Goal: Task Accomplishment & Management: Manage account settings

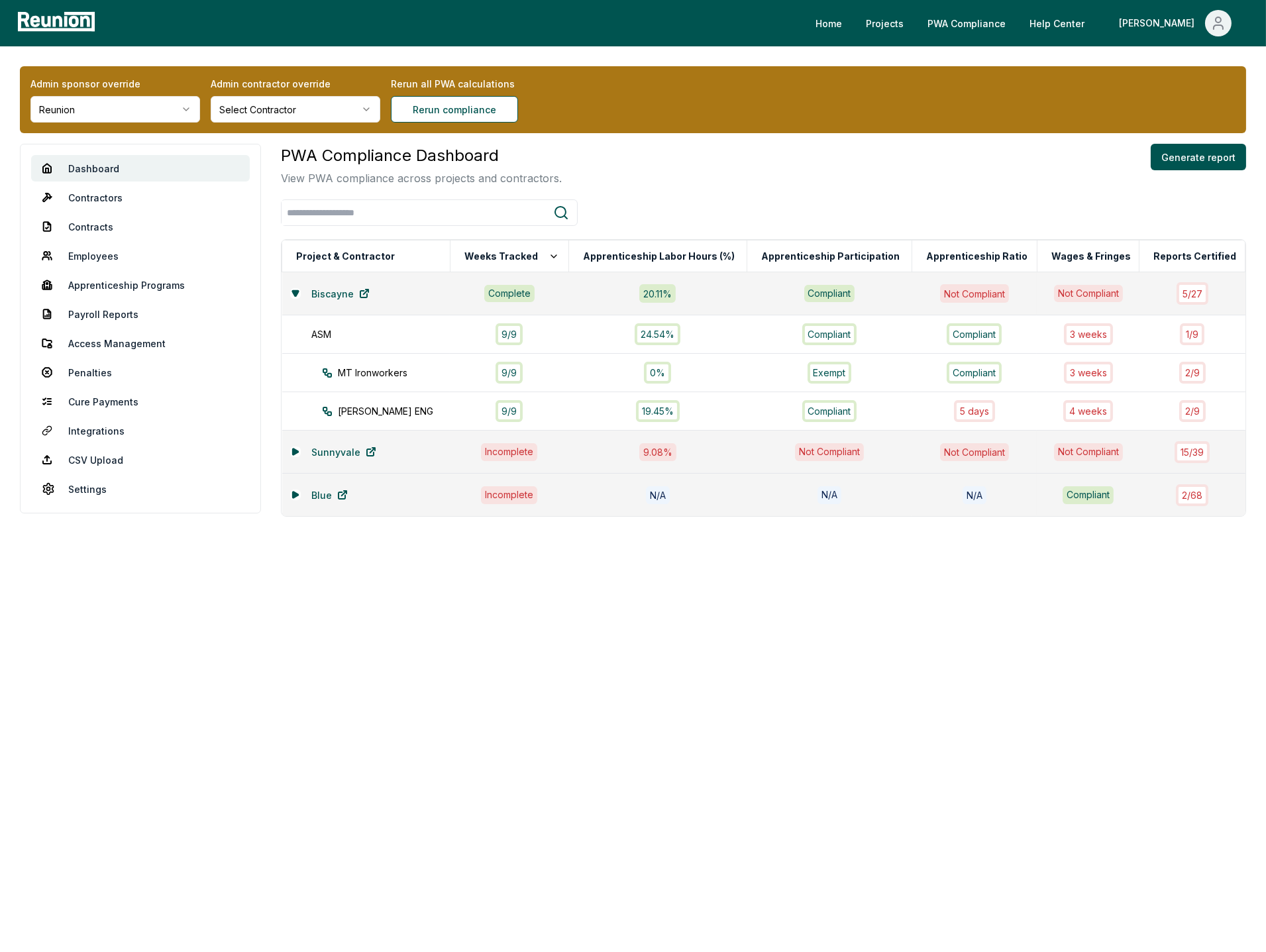
click at [166, 104] on html "Please visit us on your desktop We're working on making our marketplace mobile-…" at bounding box center [633, 476] width 1266 height 952
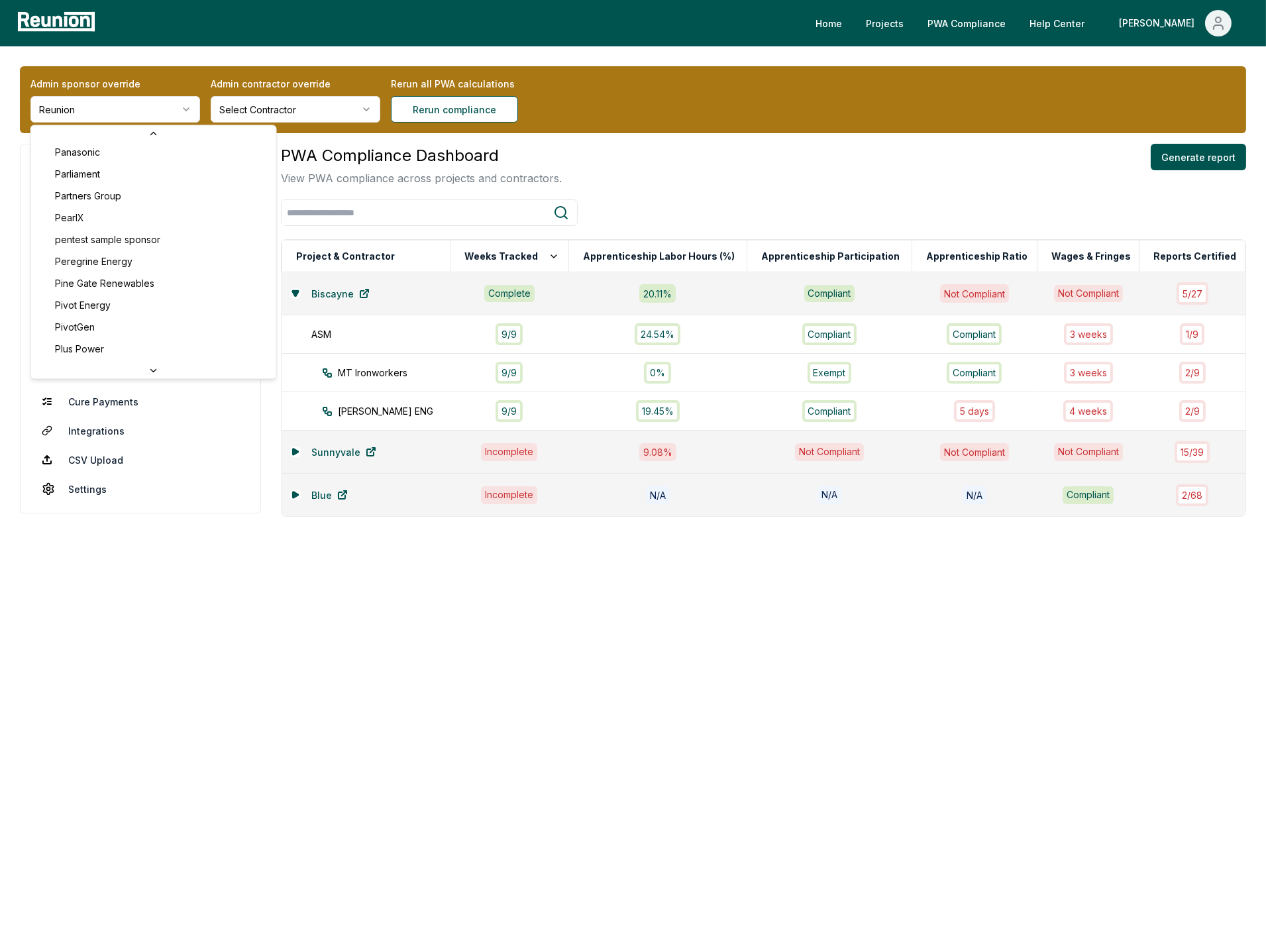
scroll to position [4307, 0]
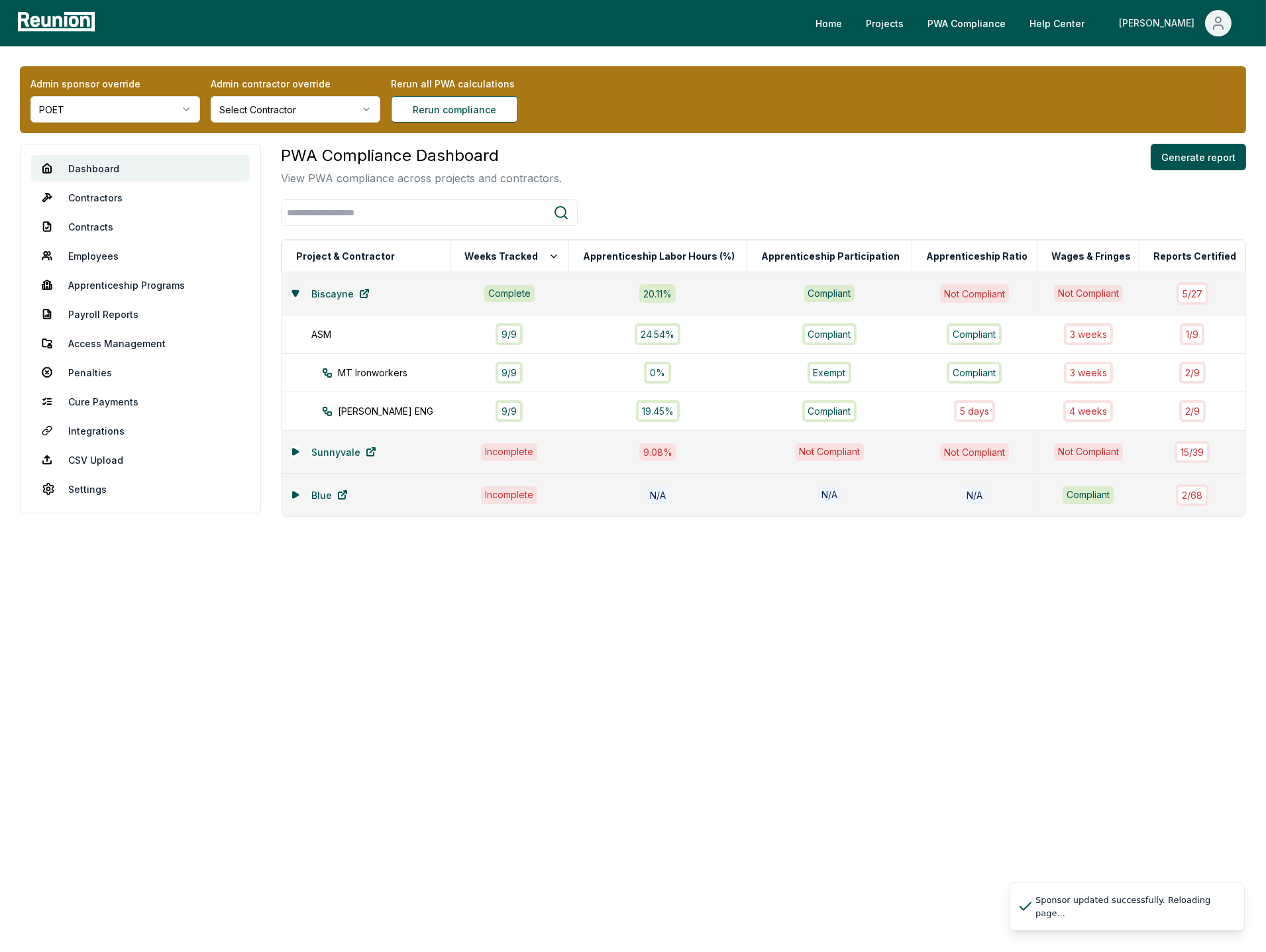
click at [1220, 26] on icon "Main" at bounding box center [1219, 24] width 16 height 16
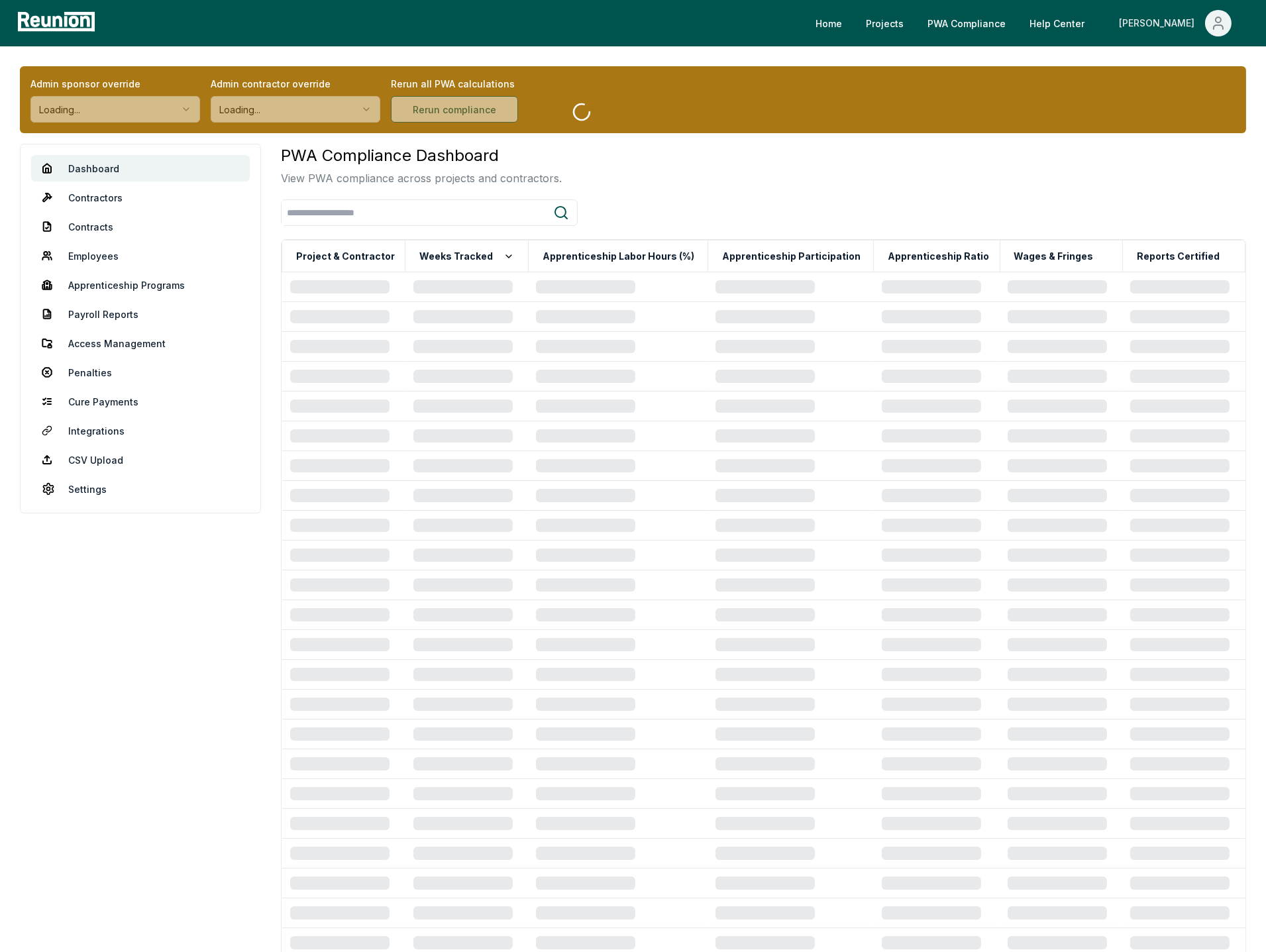
click at [1213, 24] on icon "Main" at bounding box center [1219, 24] width 16 height 16
click at [1168, 71] on p "Admin Portal" at bounding box center [1194, 71] width 54 height 16
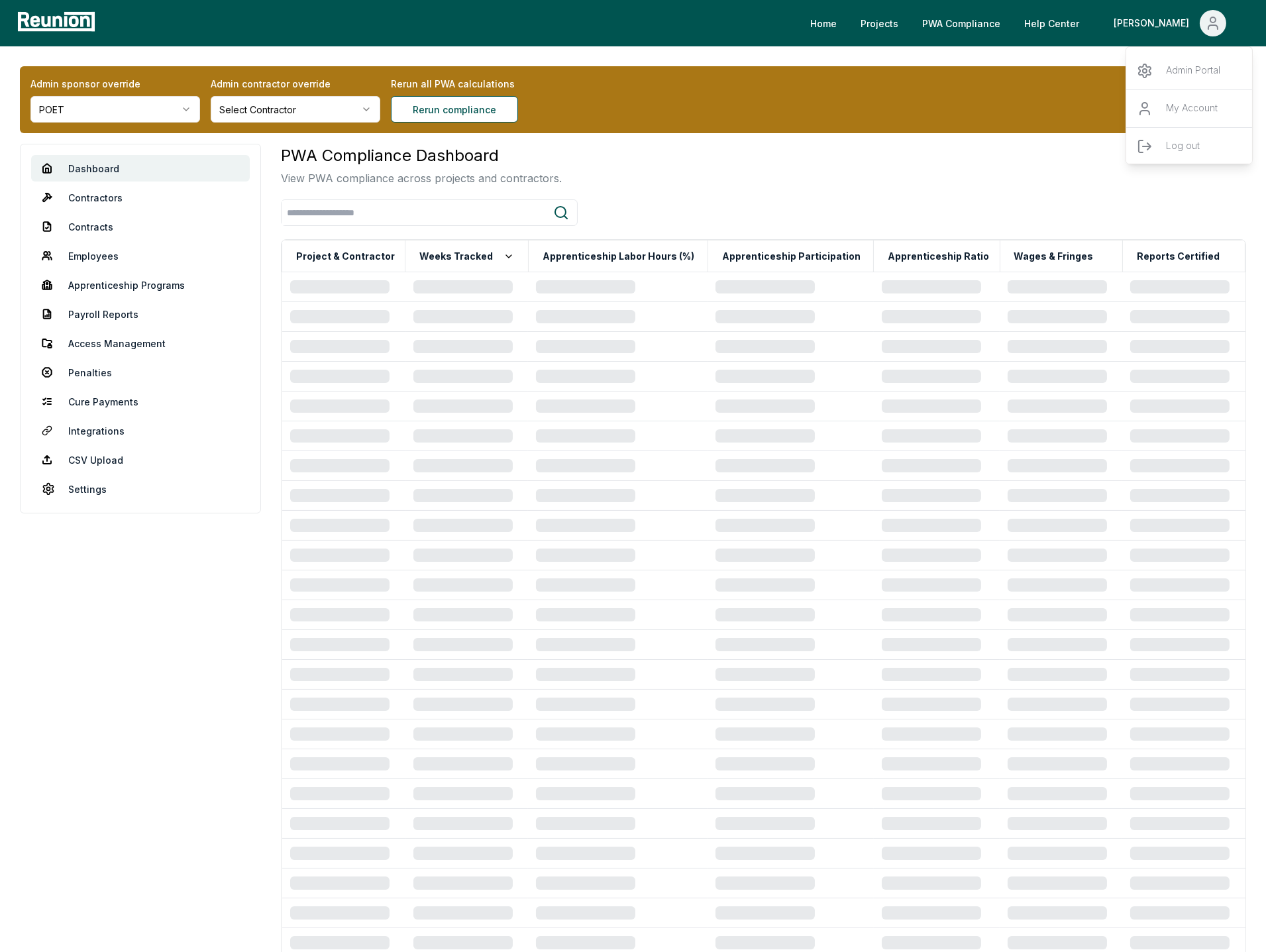
click at [725, 149] on div "PWA Compliance Dashboard View PWA compliance across projects and contractors." at bounding box center [764, 165] width 966 height 43
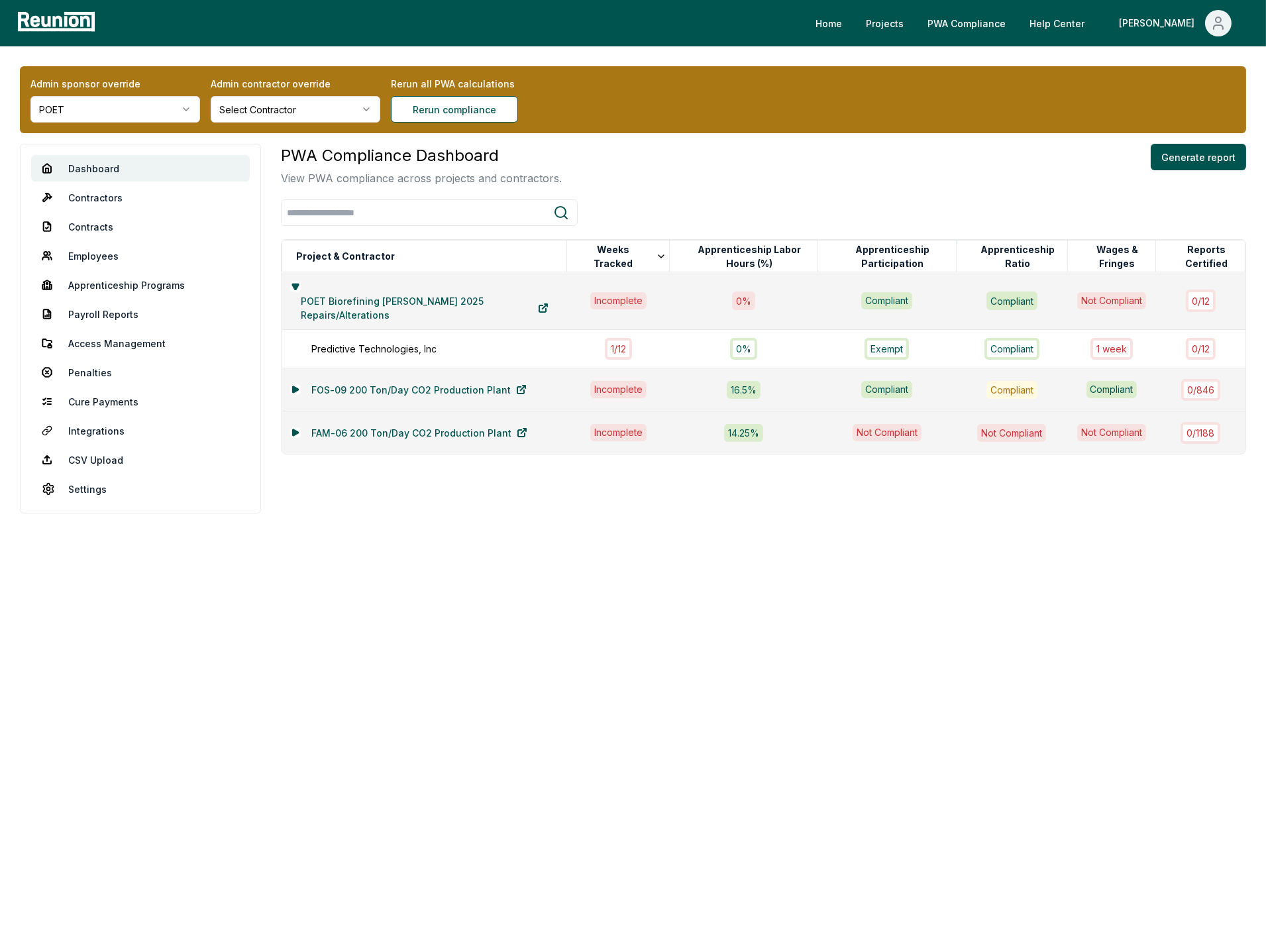
click at [729, 182] on div "PWA Compliance Dashboard View PWA compliance across projects and contractors. G…" at bounding box center [764, 165] width 966 height 43
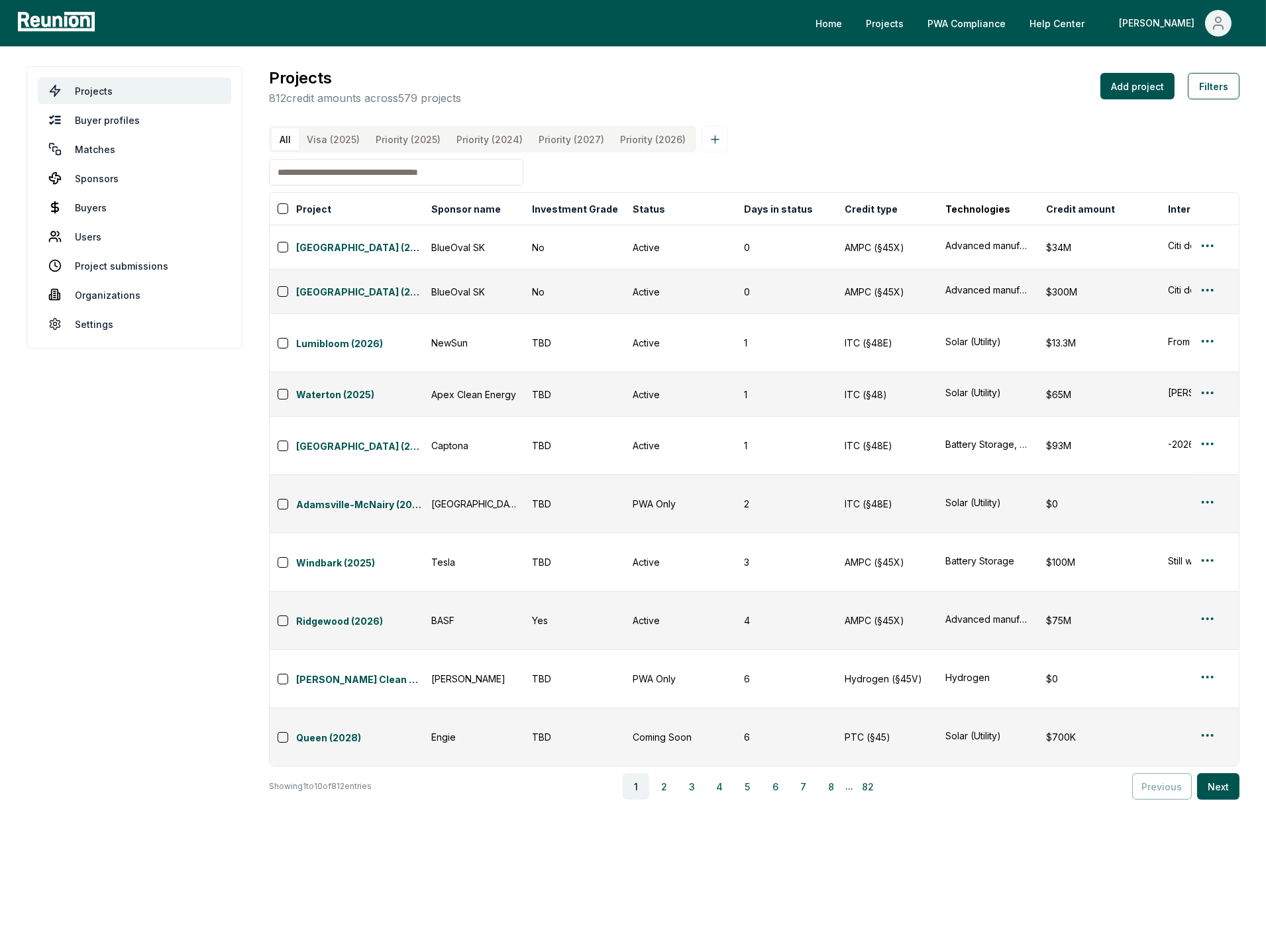
click at [375, 170] on input at bounding box center [397, 172] width 255 height 26
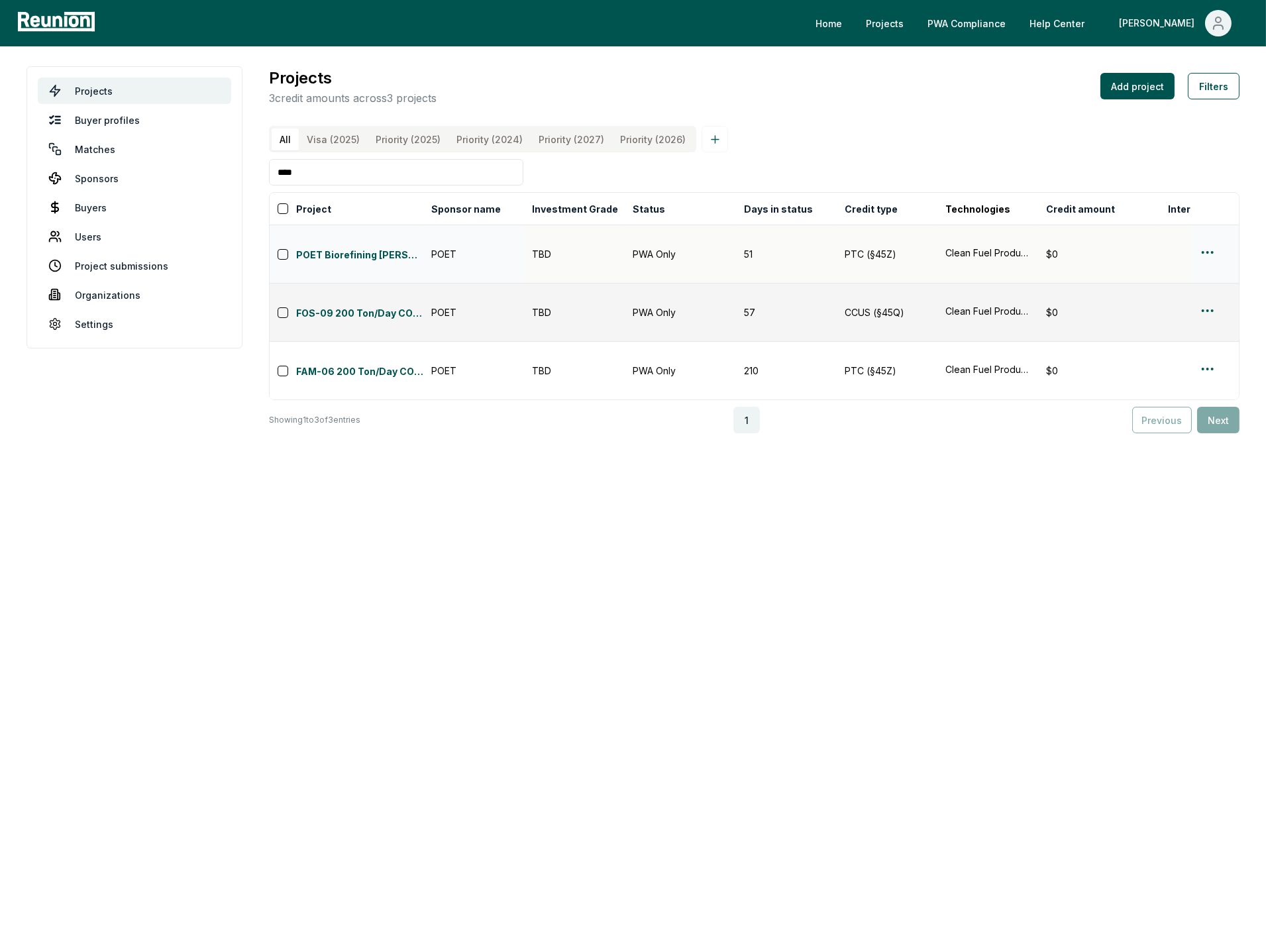
type input "****"
click at [1209, 239] on html "Please visit us on your desktop We're working on making our marketplace mobile-…" at bounding box center [633, 476] width 1266 height 952
click at [1178, 288] on div "Edit" at bounding box center [1192, 294] width 126 height 22
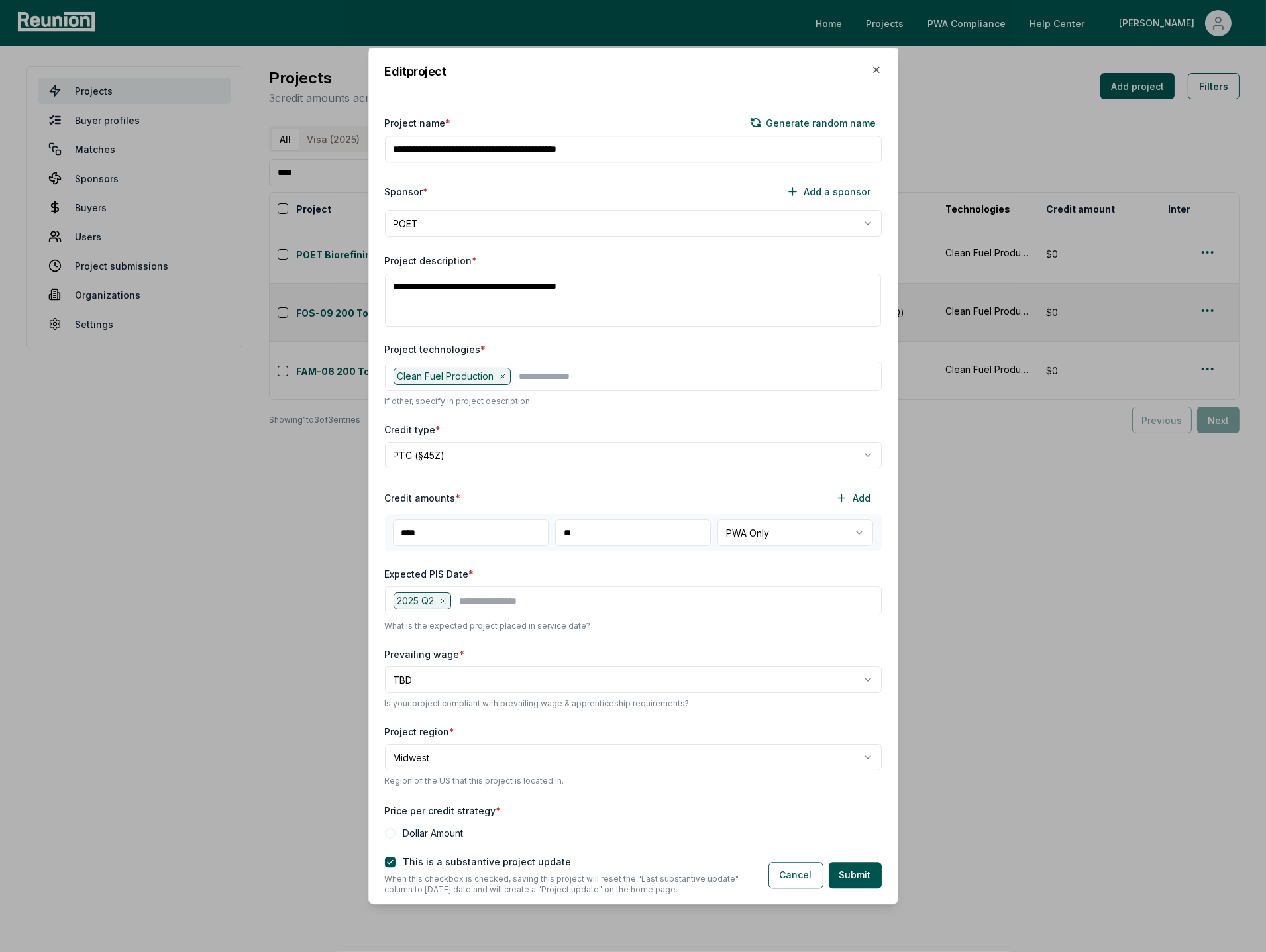
click at [764, 533] on body "Please visit us on your desktop We're working on making our marketplace mobile-…" at bounding box center [633, 476] width 1266 height 952
select select "********"
click at [849, 878] on button "Submit" at bounding box center [855, 875] width 53 height 26
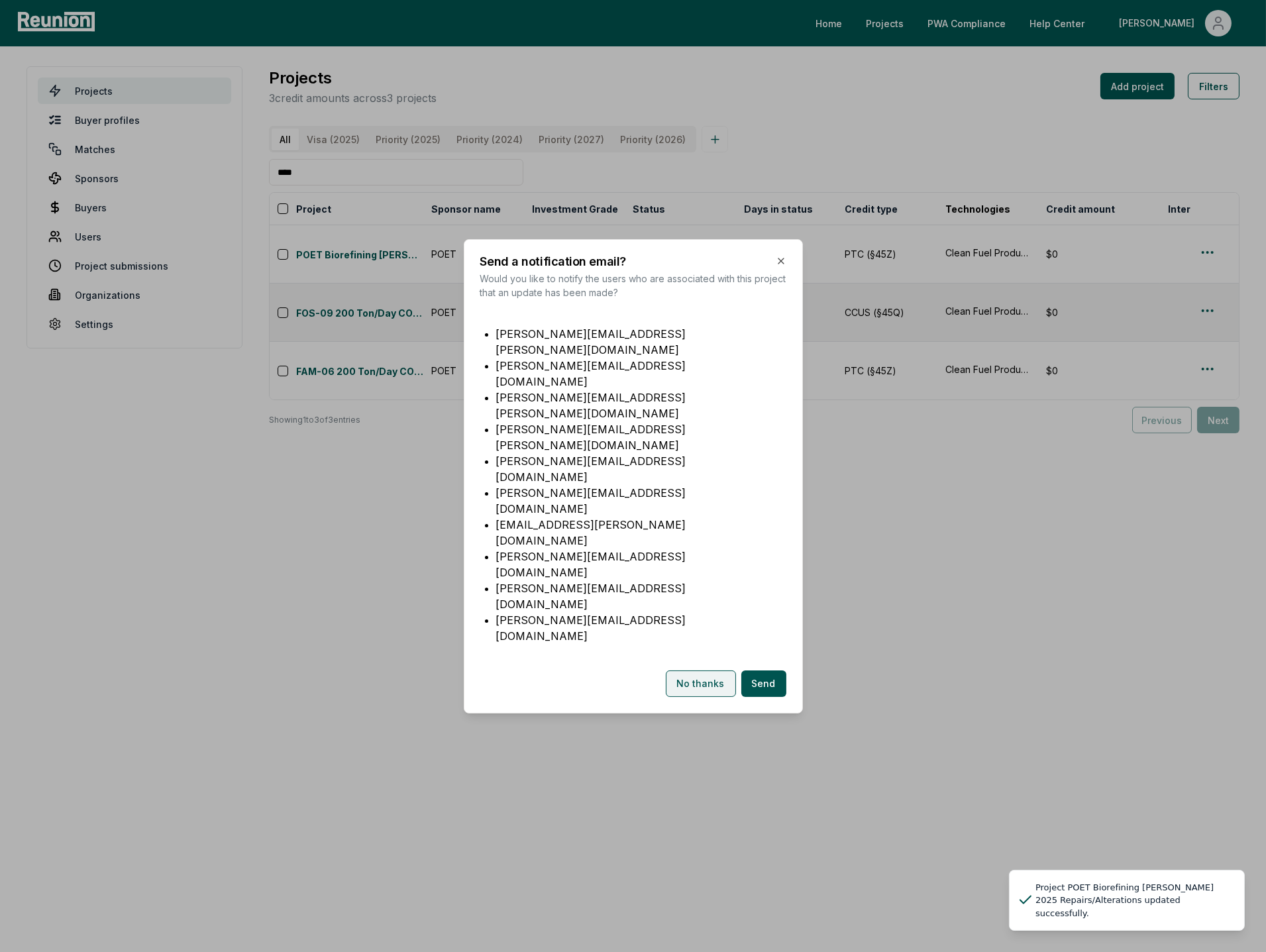
click at [708, 670] on button "No thanks" at bounding box center [701, 683] width 70 height 26
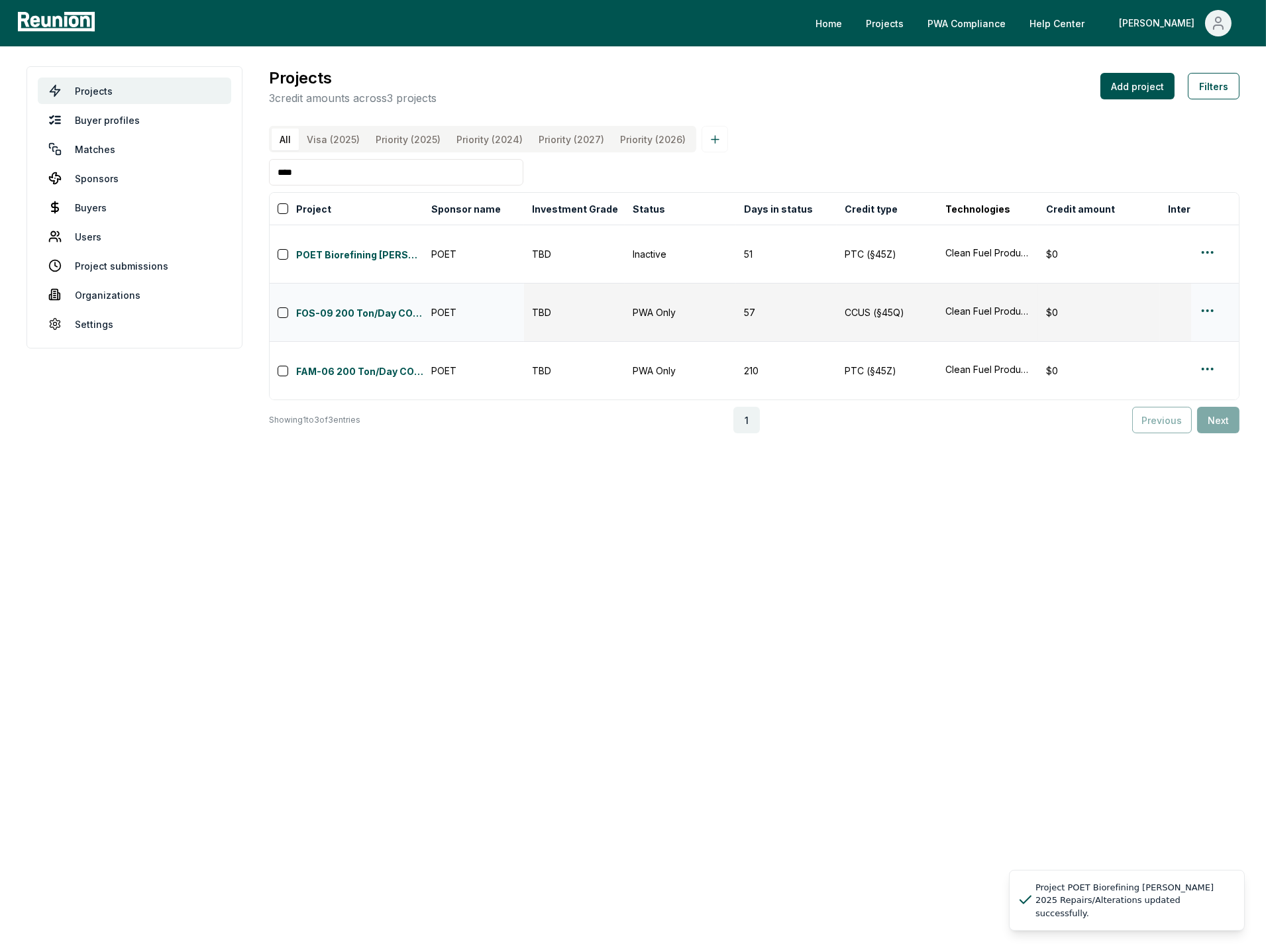
click at [1204, 269] on html "Please visit us on your desktop We're working on making our marketplace mobile-…" at bounding box center [633, 476] width 1266 height 952
click at [1171, 329] on div "Edit" at bounding box center [1192, 331] width 126 height 22
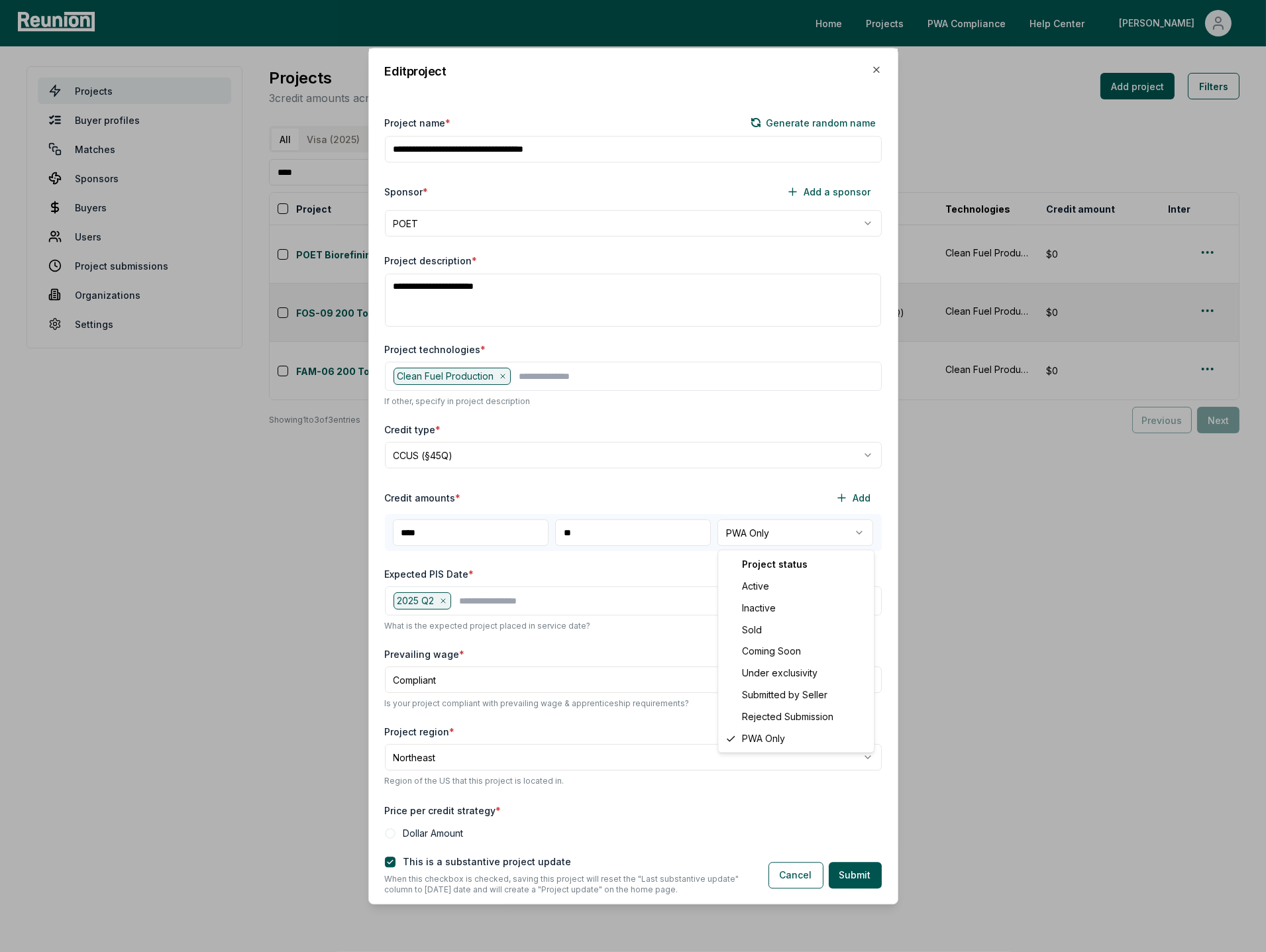
click at [770, 527] on body "Please visit us on your desktop We're working on making our marketplace mobile-…" at bounding box center [633, 476] width 1266 height 952
select select "********"
click at [868, 881] on button "Submit" at bounding box center [855, 875] width 53 height 26
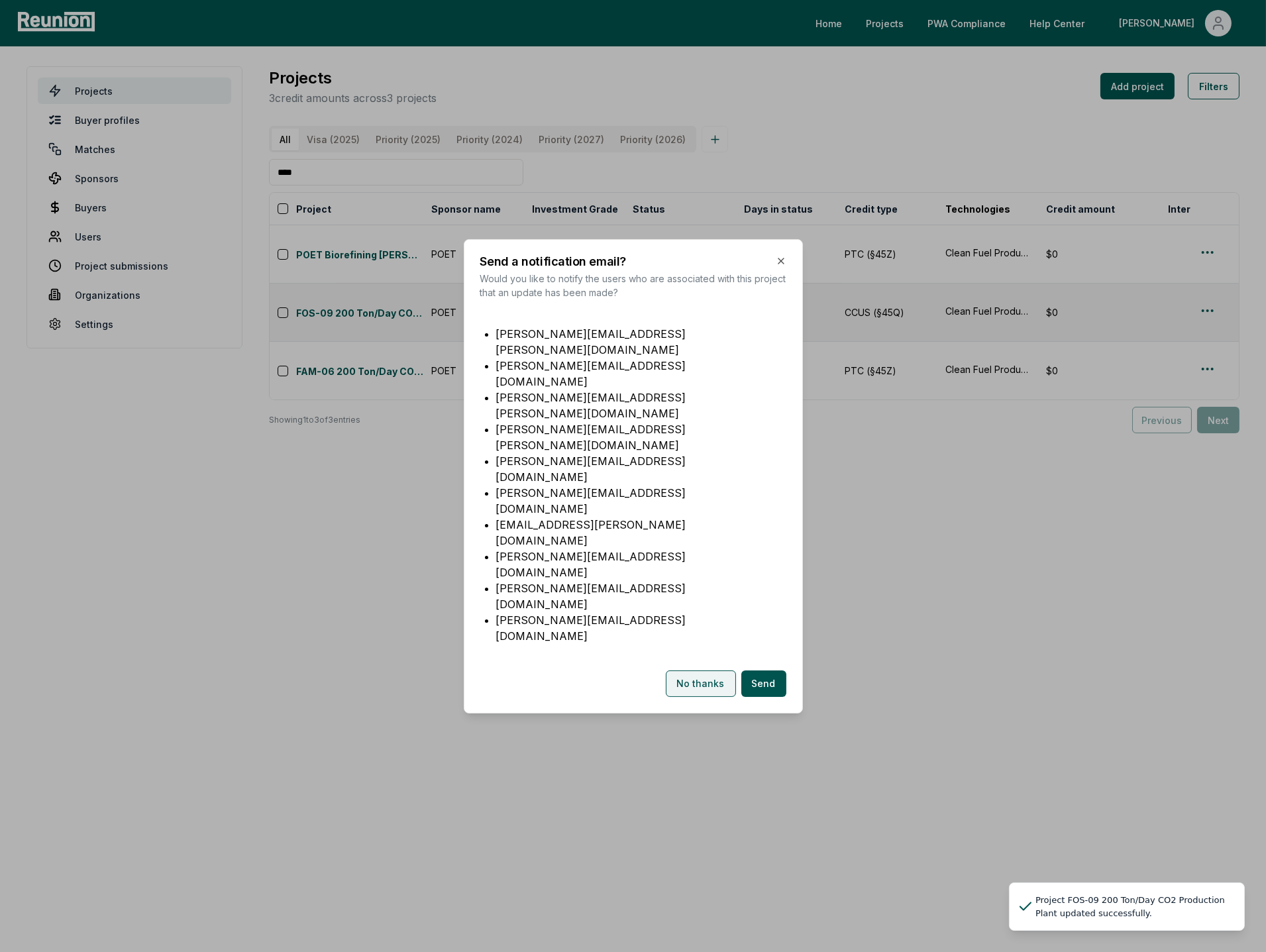
click at [697, 670] on button "No thanks" at bounding box center [701, 683] width 70 height 26
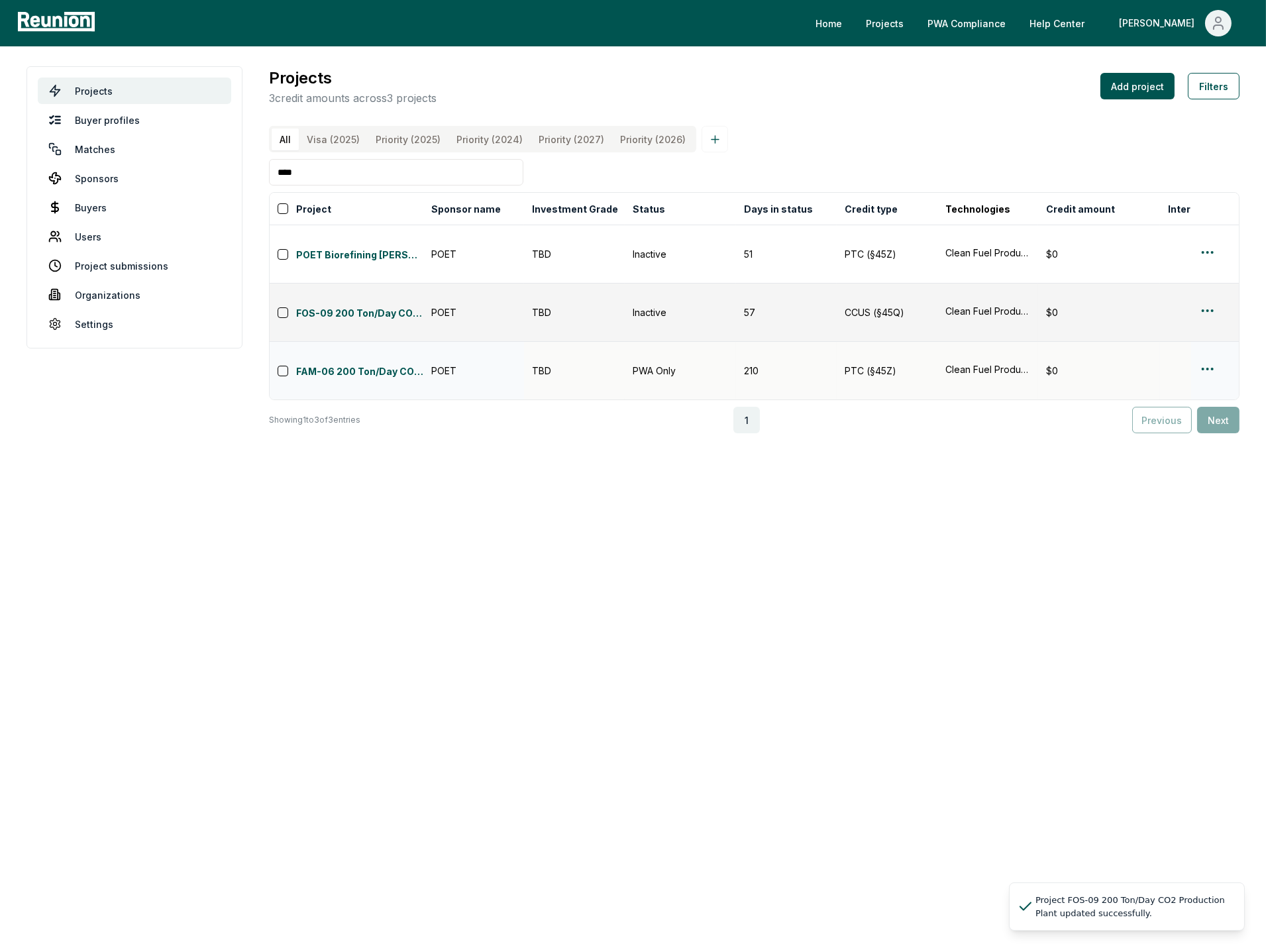
click at [1212, 316] on html "Please visit us on your desktop We're working on making our marketplace mobile-…" at bounding box center [633, 476] width 1266 height 952
click at [1179, 372] on div "Edit" at bounding box center [1192, 367] width 126 height 22
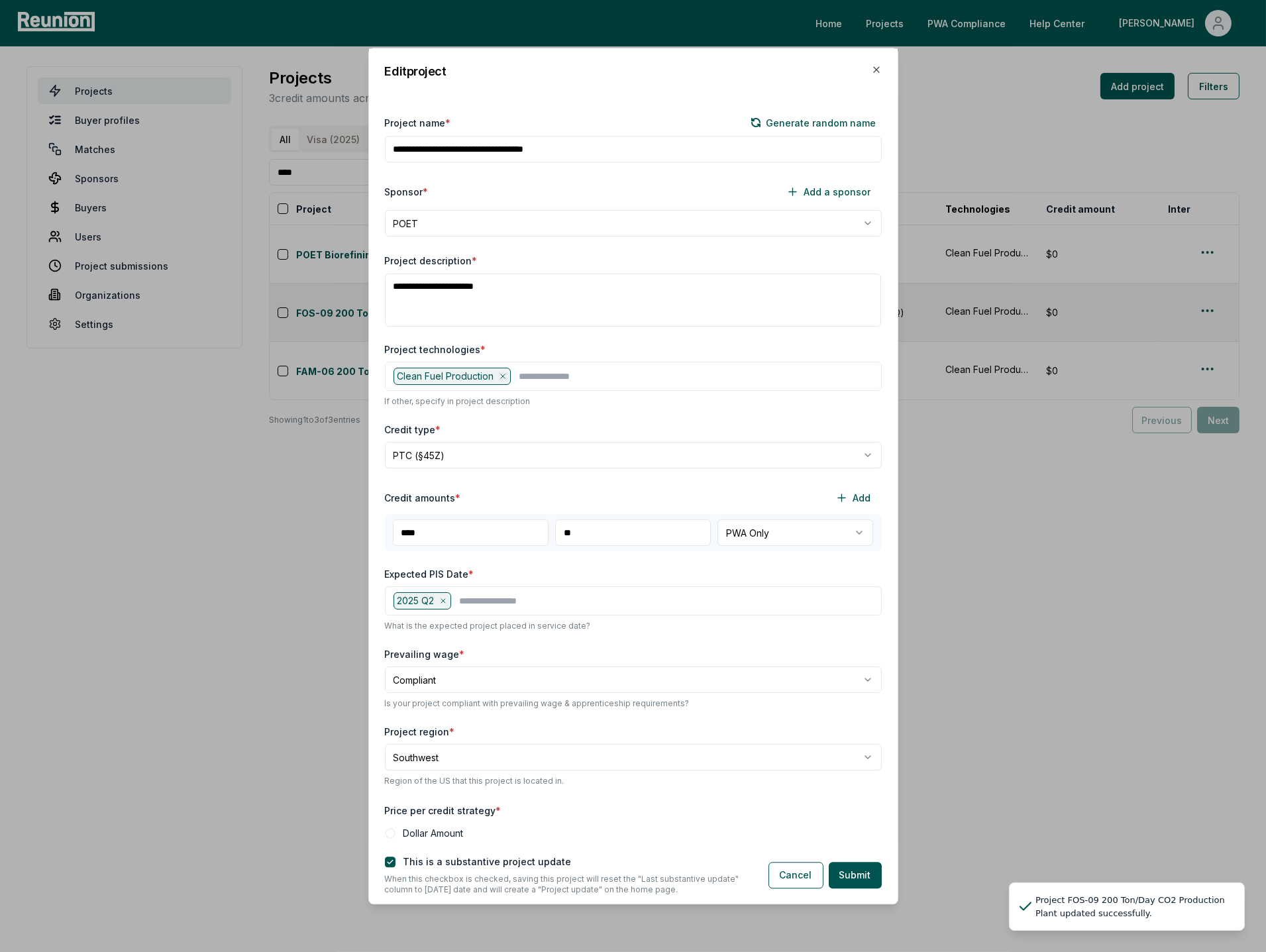
click at [752, 533] on body "Please visit us on your desktop We're working on making our marketplace mobile-…" at bounding box center [633, 476] width 1266 height 952
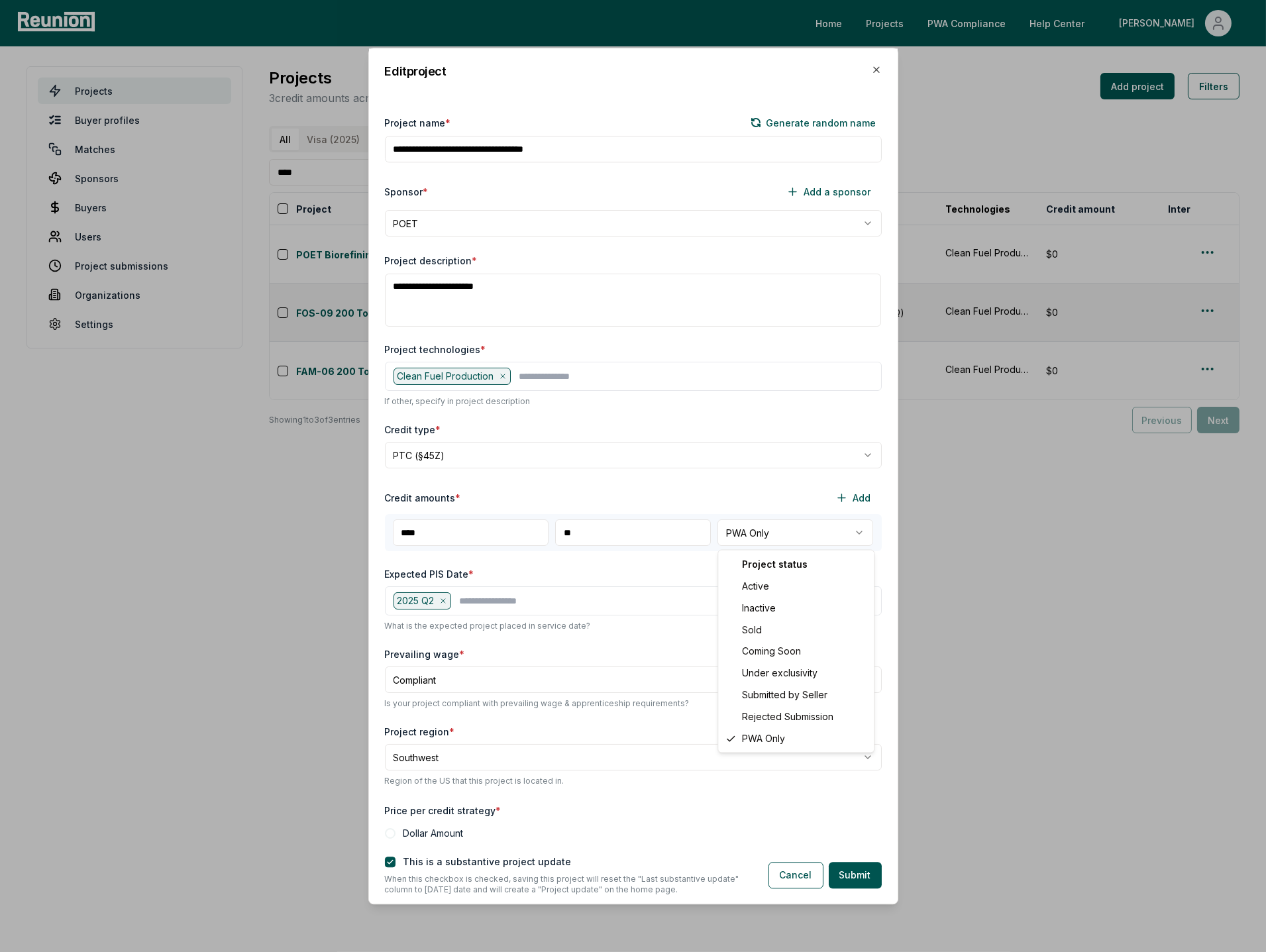
select select "********"
click at [857, 874] on button "Submit" at bounding box center [855, 875] width 53 height 26
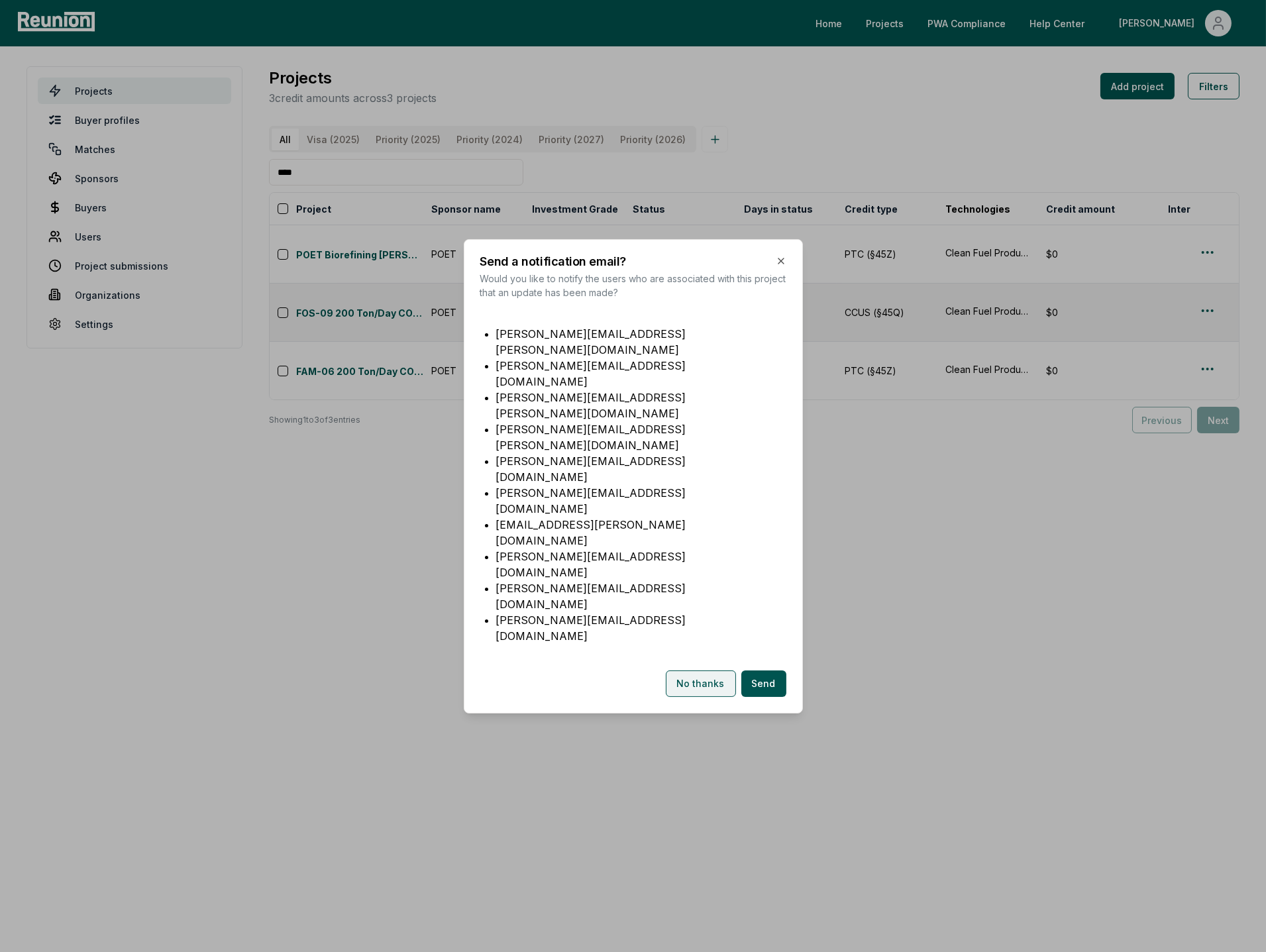
click at [714, 670] on button "No thanks" at bounding box center [701, 683] width 70 height 26
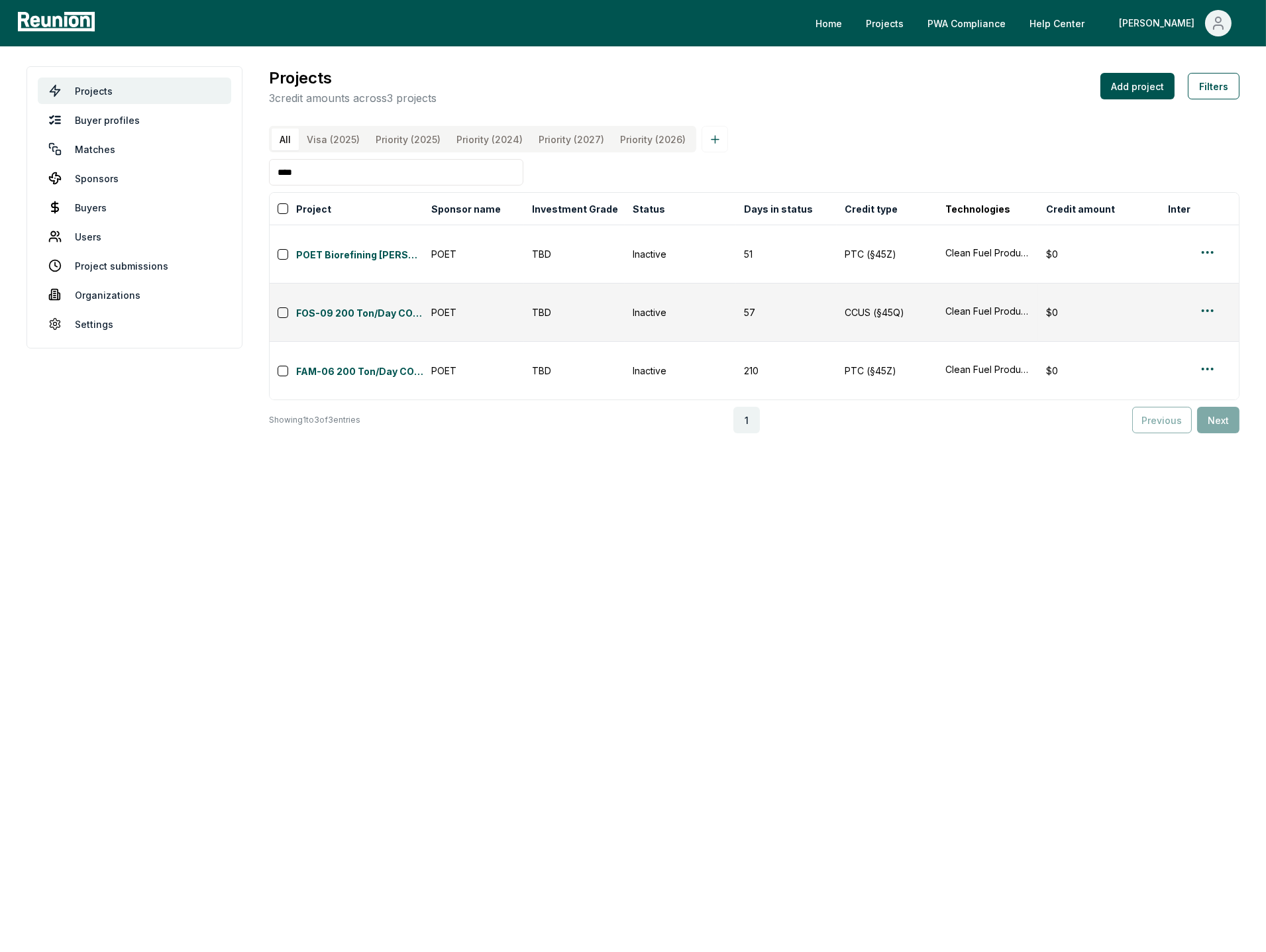
click at [1206, 236] on html "Please visit us on your desktop We're working on making our marketplace mobile-…" at bounding box center [633, 476] width 1266 height 952
click at [1168, 294] on div "Edit" at bounding box center [1192, 294] width 126 height 22
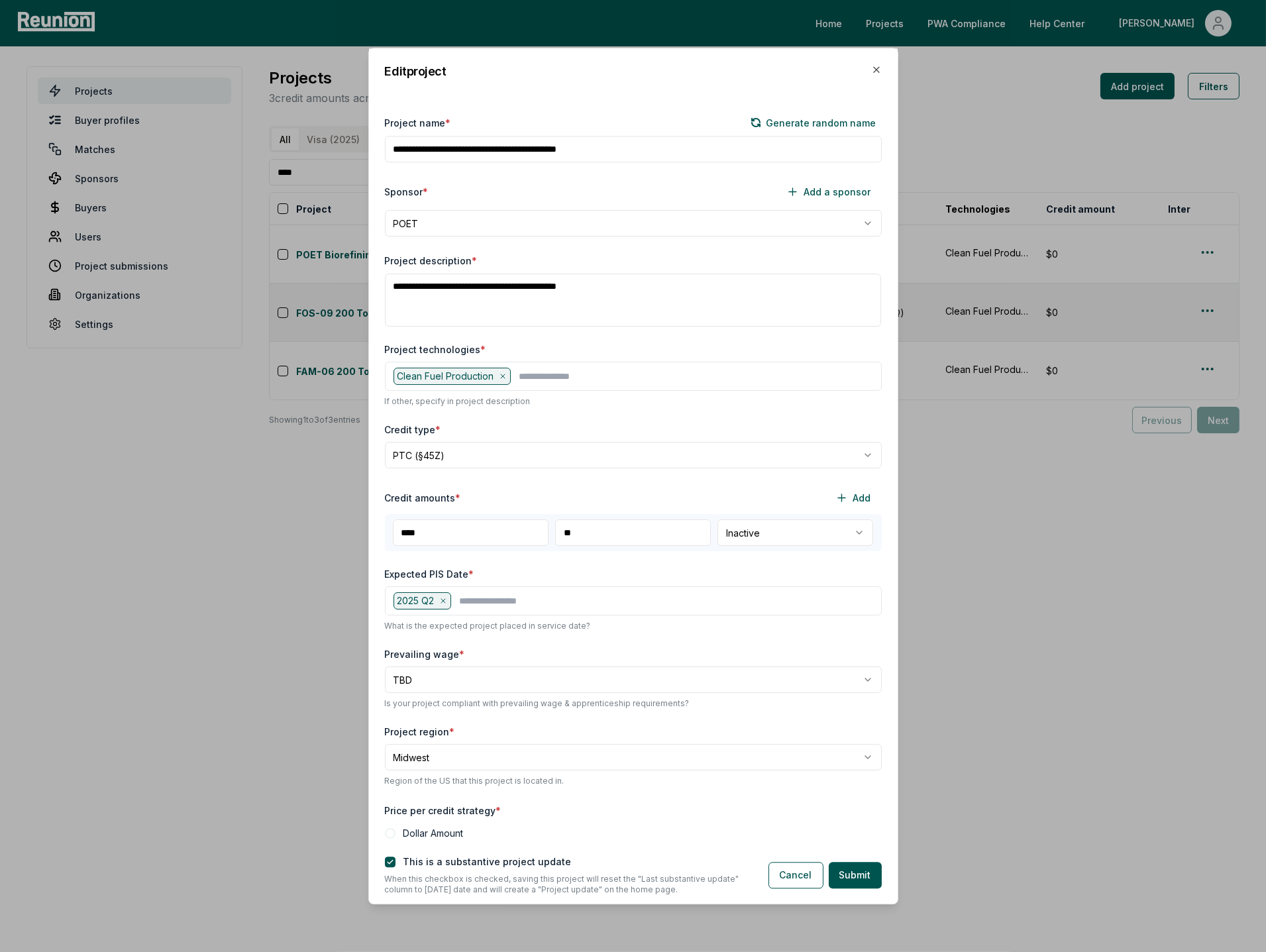
click at [776, 533] on body "Please visit us on your desktop We're working on making our marketplace mobile-…" at bounding box center [633, 476] width 1266 height 952
select select "********"
click at [842, 875] on button "Submit" at bounding box center [855, 875] width 53 height 26
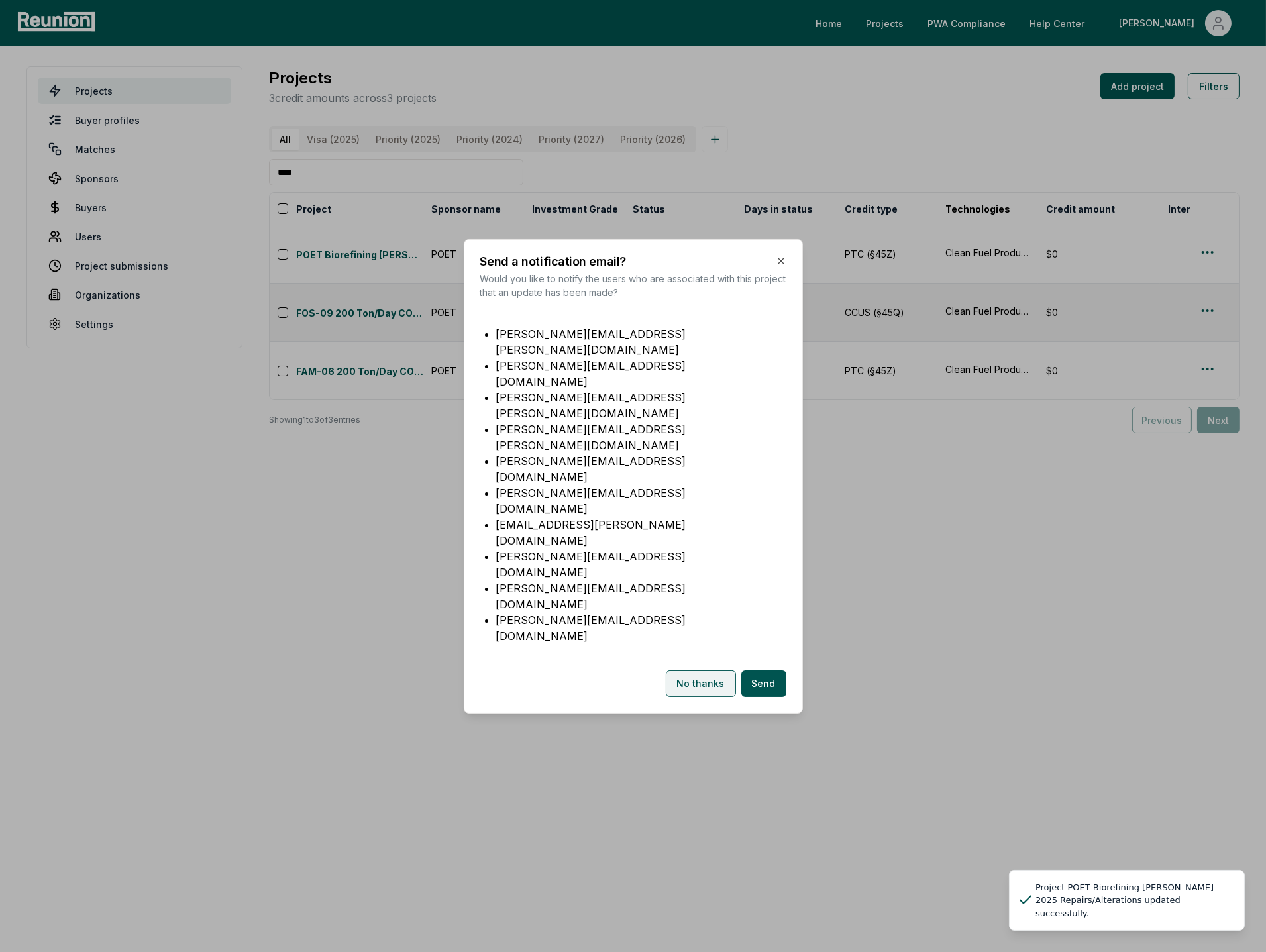
click at [701, 670] on button "No thanks" at bounding box center [701, 683] width 70 height 26
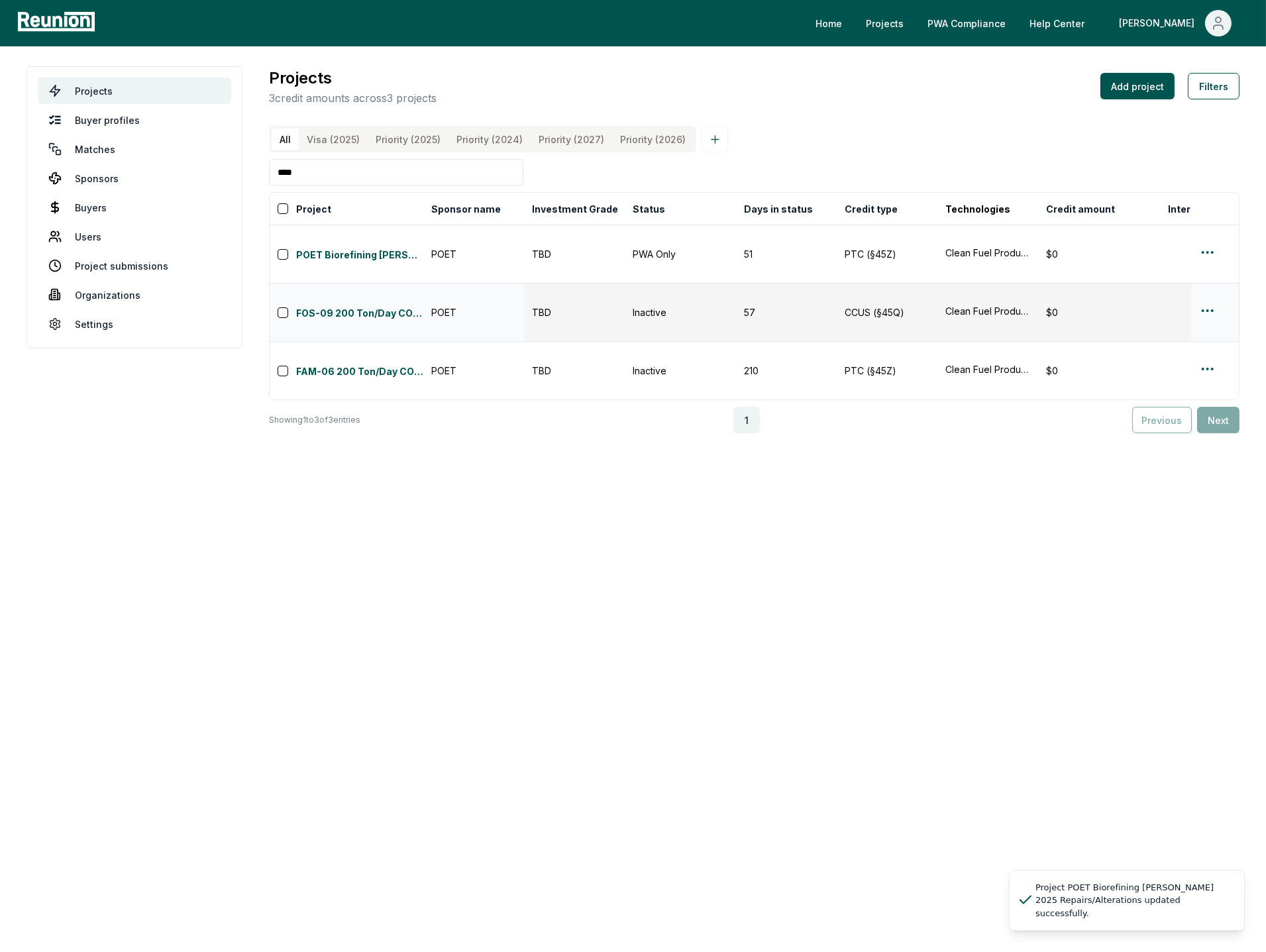
click at [1210, 280] on html "Please visit us on your desktop We're working on making our marketplace mobile-…" at bounding box center [633, 476] width 1266 height 952
click at [1153, 335] on div "Edit" at bounding box center [1192, 331] width 126 height 22
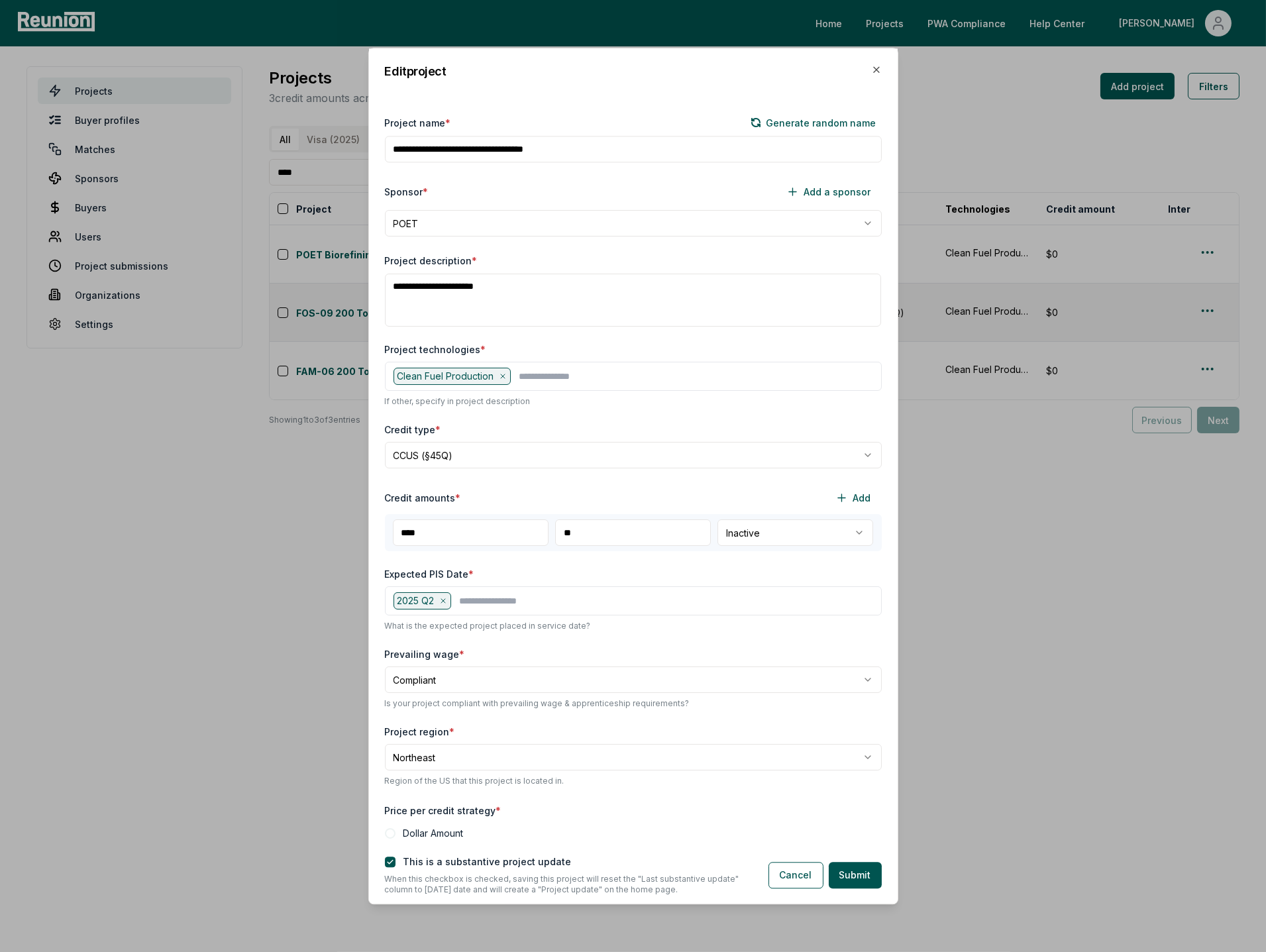
click at [771, 539] on body "Please visit us on your desktop We're working on making our marketplace mobile-…" at bounding box center [633, 476] width 1266 height 952
select select "********"
click at [854, 878] on button "Submit" at bounding box center [855, 875] width 53 height 26
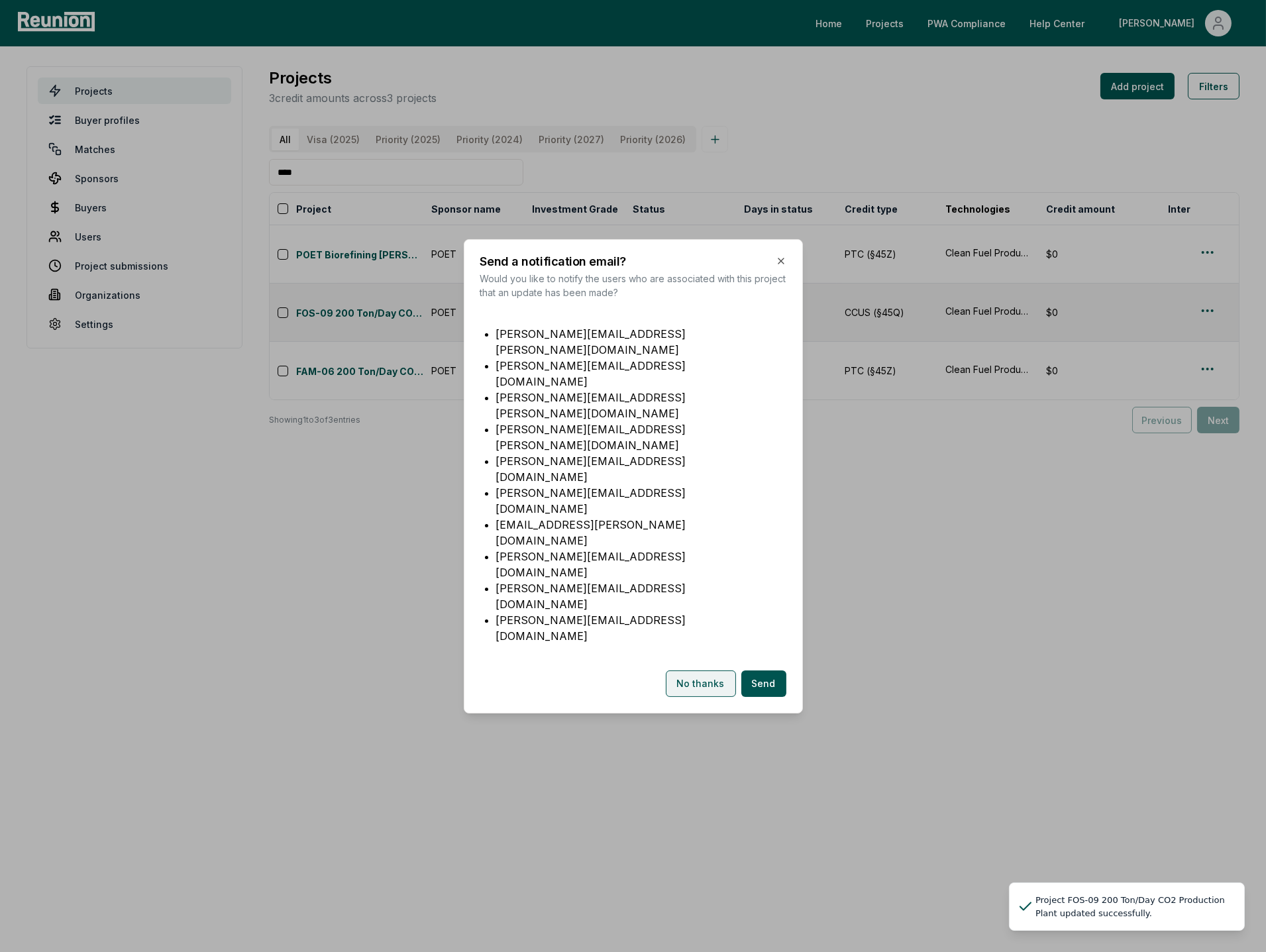
click at [695, 670] on button "No thanks" at bounding box center [701, 683] width 70 height 26
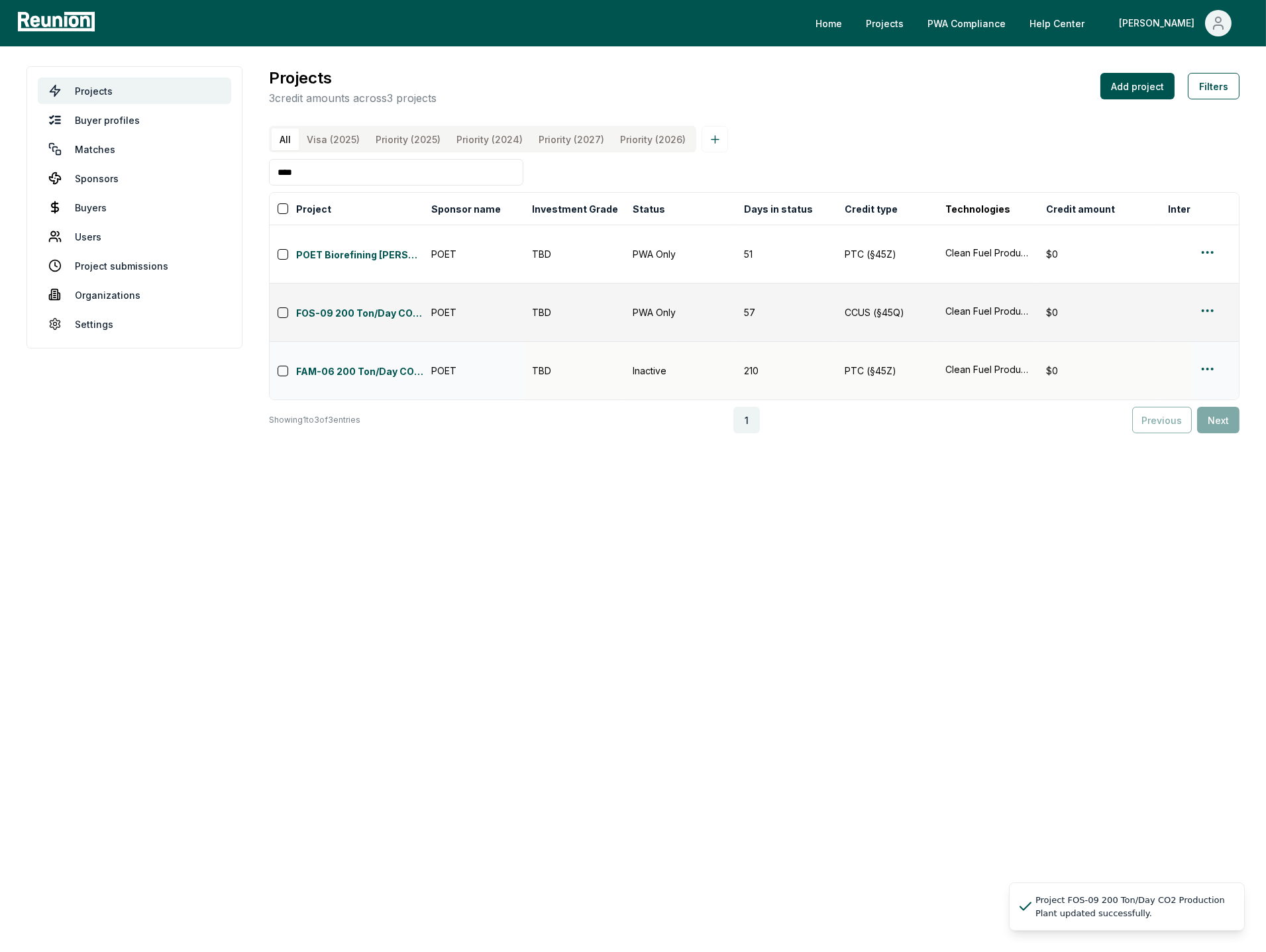
click at [1209, 313] on html "Please visit us on your desktop We're working on making our marketplace mobile-…" at bounding box center [633, 476] width 1266 height 952
click at [1164, 370] on div "Edit" at bounding box center [1192, 367] width 126 height 22
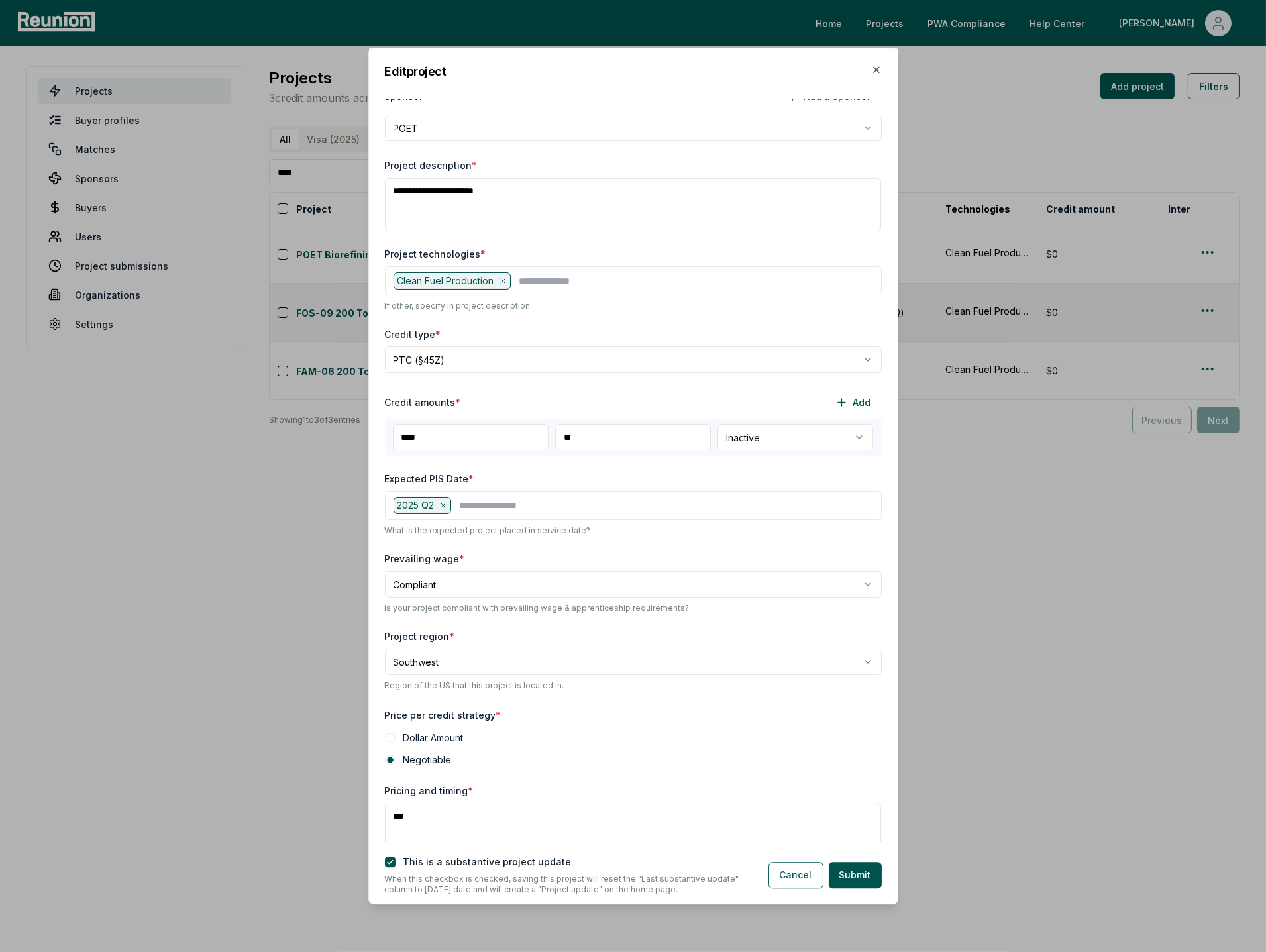
scroll to position [143, 0]
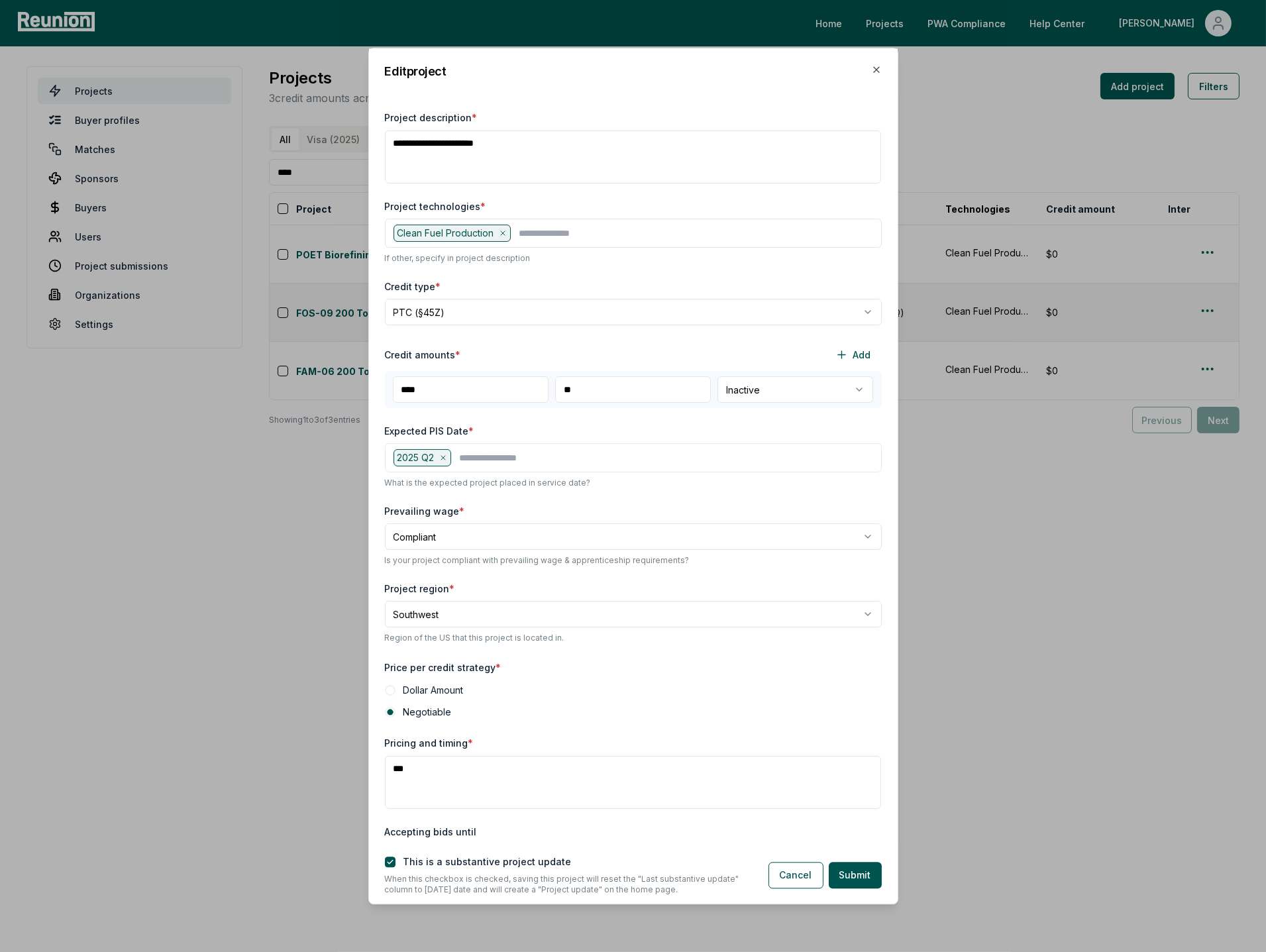
click at [803, 397] on body "Please visit us on your desktop We're working on making our marketplace mobile-…" at bounding box center [633, 476] width 1266 height 952
select select "********"
click at [856, 886] on button "Submit" at bounding box center [855, 875] width 53 height 26
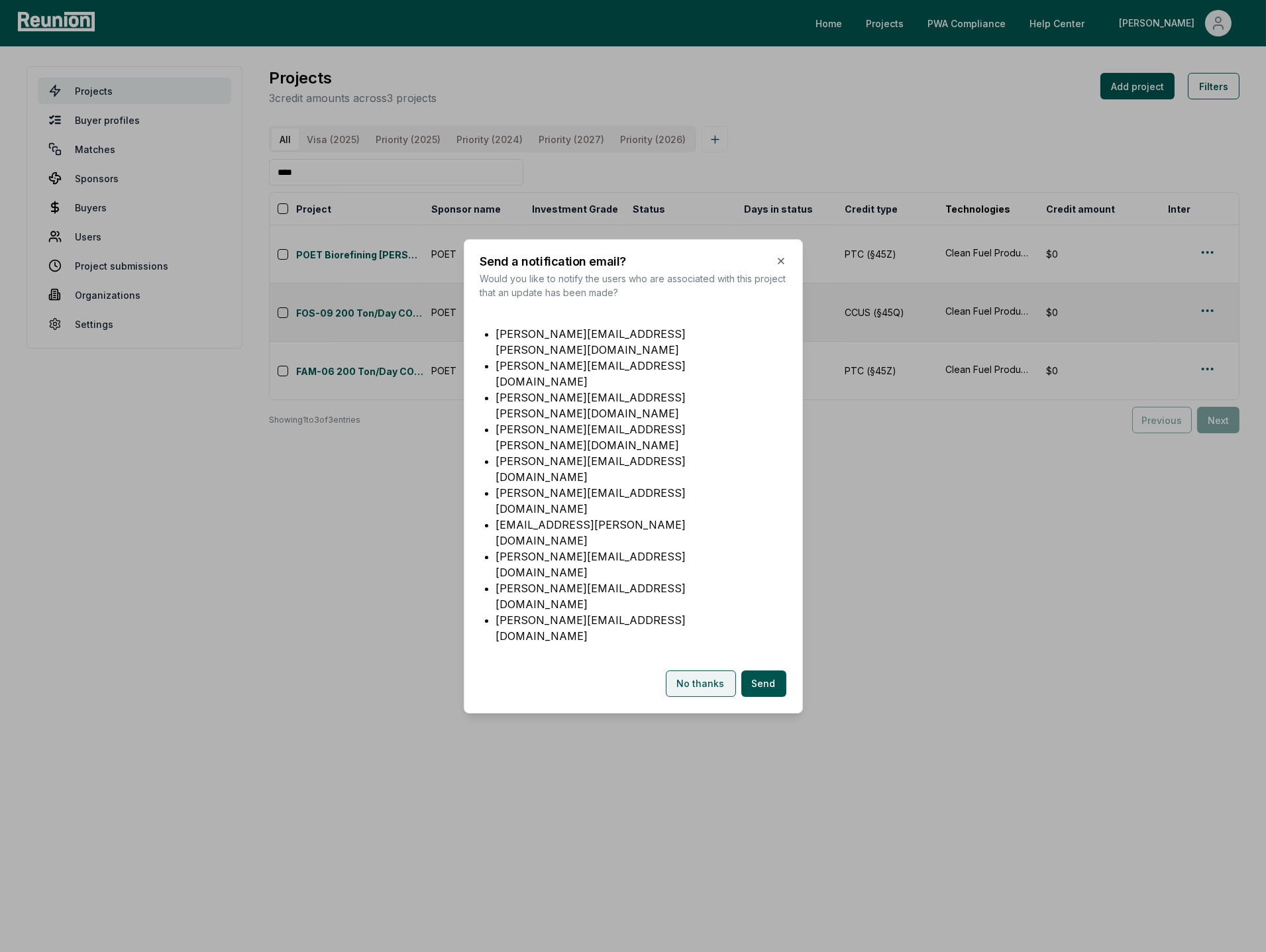
click at [701, 670] on button "No thanks" at bounding box center [701, 683] width 70 height 26
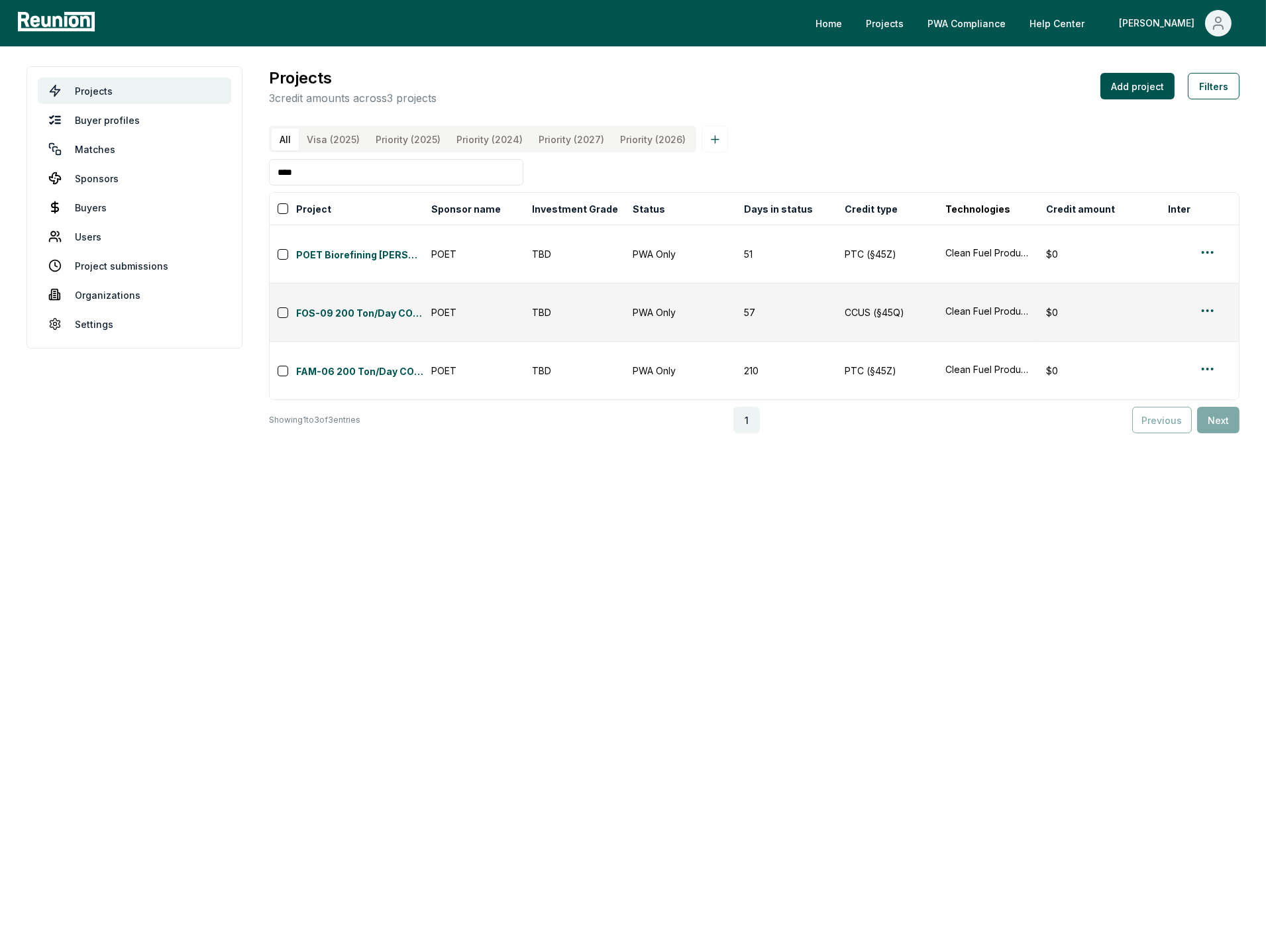
click at [868, 403] on body "Please visit us on your desktop We're working on making our marketplace mobile-…" at bounding box center [633, 476] width 1266 height 952
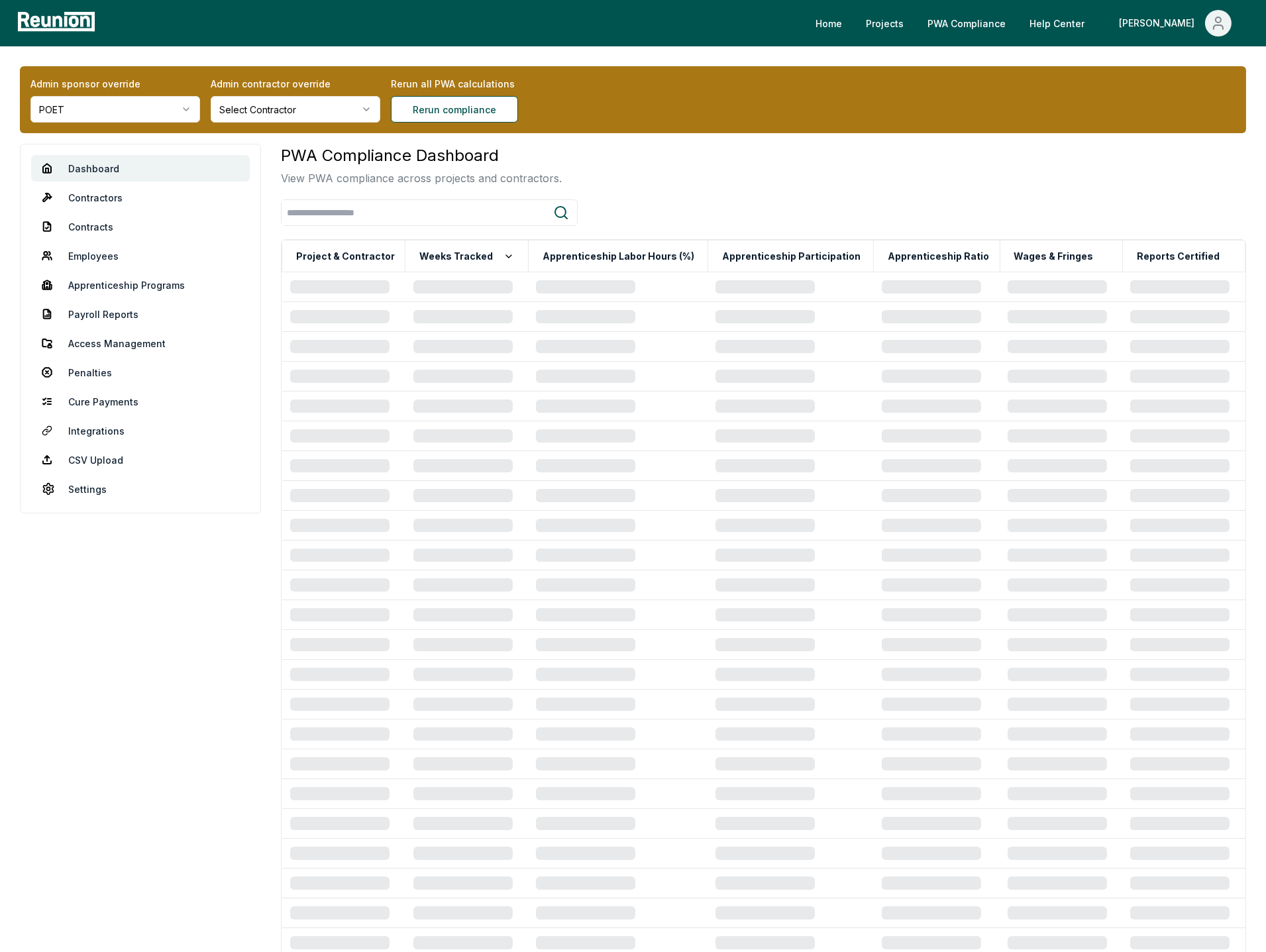
click at [799, 129] on div "Admin sponsor override POET Admin contractor override Select Contractor Rerun a…" at bounding box center [633, 99] width 1226 height 67
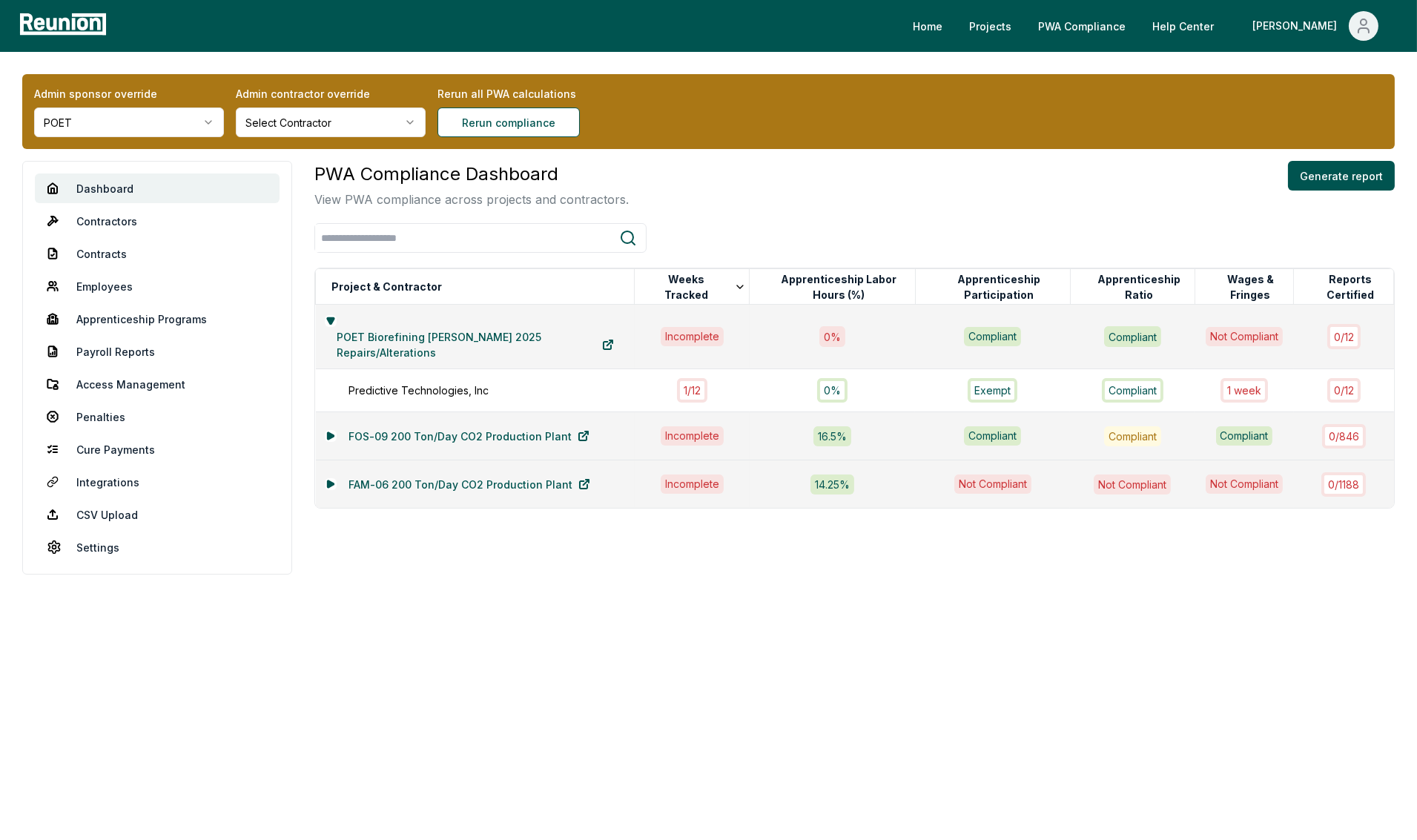
click at [815, 766] on body "Please visit us on your desktop We're working on making our marketplace mobile-…" at bounding box center [708, 420] width 1417 height 840
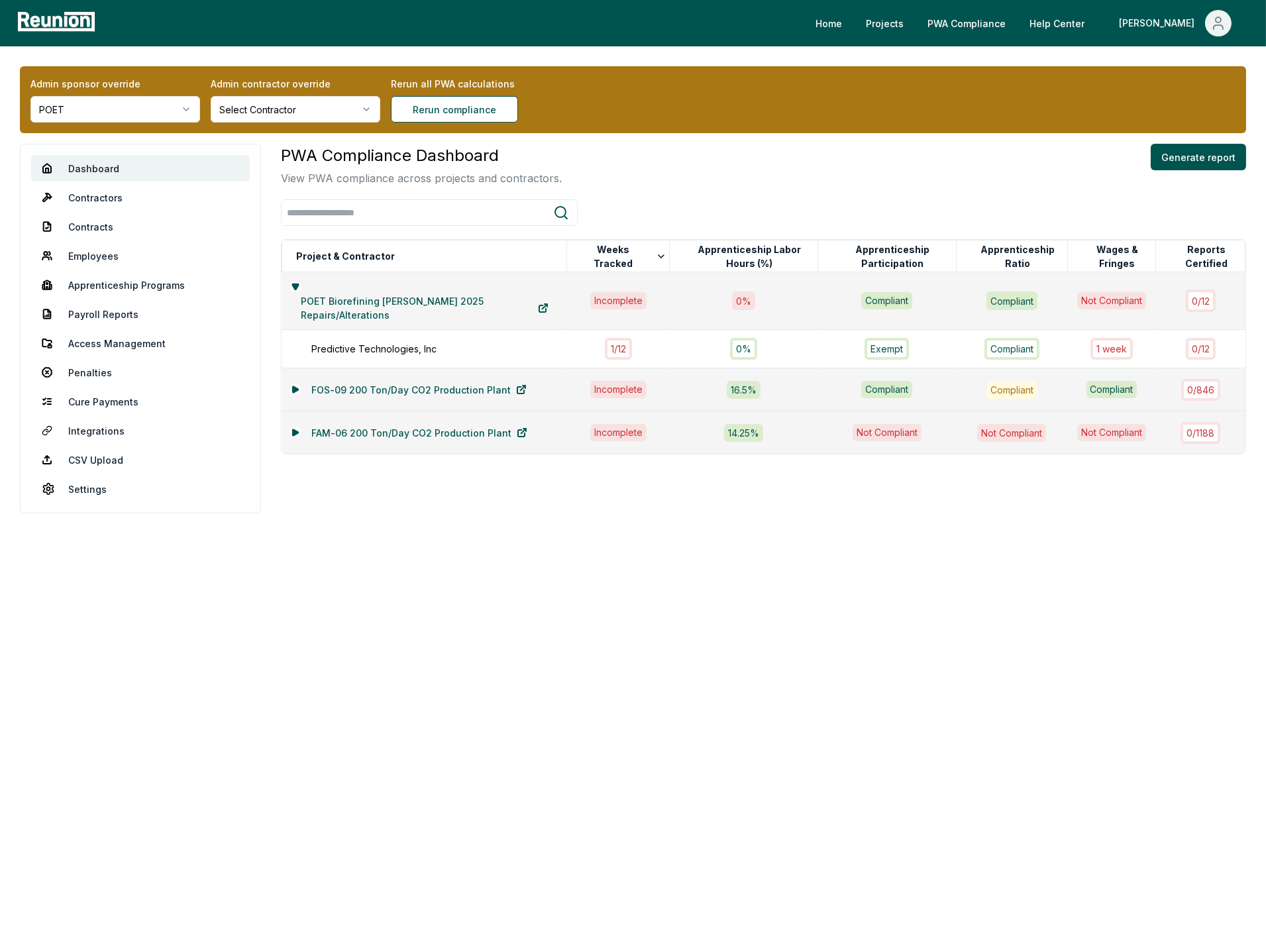
click at [944, 608] on body "Please visit us on your desktop We're working on making our marketplace mobile-…" at bounding box center [633, 476] width 1266 height 952
click at [296, 388] on icon at bounding box center [295, 389] width 5 height 6
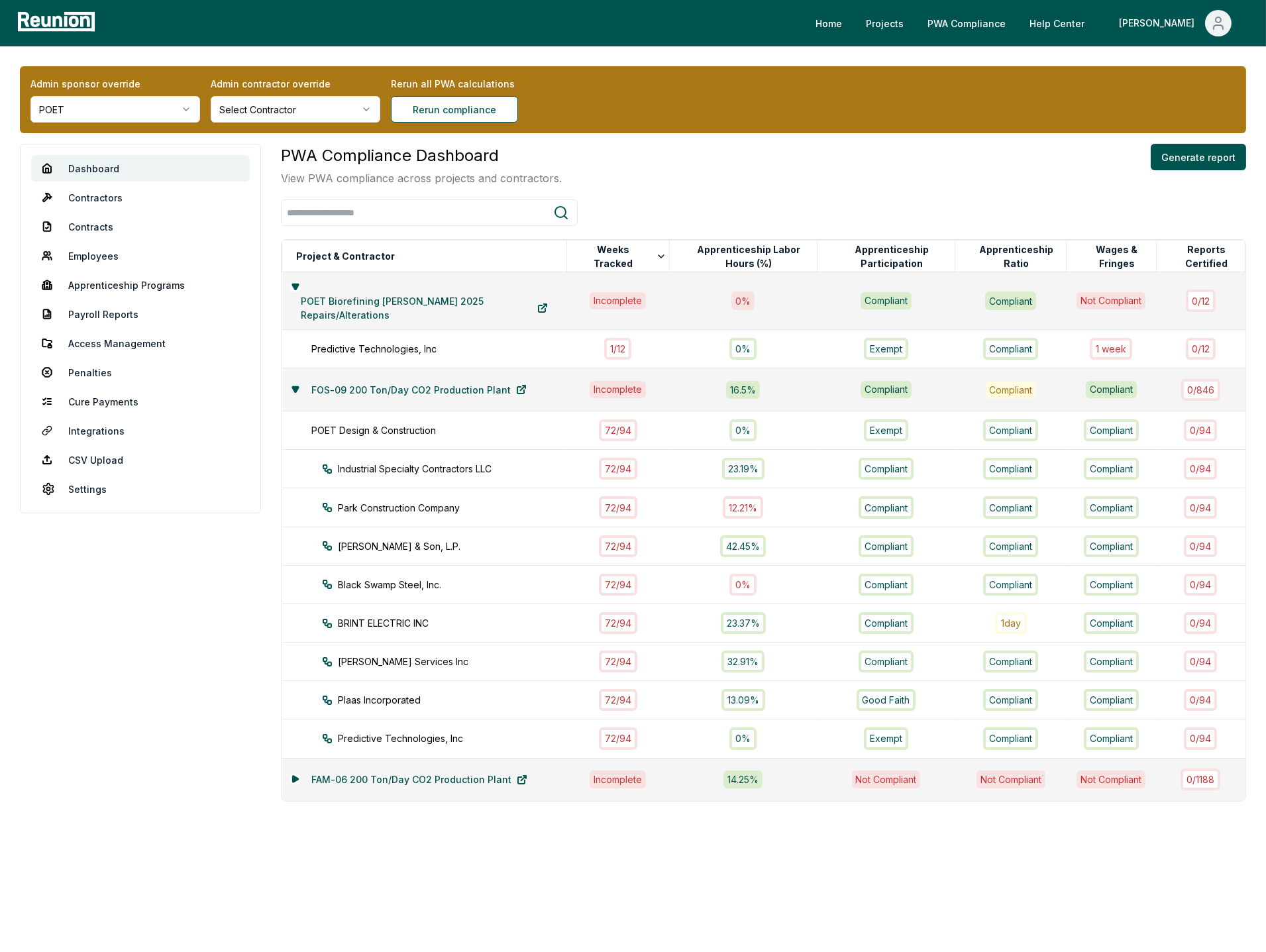
click at [296, 388] on icon at bounding box center [295, 389] width 6 height 5
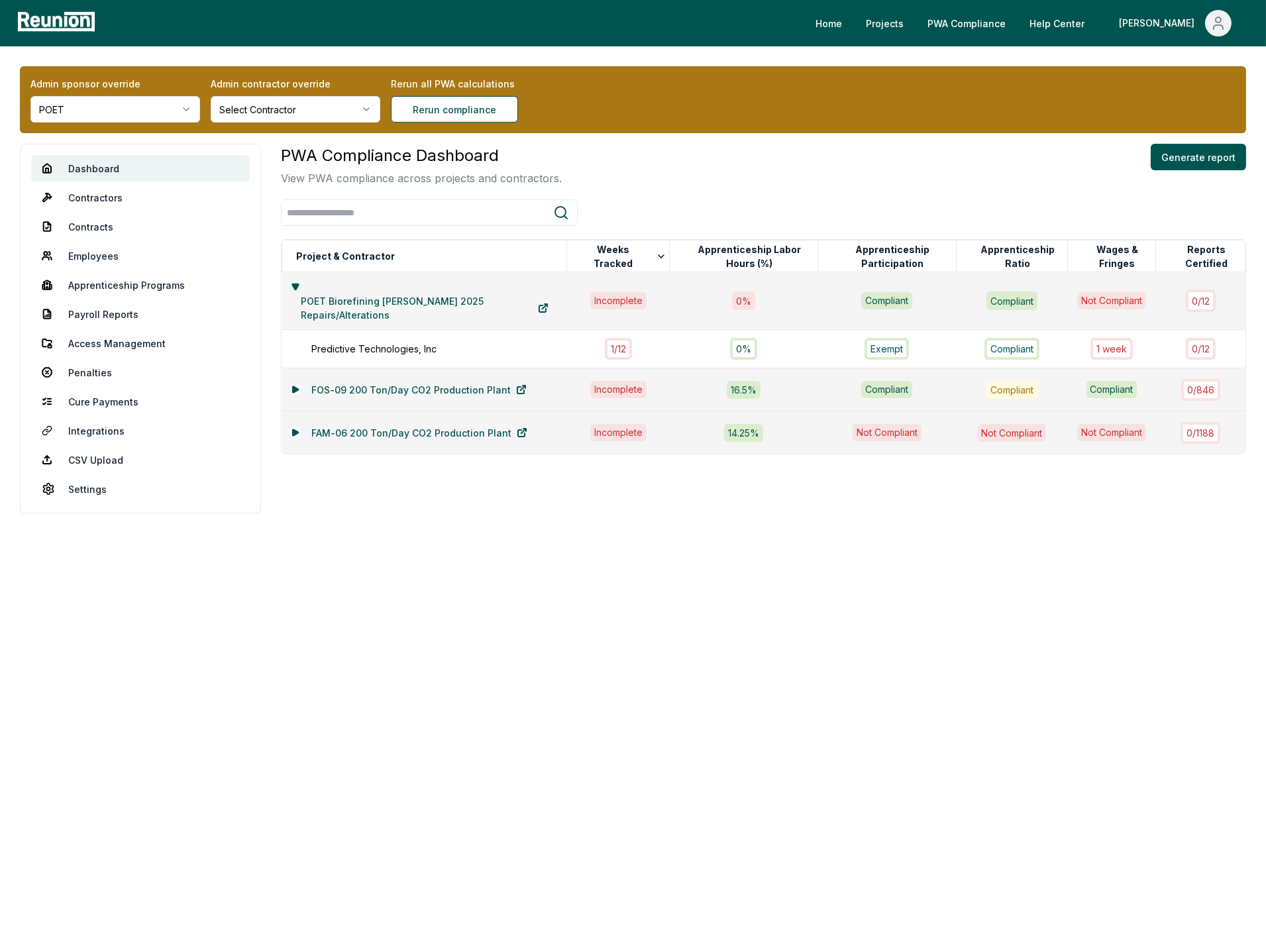
click at [296, 284] on icon at bounding box center [295, 286] width 6 height 5
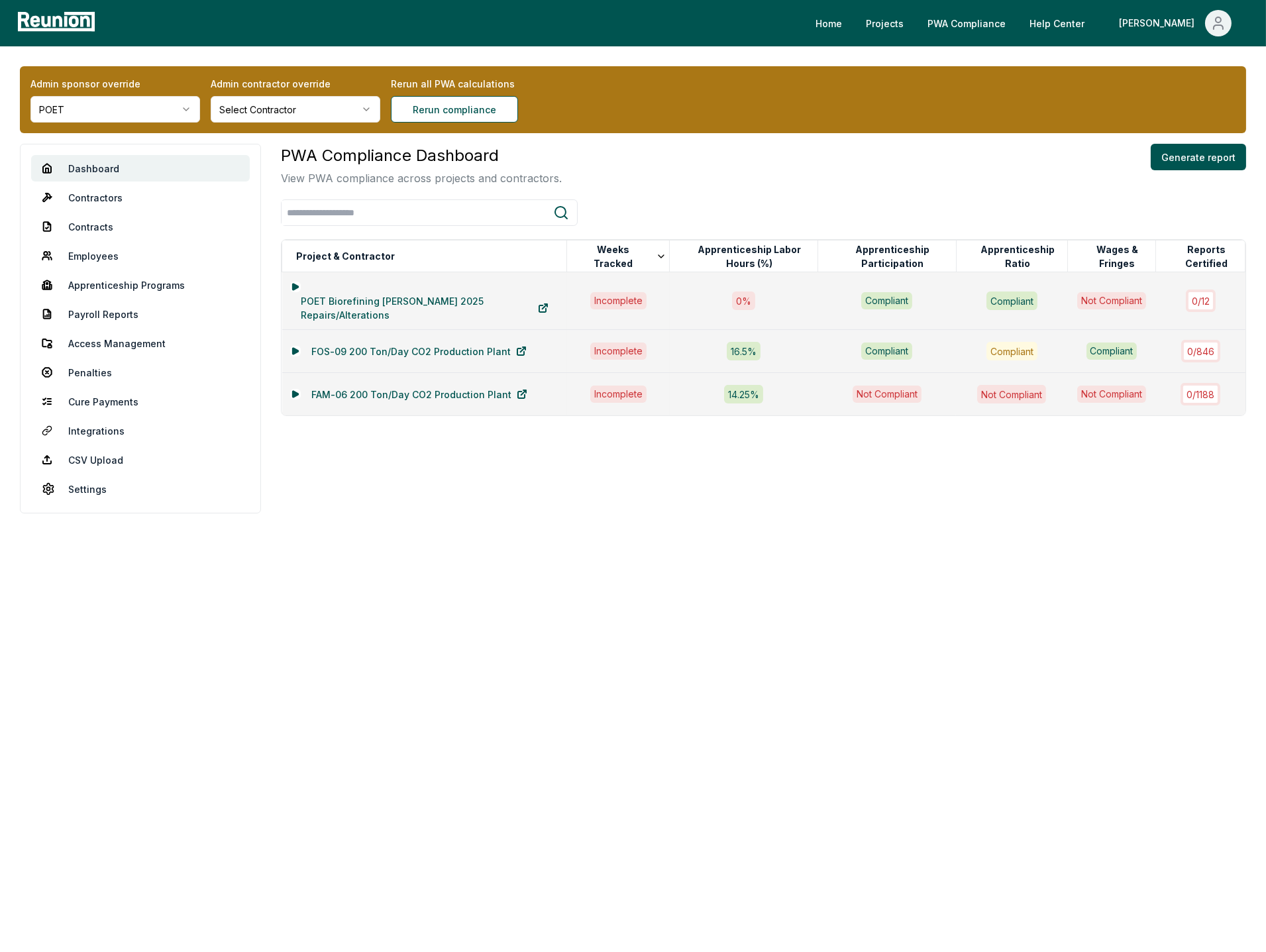
click at [688, 185] on div "PWA Compliance Dashboard View PWA compliance across projects and contractors. G…" at bounding box center [764, 165] width 966 height 43
click at [103, 201] on link "Contractors" at bounding box center [140, 197] width 219 height 26
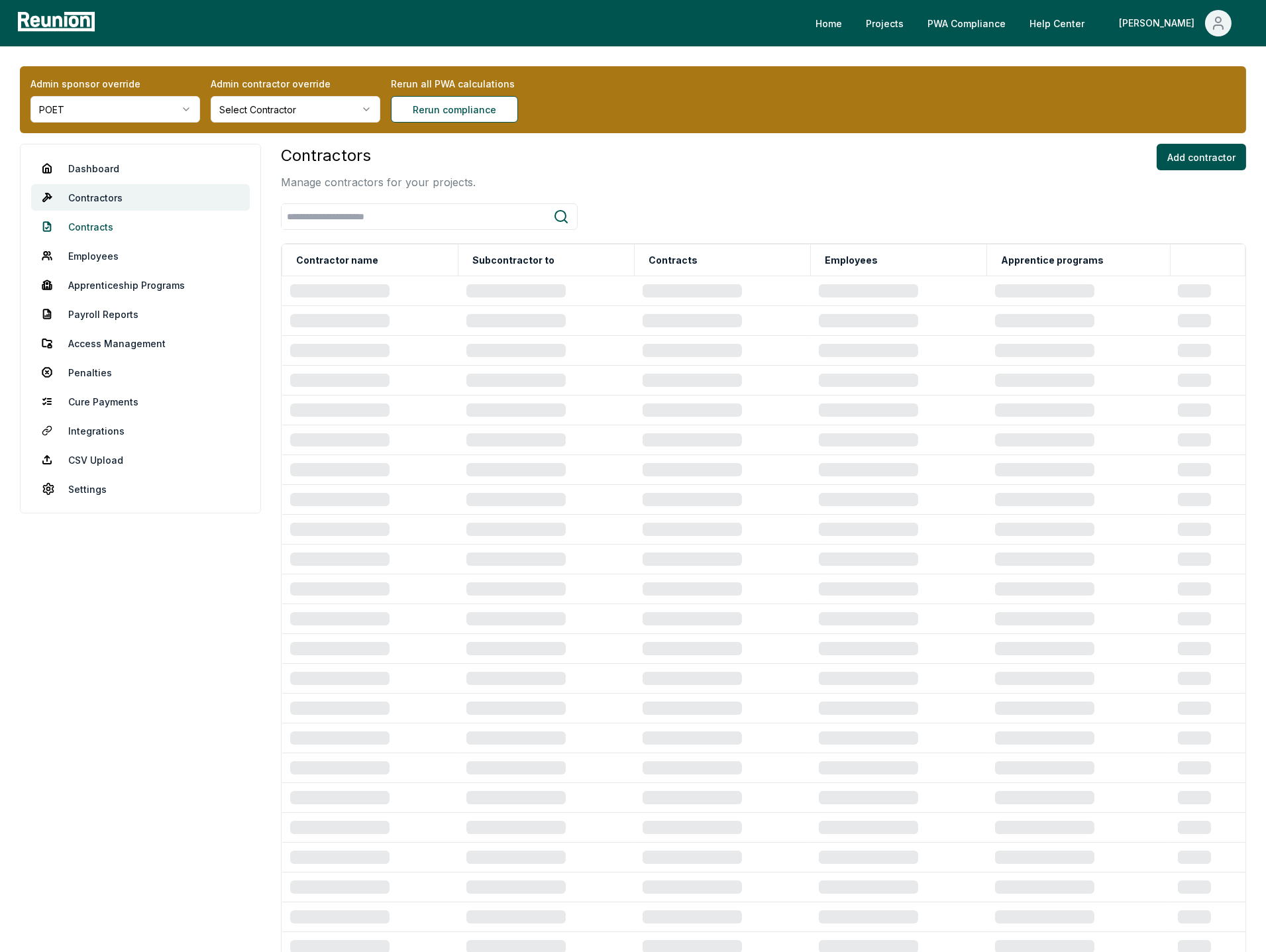
click at [95, 224] on link "Contracts" at bounding box center [140, 227] width 219 height 26
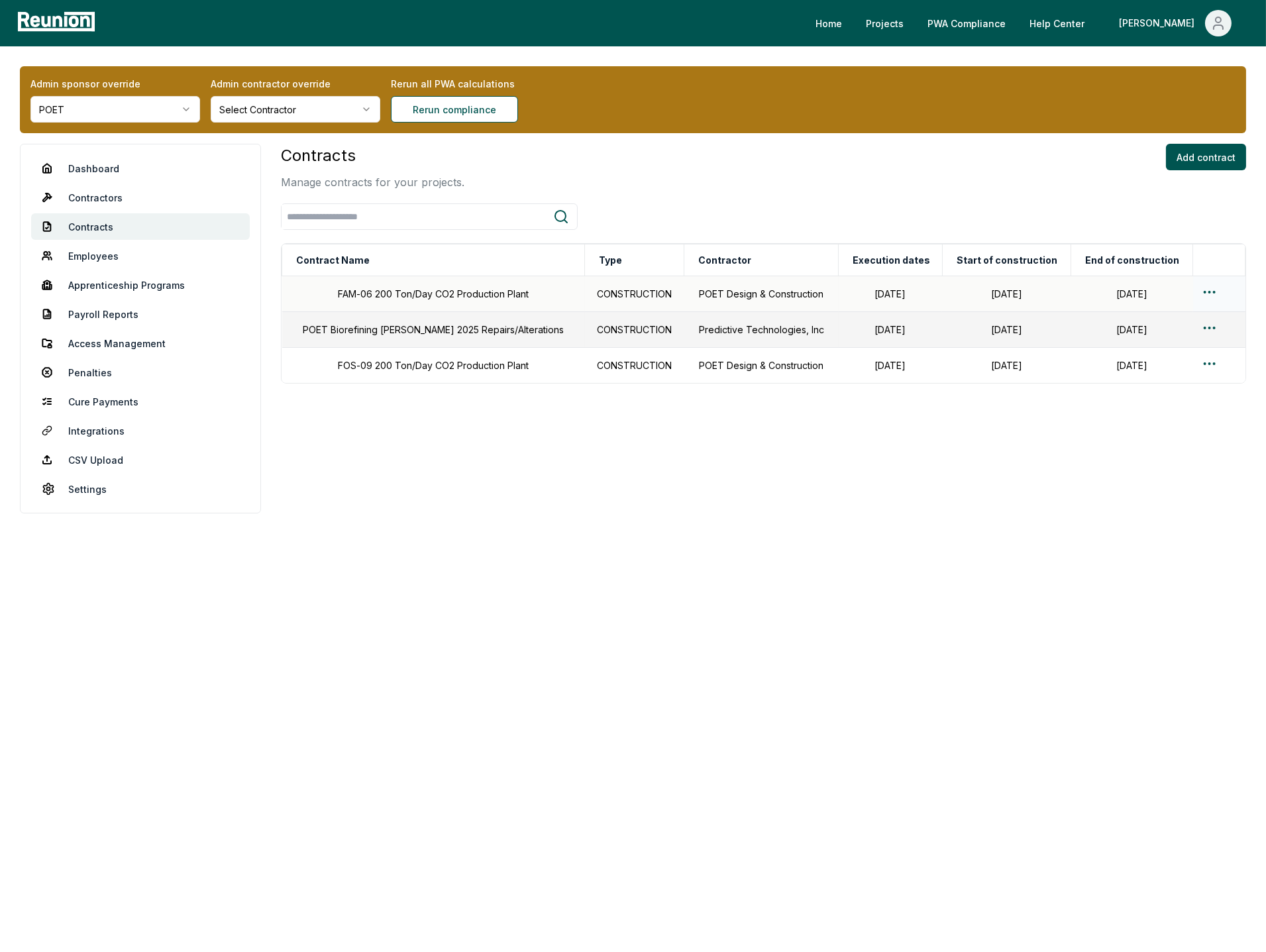
click at [1200, 290] on html "Please visit us on your desktop We're working on making our marketplace mobile-…" at bounding box center [633, 476] width 1266 height 952
click at [1178, 220] on html "Please visit us on your desktop We're working on making our marketplace mobile-…" at bounding box center [633, 476] width 1266 height 952
click at [102, 258] on link "Employees" at bounding box center [140, 256] width 219 height 26
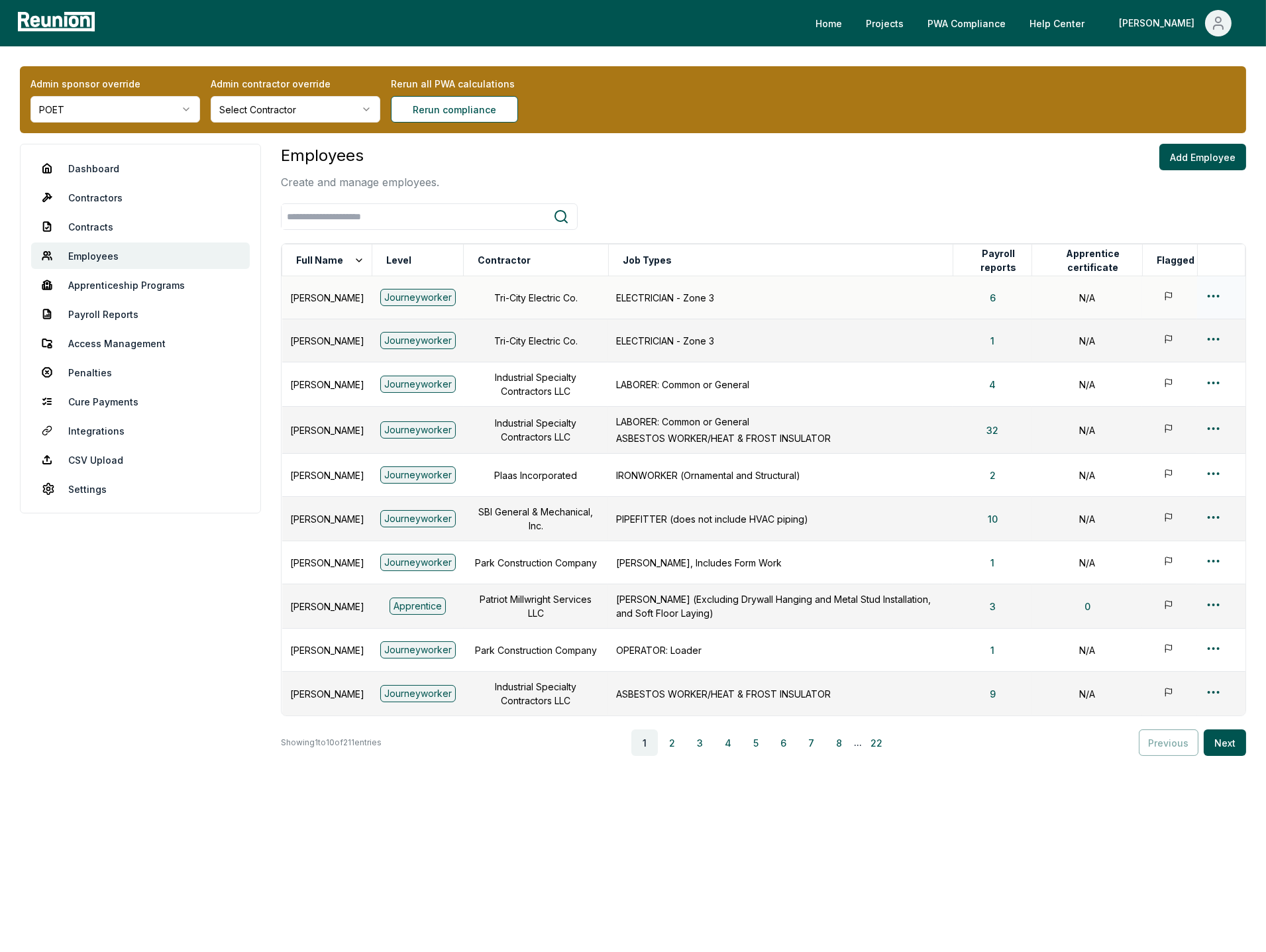
click at [1220, 292] on html "Please visit us on your desktop We're working on making our marketplace mobile-…" at bounding box center [633, 476] width 1266 height 952
click at [1102, 206] on html "Please visit us on your desktop We're working on making our marketplace mobile-…" at bounding box center [633, 476] width 1266 height 952
click at [108, 167] on link "Dashboard" at bounding box center [140, 168] width 219 height 26
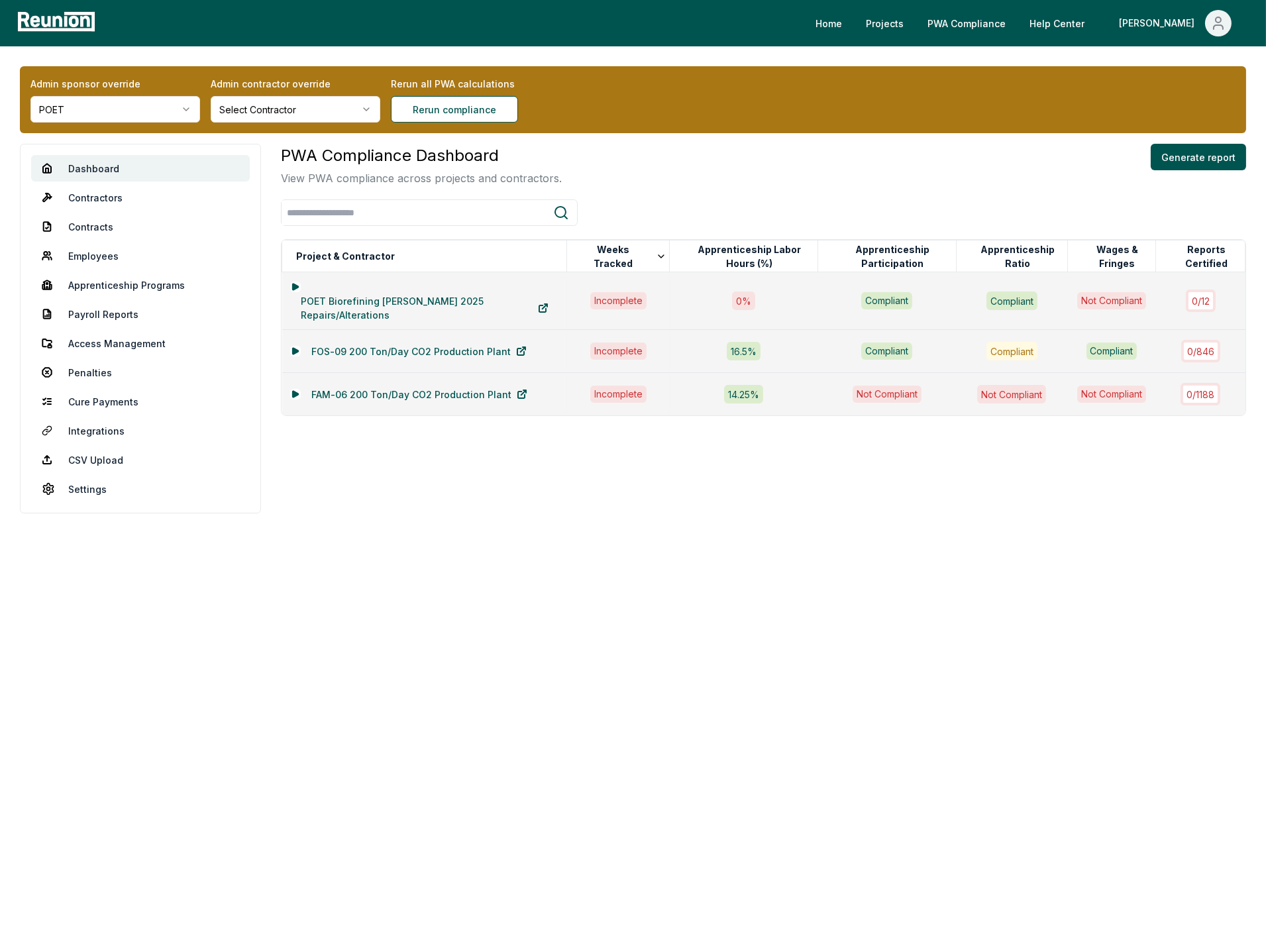
click at [880, 143] on div "PWA Compliance Dashboard View PWA compliance across projects and contractors. G…" at bounding box center [764, 165] width 966 height 43
click at [796, 171] on div "PWA Compliance Dashboard View PWA compliance across projects and contractors. G…" at bounding box center [764, 165] width 966 height 43
click at [718, 177] on div "PWA Compliance Dashboard View PWA compliance across projects and contractors. G…" at bounding box center [764, 165] width 966 height 43
click at [643, 196] on div "PWA Compliance Dashboard View PWA compliance across projects and contractors. G…" at bounding box center [764, 280] width 966 height 272
click at [770, 186] on div "PWA Compliance Dashboard View PWA compliance across projects and contractors. G…" at bounding box center [764, 280] width 966 height 272
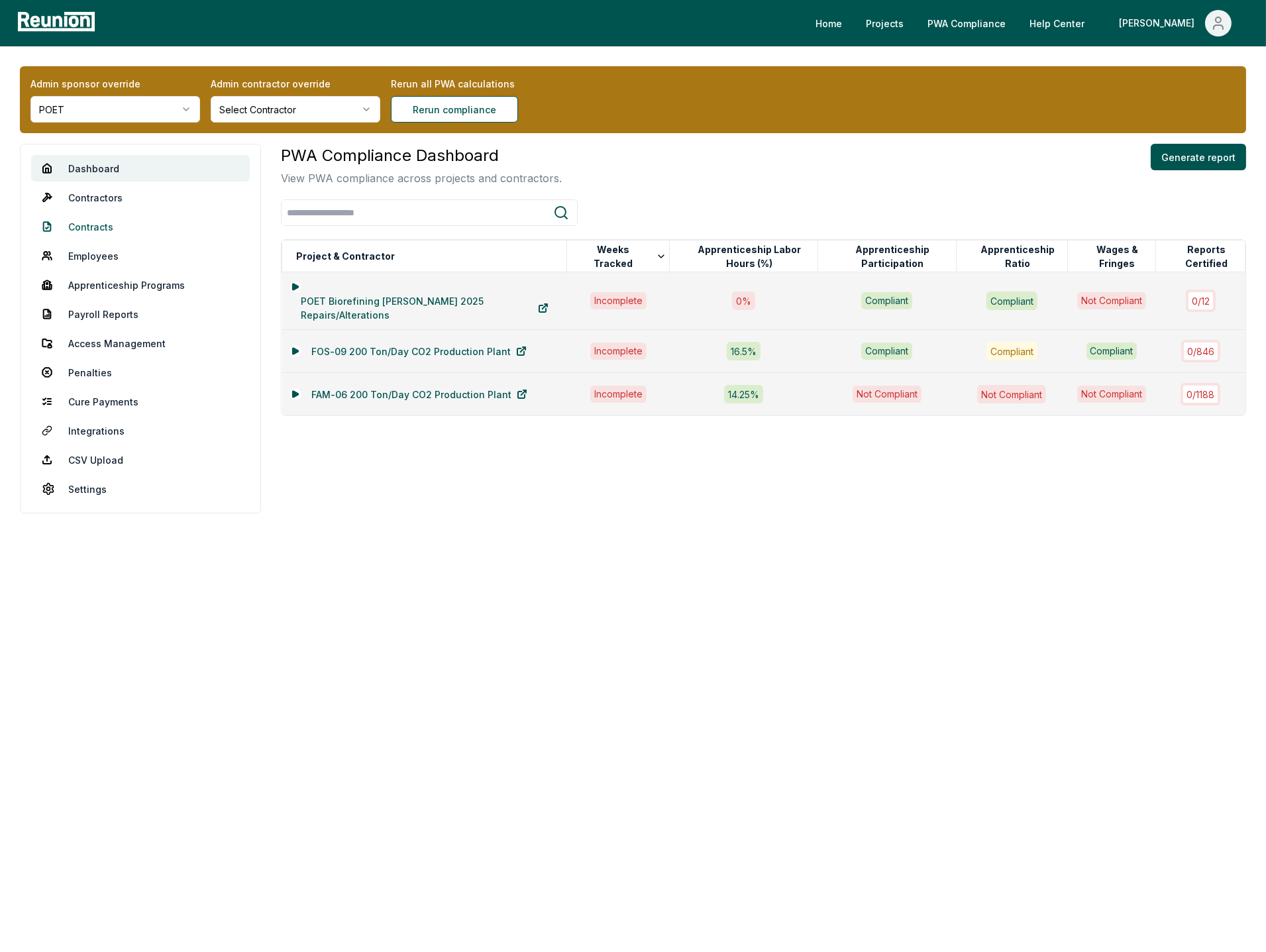
click at [97, 226] on link "Contracts" at bounding box center [140, 227] width 219 height 26
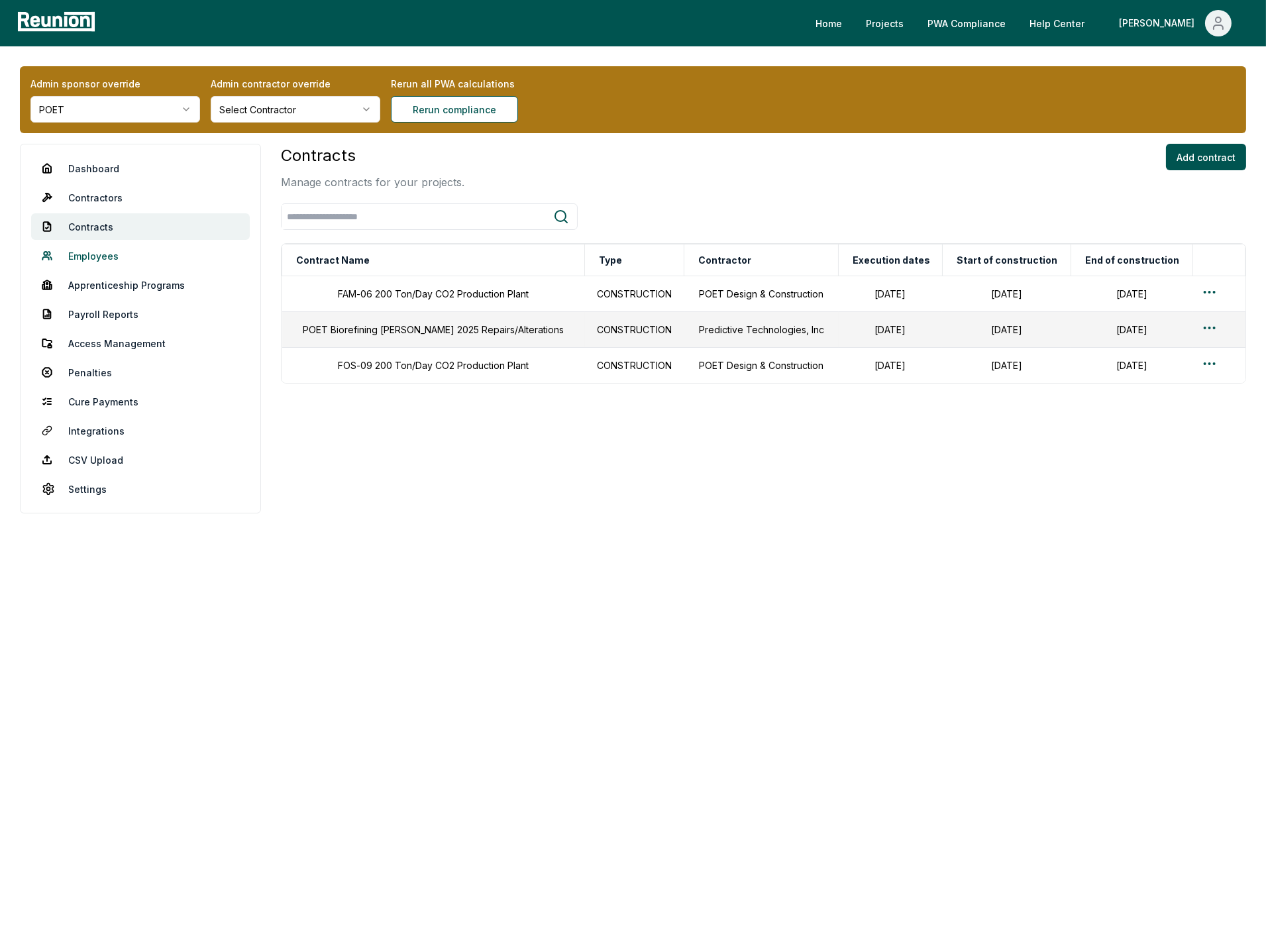
click at [91, 256] on link "Employees" at bounding box center [140, 256] width 219 height 26
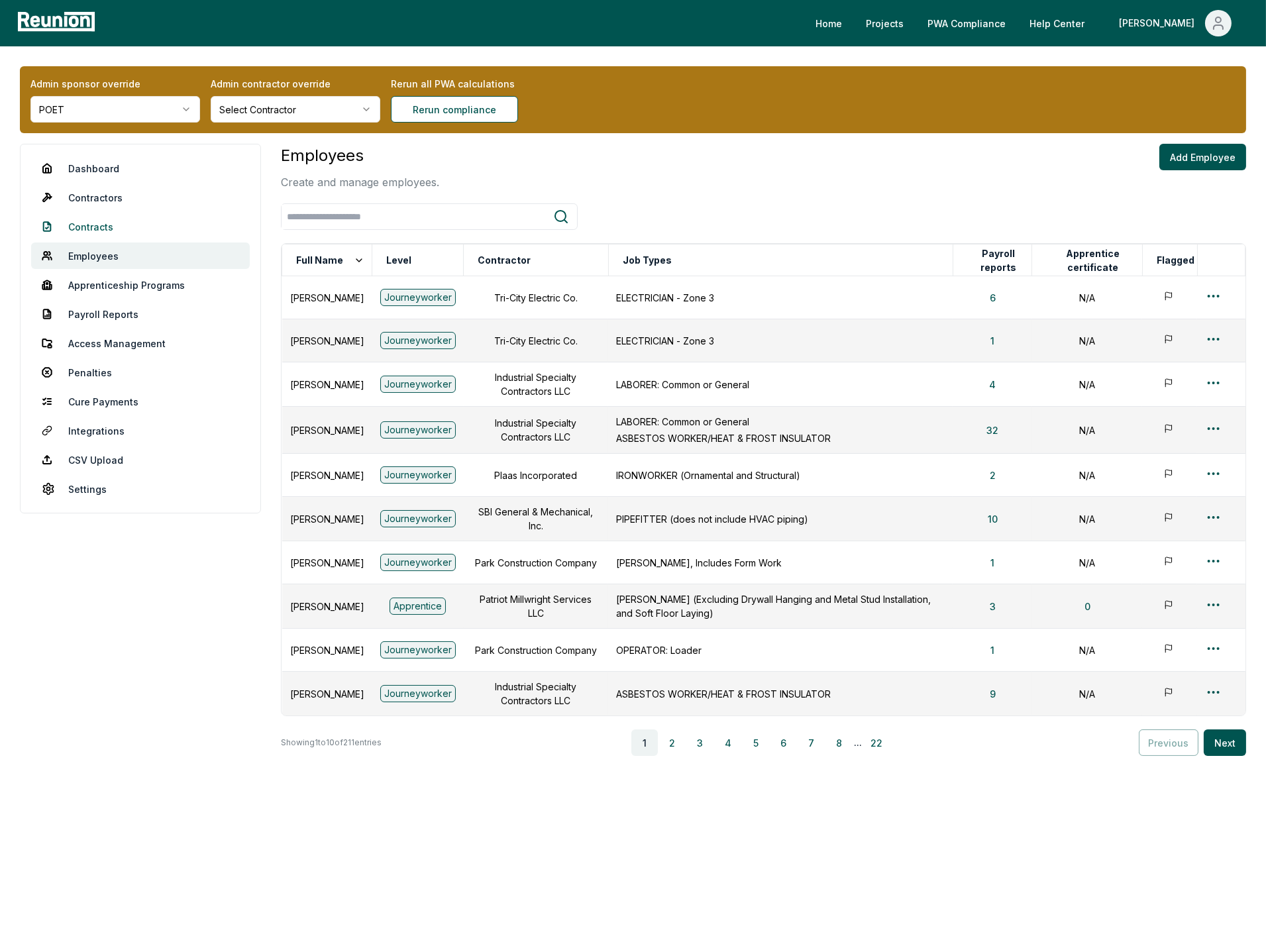
click at [96, 225] on link "Contracts" at bounding box center [140, 227] width 219 height 26
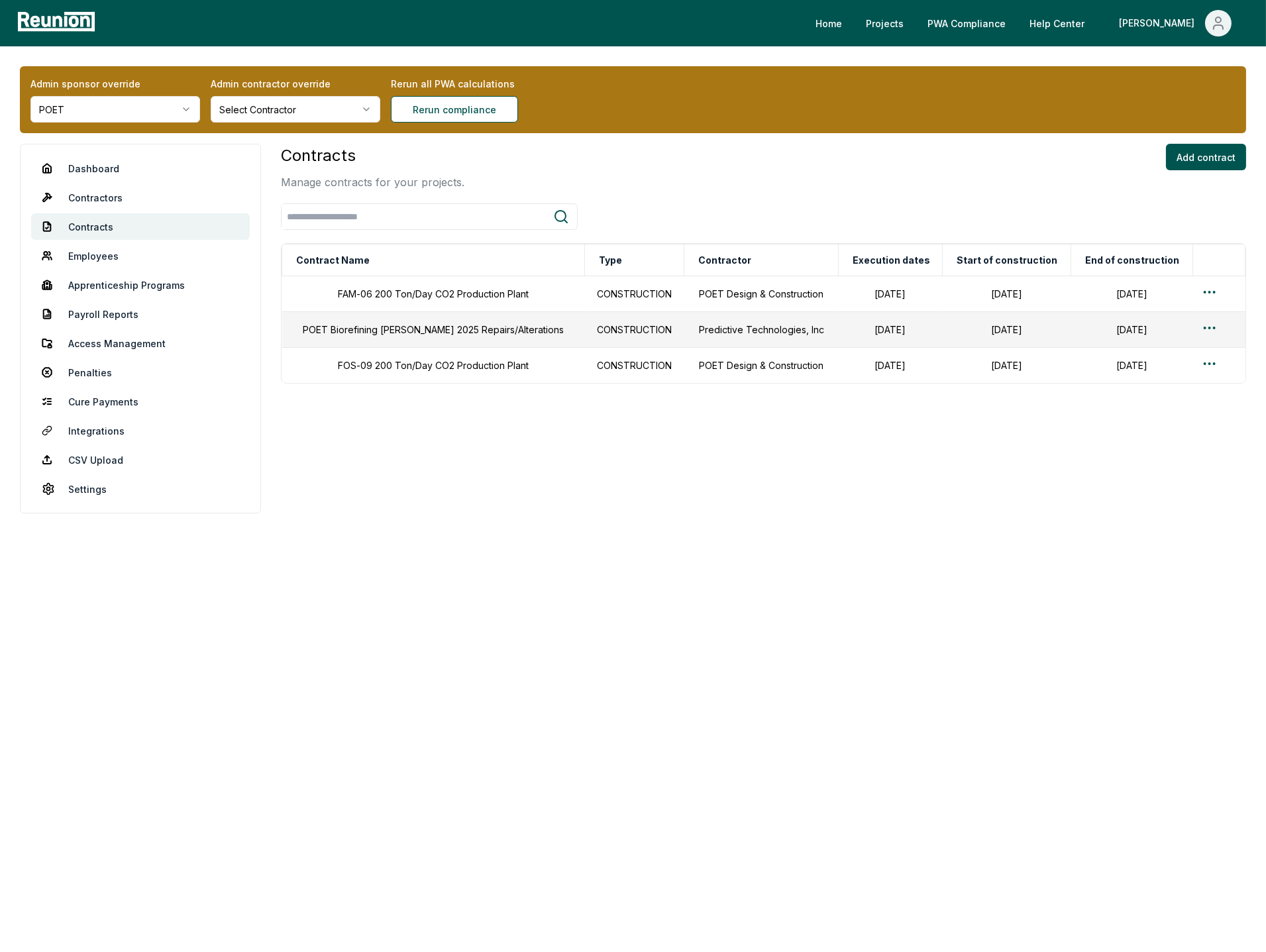
click at [646, 181] on div "Contracts Manage contracts for your projects. Add contract" at bounding box center [764, 166] width 966 height 46
click at [98, 165] on link "Dashboard" at bounding box center [140, 168] width 219 height 26
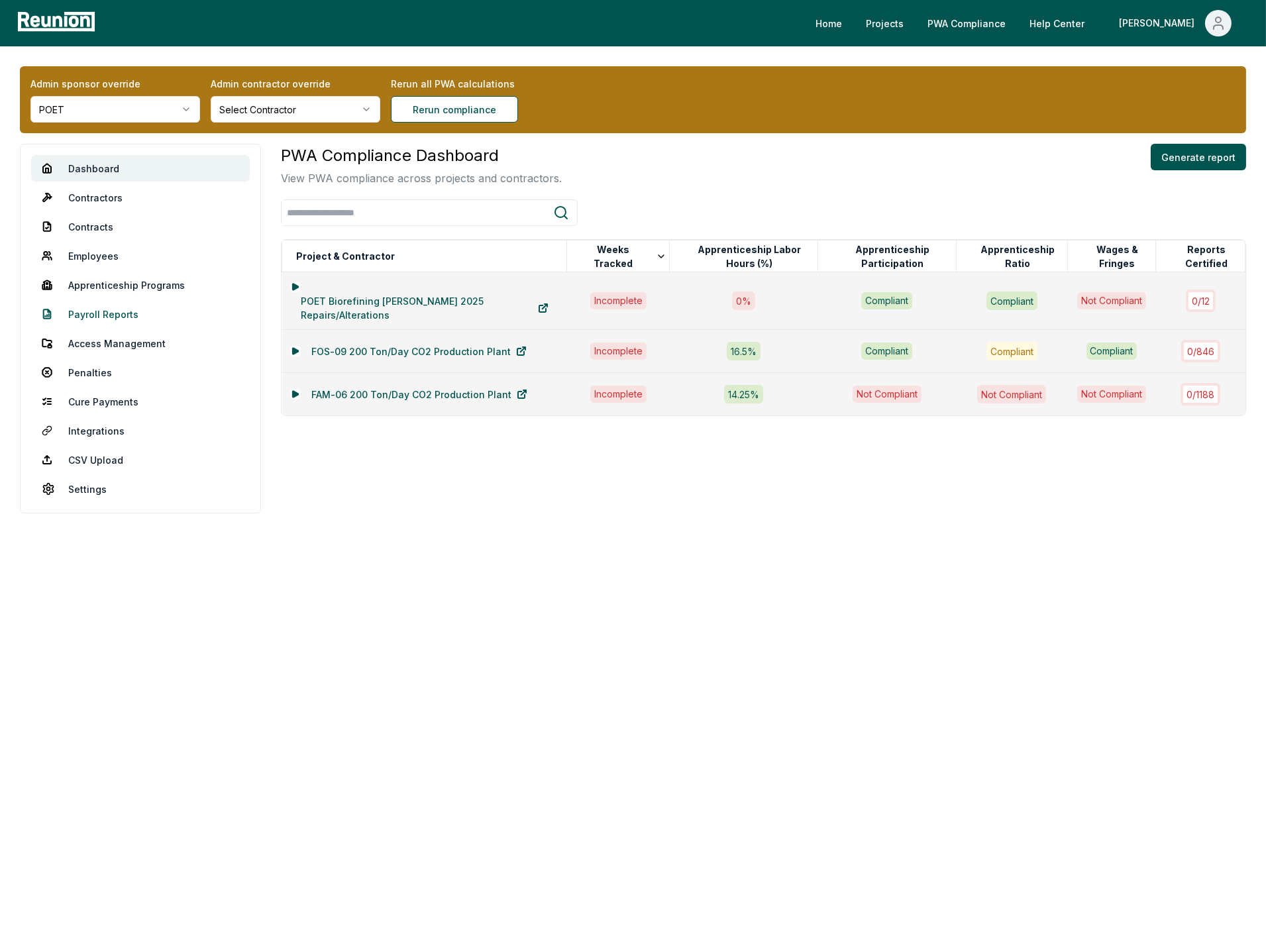
click at [109, 316] on link "Payroll Reports" at bounding box center [140, 314] width 219 height 26
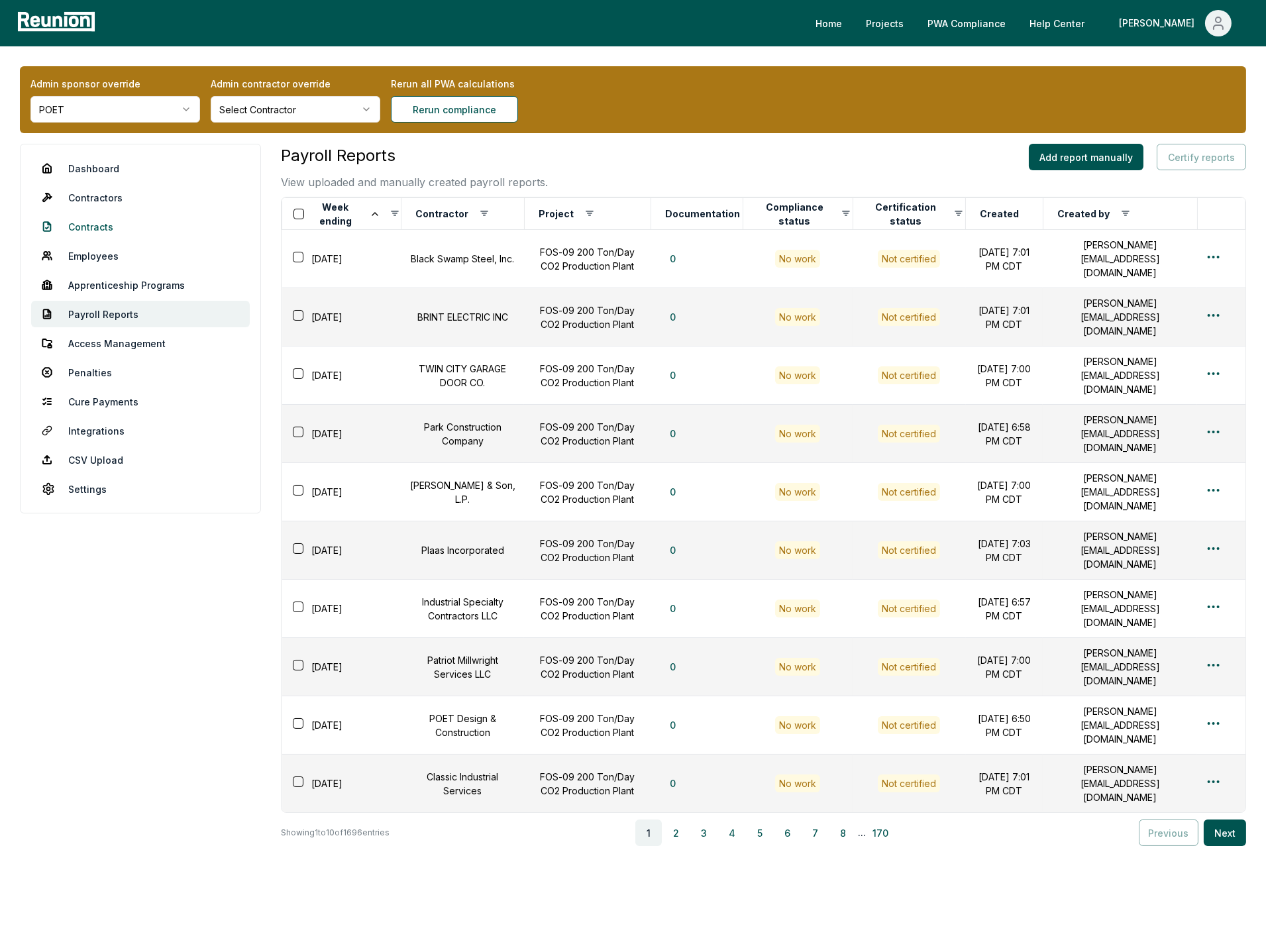
click at [94, 223] on link "Contracts" at bounding box center [140, 227] width 219 height 26
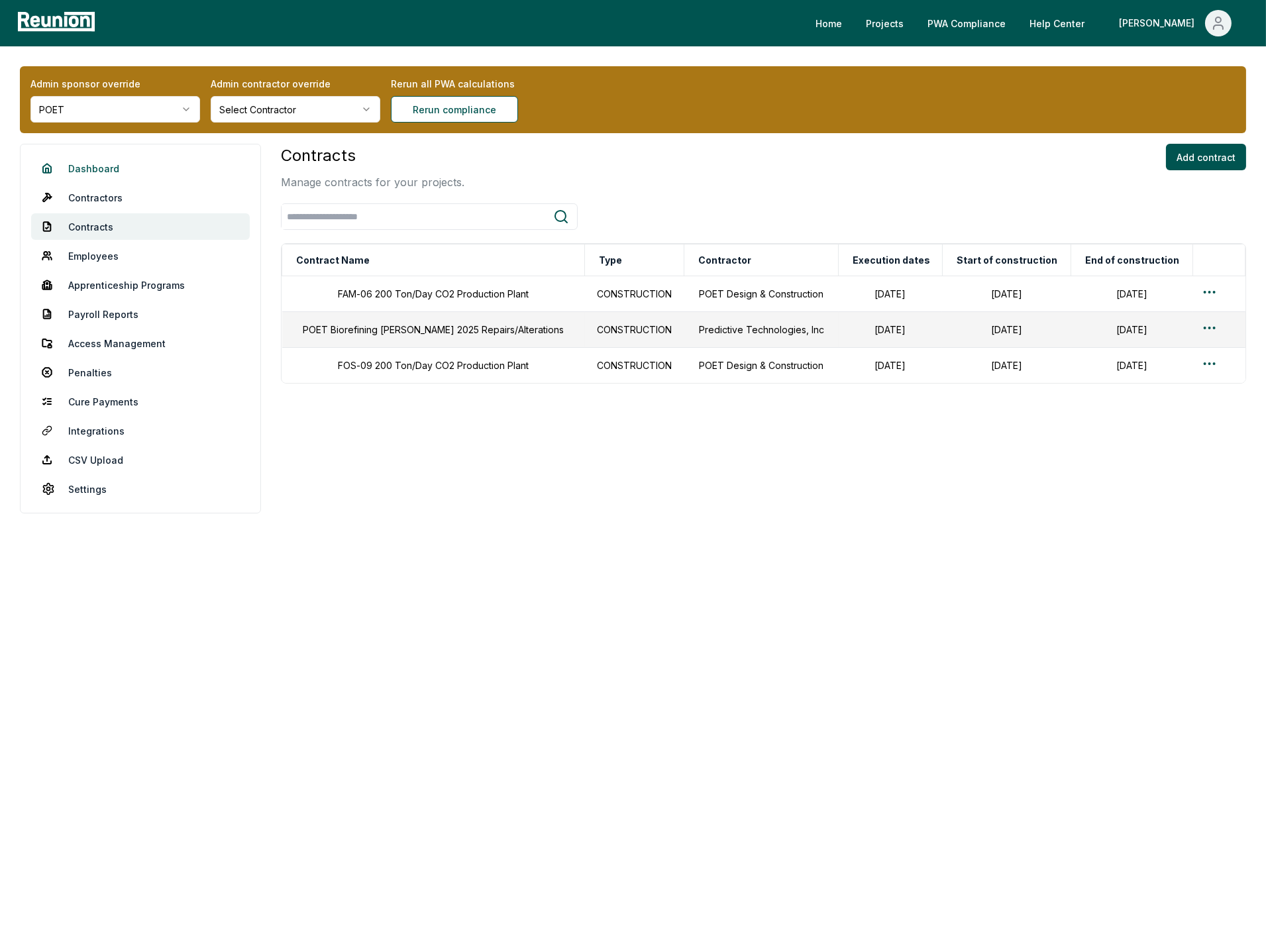
click at [99, 163] on link "Dashboard" at bounding box center [140, 168] width 219 height 26
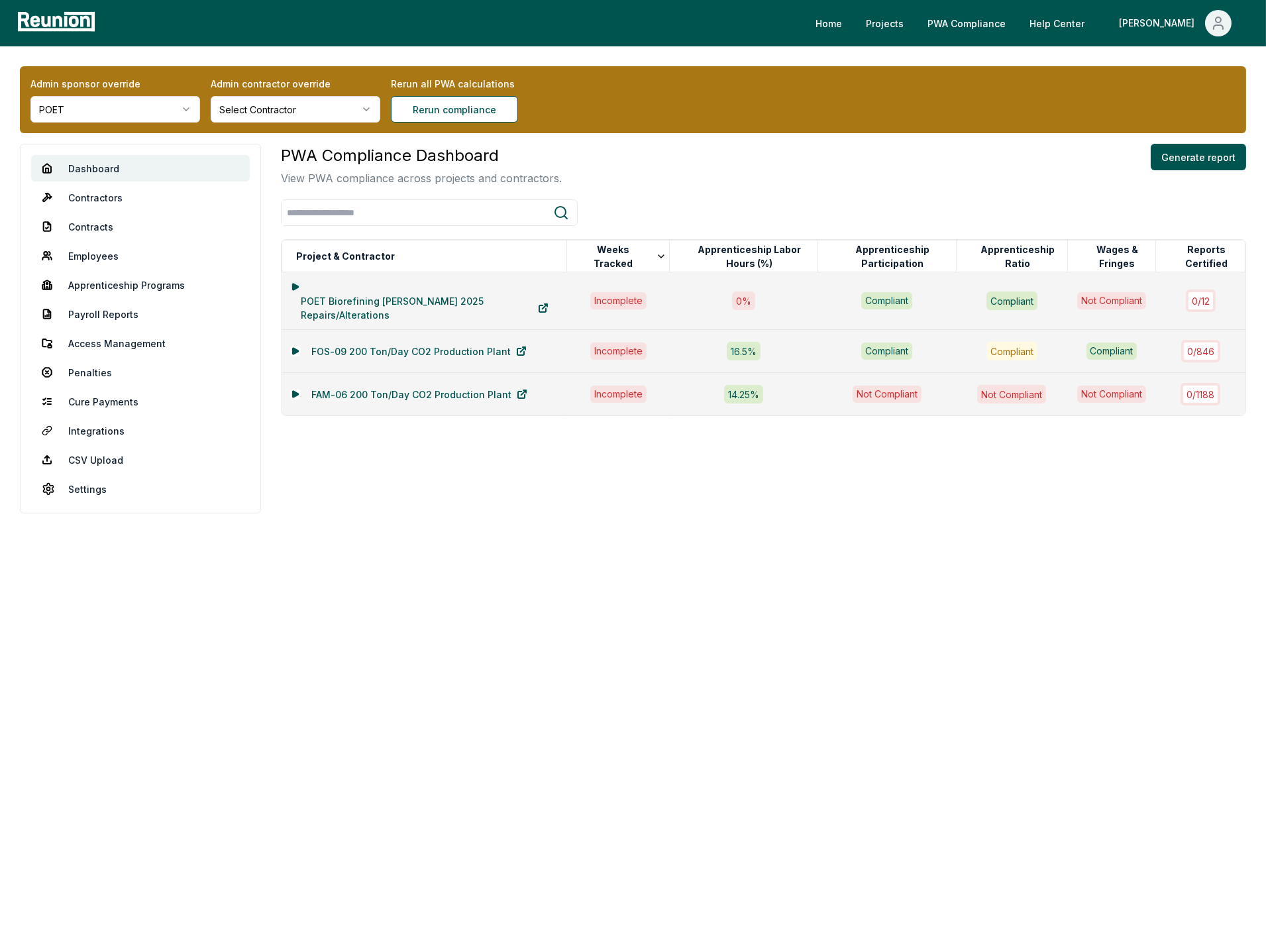
click at [293, 285] on icon at bounding box center [295, 286] width 5 height 6
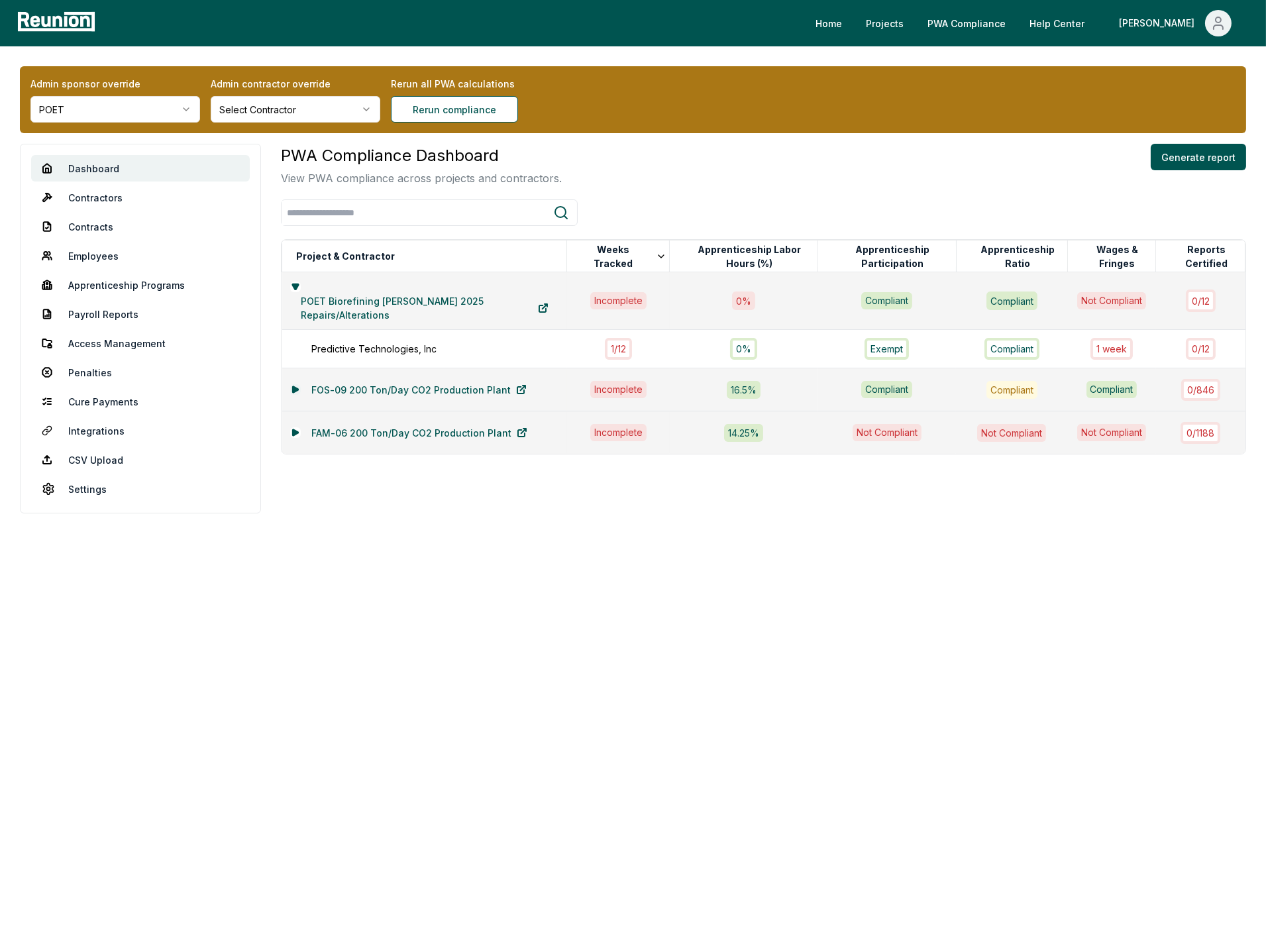
click at [291, 388] on icon at bounding box center [295, 389] width 8 height 8
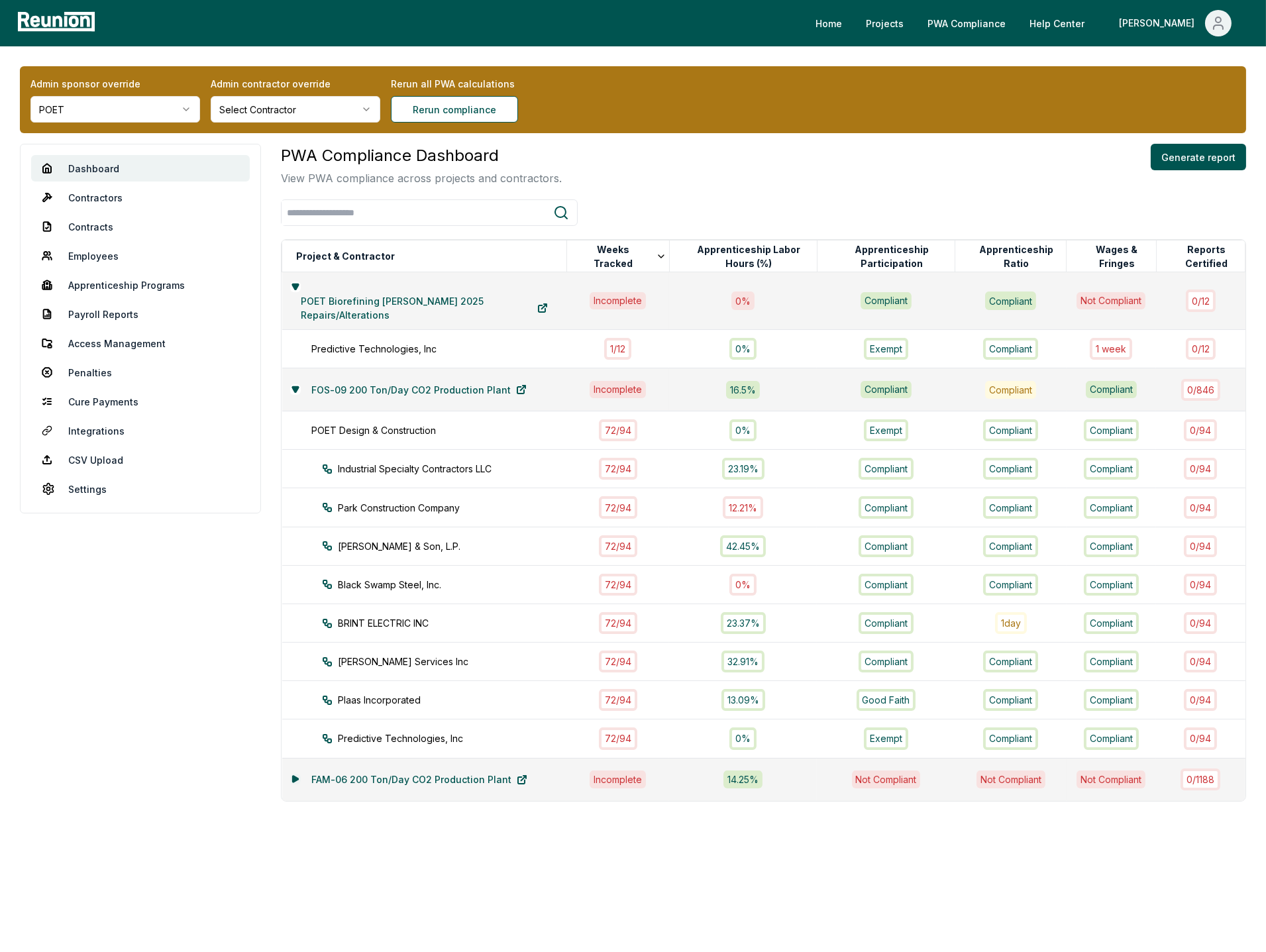
click at [293, 750] on icon at bounding box center [295, 778] width 5 height 6
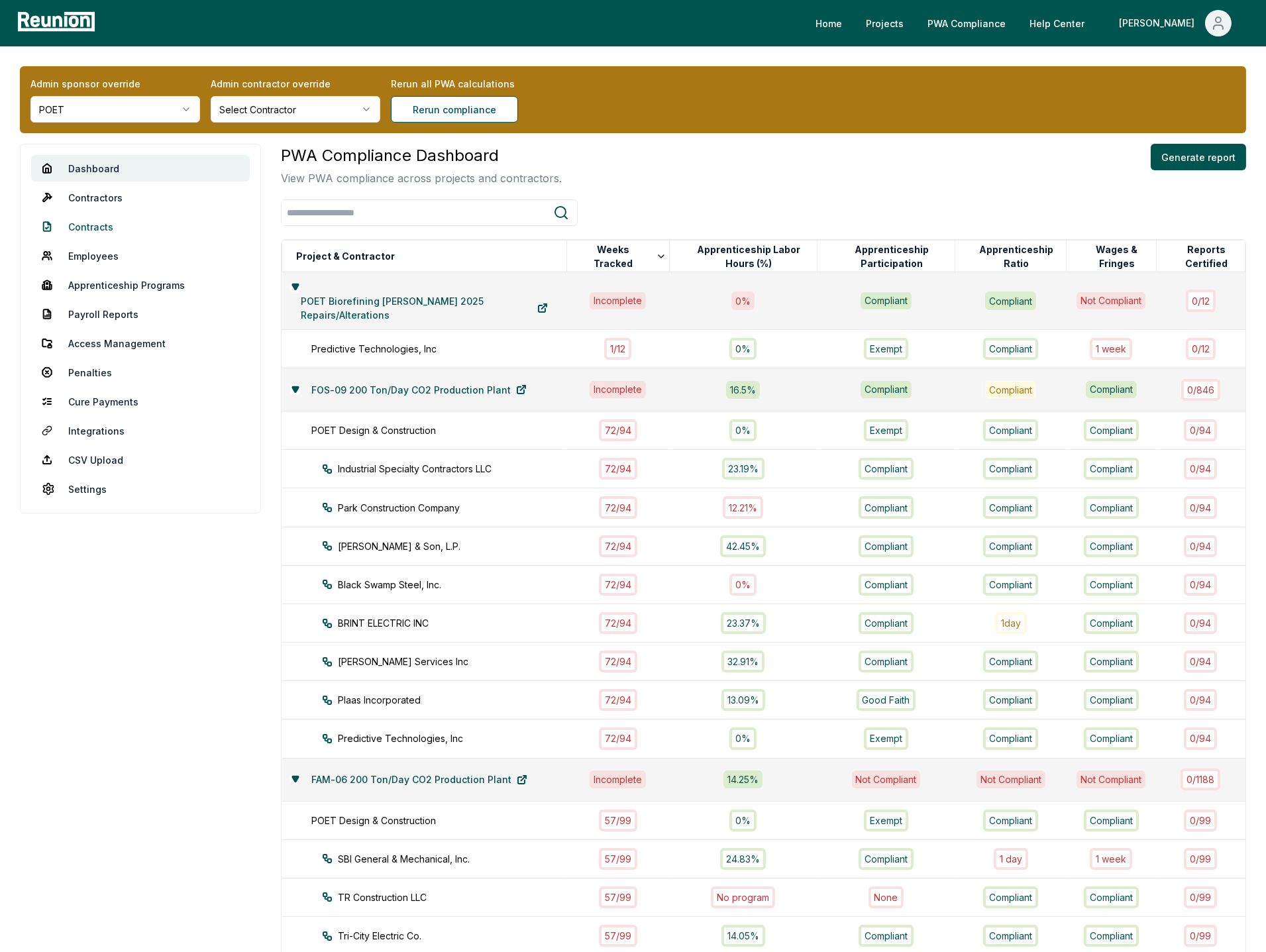
click at [96, 231] on link "Contracts" at bounding box center [140, 227] width 219 height 26
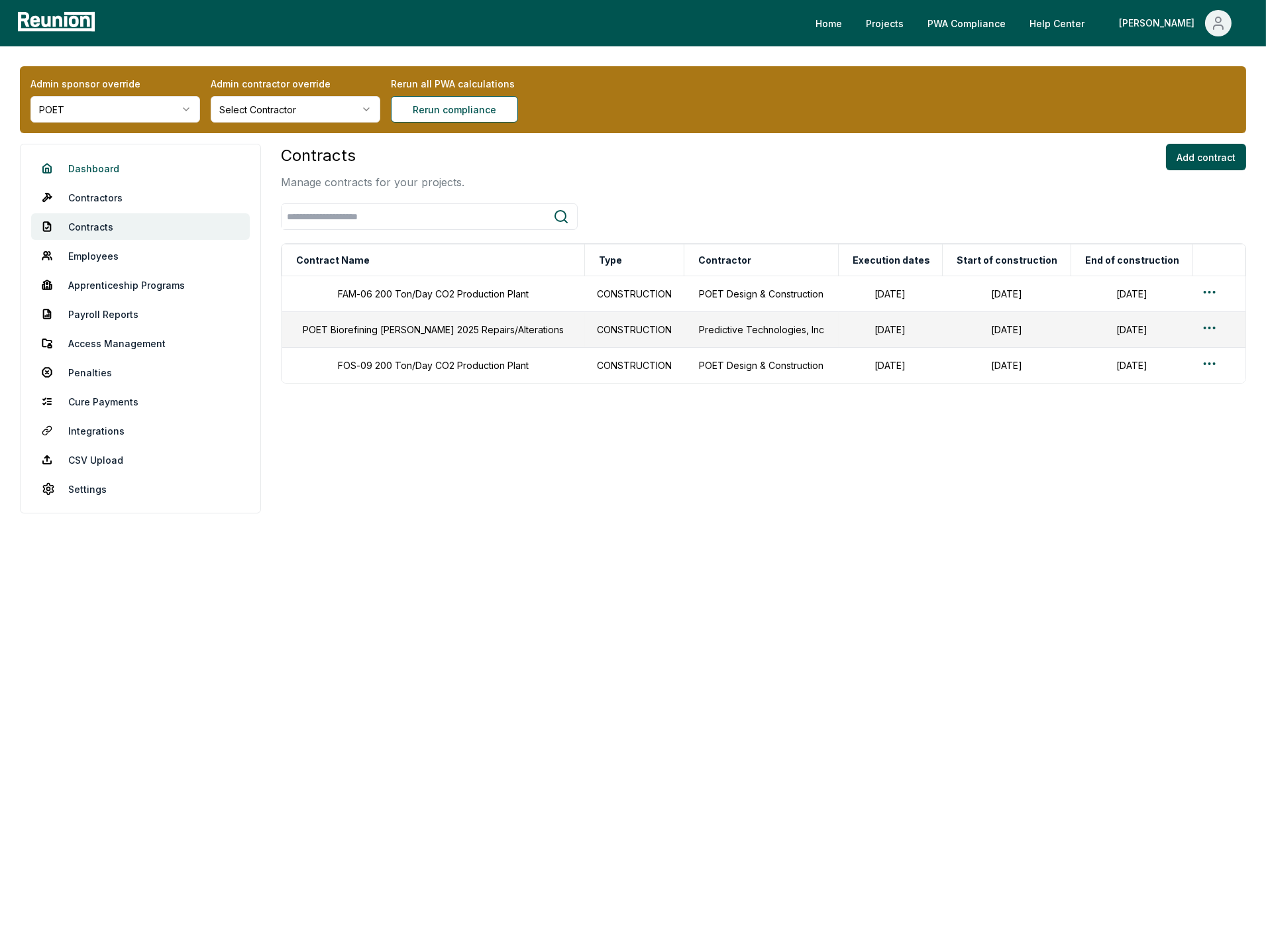
click at [114, 172] on link "Dashboard" at bounding box center [140, 168] width 219 height 26
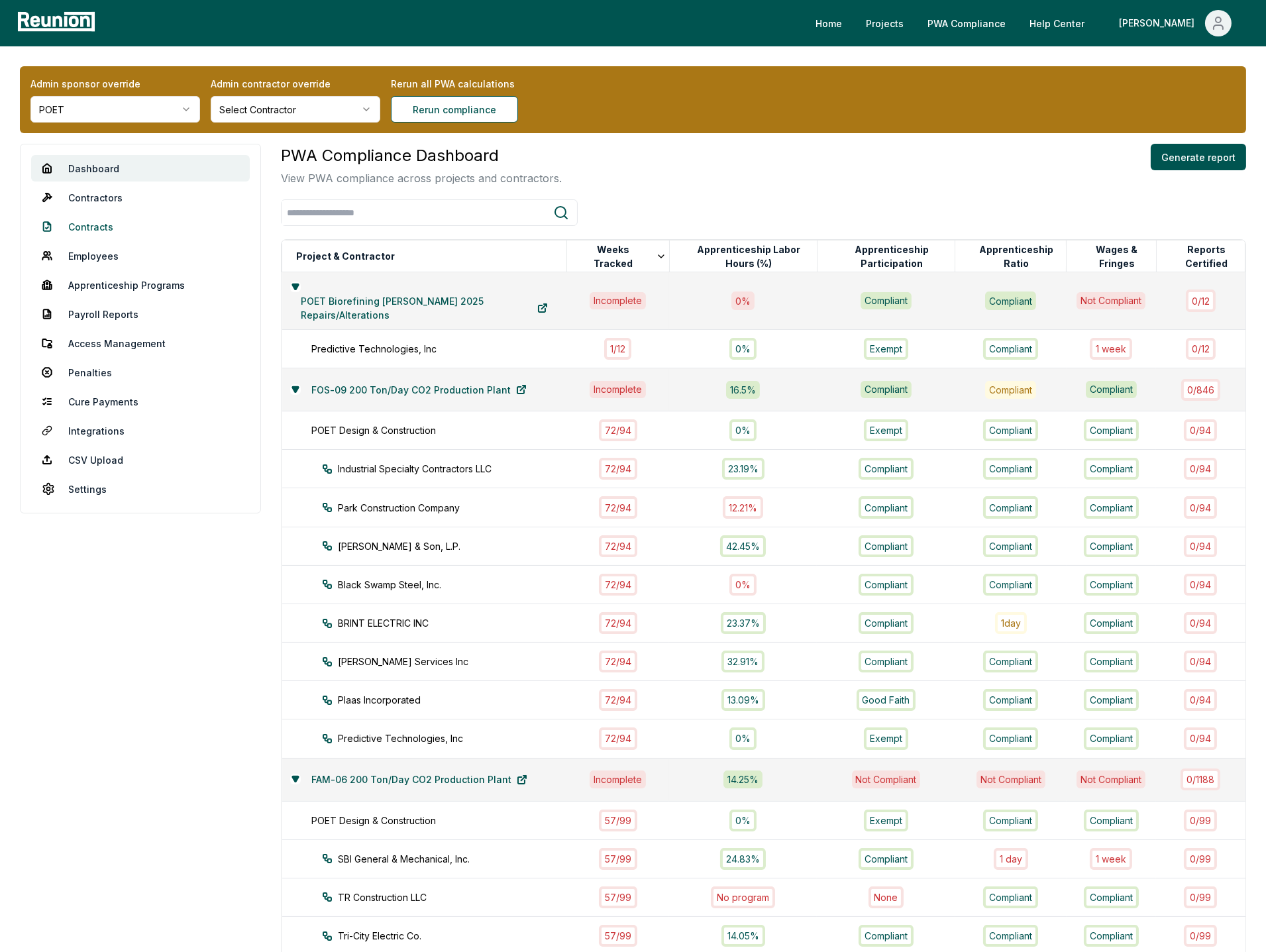
click at [97, 224] on link "Contracts" at bounding box center [140, 227] width 219 height 26
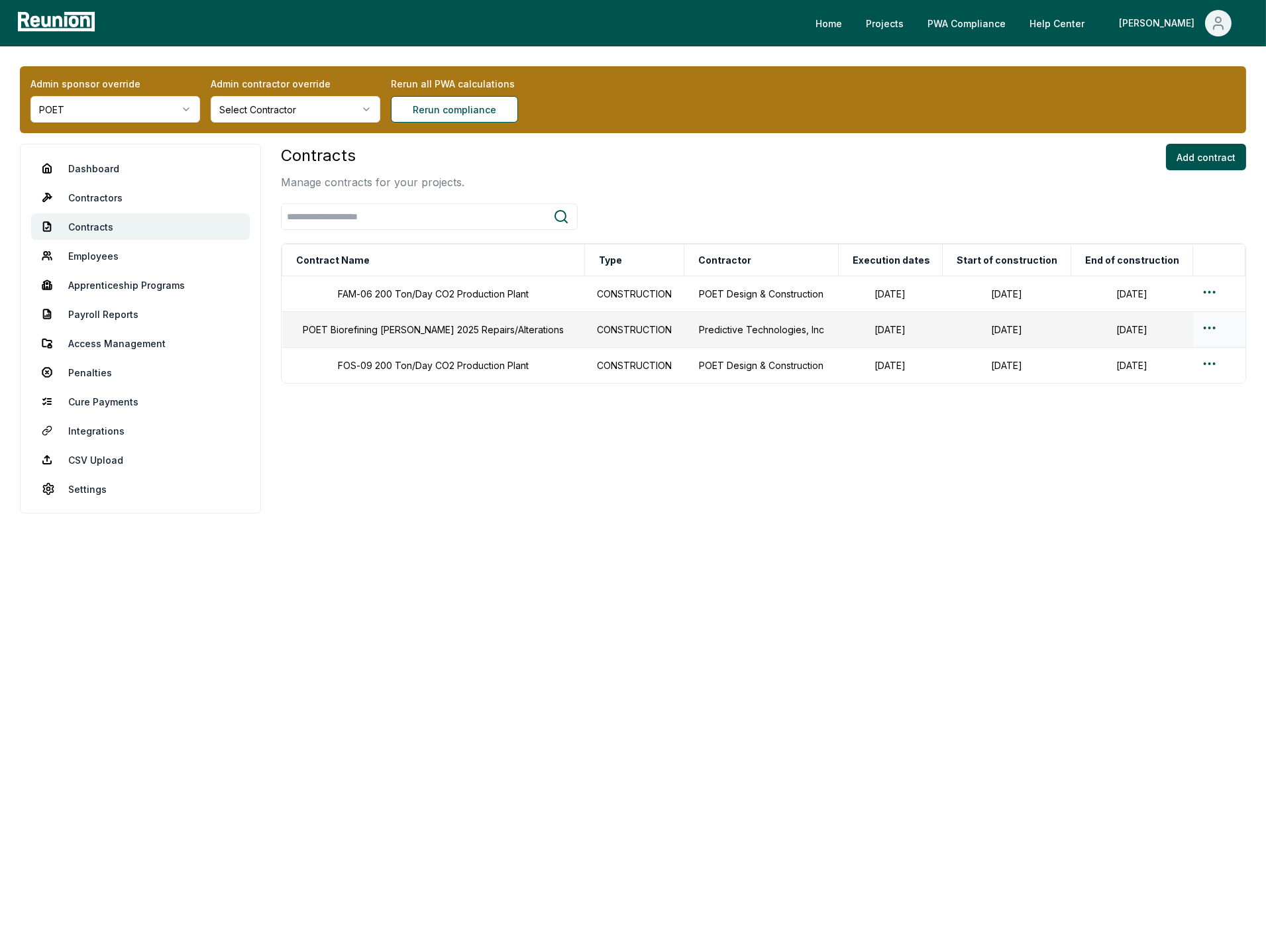
click at [1200, 329] on html "Please visit us on your desktop We're working on making our marketplace mobile-…" at bounding box center [633, 476] width 1266 height 952
click at [1143, 379] on div "Edit" at bounding box center [1192, 382] width 126 height 22
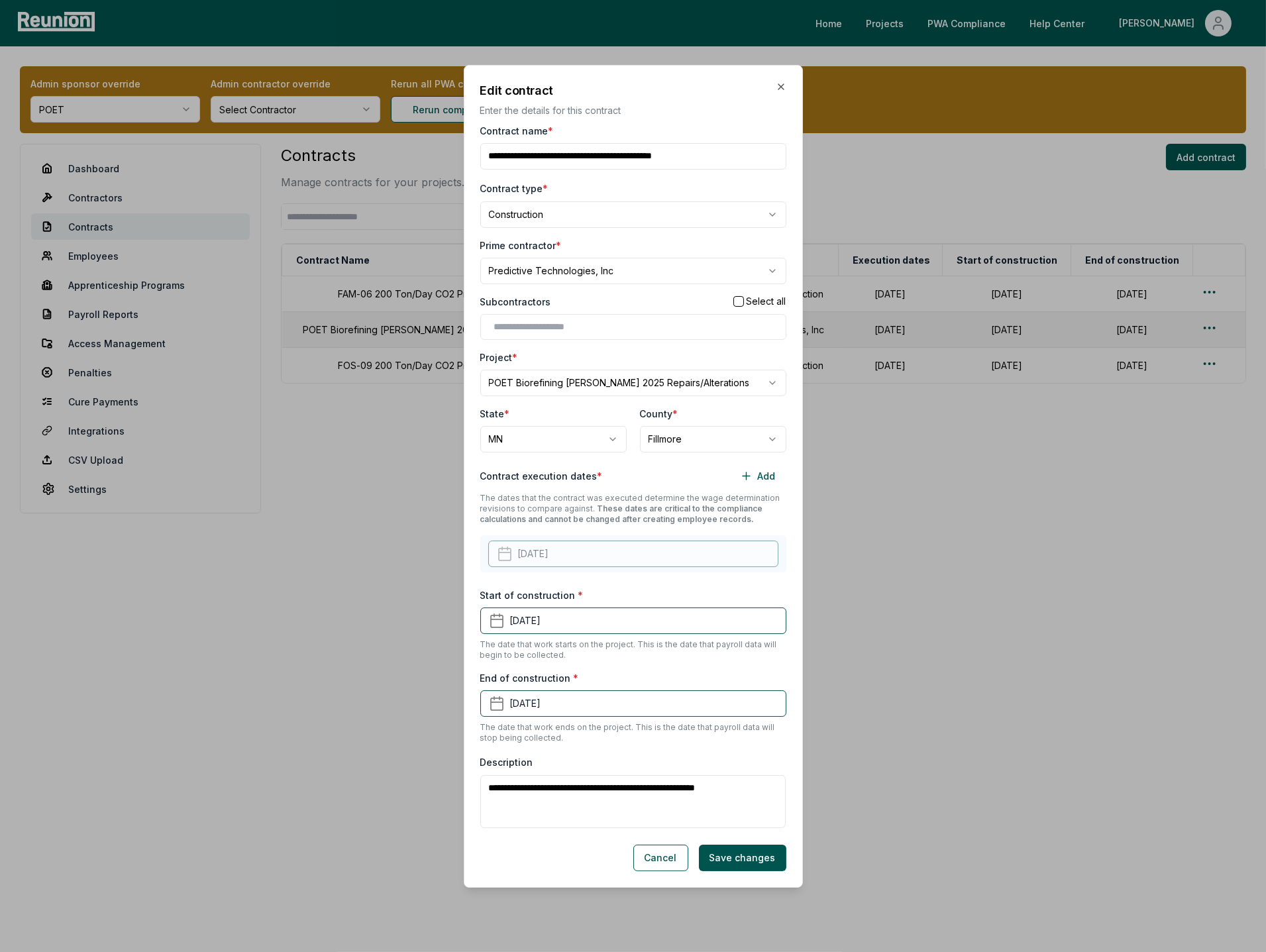
click at [590, 219] on body "Please visit us on your desktop We're working on making our marketplace mobile-…" at bounding box center [633, 476] width 1266 height 952
select select "**"
click at [735, 750] on button "Save changes" at bounding box center [743, 859] width 88 height 26
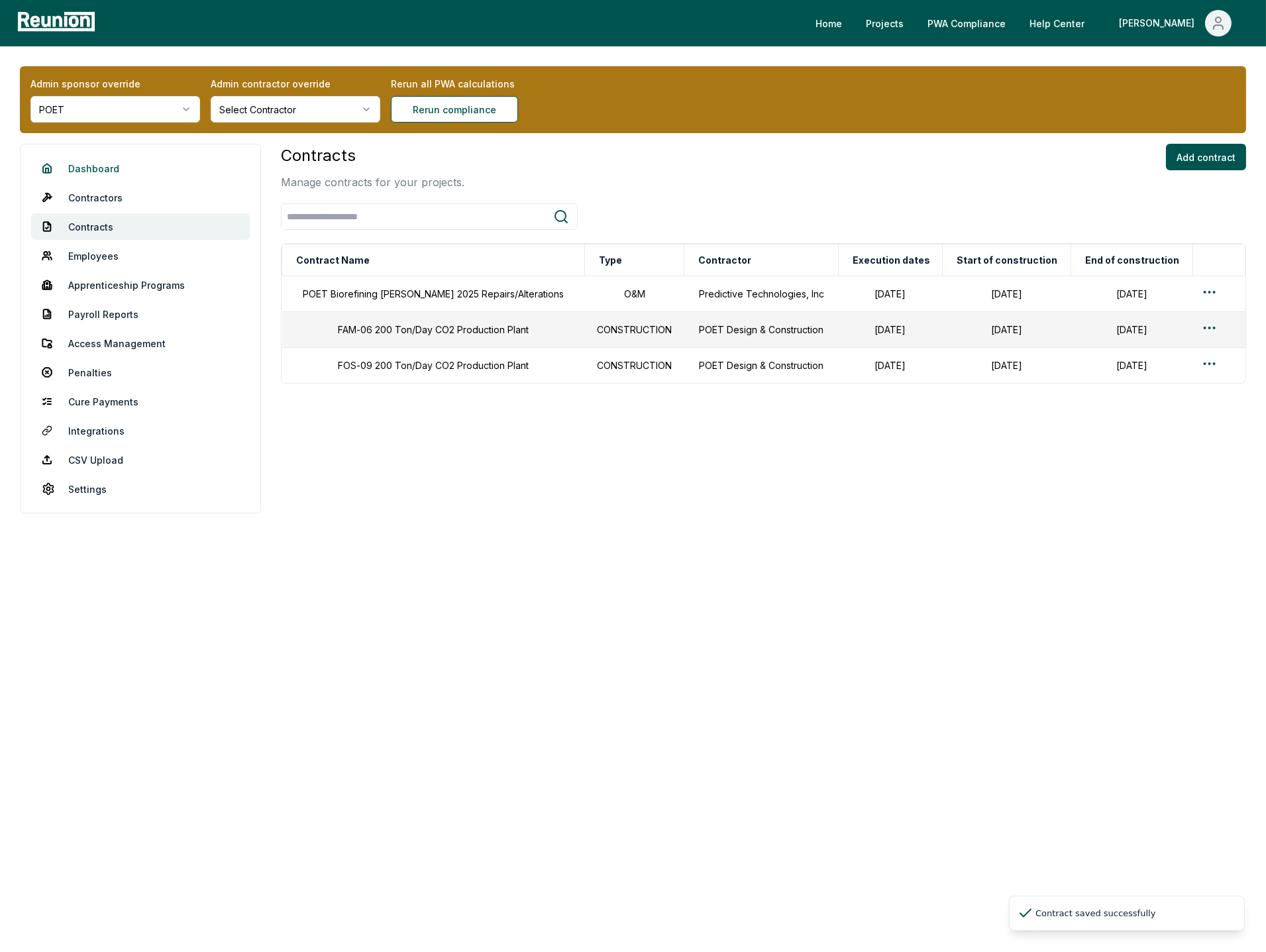
click at [91, 169] on link "Dashboard" at bounding box center [140, 168] width 219 height 26
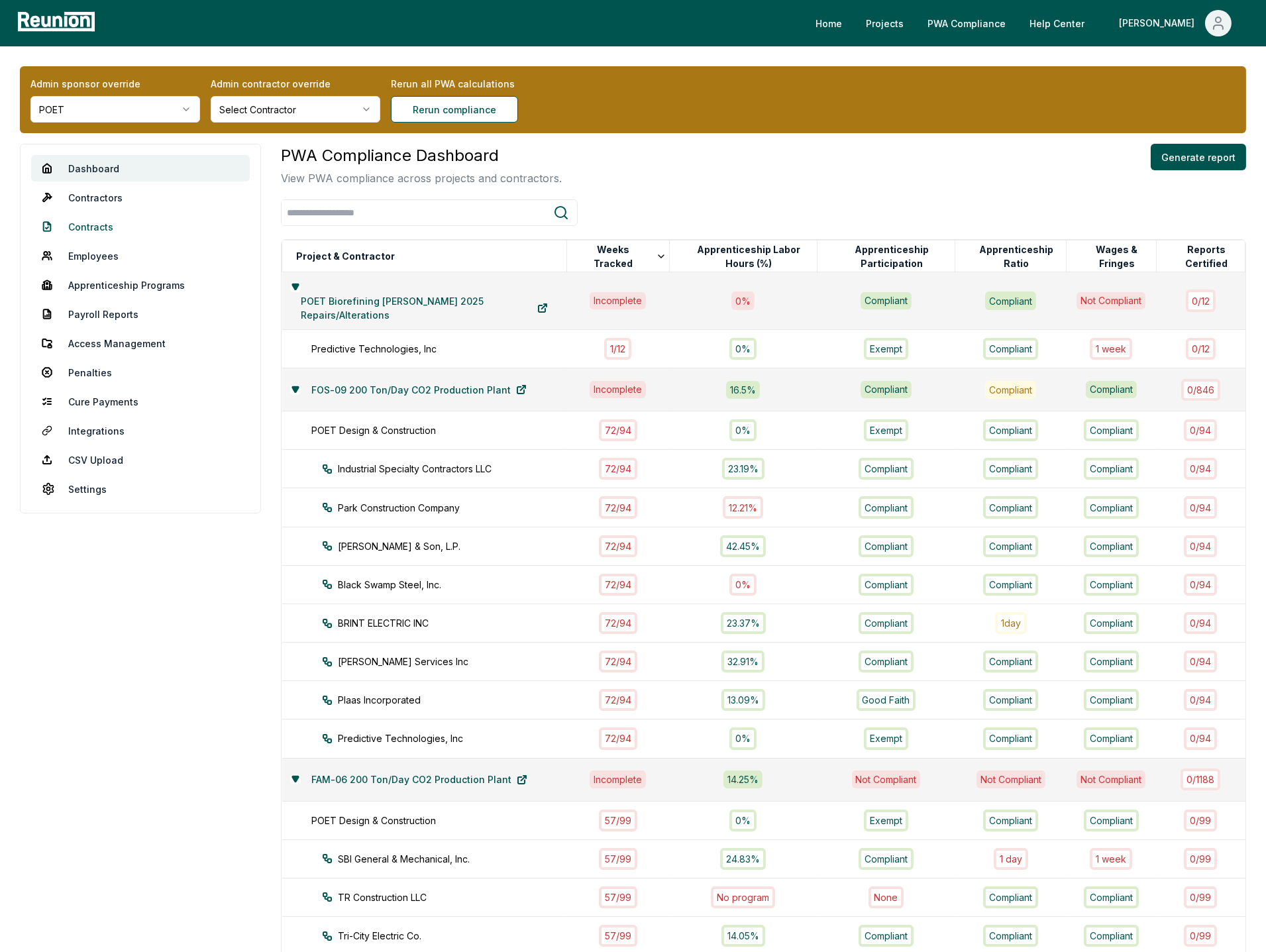
click at [94, 228] on link "Contracts" at bounding box center [140, 227] width 219 height 26
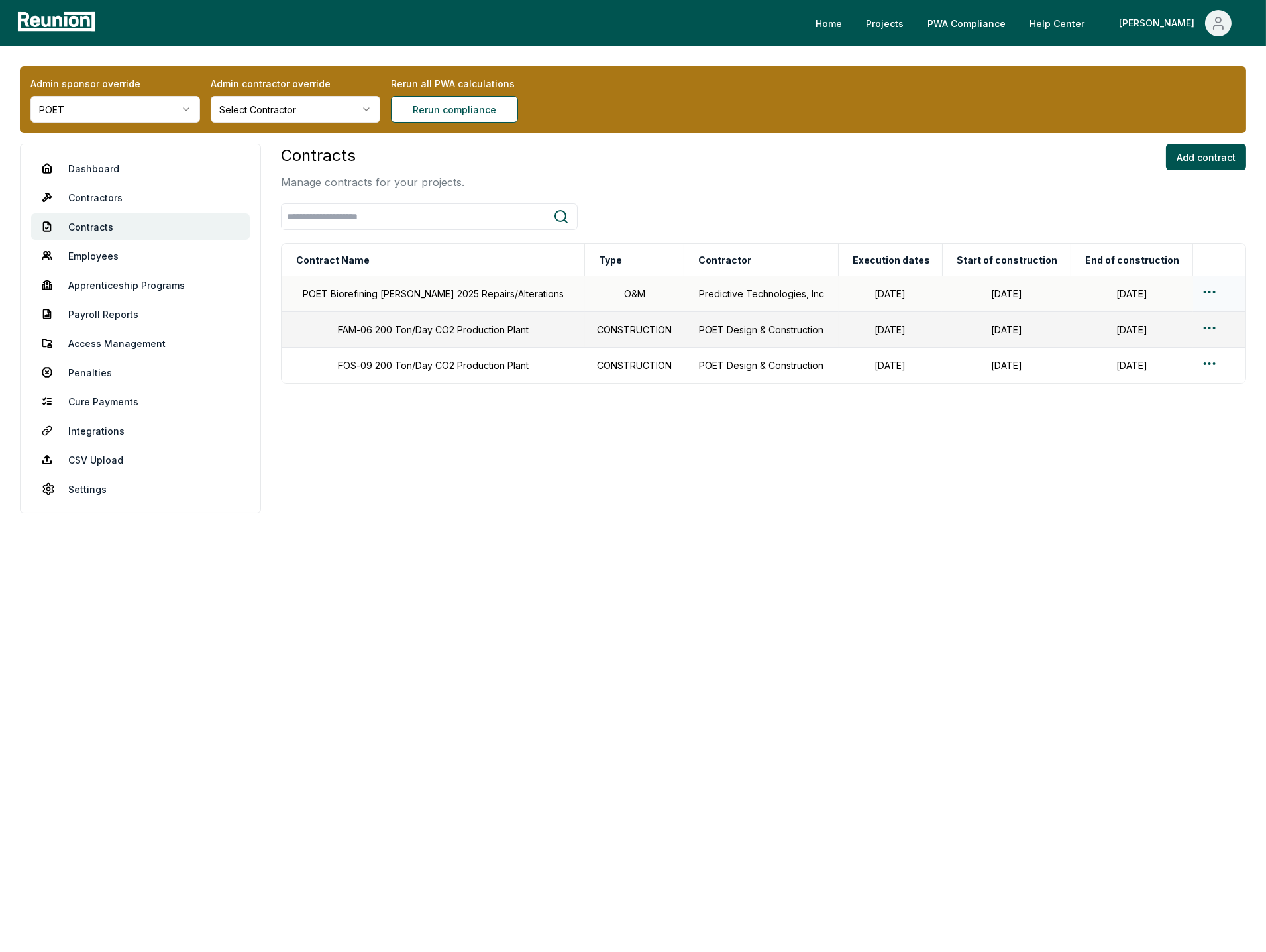
click at [1206, 291] on html "Please visit us on your desktop We're working on making our marketplace mobile-…" at bounding box center [633, 476] width 1266 height 952
click at [1153, 343] on div "Edit" at bounding box center [1192, 345] width 126 height 22
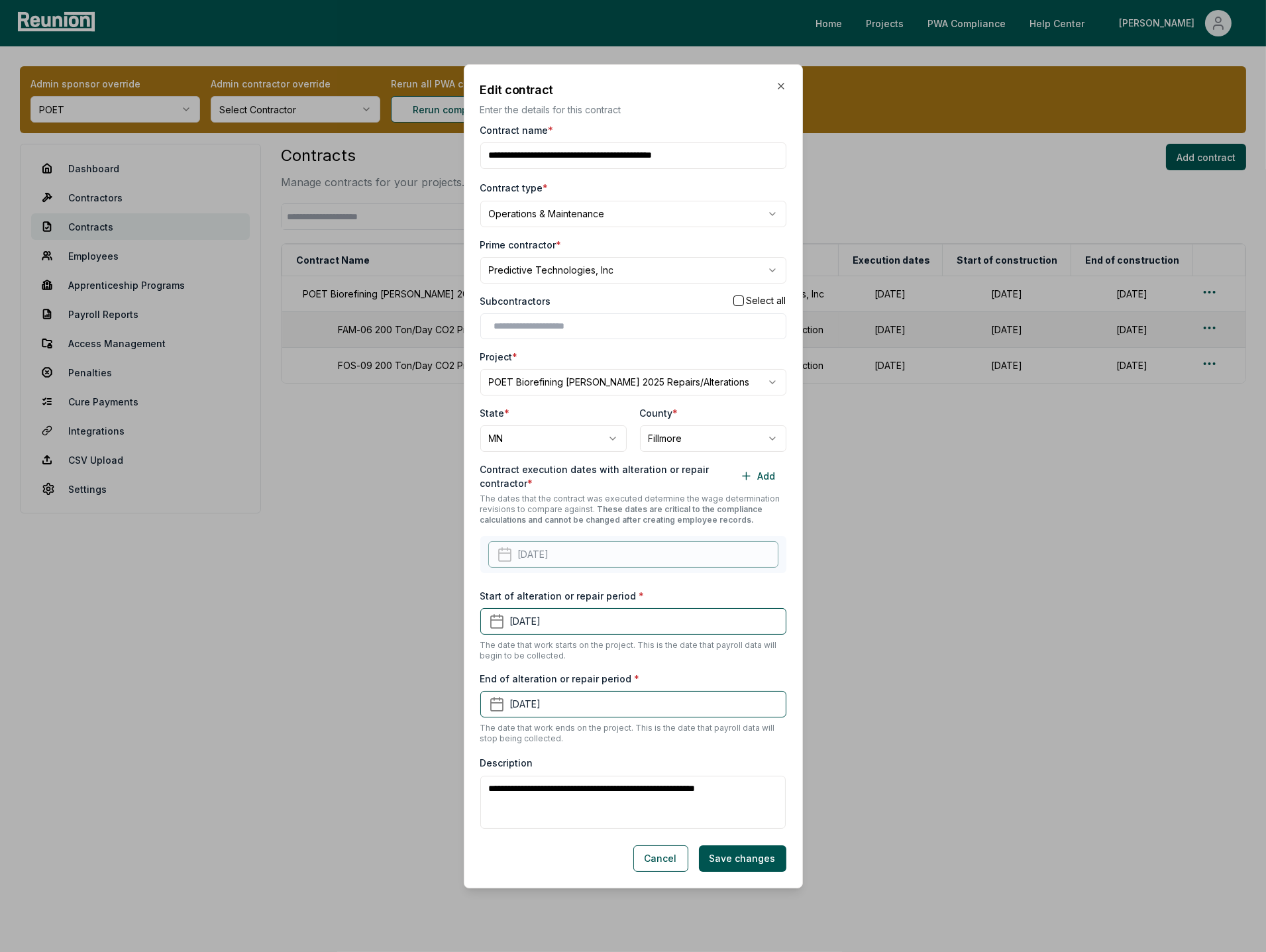
click at [609, 213] on body "Please visit us on your desktop We're working on making our marketplace mobile-…" at bounding box center [633, 476] width 1266 height 952
select select "**********"
click at [752, 750] on button "Save changes" at bounding box center [743, 858] width 88 height 26
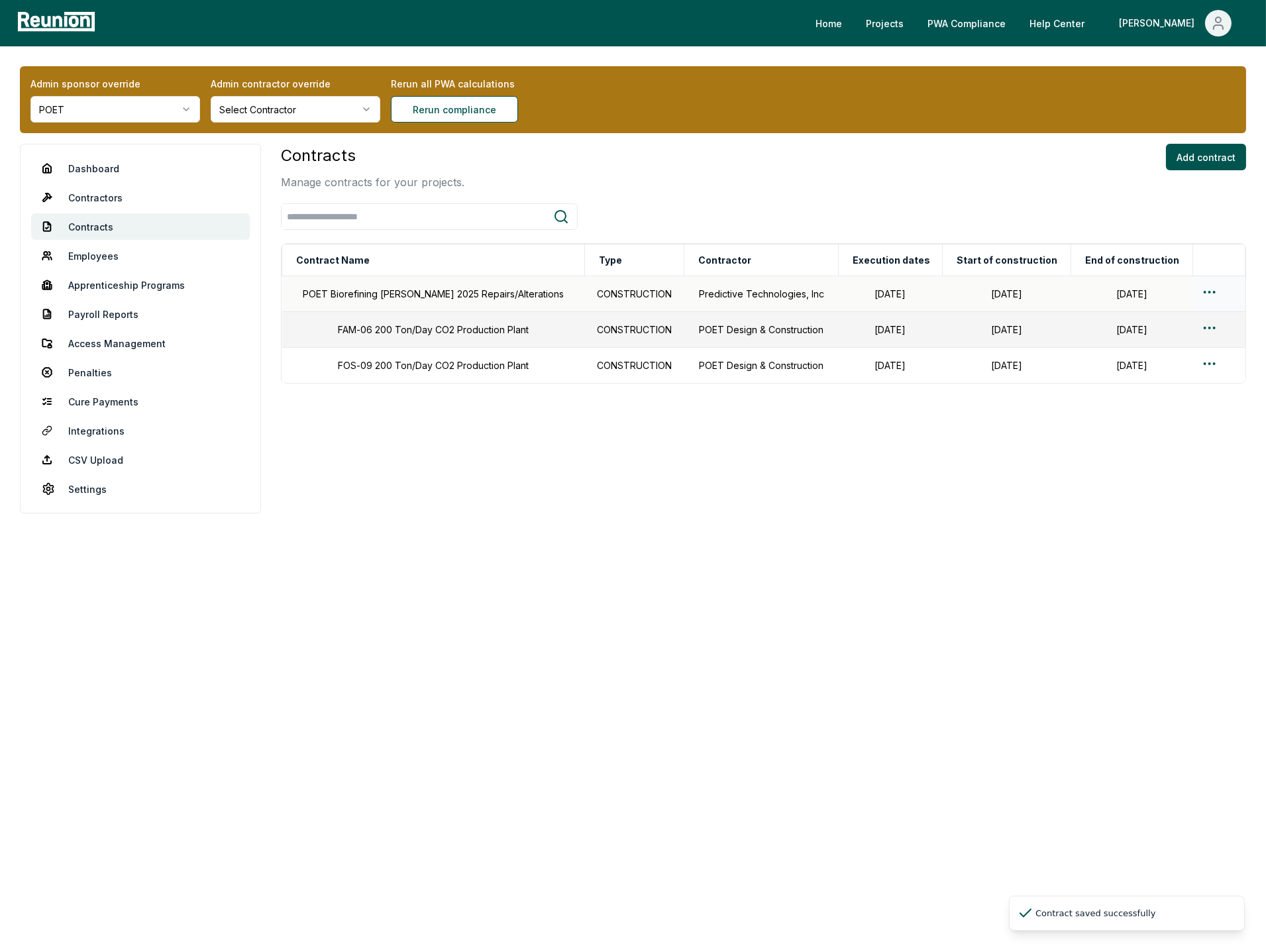
click at [1206, 289] on html "Please visit us on your desktop We're working on making our marketplace mobile-…" at bounding box center [633, 476] width 1266 height 952
click at [1166, 365] on div "Duplicate" at bounding box center [1192, 366] width 126 height 22
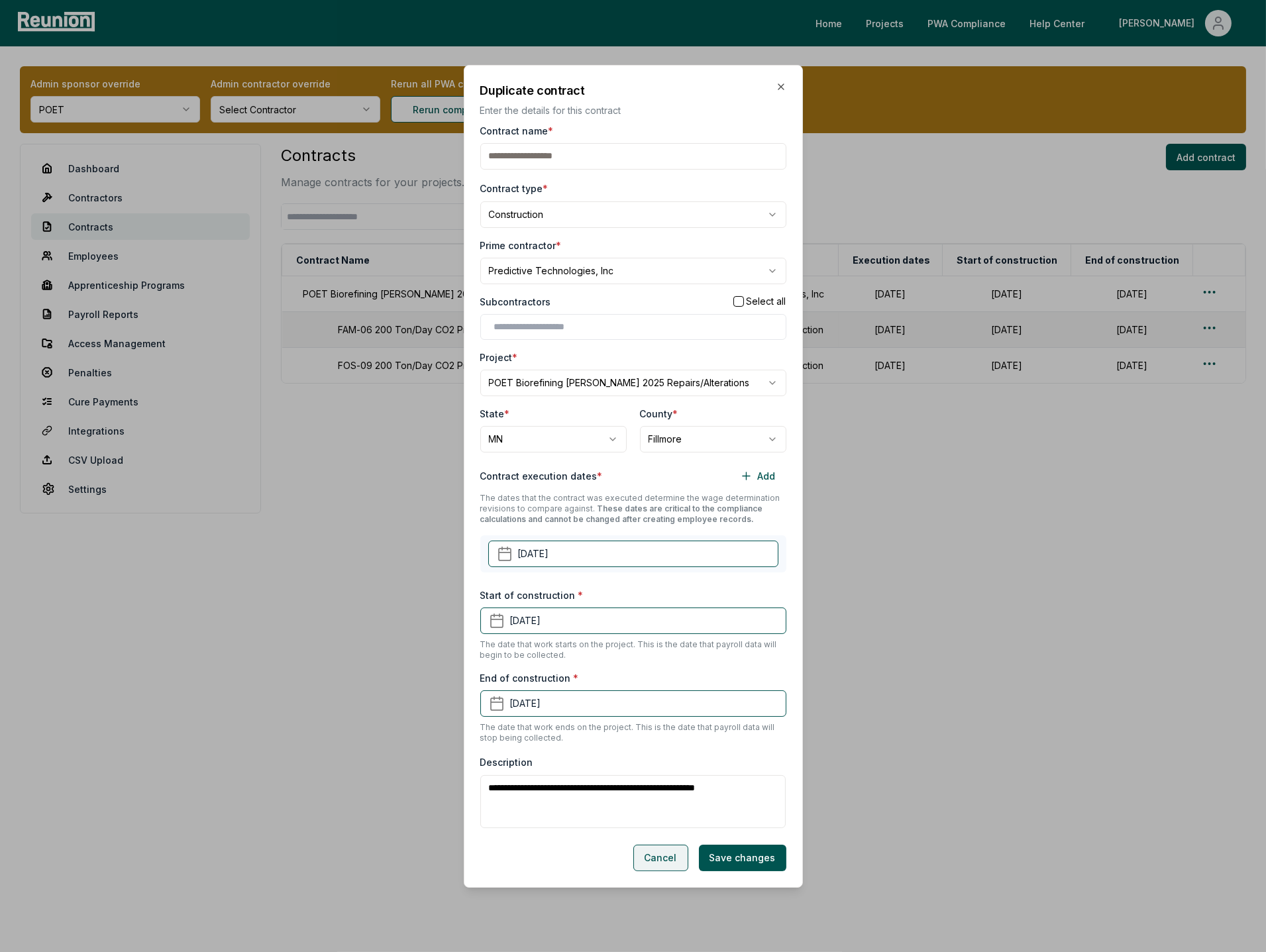
click at [665, 750] on button "Cancel" at bounding box center [661, 858] width 55 height 26
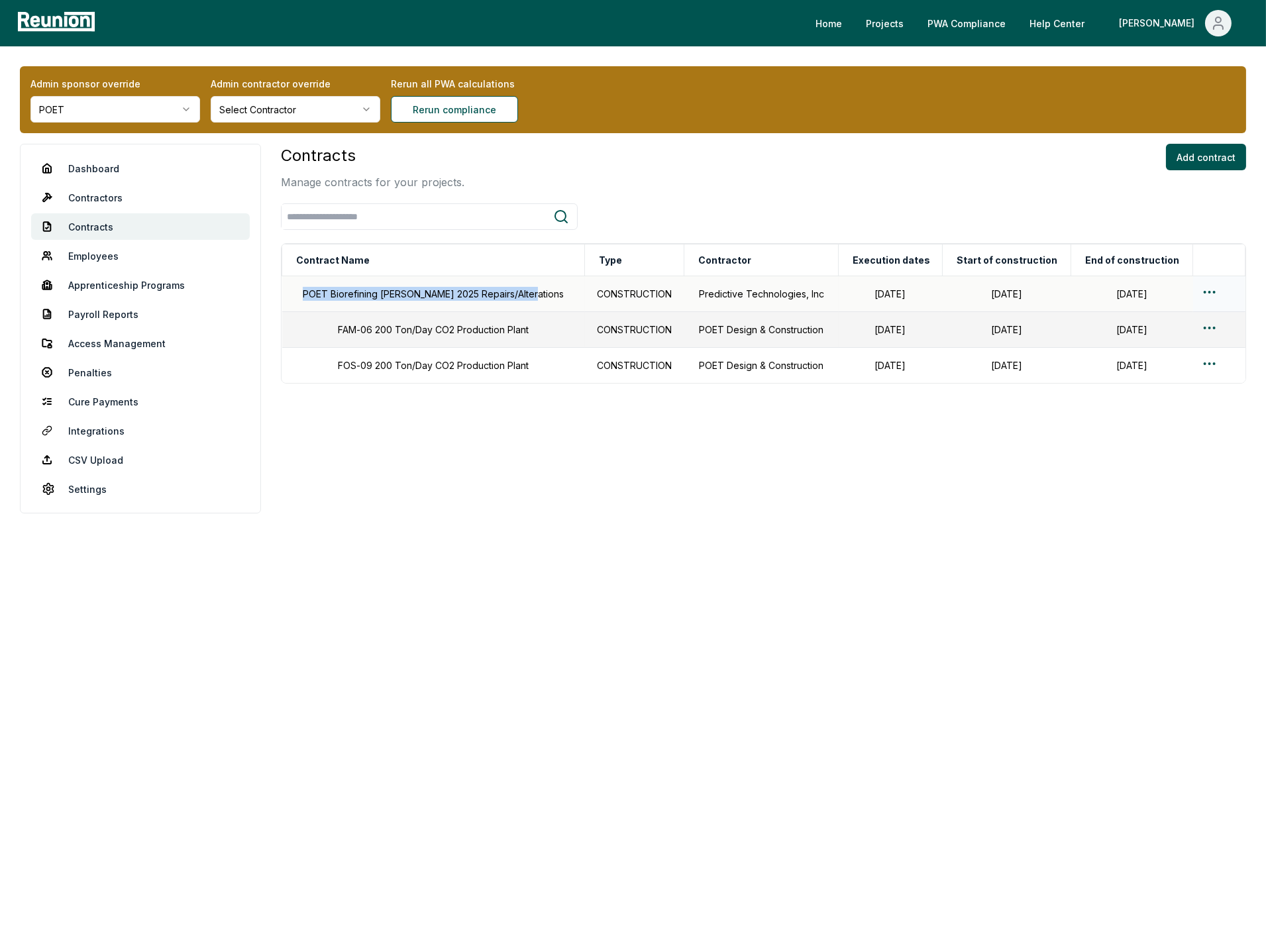
drag, startPoint x: 528, startPoint y: 295, endPoint x: 304, endPoint y: 296, distance: 224.0
click at [304, 296] on td "POET Biorefining [PERSON_NAME] 2025 Repairs/Alterations" at bounding box center [434, 294] width 303 height 36
copy td "POET Biorefining [PERSON_NAME] 2025 Repairs/Alterations"
click at [1206, 289] on html "Please visit us on your desktop We're working on making our marketplace mobile-…" at bounding box center [633, 476] width 1266 height 952
click at [1174, 369] on div "Duplicate" at bounding box center [1192, 366] width 126 height 22
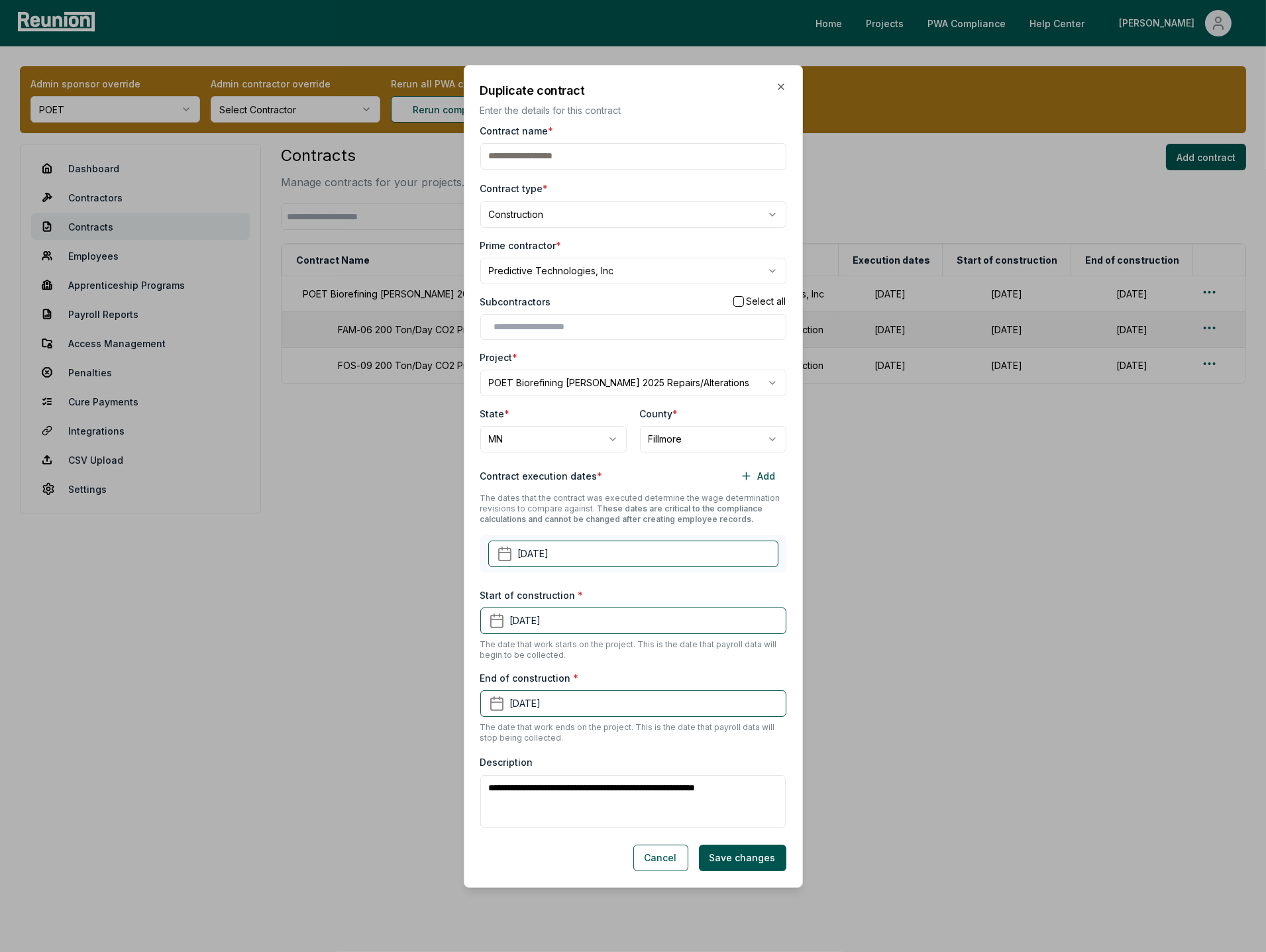
paste input "**********"
type input "**********"
click at [611, 223] on body "Please visit us on your desktop We're working on making our marketplace mobile-…" at bounding box center [633, 476] width 1266 height 952
click at [580, 301] on div "Select contract type Construction Operations & Maintenance" at bounding box center [634, 266] width 306 height 71
select select "**"
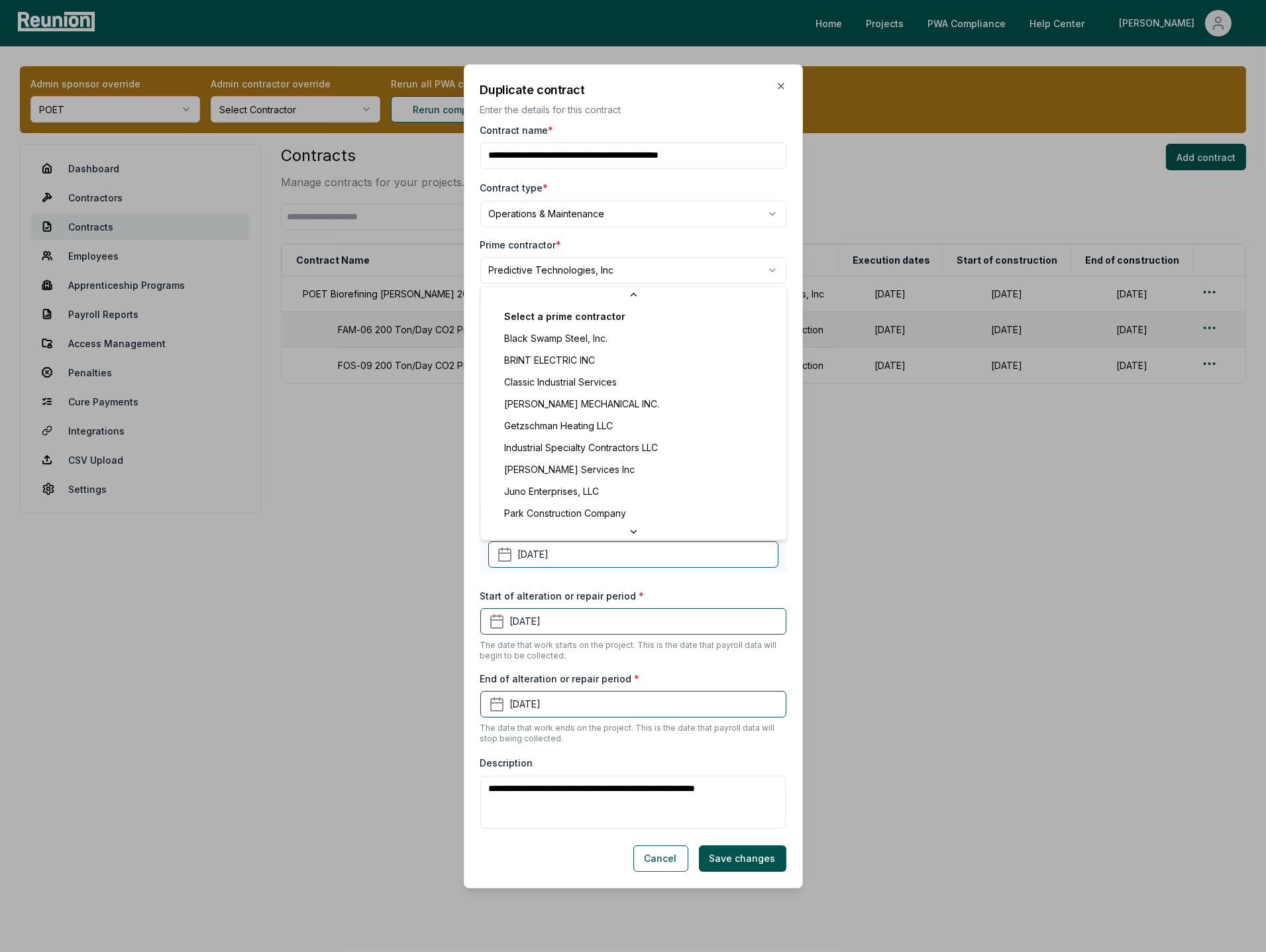
click at [551, 277] on body "Please visit us on your desktop We're working on making our marketplace mobile-…" at bounding box center [633, 476] width 1266 height 952
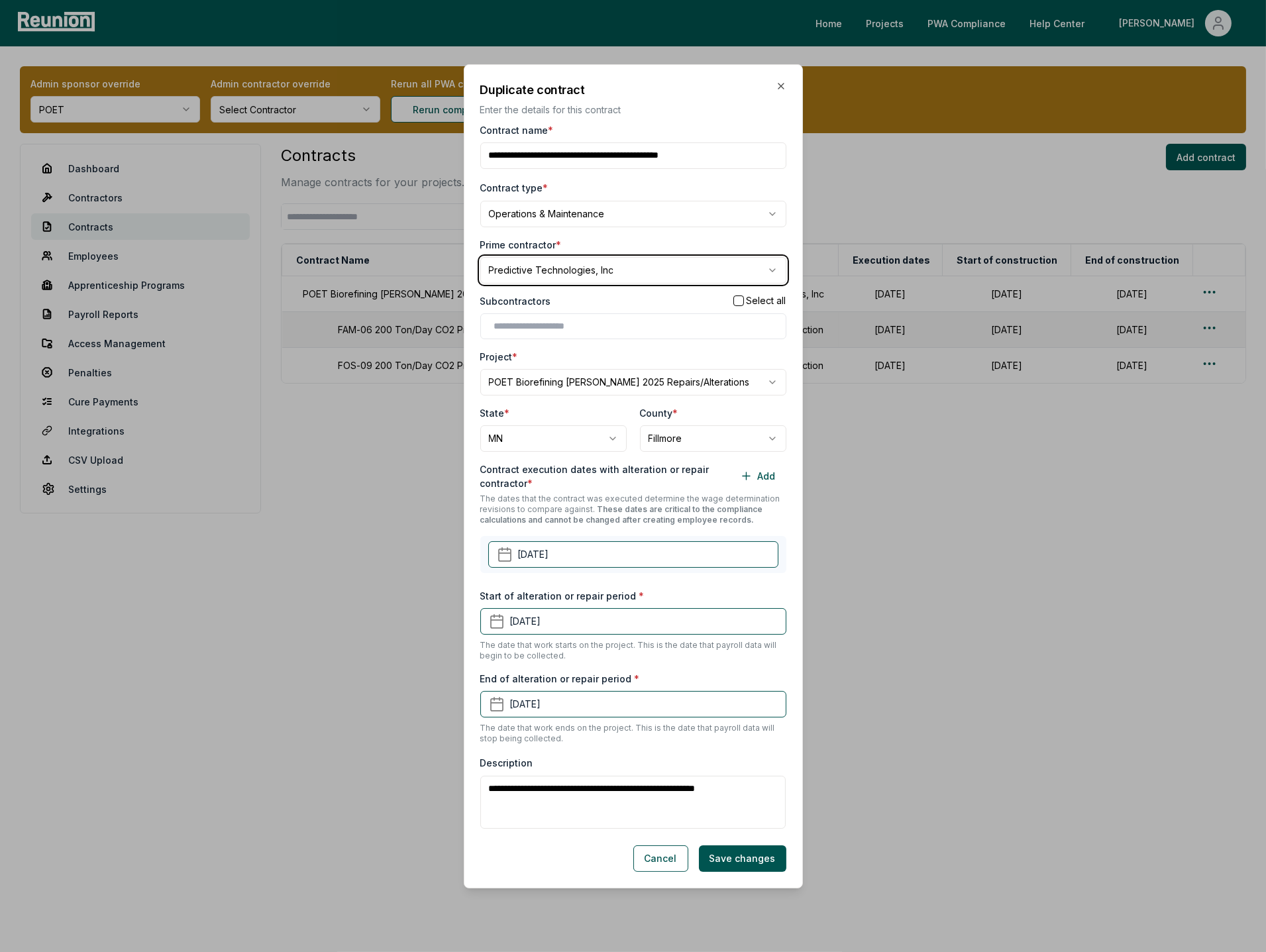
click at [615, 250] on body "Please visit us on your desktop We're working on making our marketplace mobile-…" at bounding box center [633, 476] width 1266 height 952
click at [610, 558] on button "February 7th, 2025" at bounding box center [634, 555] width 290 height 26
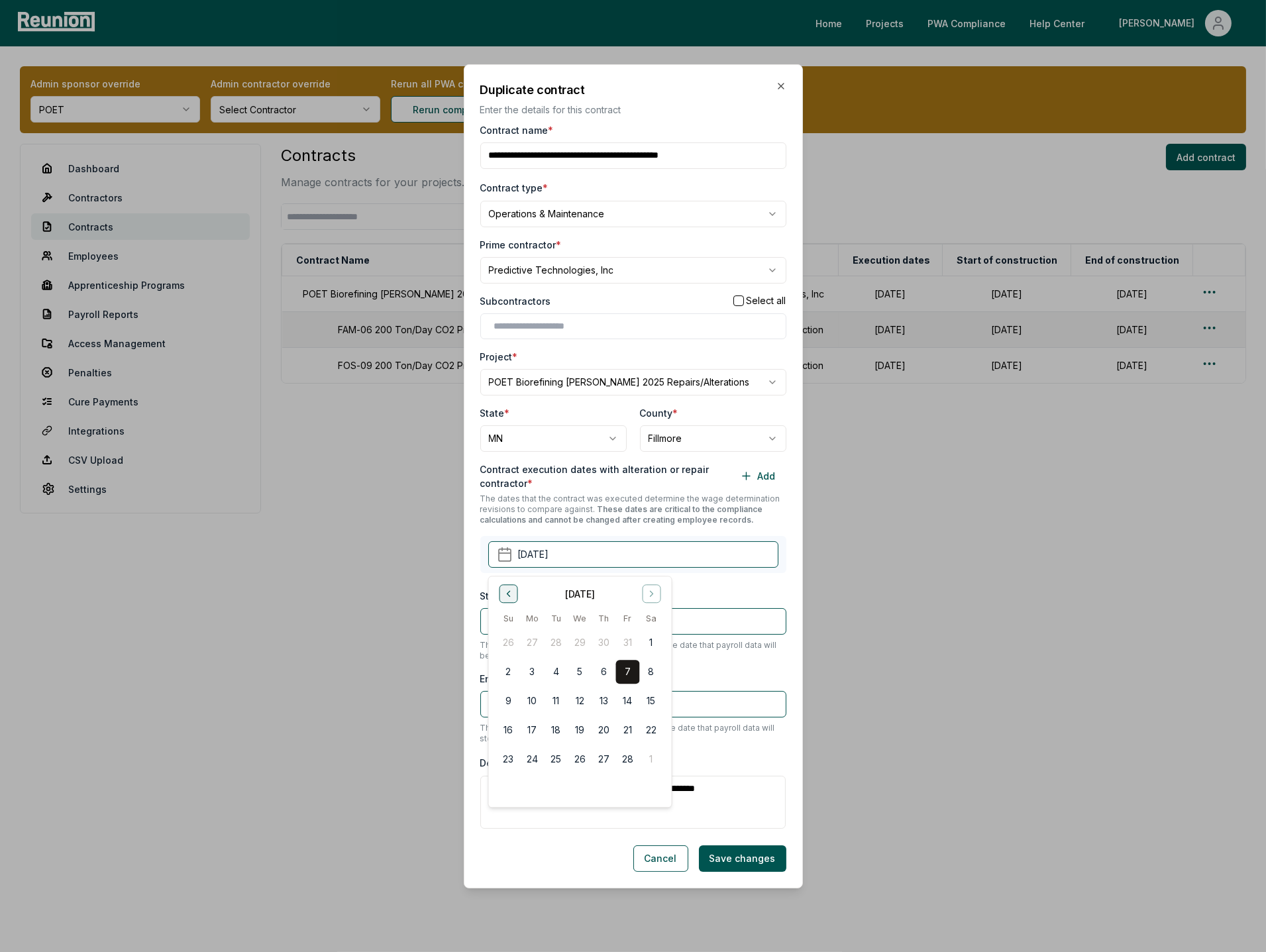
click at [506, 596] on icon "Go to previous month" at bounding box center [508, 593] width 10 height 10
click at [576, 646] on button "1" at bounding box center [580, 642] width 24 height 24
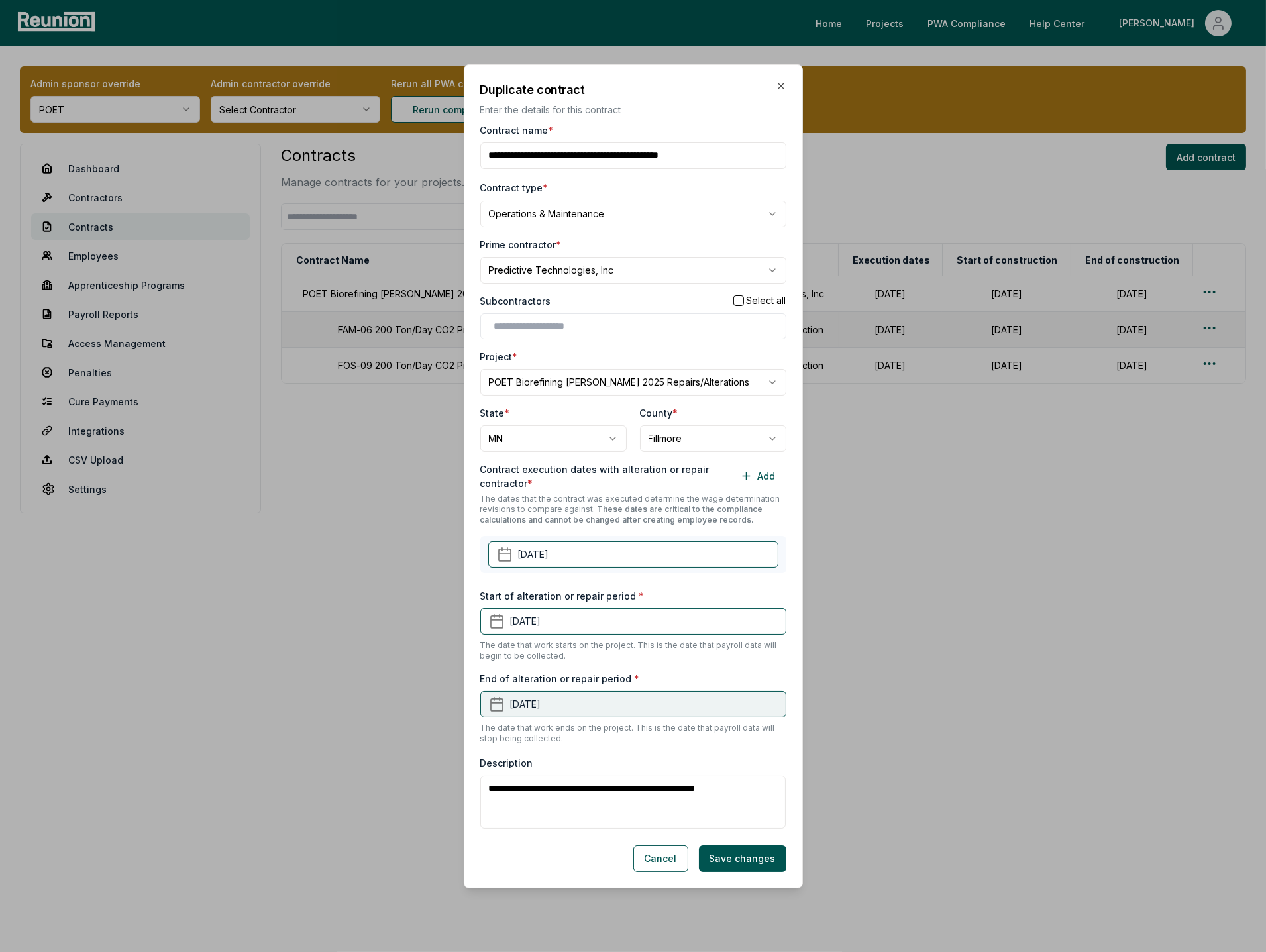
click at [648, 708] on button "March 22nd, 2025" at bounding box center [634, 704] width 306 height 26
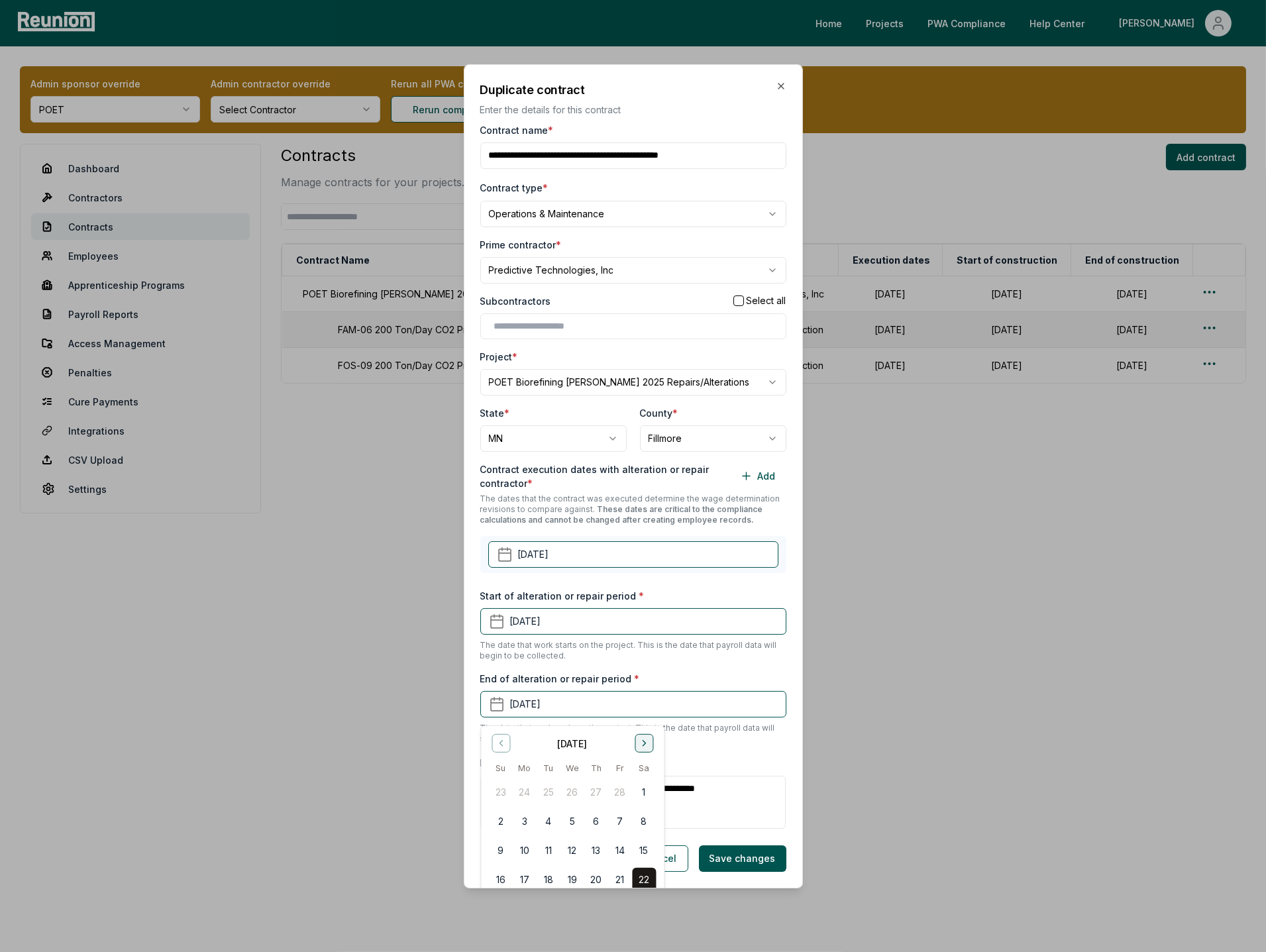
click at [646, 747] on icon "Go to next month" at bounding box center [644, 743] width 10 height 10
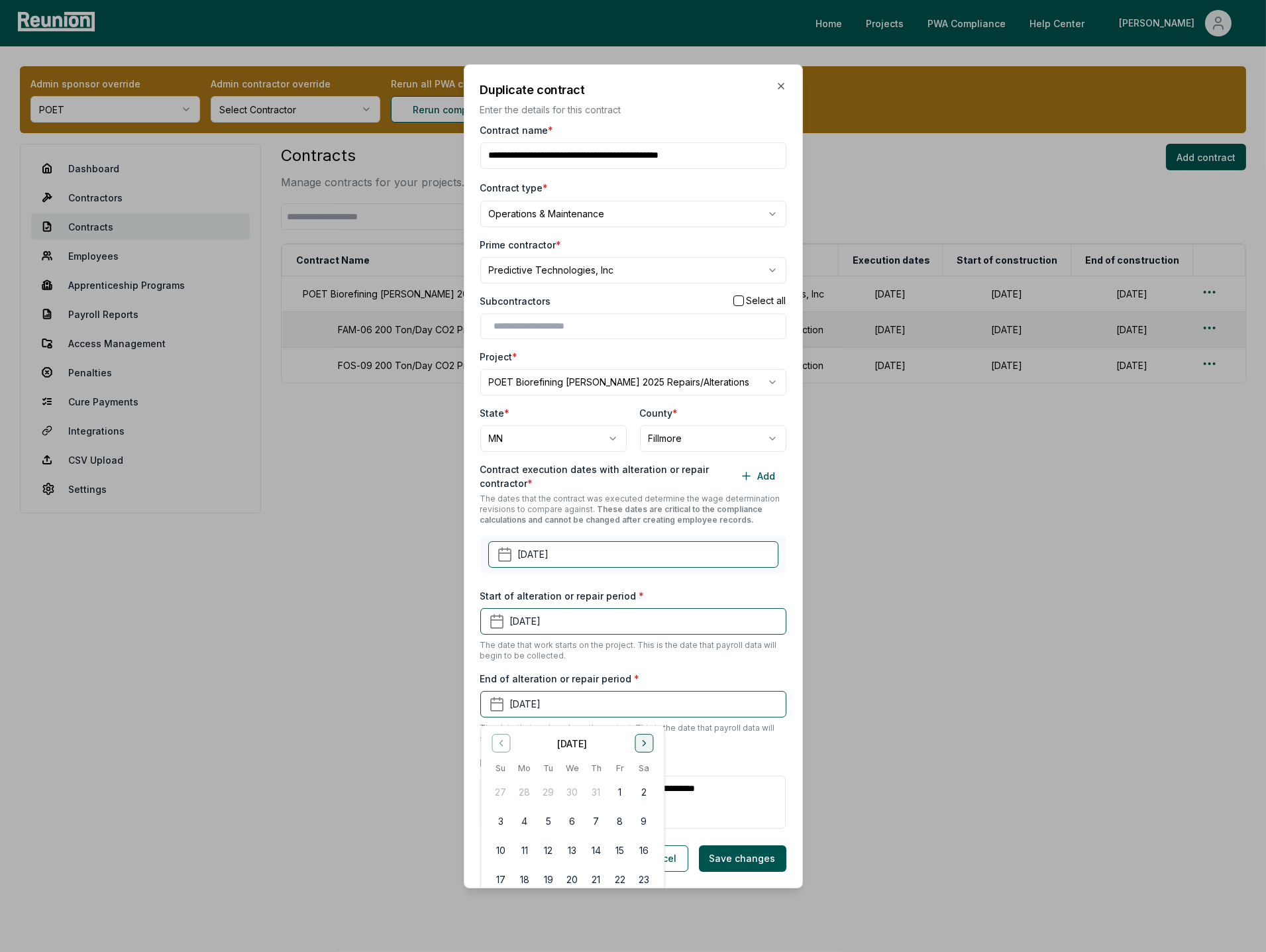
click at [646, 747] on icon "Go to next month" at bounding box center [644, 743] width 10 height 10
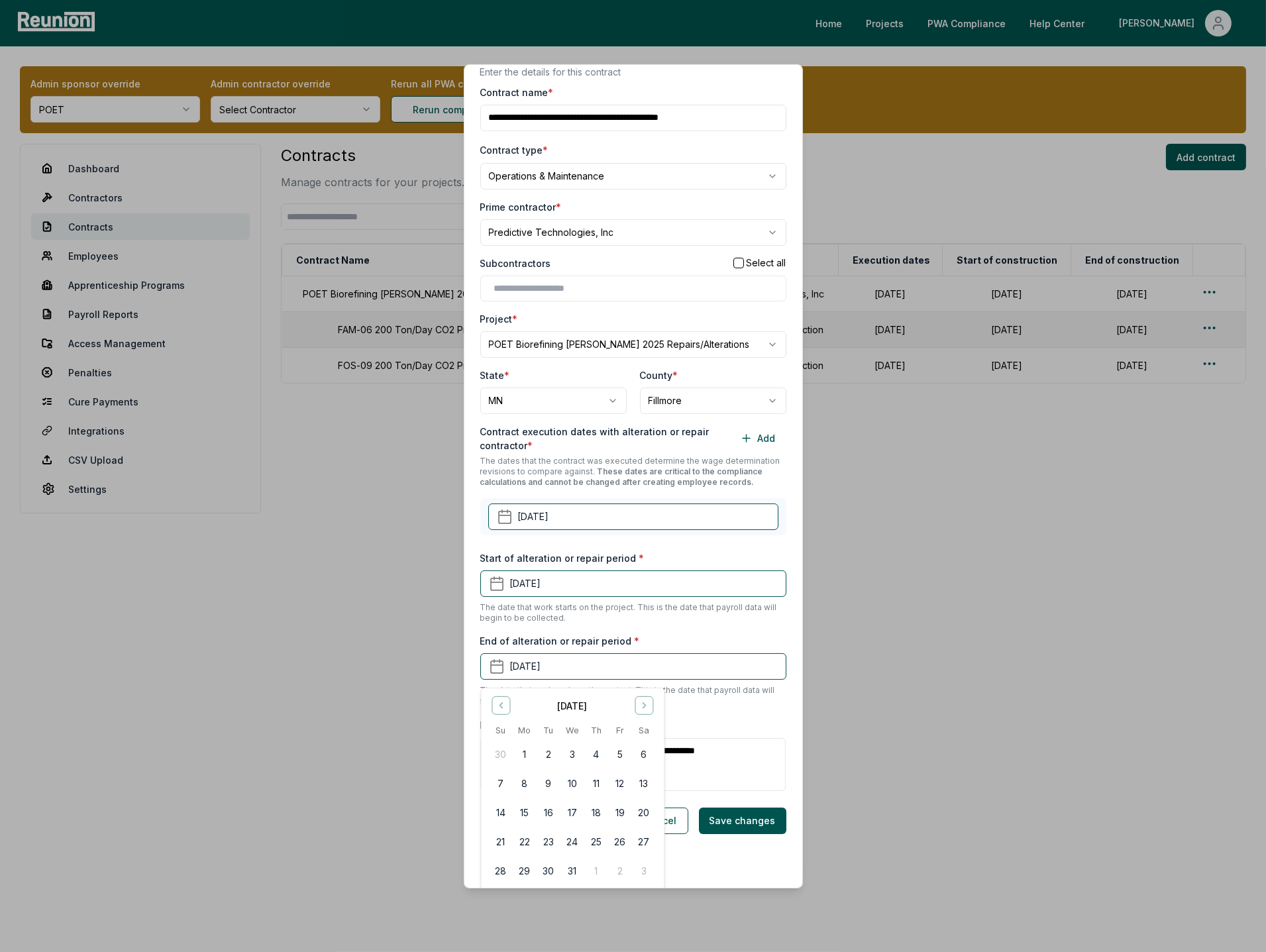
scroll to position [69, 0]
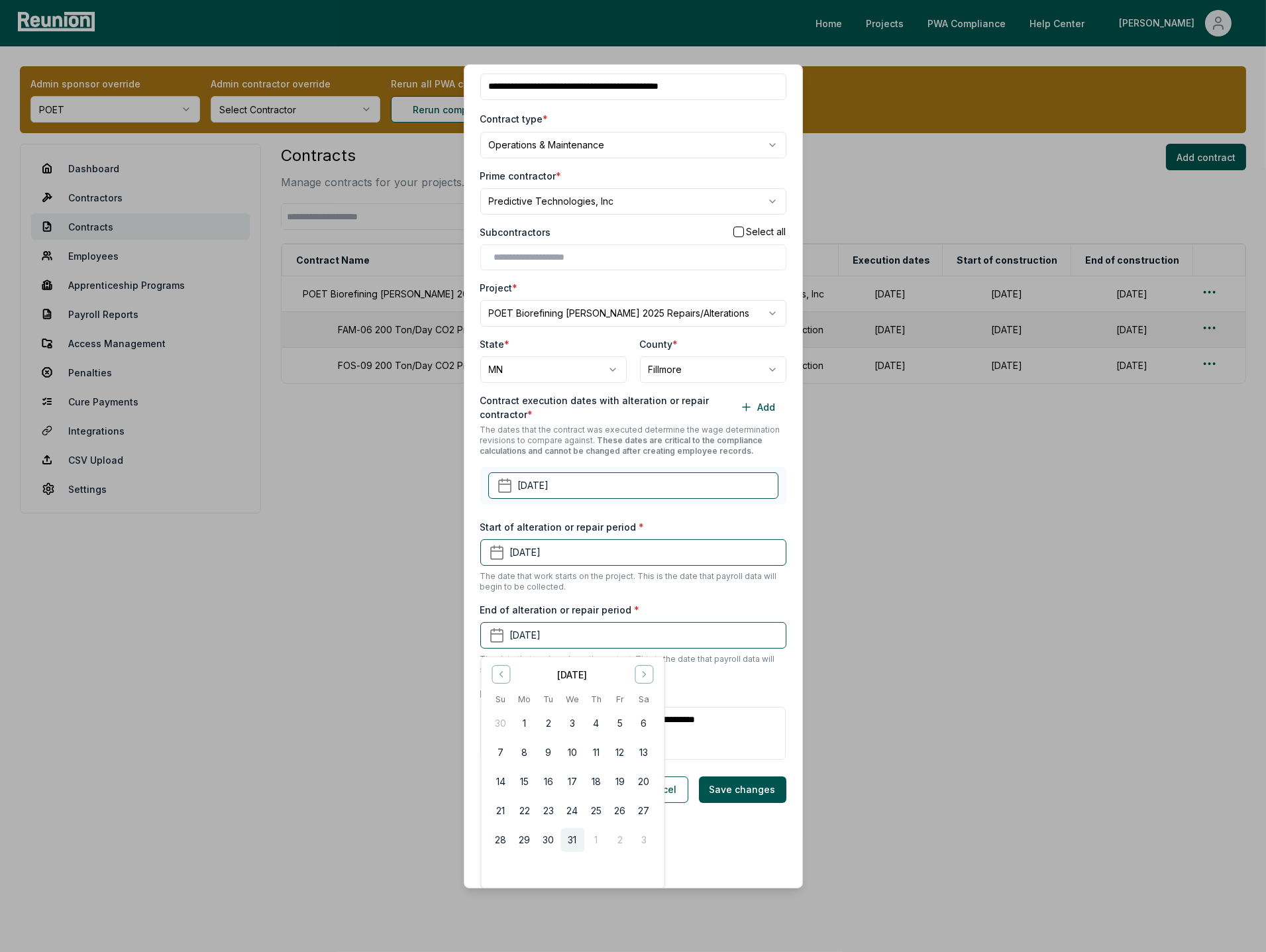
click at [579, 750] on button "31" at bounding box center [573, 839] width 24 height 24
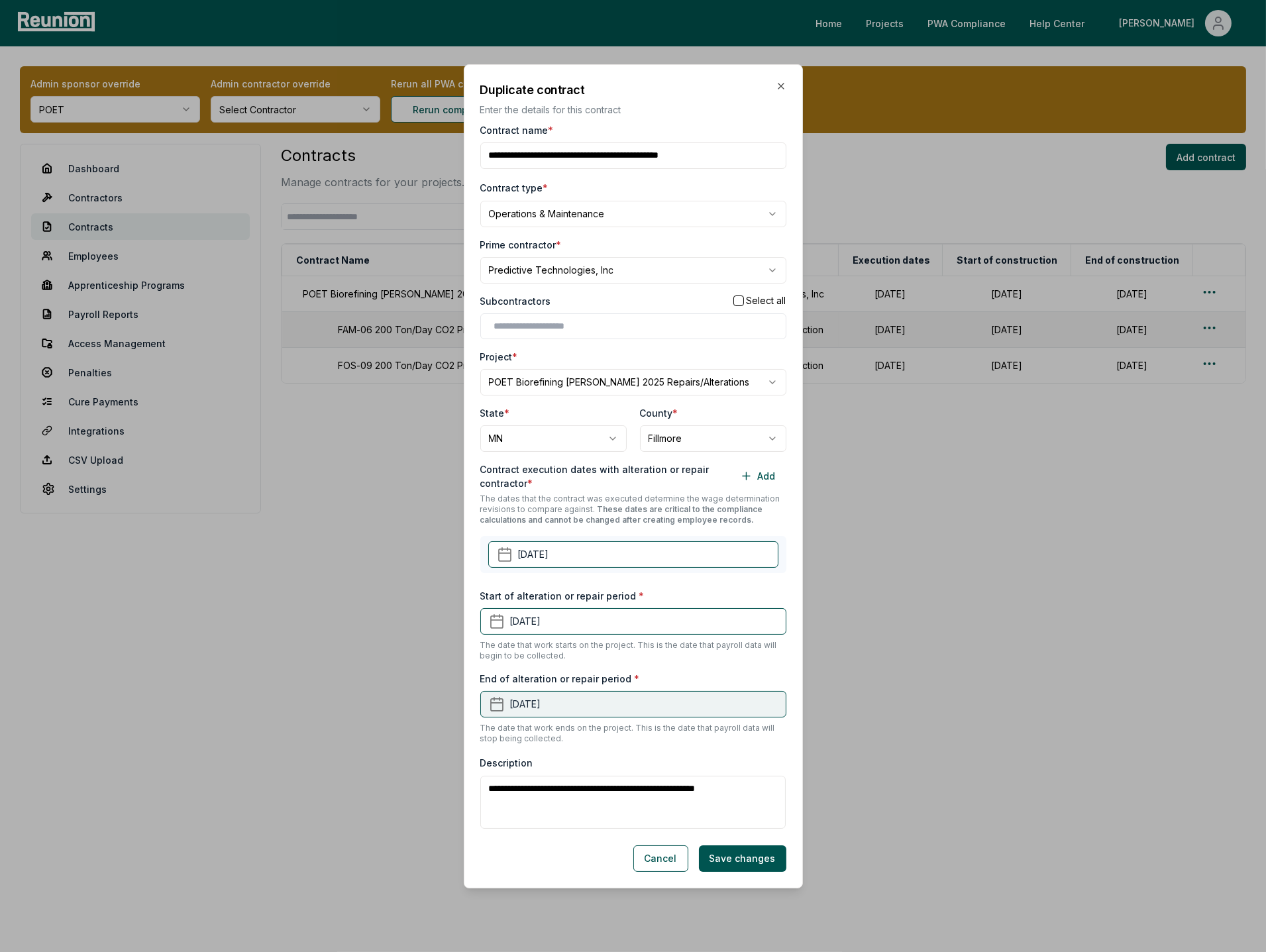
scroll to position [0, 0]
click at [751, 750] on button "Save changes" at bounding box center [743, 859] width 88 height 26
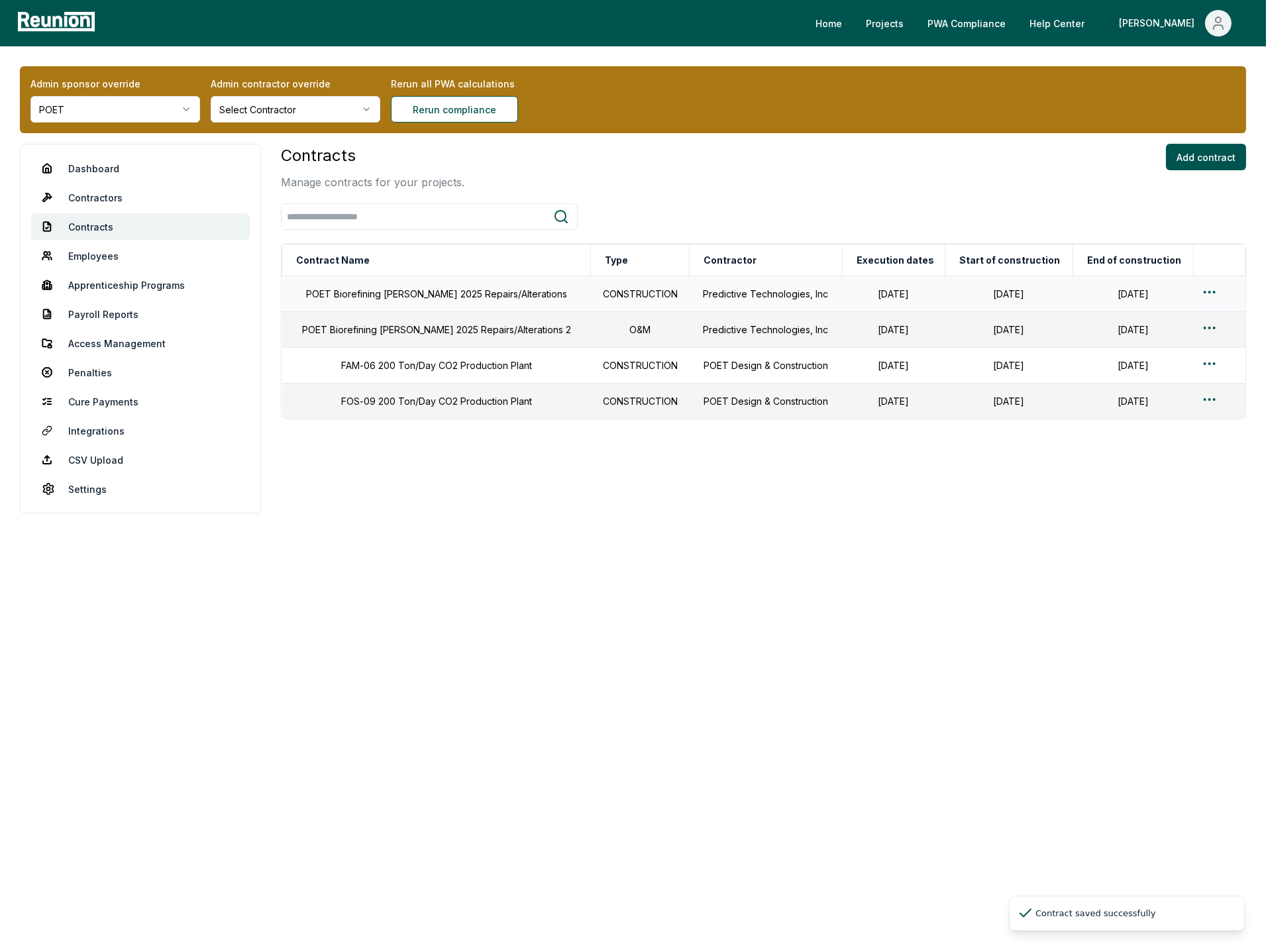
click at [1208, 299] on div at bounding box center [1219, 294] width 36 height 19
click at [1208, 292] on html "Please visit us on your desktop We're working on making our marketplace mobile-…" at bounding box center [633, 476] width 1266 height 952
click at [1170, 389] on div "Delete" at bounding box center [1192, 388] width 126 height 22
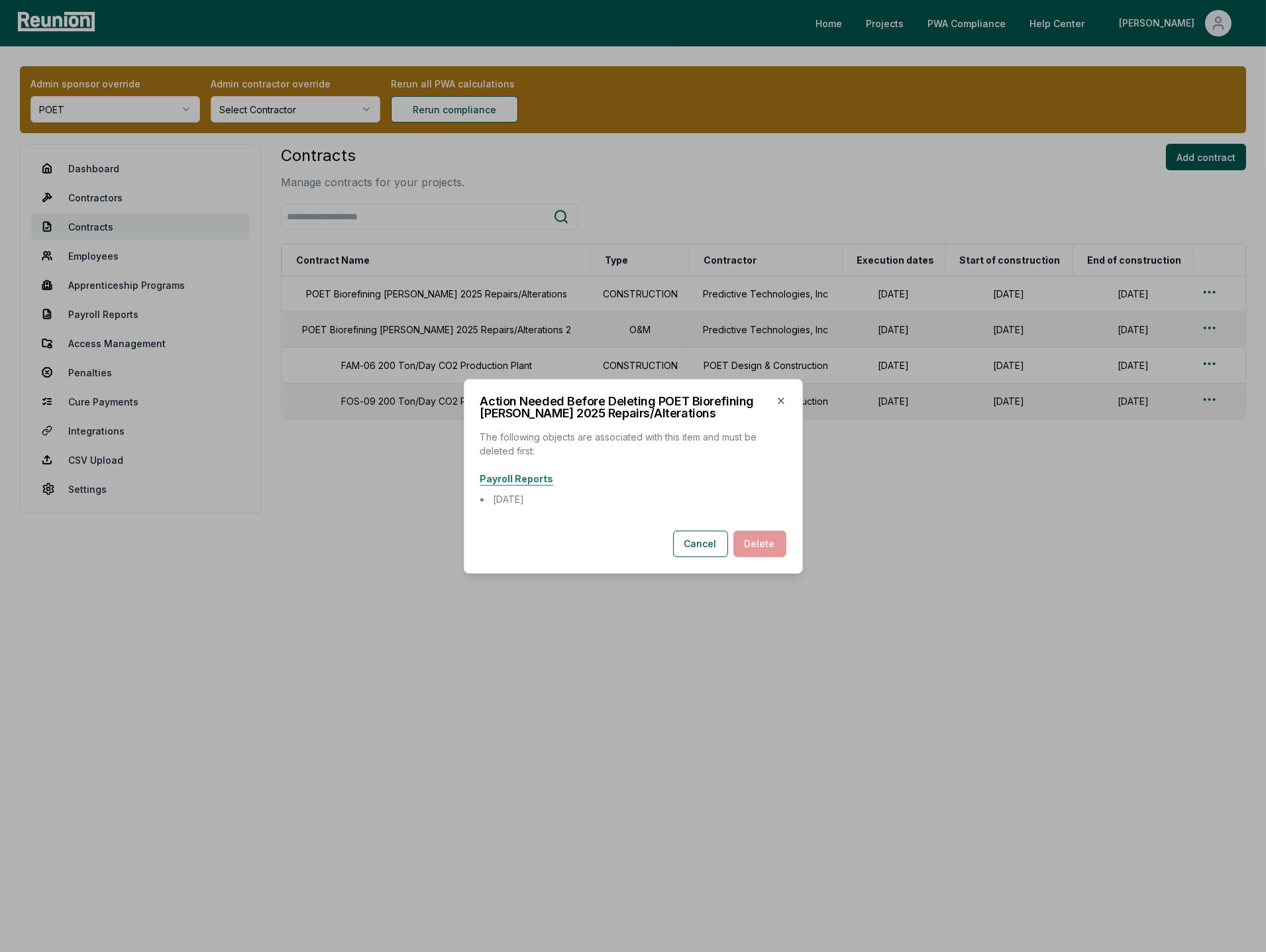
click at [536, 478] on link "Payroll Reports" at bounding box center [517, 479] width 74 height 16
click at [701, 547] on button "Cancel" at bounding box center [701, 544] width 55 height 26
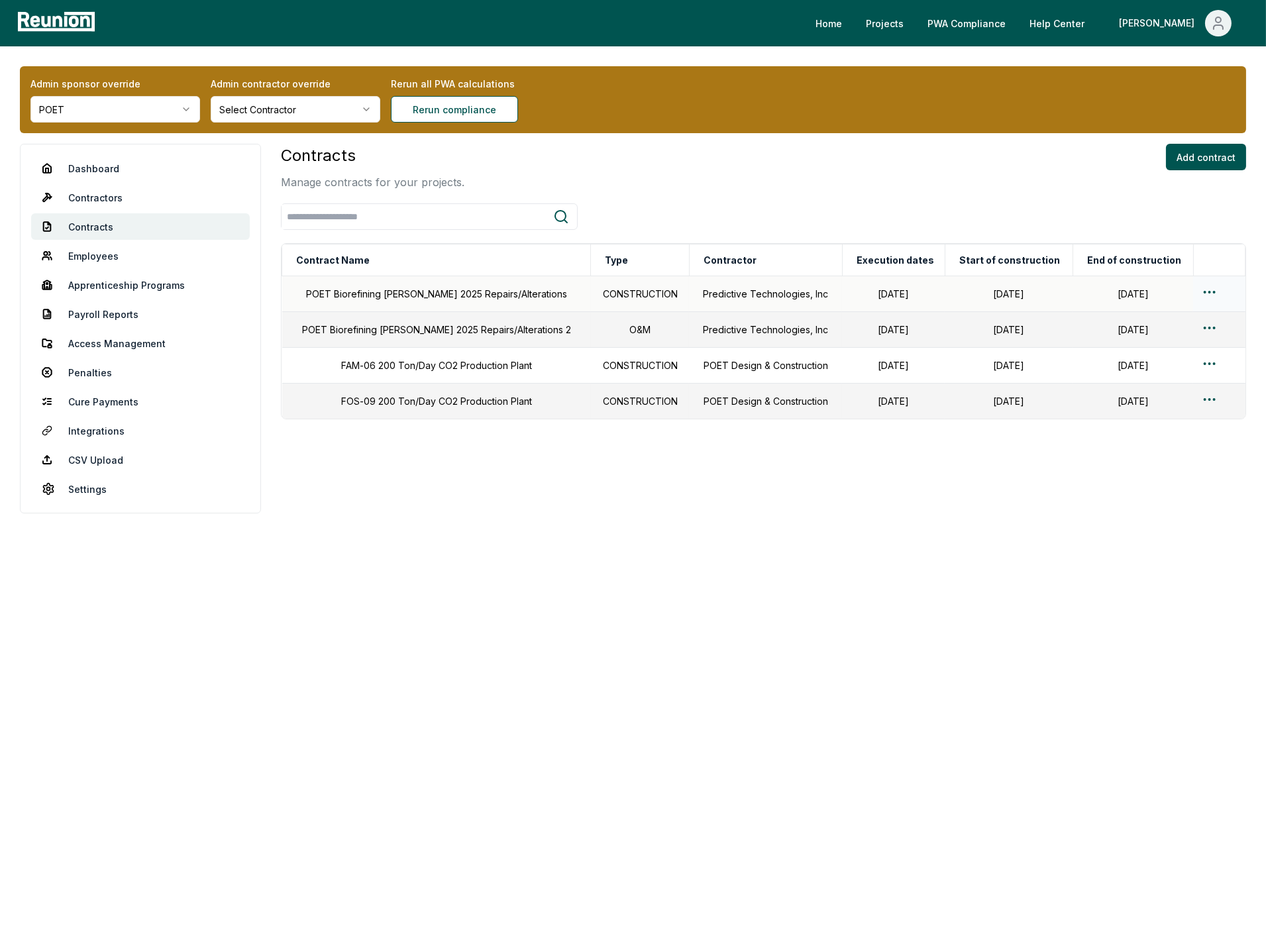
click at [1209, 291] on html "Please visit us on your desktop We're working on making our marketplace mobile-…" at bounding box center [633, 476] width 1266 height 952
click at [1153, 391] on span "Delete" at bounding box center [1149, 388] width 29 height 14
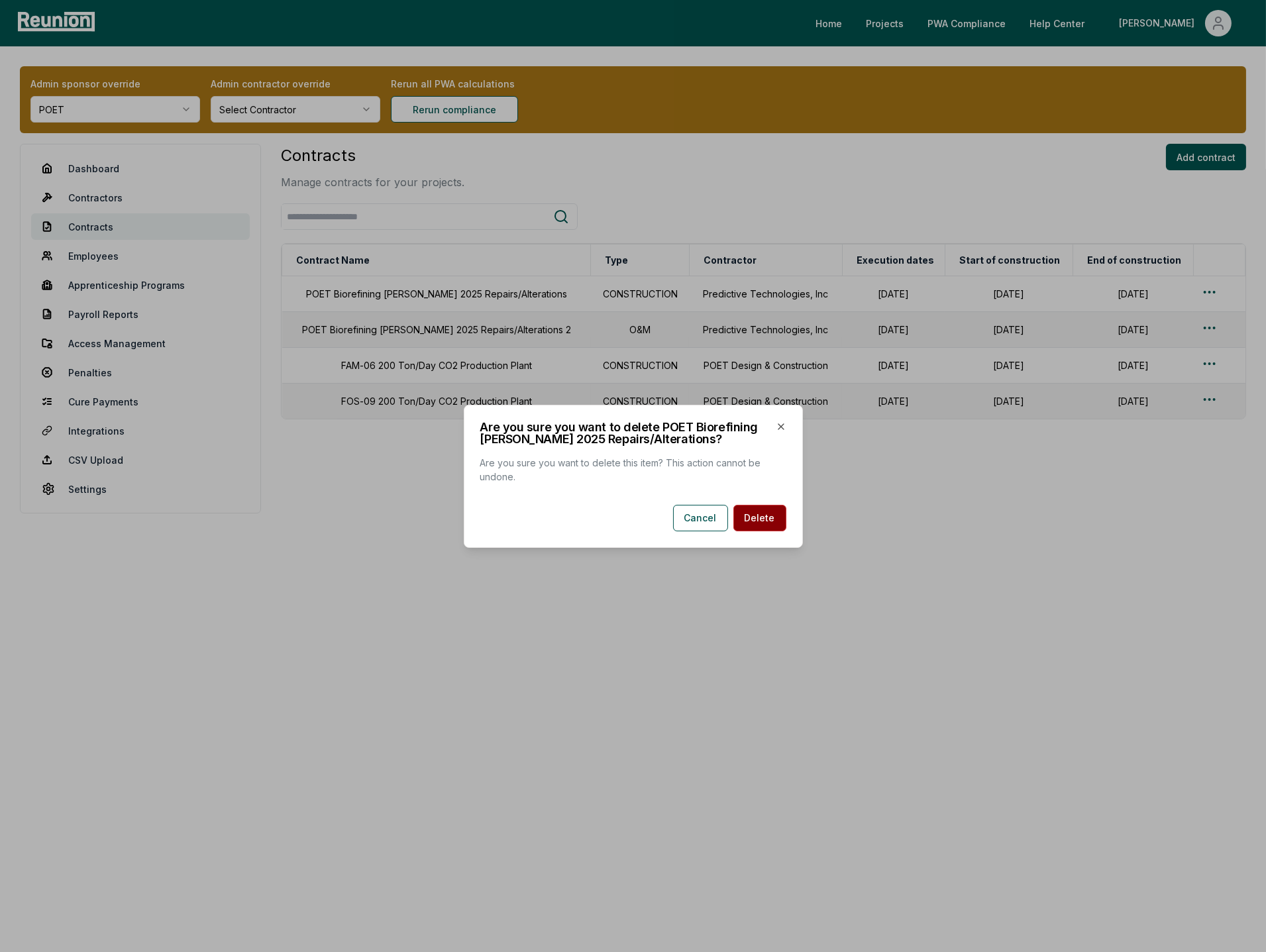
click at [754, 524] on button "Delete" at bounding box center [760, 518] width 53 height 26
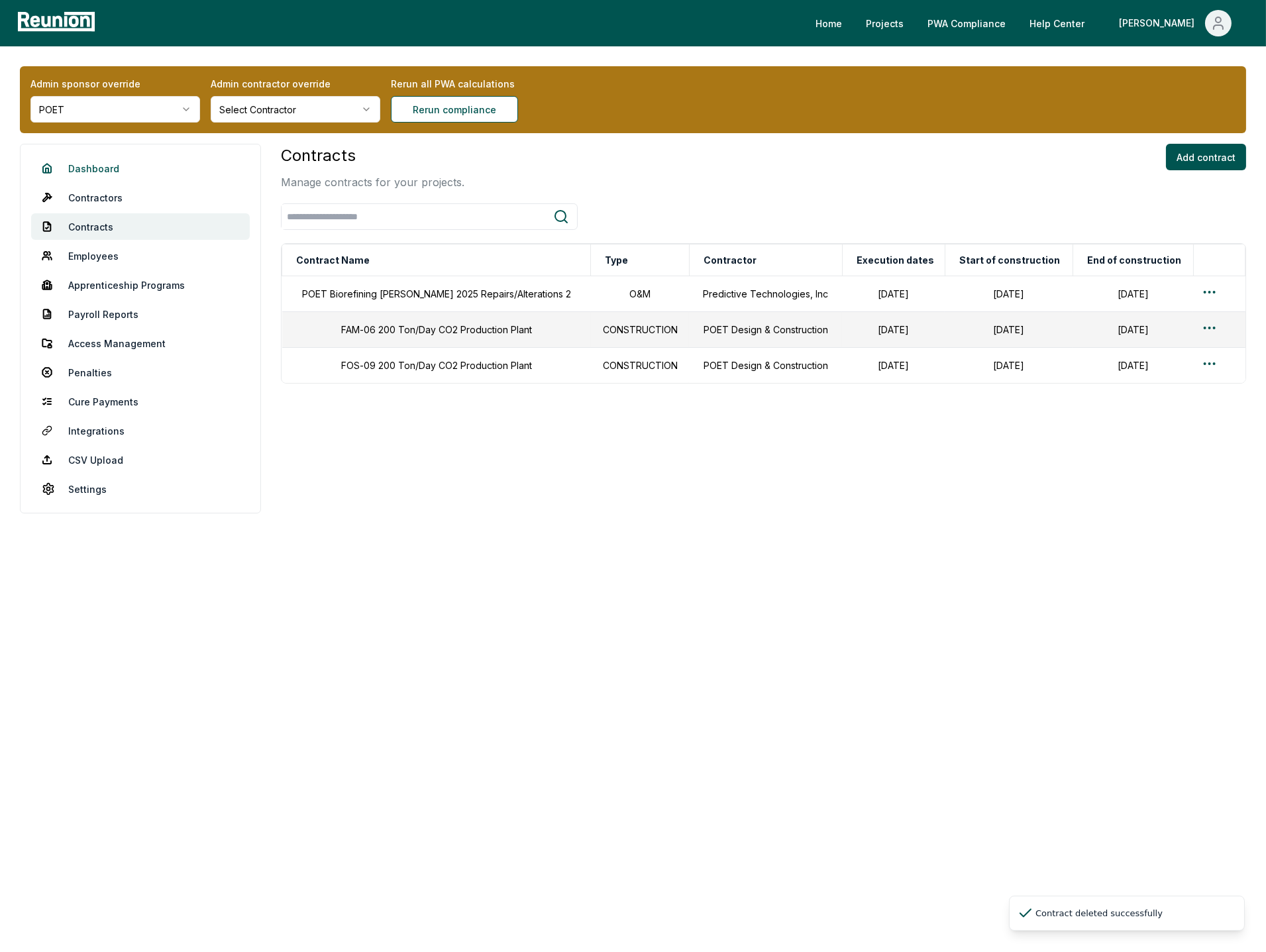
click at [89, 161] on link "Dashboard" at bounding box center [140, 168] width 219 height 26
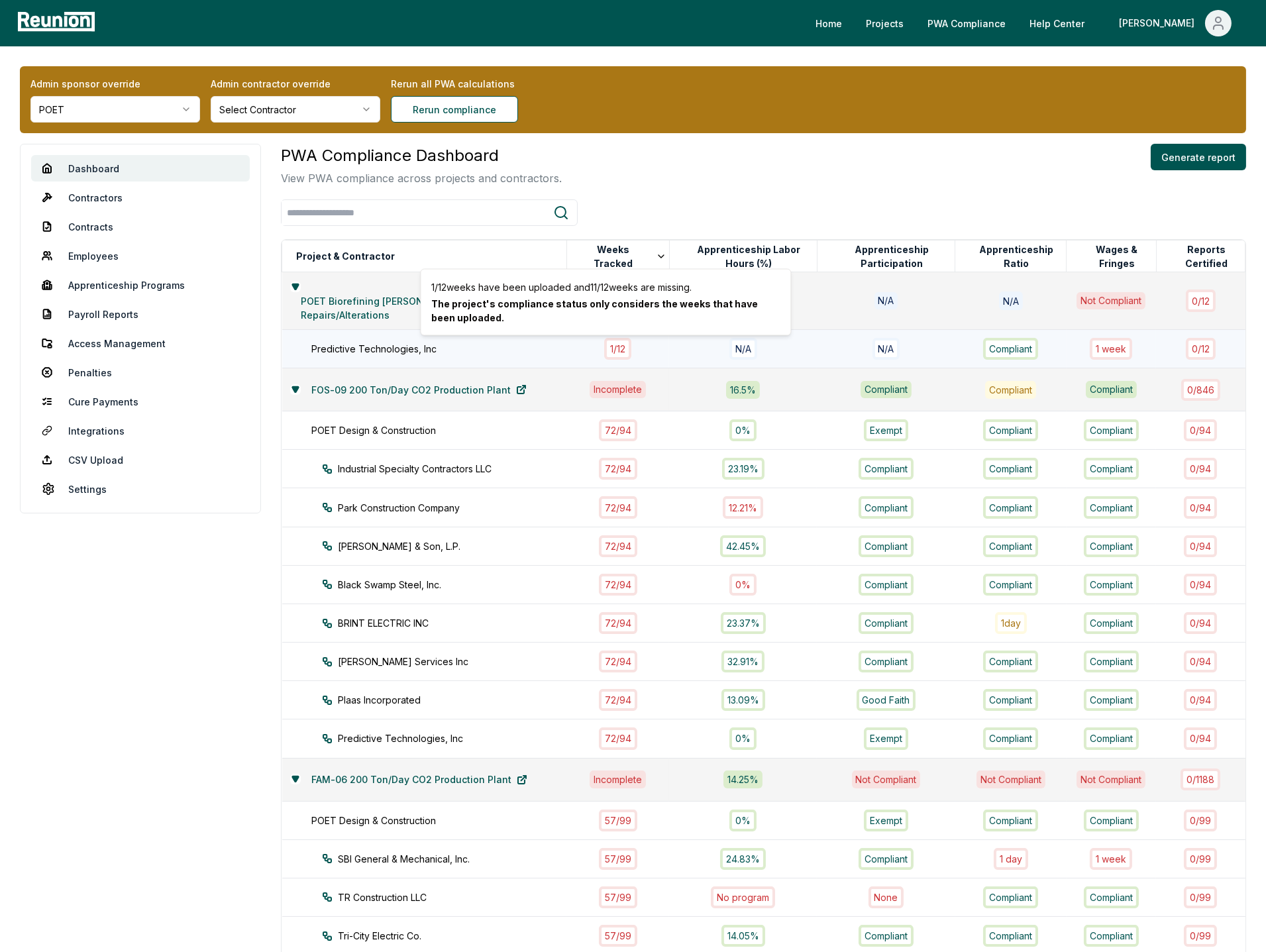
click at [639, 352] on div "1 / 12" at bounding box center [618, 349] width 87 height 22
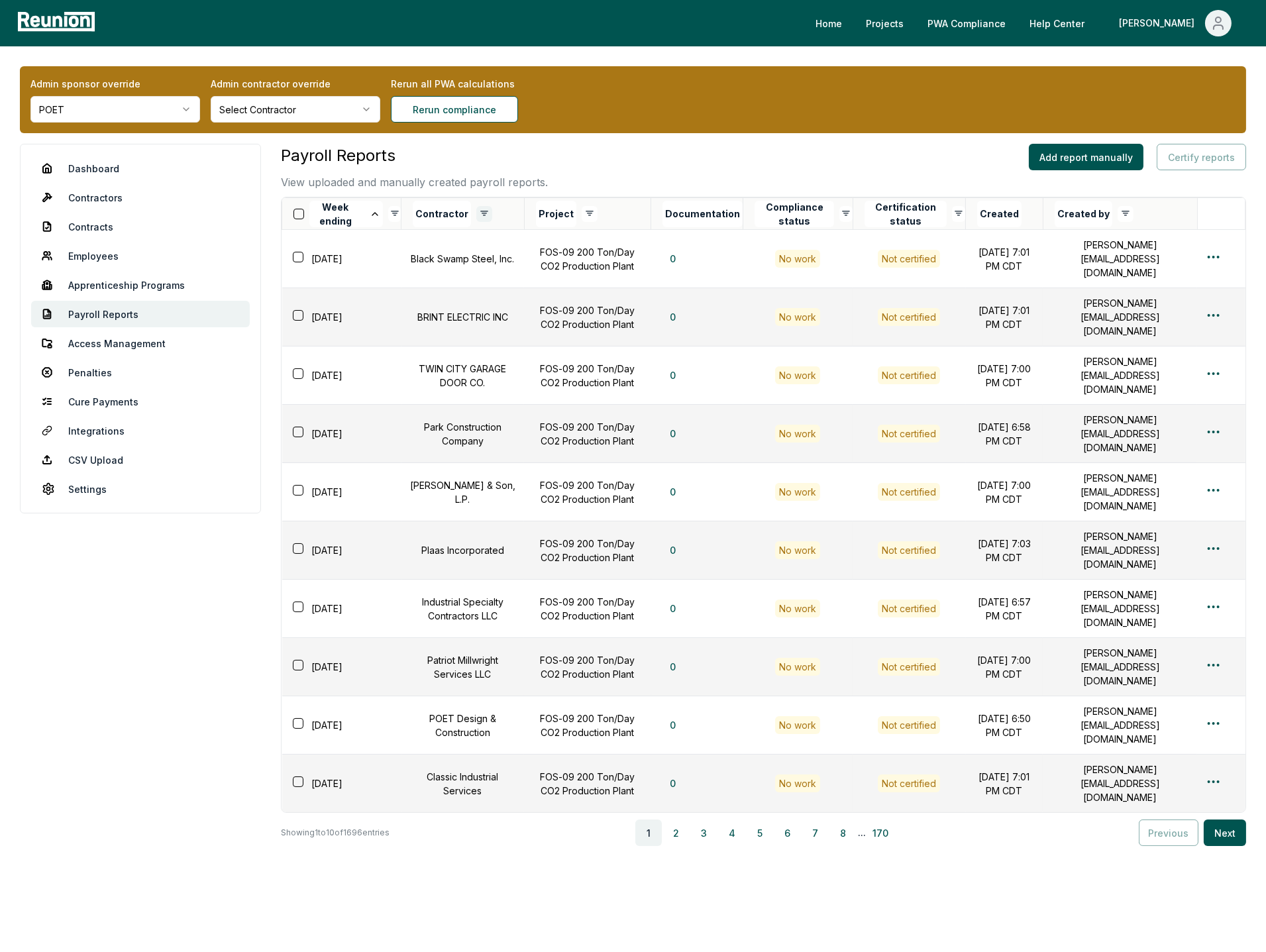
click at [481, 214] on html "Please visit us on your desktop We're working on making our marketplace mobile-…" at bounding box center [633, 489] width 1266 height 978
click at [406, 239] on div "Deselect All" at bounding box center [424, 239] width 126 height 22
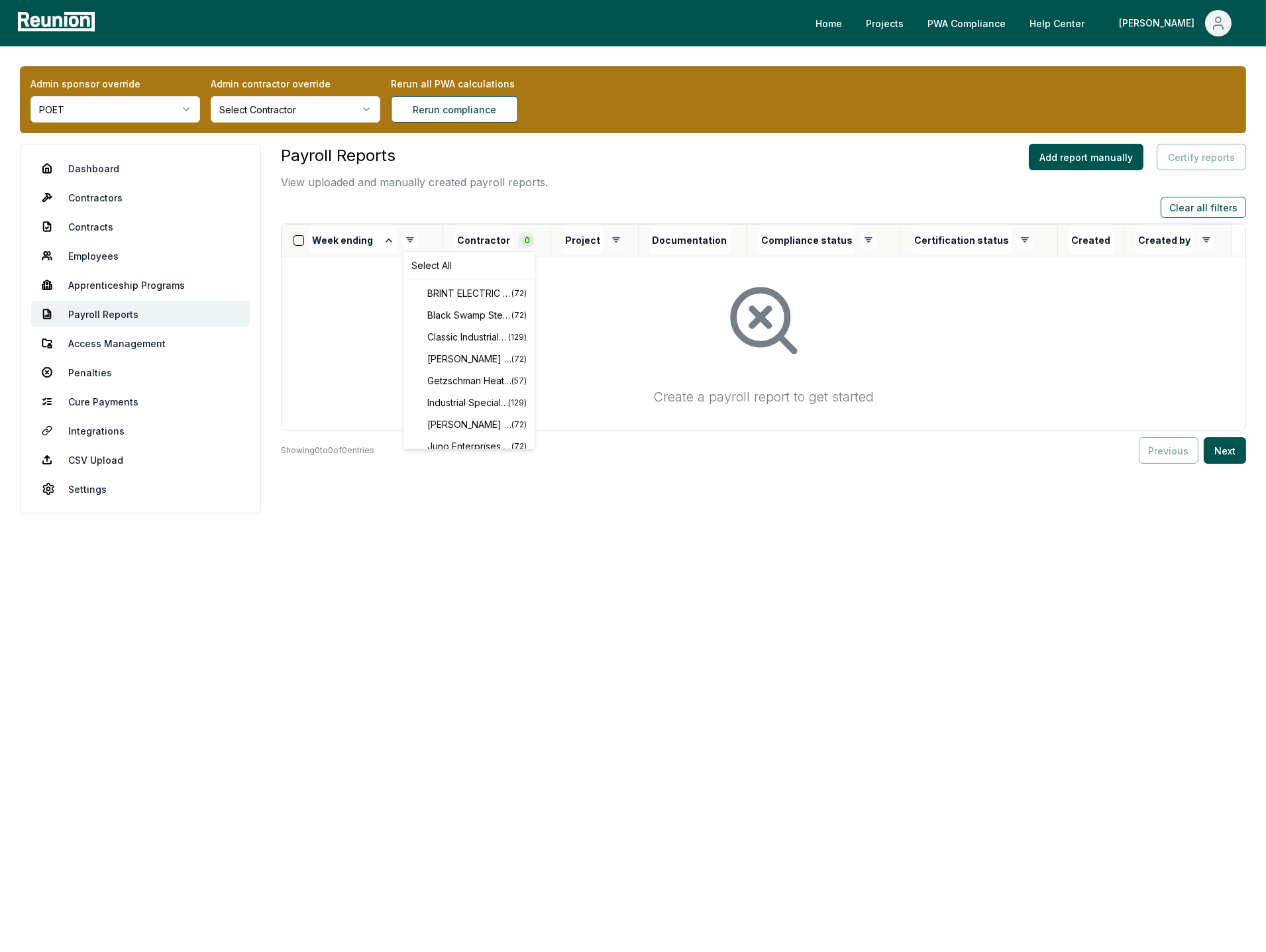
click at [528, 238] on html "Please visit us on your desktop We're working on making our marketplace mobile-…" at bounding box center [633, 476] width 1266 height 952
click at [470, 374] on span "Predictive Technologies, Inc" at bounding box center [469, 378] width 83 height 14
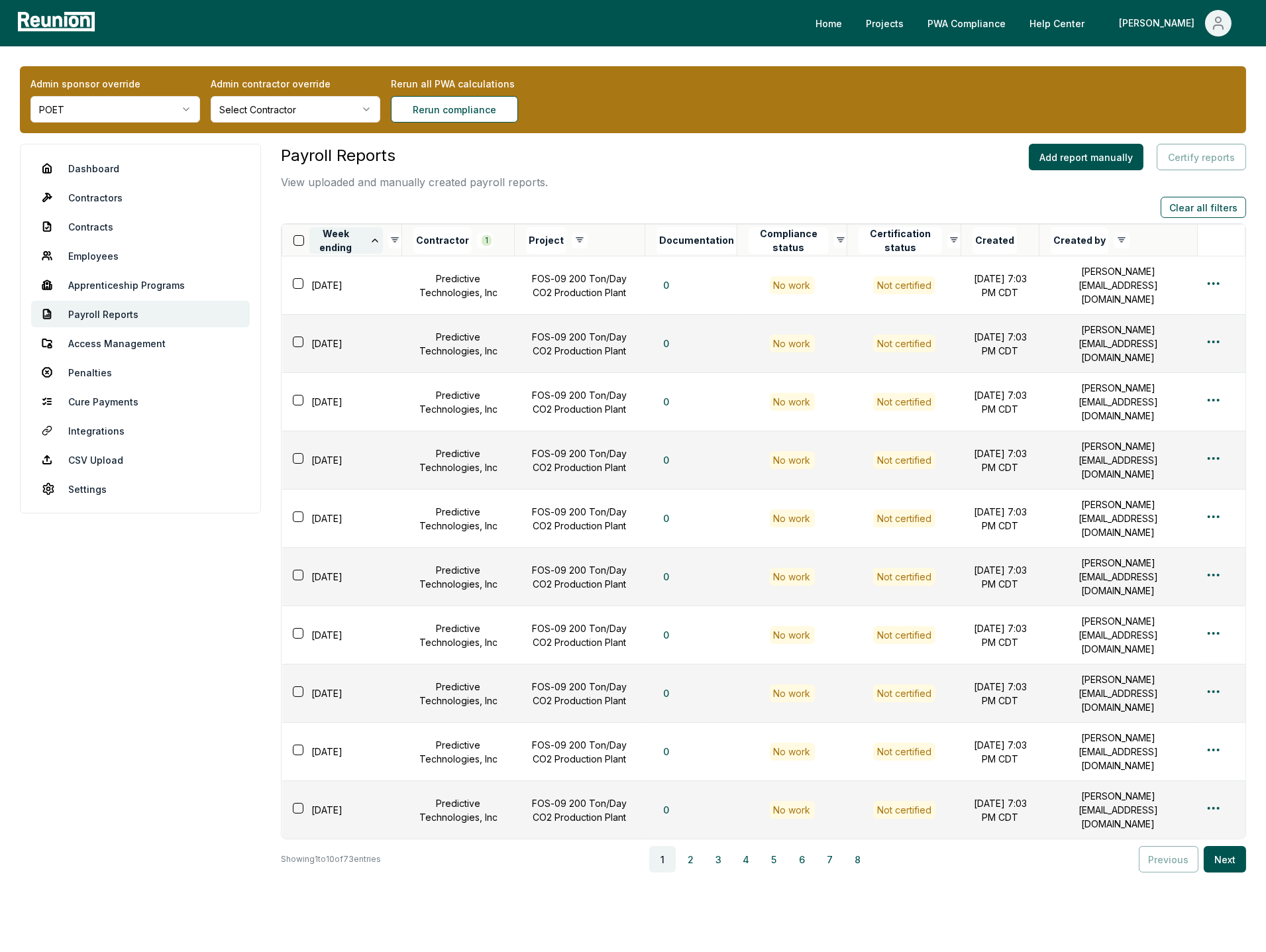
click at [362, 237] on button "Week ending" at bounding box center [346, 241] width 74 height 26
click at [401, 236] on html "Please visit us on your desktop We're working on making our marketplace mobile-…" at bounding box center [633, 502] width 1266 height 1005
click at [397, 238] on html "Please visit us on your desktop We're working on making our marketplace mobile-…" at bounding box center [633, 502] width 1266 height 1005
click at [318, 259] on div "Deselect All" at bounding box center [337, 266] width 126 height 22
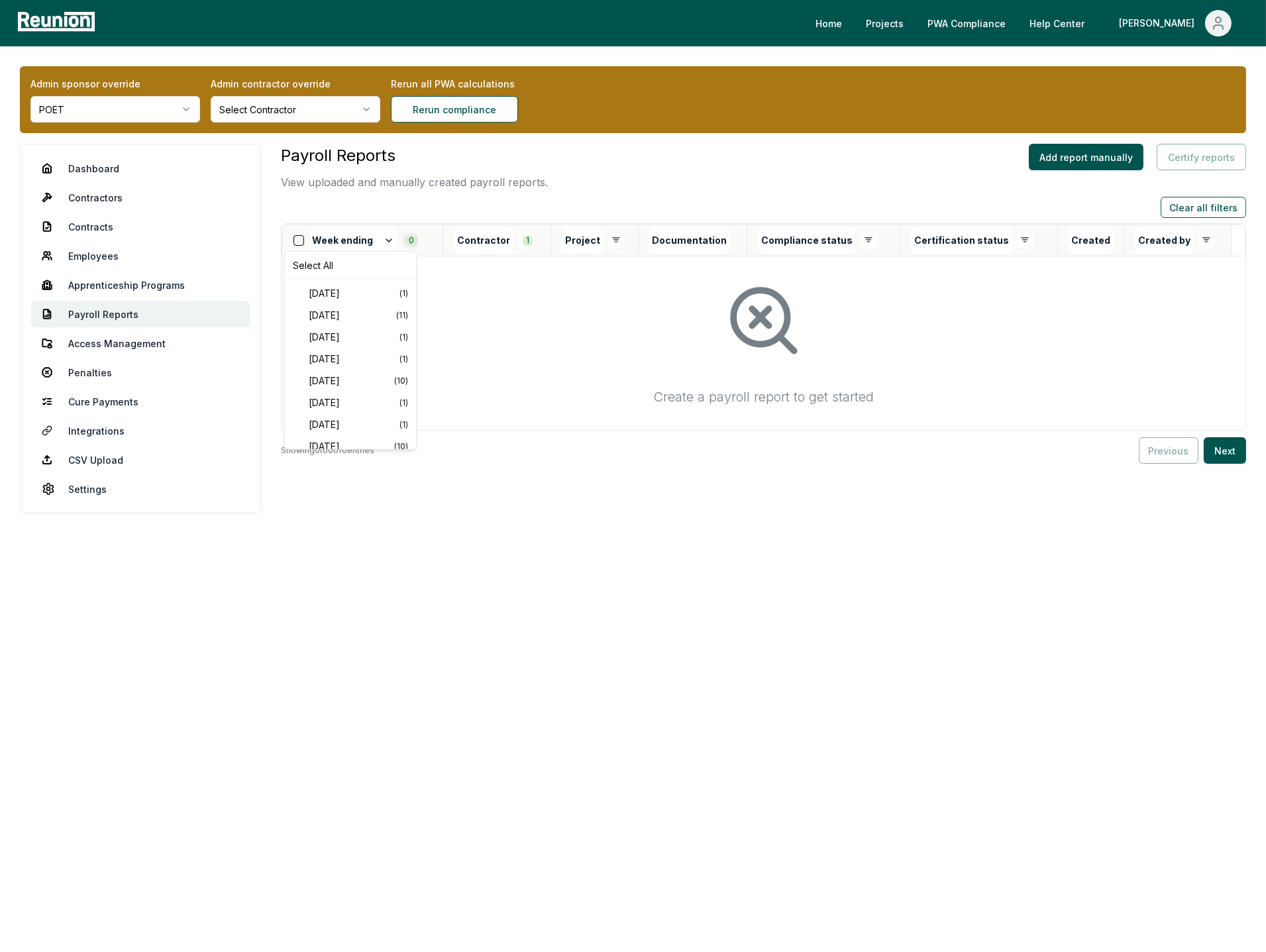
click at [411, 236] on html "Please visit us on your desktop We're working on making our marketplace mobile-…" at bounding box center [633, 476] width 1266 height 952
click at [409, 243] on html "Please visit us on your desktop We're working on making our marketplace mobile-…" at bounding box center [633, 476] width 1266 height 952
click at [362, 420] on span "2025-03-22" at bounding box center [352, 420] width 85 height 14
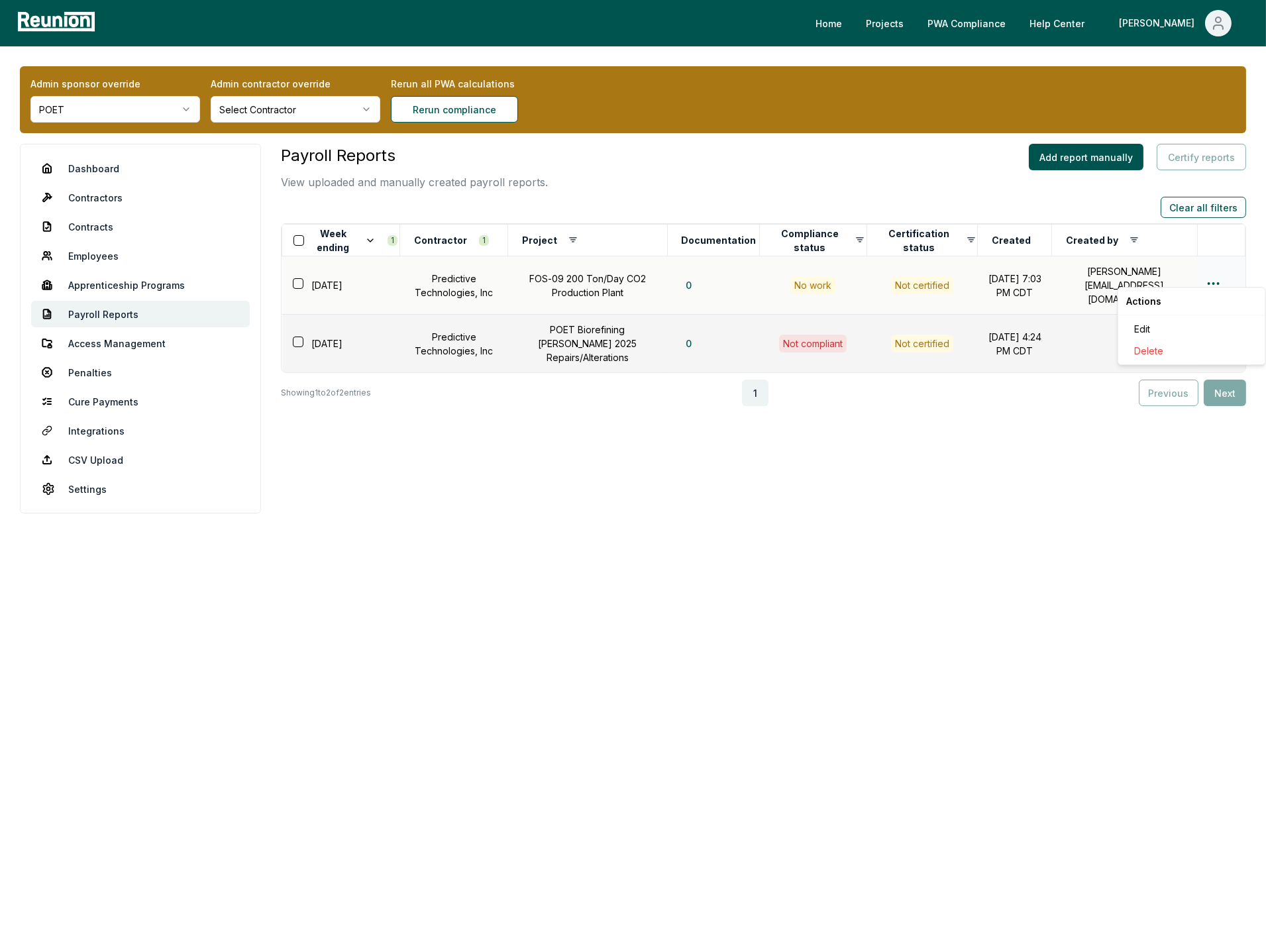
click at [1217, 274] on html "Please visit us on your desktop We're working on making our marketplace mobile-…" at bounding box center [633, 476] width 1266 height 952
click at [1171, 353] on div "Delete" at bounding box center [1192, 351] width 126 height 22
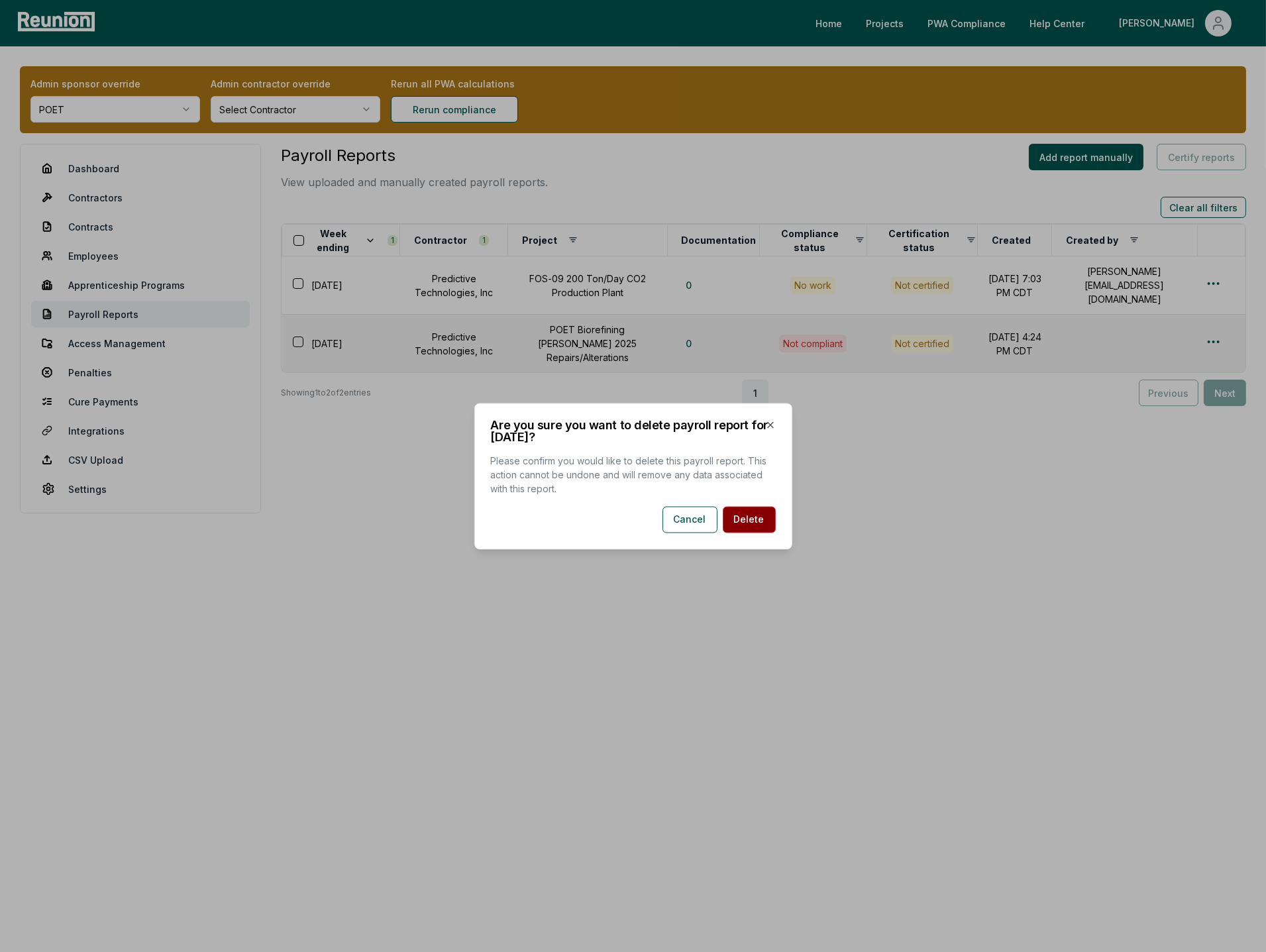
click at [741, 522] on button "Delete" at bounding box center [749, 519] width 53 height 26
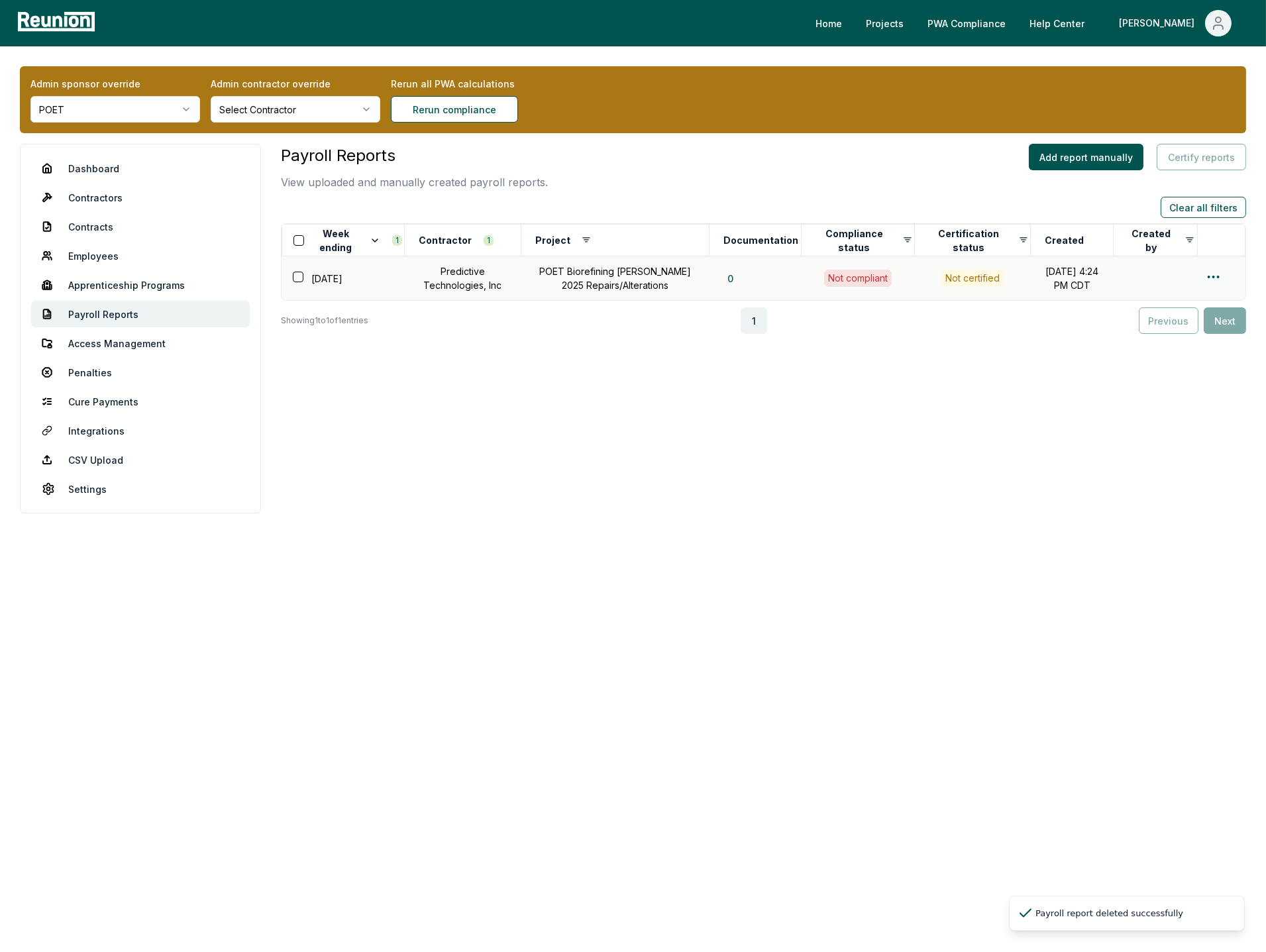
click at [1220, 276] on html "Please visit us on your desktop We're working on making our marketplace mobile-…" at bounding box center [633, 476] width 1266 height 952
click at [1216, 271] on html "Please visit us on your desktop We're working on making our marketplace mobile-…" at bounding box center [633, 476] width 1266 height 952
click at [1171, 352] on div "Delete" at bounding box center [1192, 351] width 126 height 22
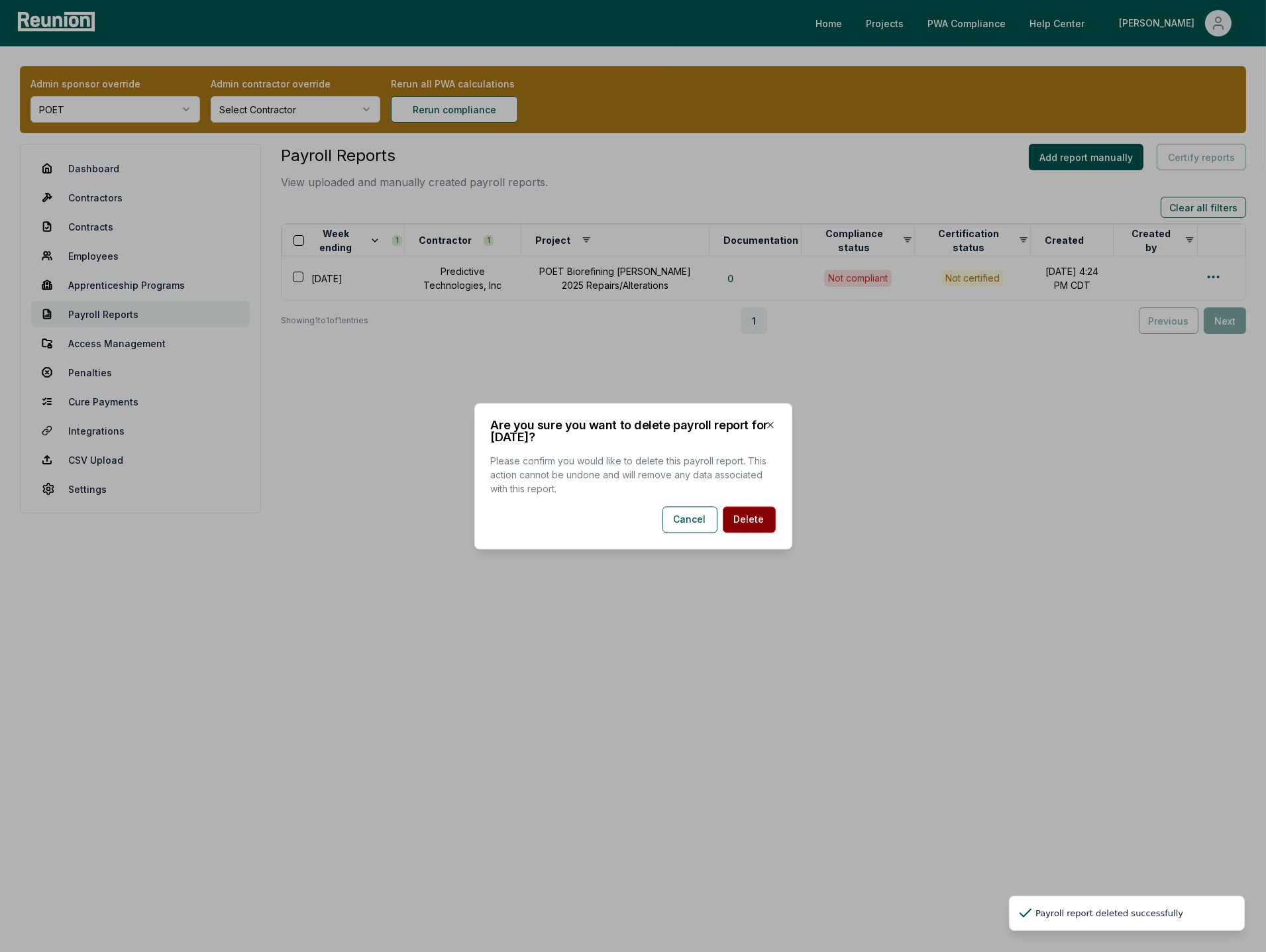
click at [746, 516] on button "Delete" at bounding box center [749, 519] width 53 height 26
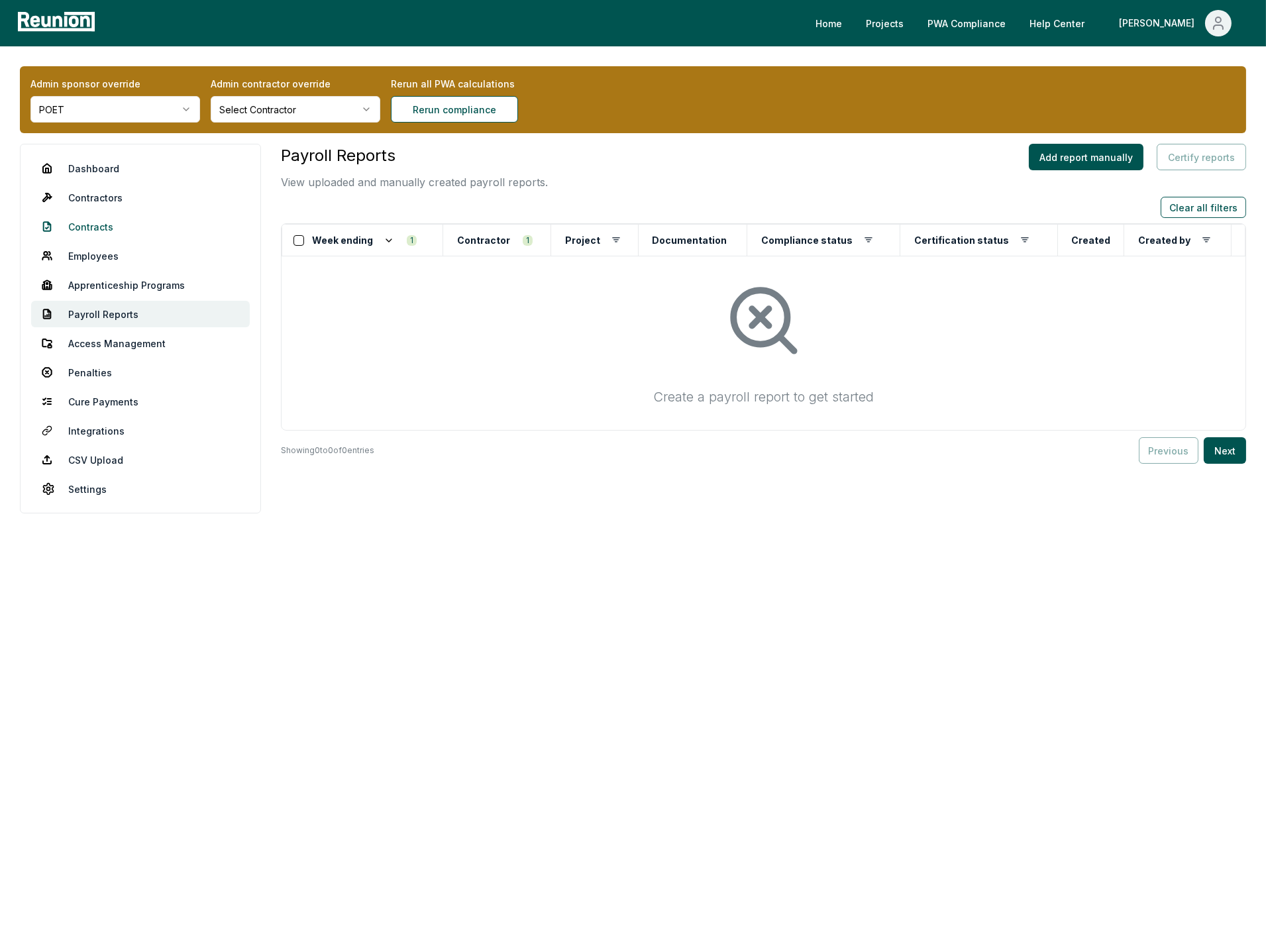
click at [89, 224] on link "Contracts" at bounding box center [140, 227] width 219 height 26
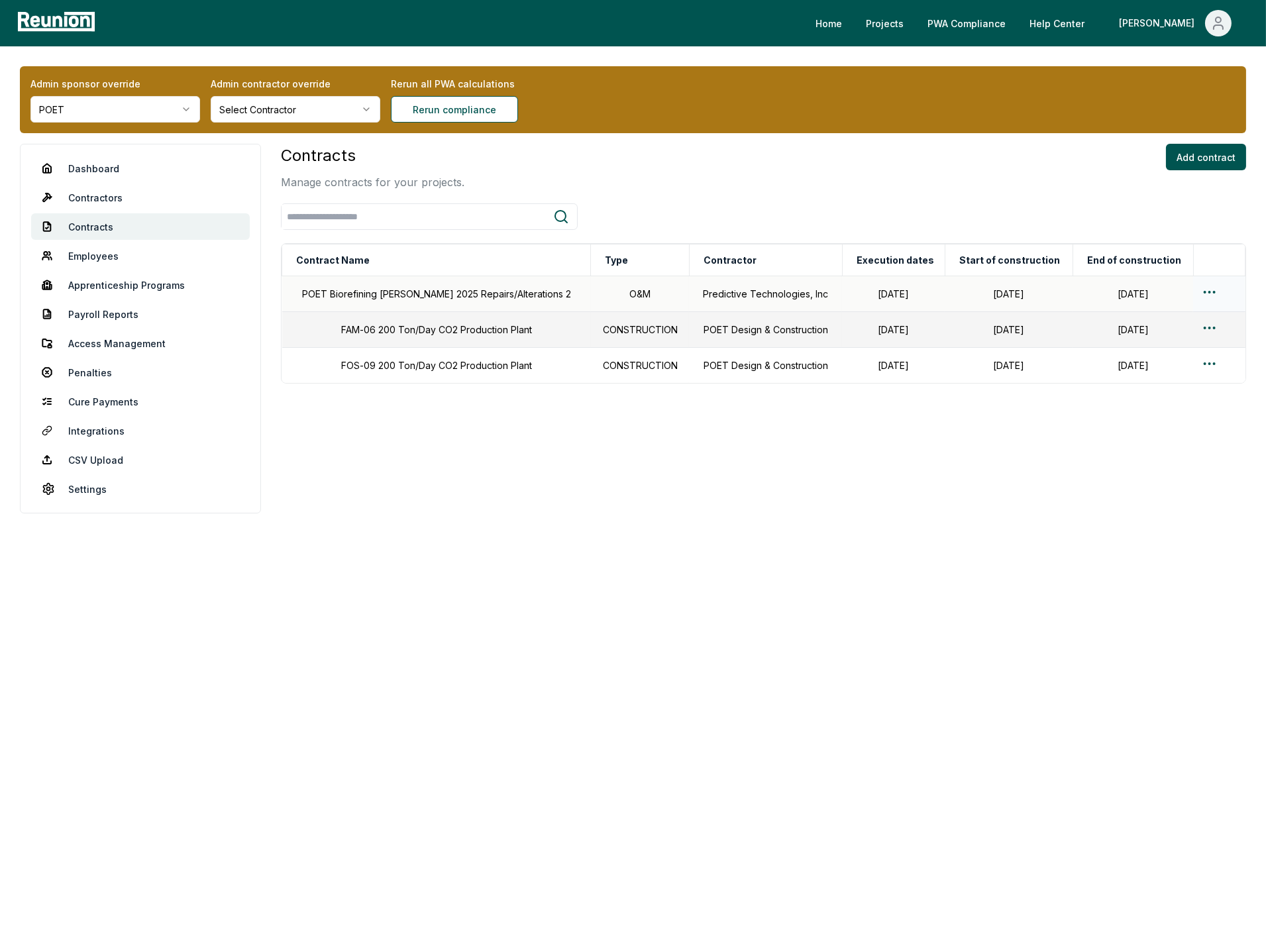
click at [394, 296] on td "POET Biorefining Preston 2025 Repairs/Alterations 2" at bounding box center [437, 294] width 309 height 36
click at [457, 291] on td "POET Biorefining Preston 2025 Repairs/Alterations 2" at bounding box center [437, 294] width 309 height 36
click at [618, 292] on td "O&M" at bounding box center [640, 294] width 99 height 36
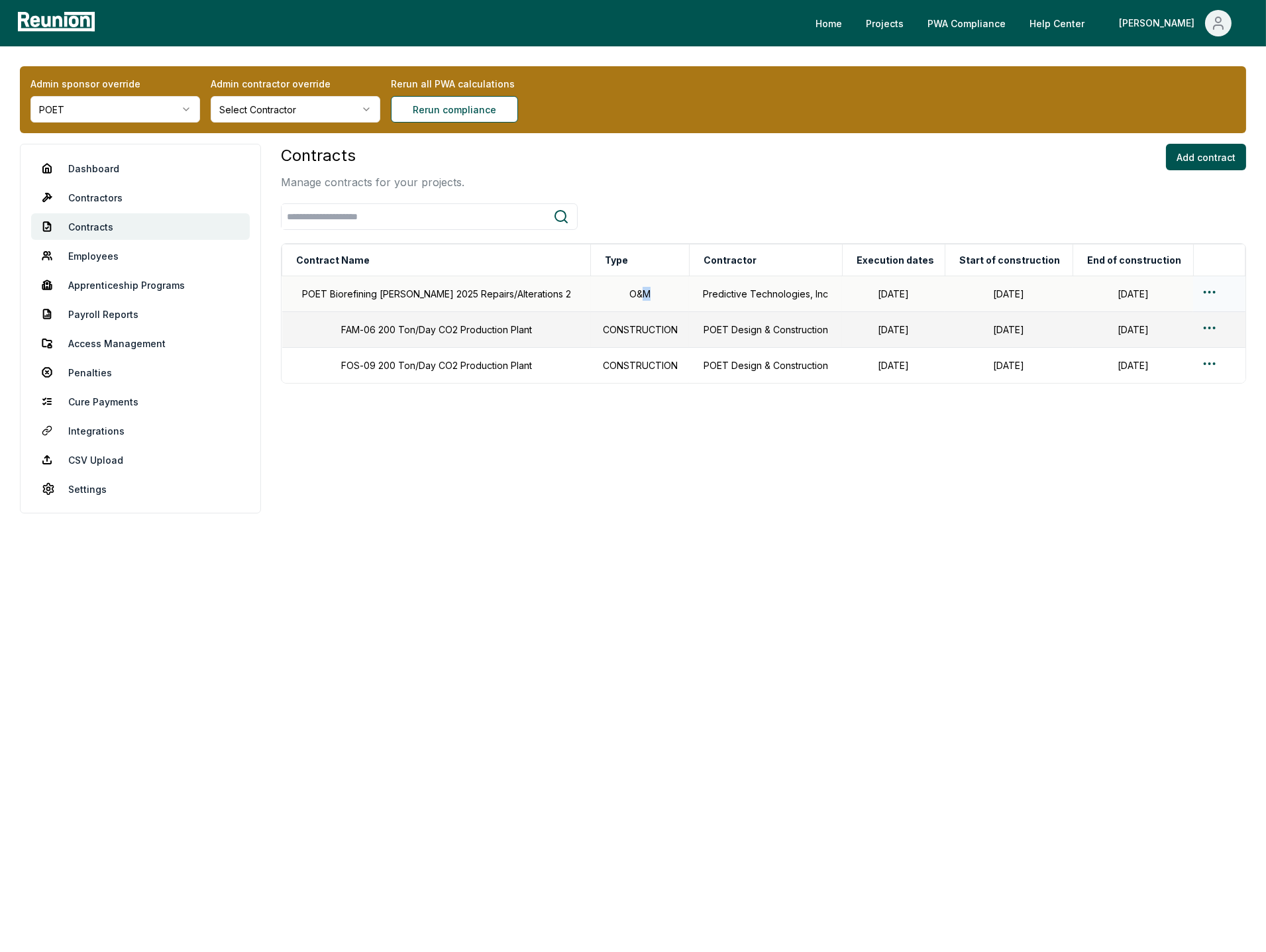
click at [618, 292] on td "O&M" at bounding box center [640, 294] width 99 height 36
click at [1206, 294] on html "Please visit us on your desktop We're working on making our marketplace mobile-…" at bounding box center [633, 476] width 1266 height 952
click at [1181, 342] on div "Edit" at bounding box center [1192, 345] width 126 height 22
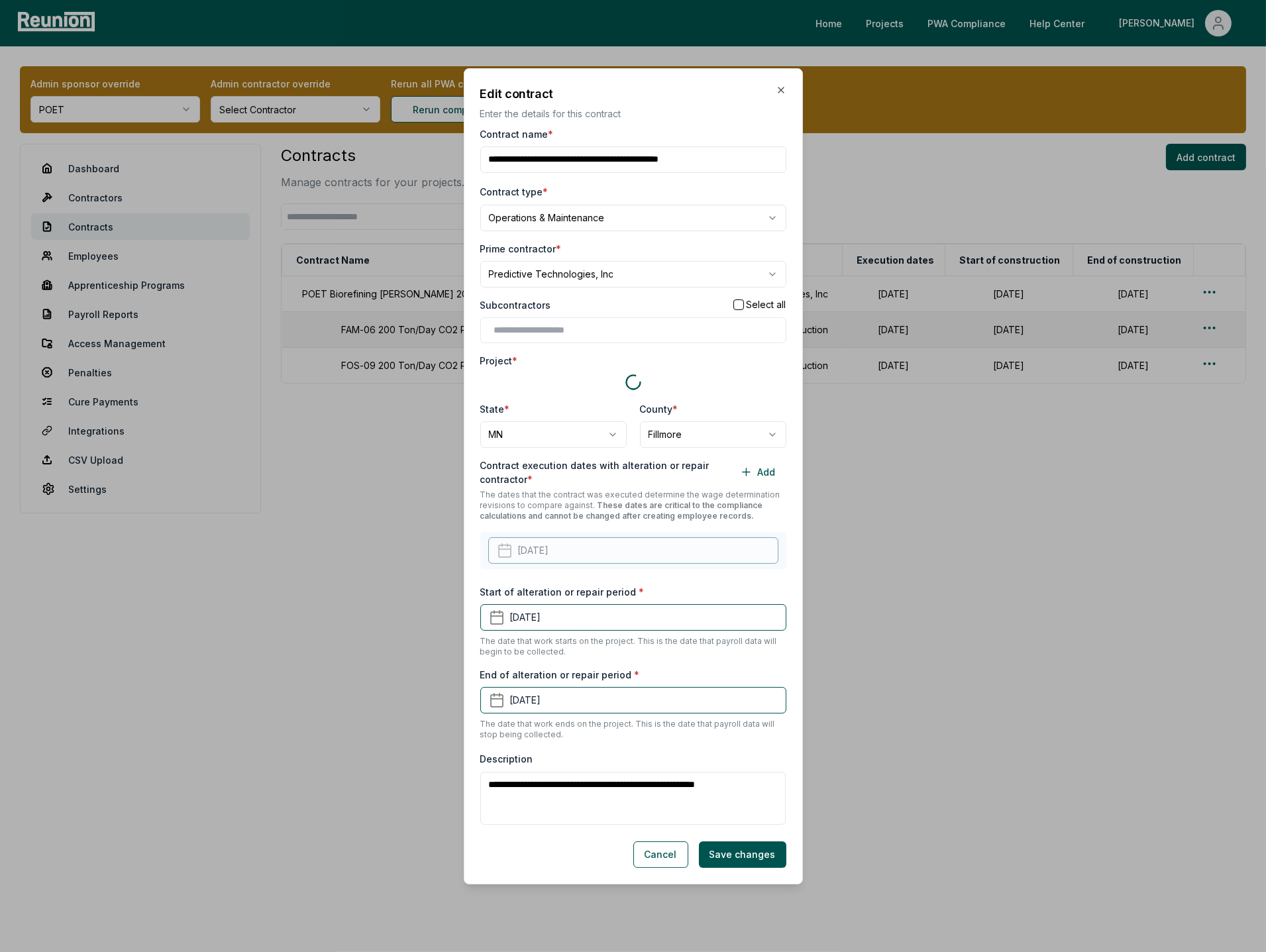
click at [726, 165] on input "Contract name *" at bounding box center [634, 160] width 306 height 26
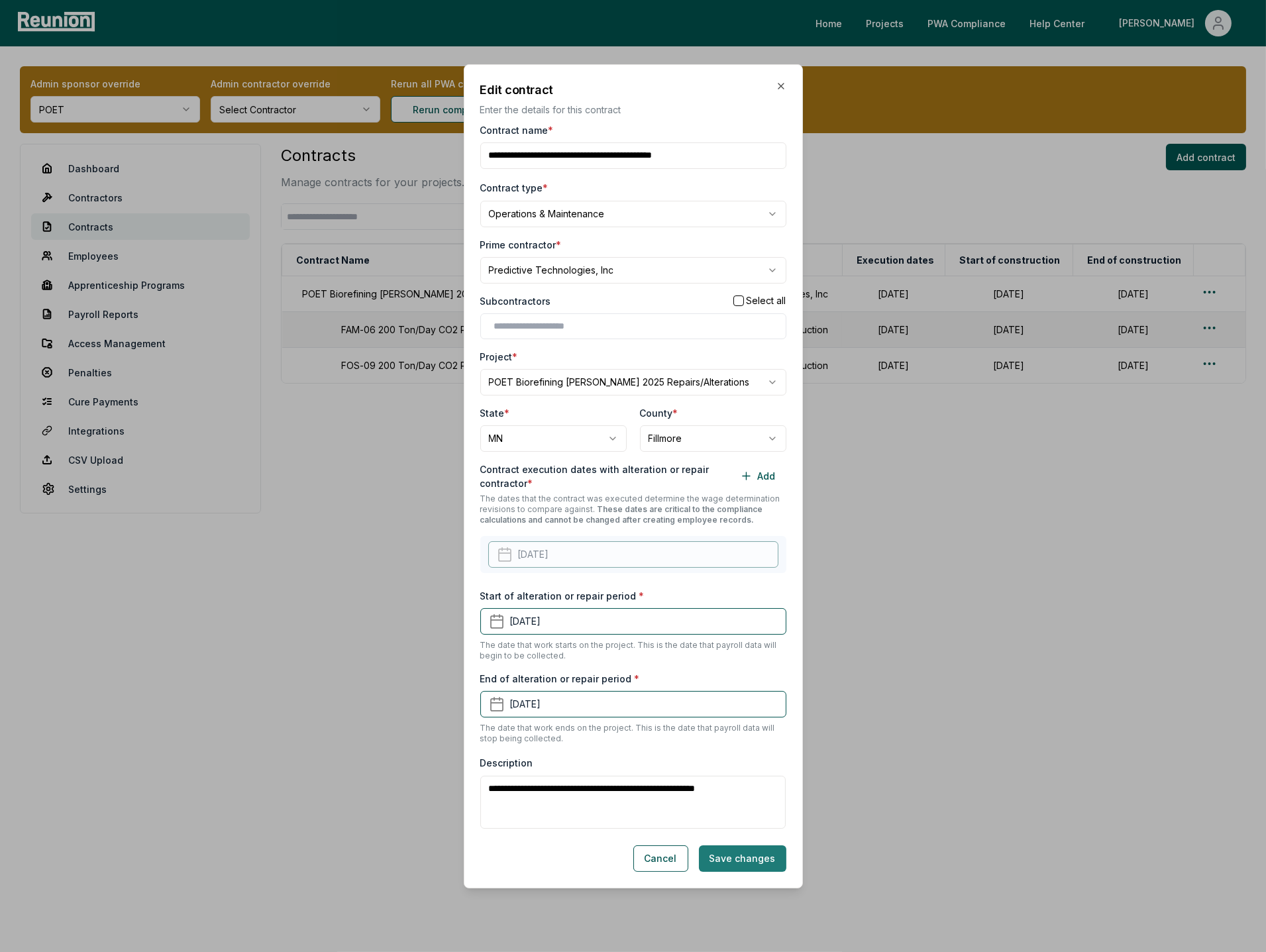
click at [750, 862] on button "Save changes" at bounding box center [743, 859] width 88 height 26
click at [718, 153] on input "Contract name *" at bounding box center [634, 156] width 306 height 26
type input "**********"
click at [759, 867] on button "Save changes" at bounding box center [743, 859] width 88 height 26
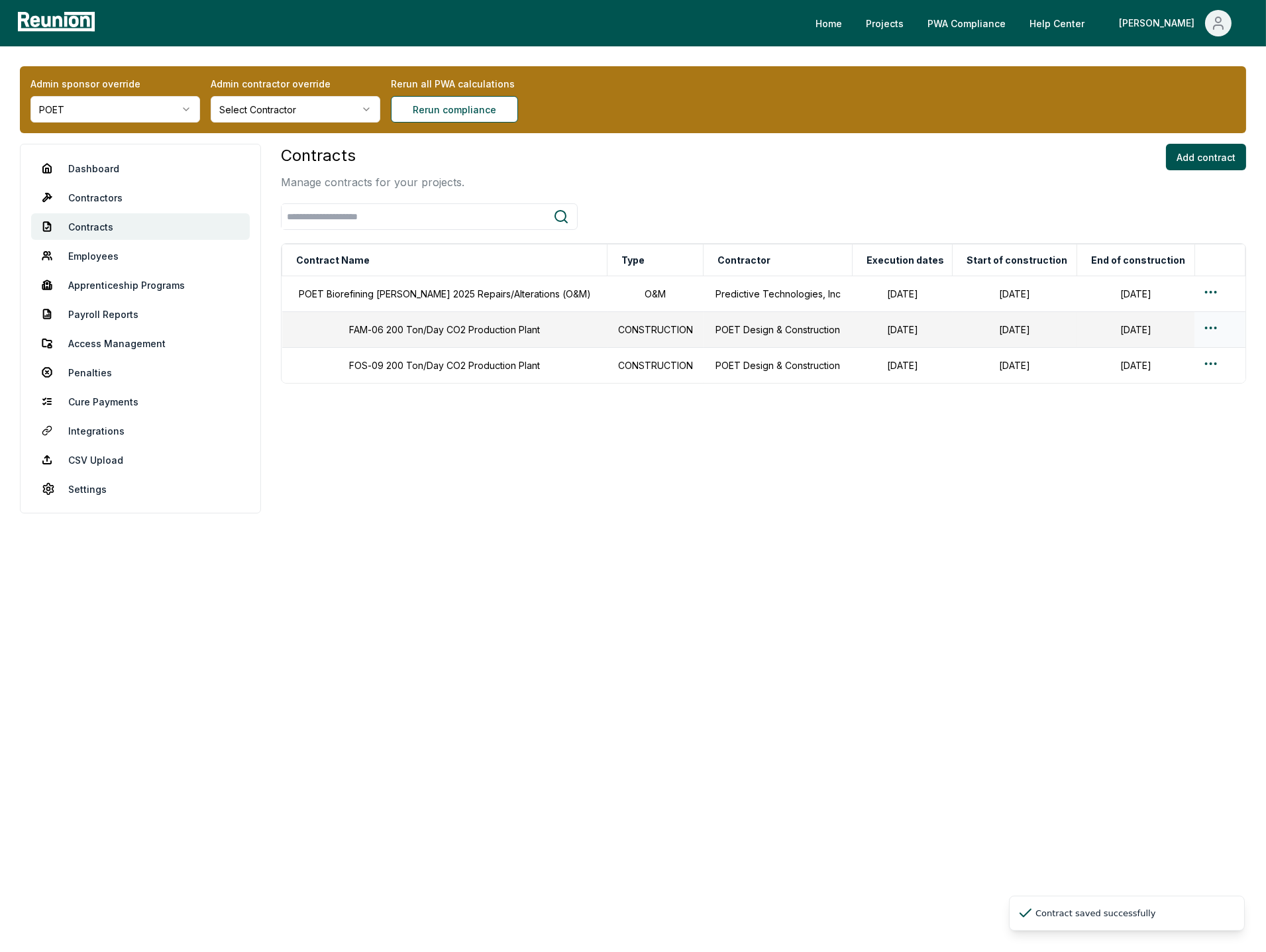
click at [1209, 332] on html "Please visit us on your desktop We're working on making our marketplace mobile-…" at bounding box center [633, 476] width 1266 height 952
click at [1188, 422] on div "Delete" at bounding box center [1192, 426] width 126 height 22
click at [1212, 360] on html "Please visit us on your desktop We're working on making our marketplace mobile-…" at bounding box center [633, 476] width 1266 height 952
click at [1159, 465] on span "Delete" at bounding box center [1149, 462] width 29 height 14
click at [729, 514] on div "Admin sponsor override POET Admin contractor override Select Contractor Rerun a…" at bounding box center [633, 290] width 1266 height 487
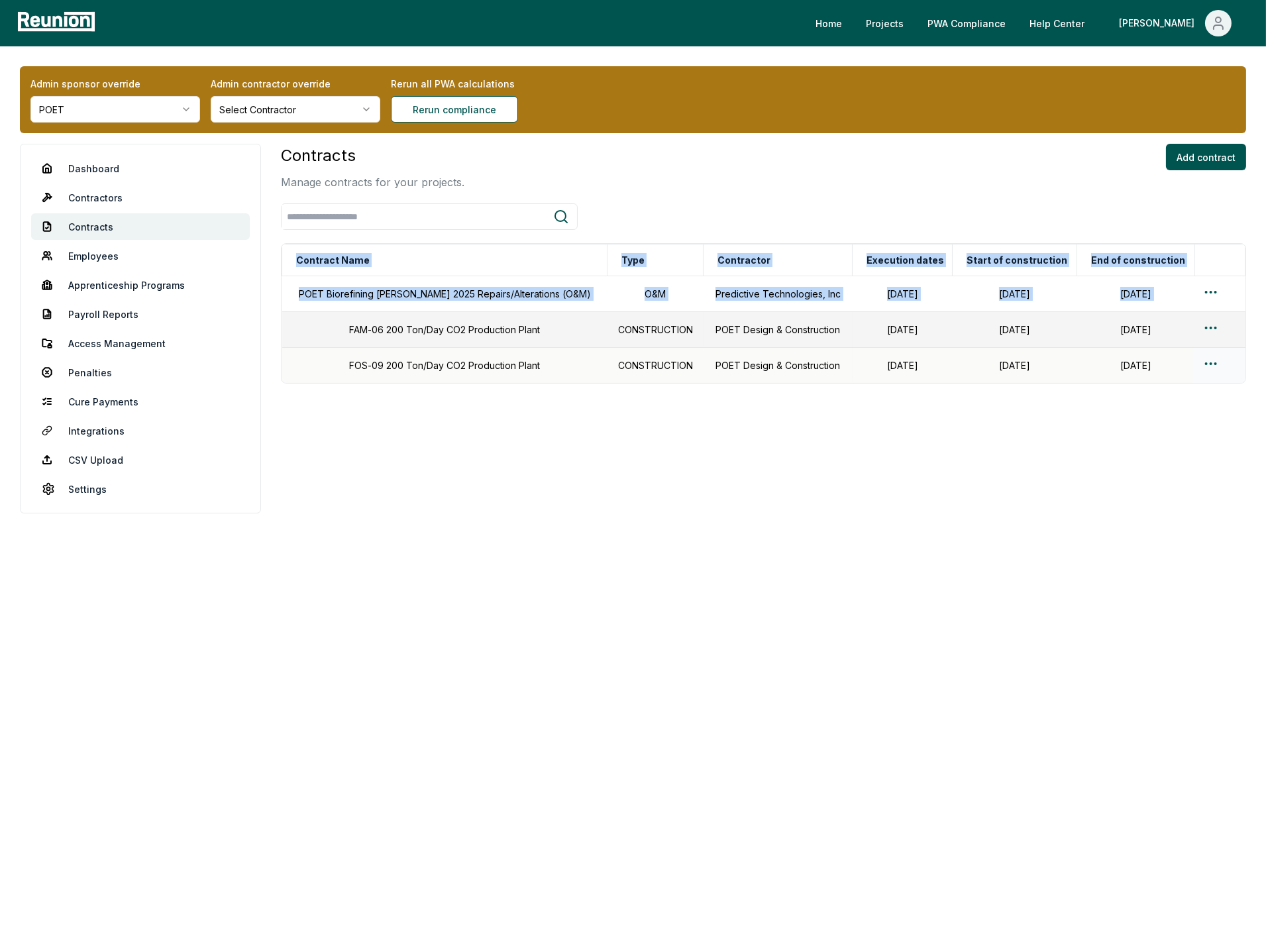
drag, startPoint x: 334, startPoint y: 330, endPoint x: 1194, endPoint y: 369, distance: 860.9
click at [1194, 369] on tbody "POET Biorefining Preston 2025 Repairs/Alterations (O&M) O&M Predictive Technolo…" at bounding box center [764, 330] width 963 height 107
click at [518, 344] on td "FAM-06 200 Ton/Day CO2 Production Plant" at bounding box center [445, 330] width 325 height 36
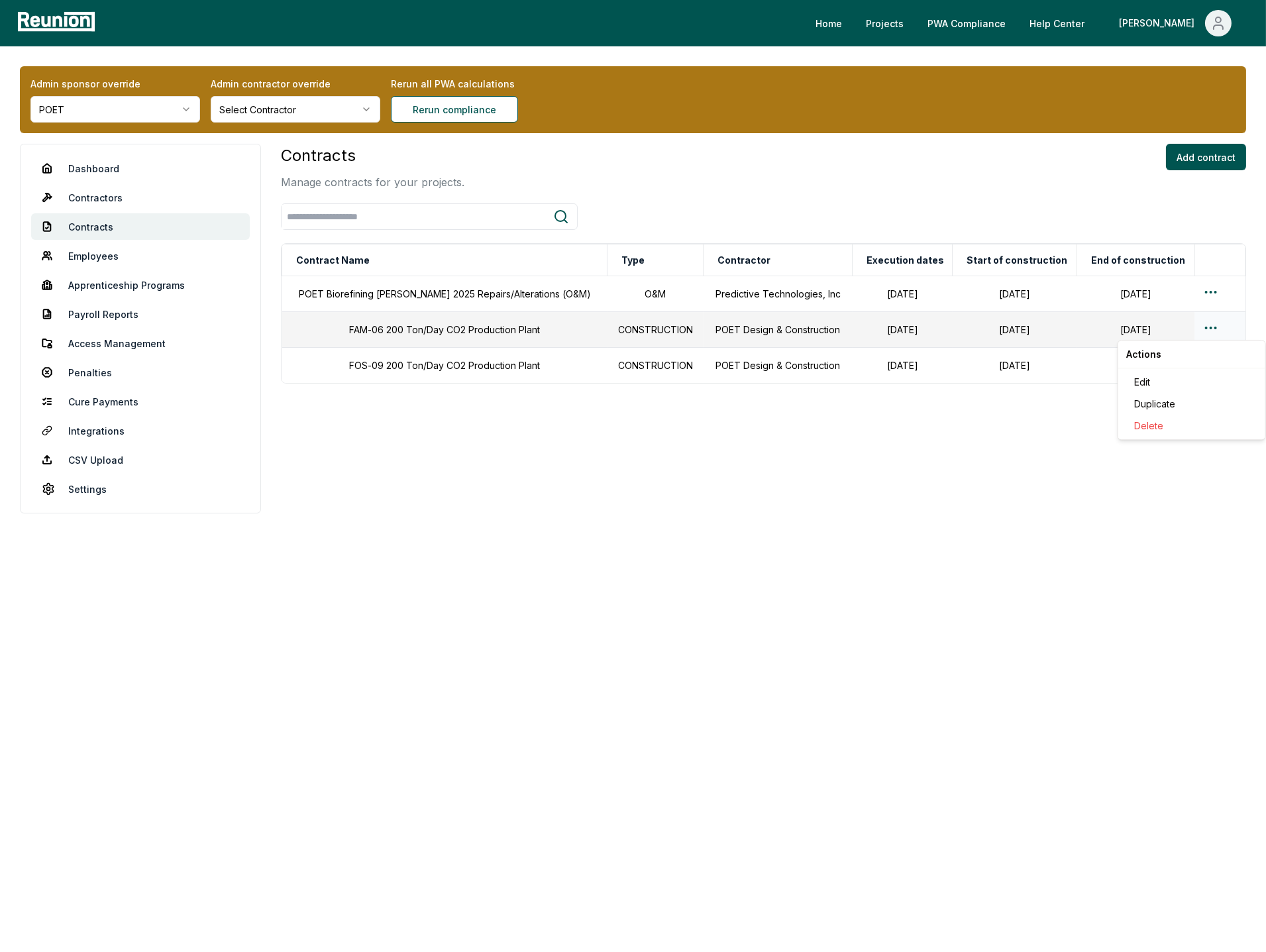
click at [1212, 329] on html "Please visit us on your desktop We're working on making our marketplace mobile-…" at bounding box center [633, 476] width 1266 height 952
click at [1160, 402] on div "Duplicate" at bounding box center [1192, 404] width 126 height 22
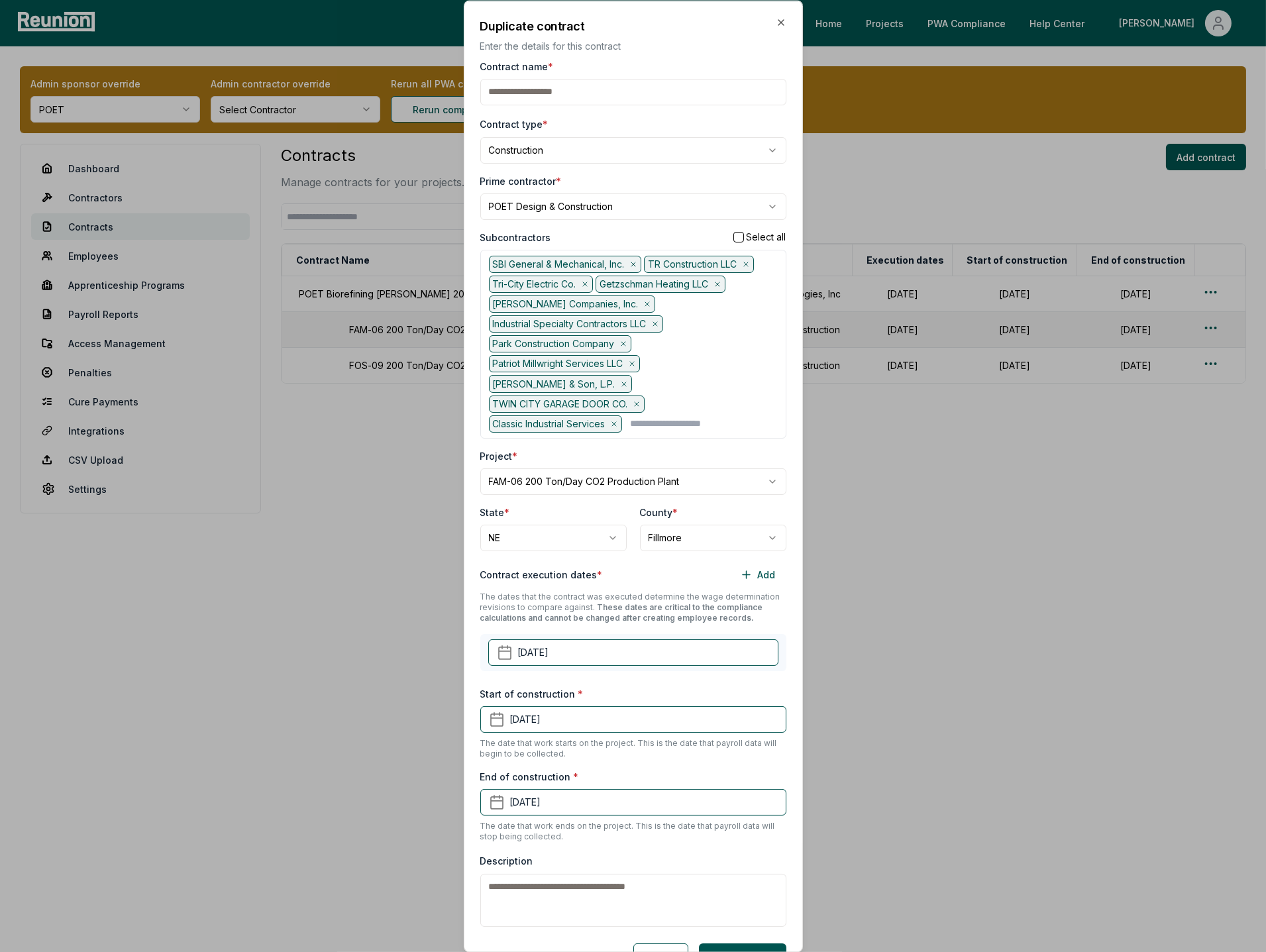
click at [576, 208] on body "Please visit us on your desktop We're working on making our marketplace mobile-…" at bounding box center [633, 476] width 1266 height 952
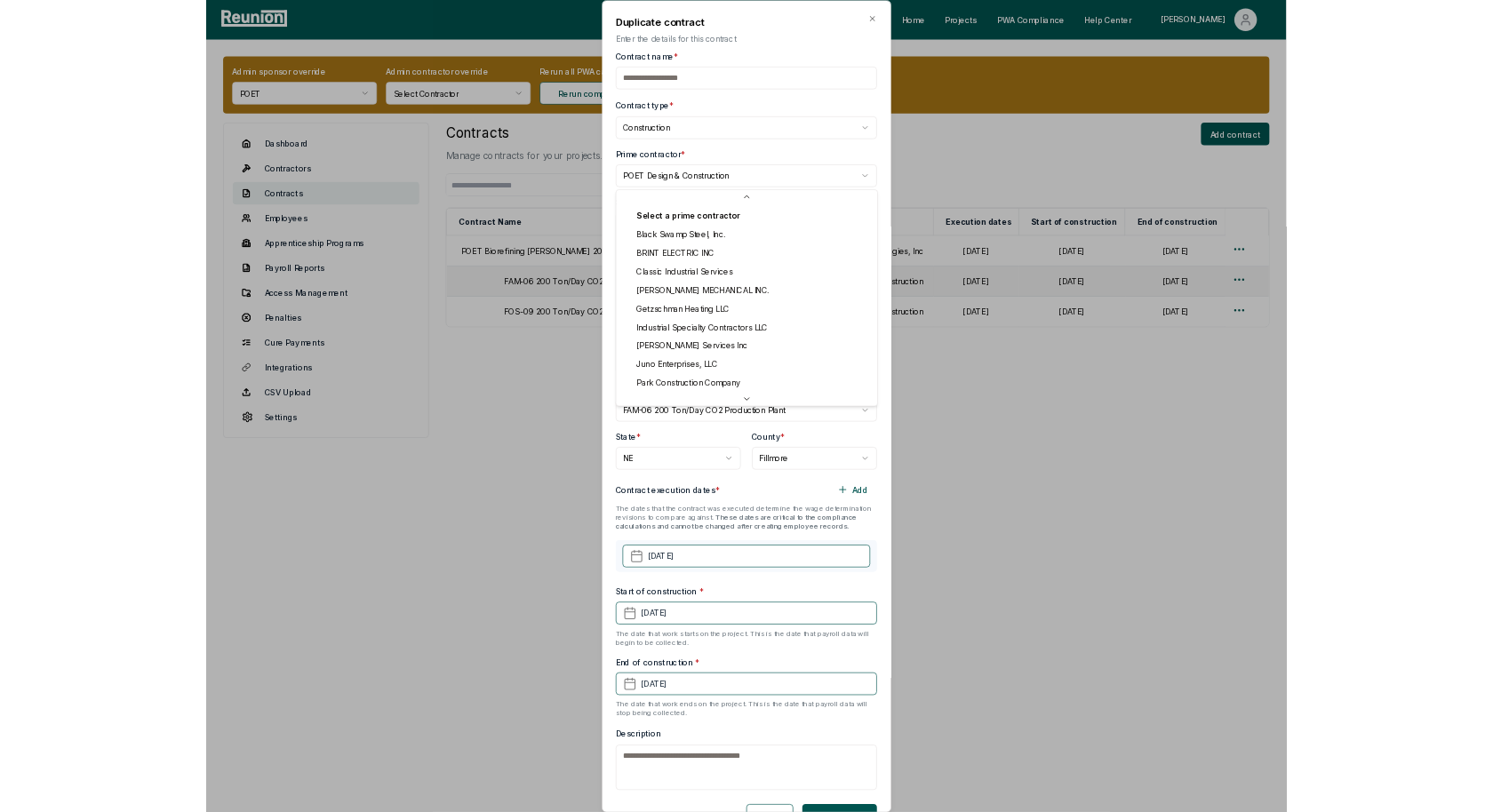
scroll to position [87, 0]
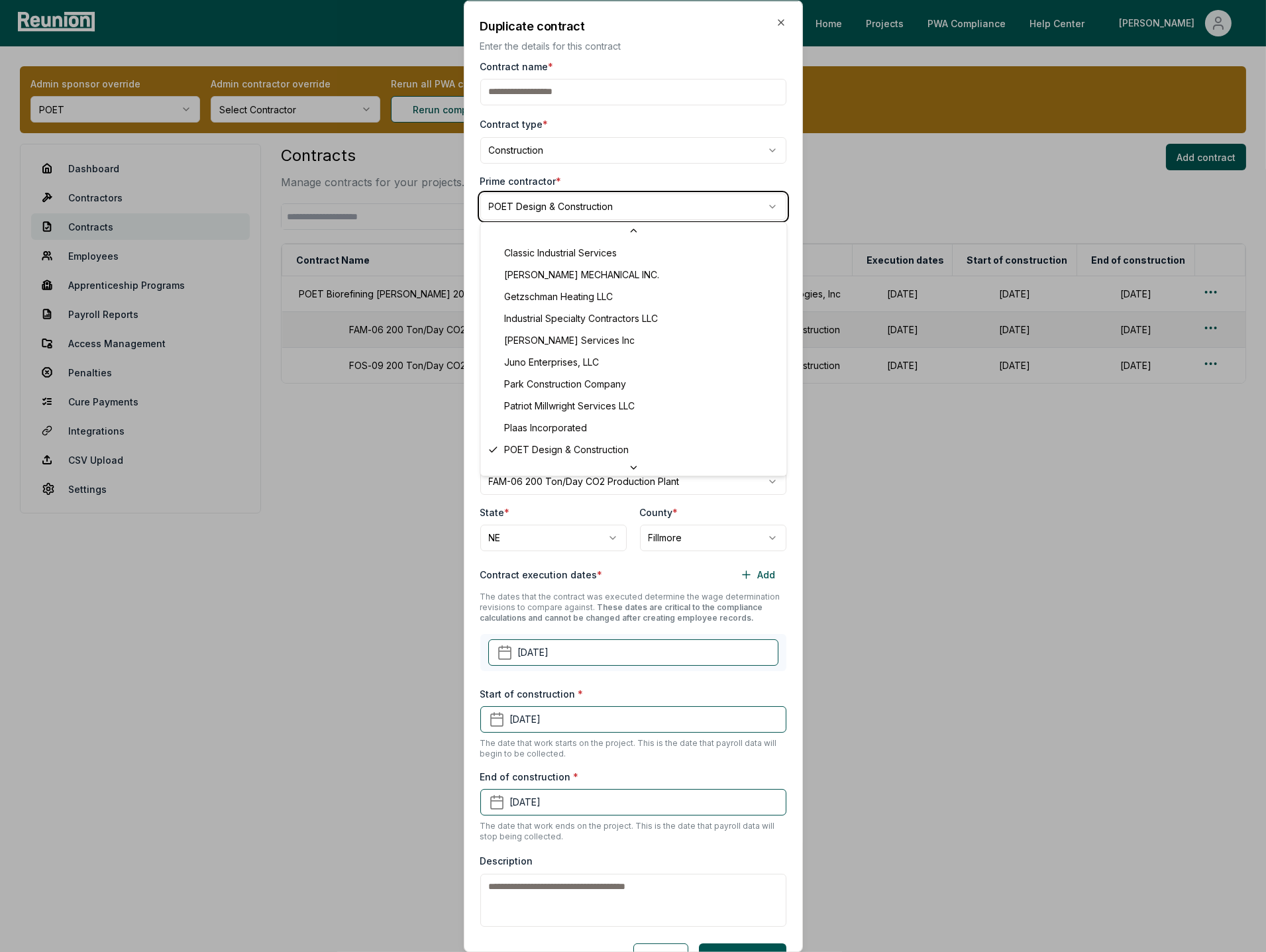
click at [587, 152] on body "Please visit us on your desktop We're working on making our marketplace mobile-…" at bounding box center [633, 476] width 1266 height 952
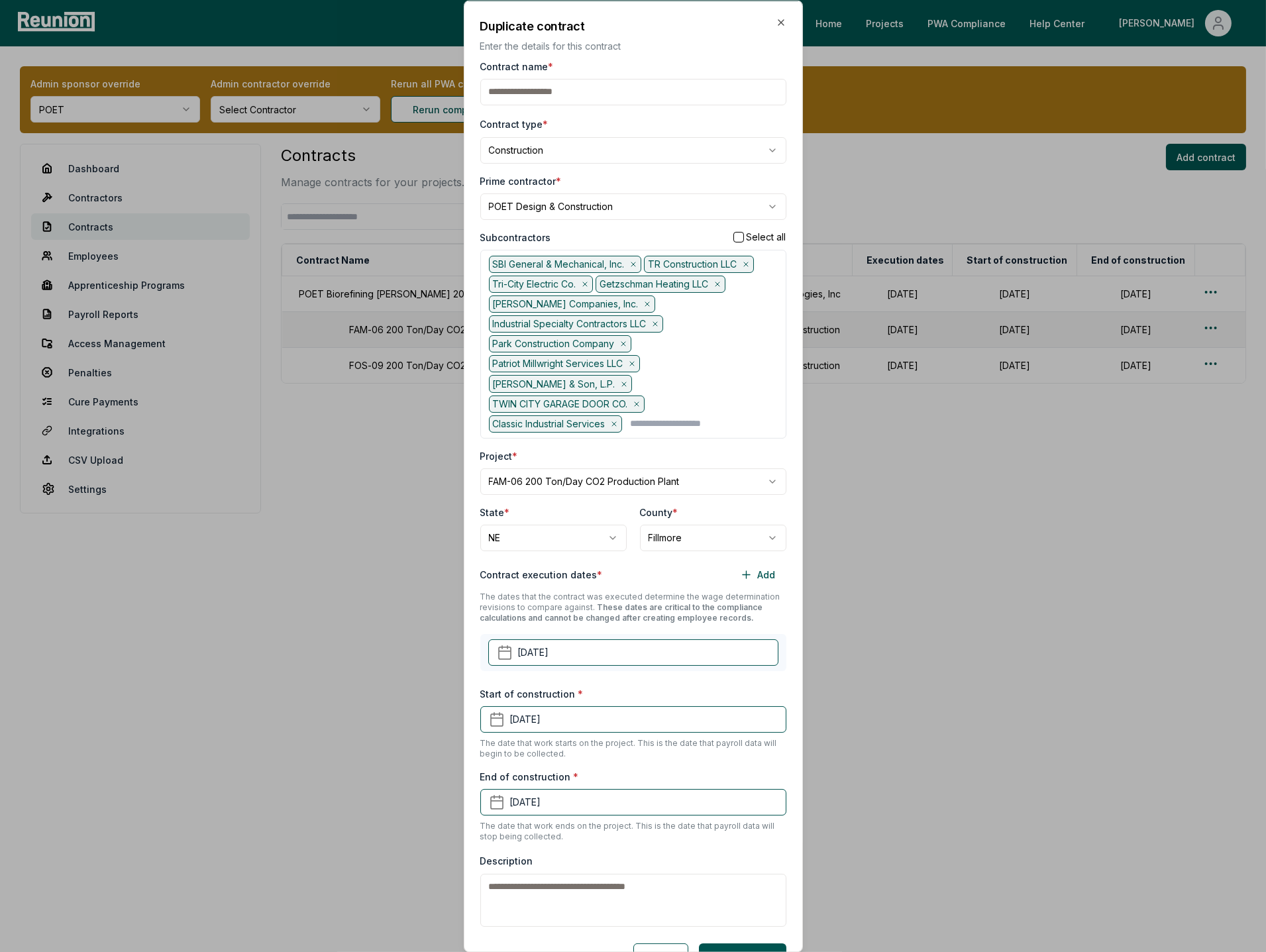
click at [610, 151] on body "Please visit us on your desktop We're working on making our marketplace mobile-…" at bounding box center [633, 476] width 1266 height 952
select select "**"
click at [668, 425] on div "**********" at bounding box center [634, 493] width 306 height 868
click at [684, 415] on input "text" at bounding box center [704, 423] width 147 height 17
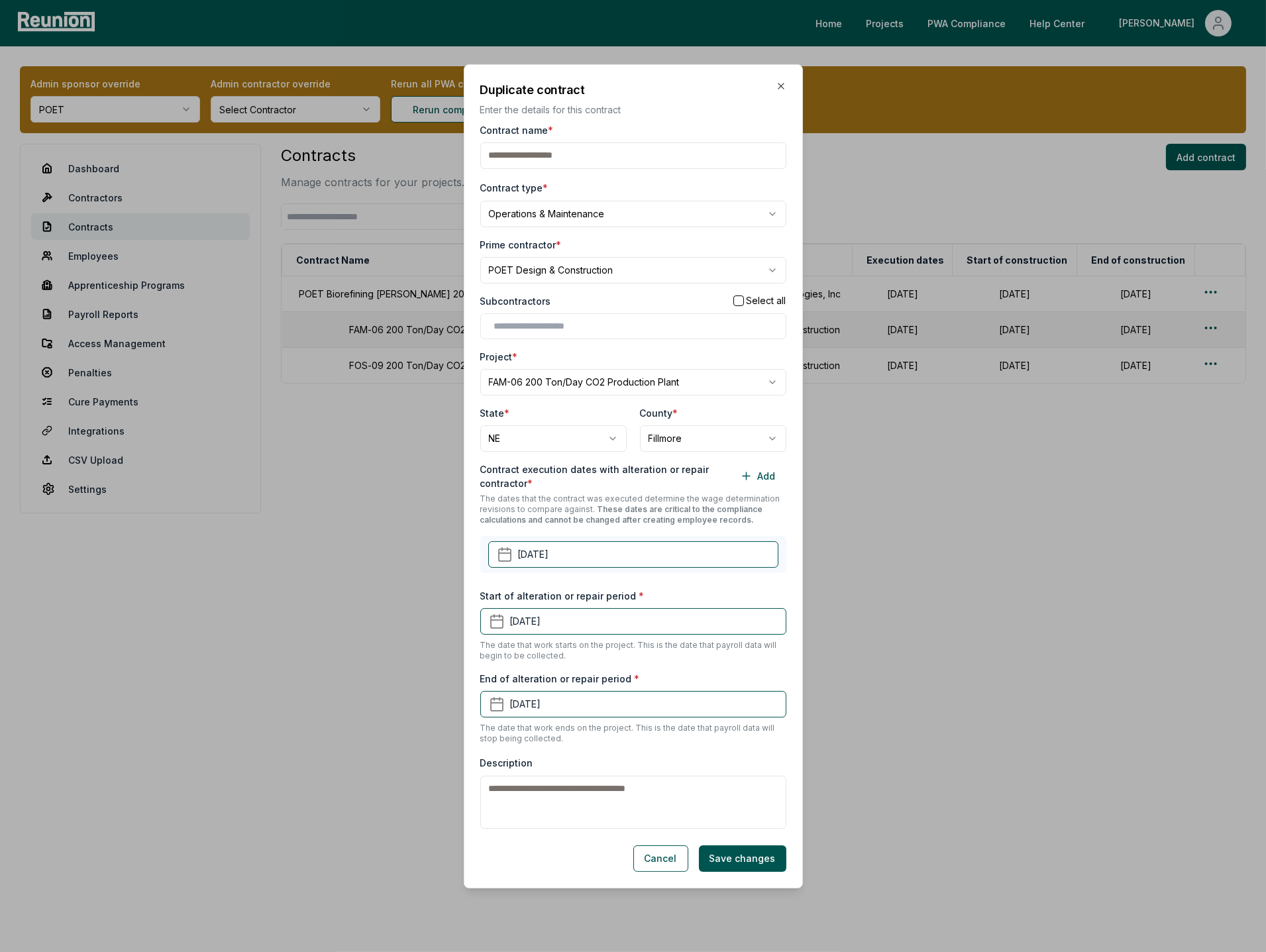
click at [598, 292] on div "**********" at bounding box center [634, 475] width 306 height 706
click at [576, 558] on button "May 10th, 2023" at bounding box center [634, 555] width 290 height 26
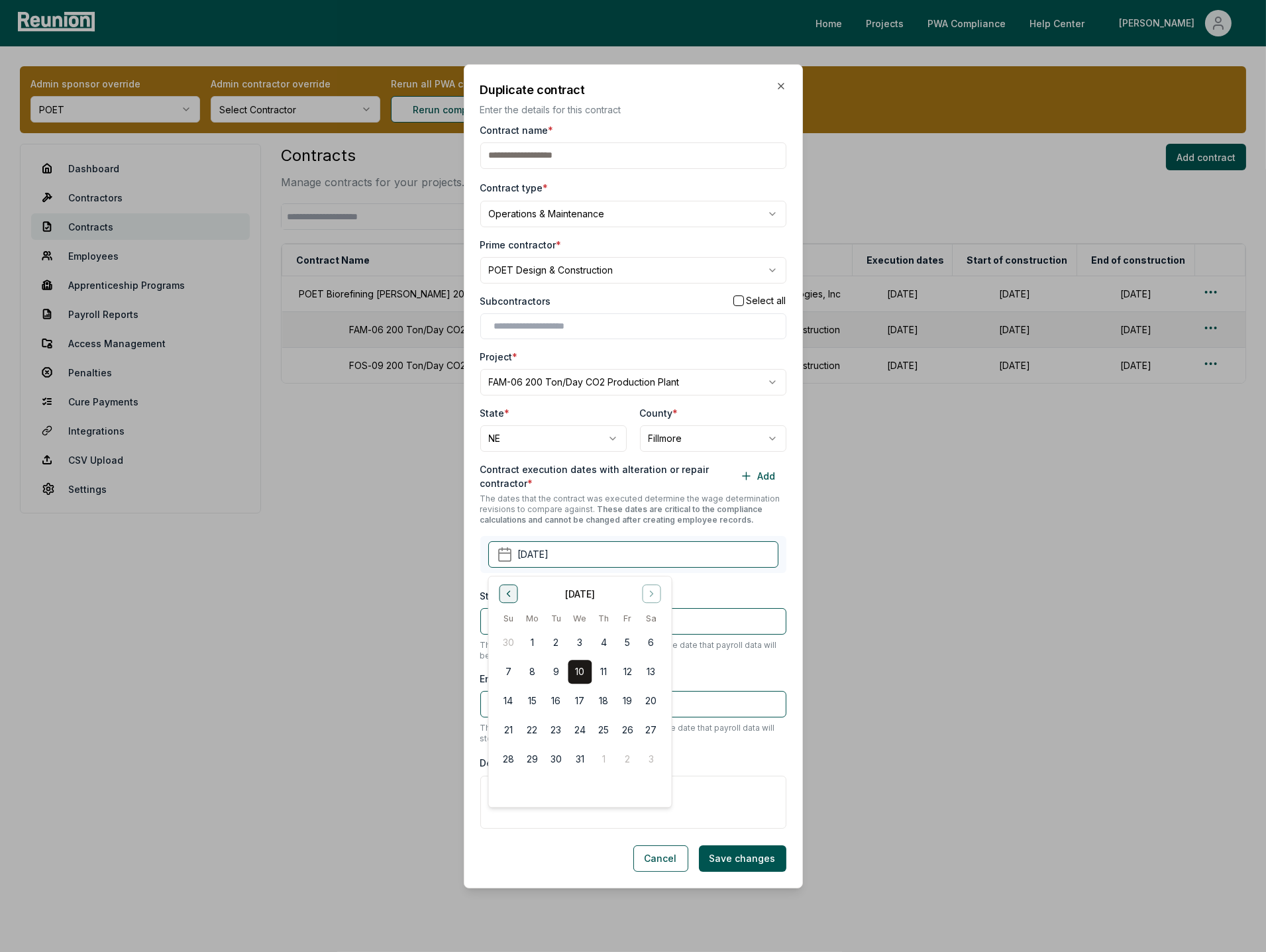
click at [510, 594] on icon "Go to previous month" at bounding box center [508, 593] width 10 height 10
click at [595, 554] on button "May 10th, 2023" at bounding box center [634, 555] width 290 height 26
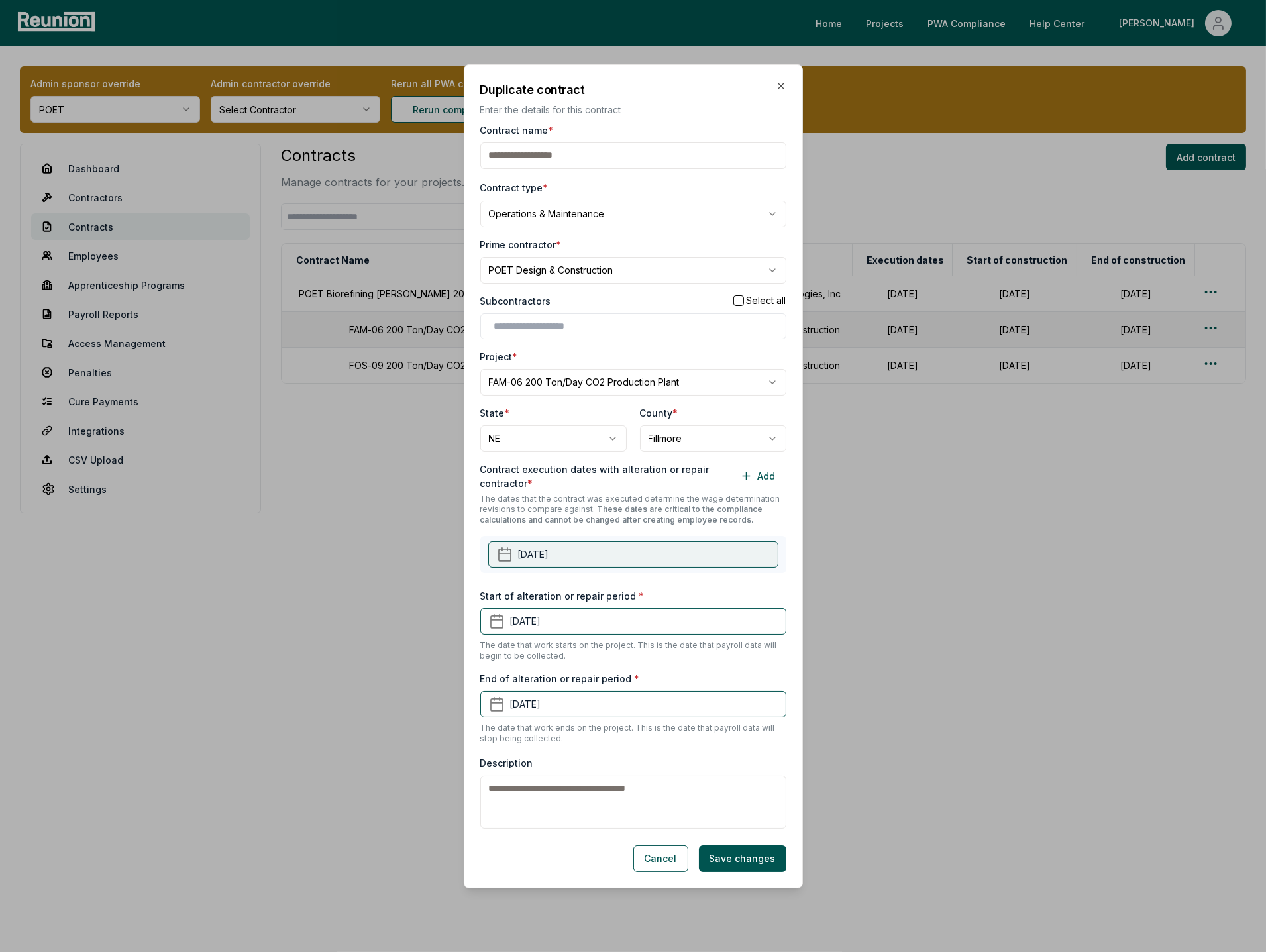
click at [614, 554] on button "May 10th, 2023" at bounding box center [634, 555] width 290 height 26
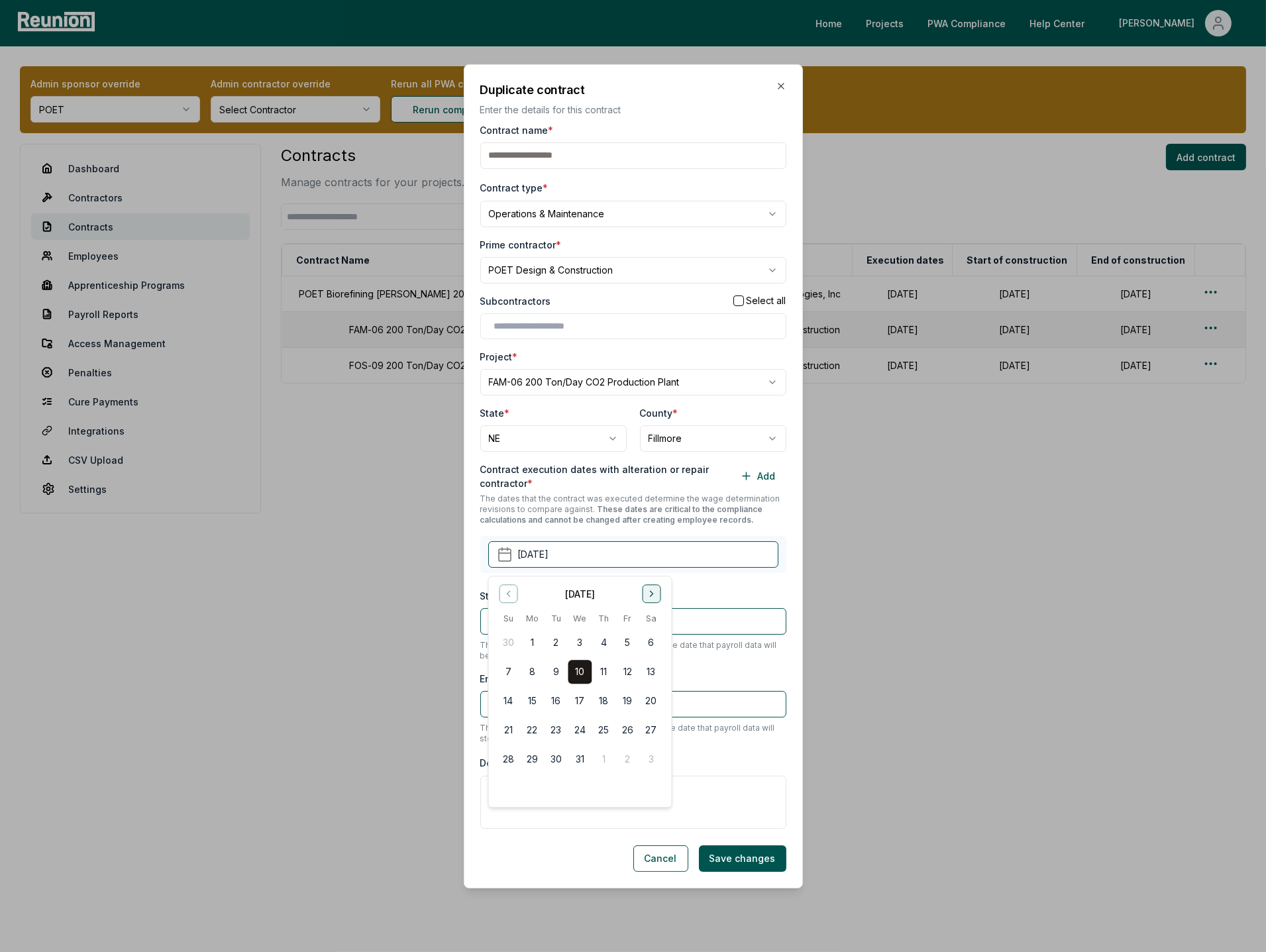
click at [653, 597] on icon "Go to next month" at bounding box center [651, 593] width 10 height 10
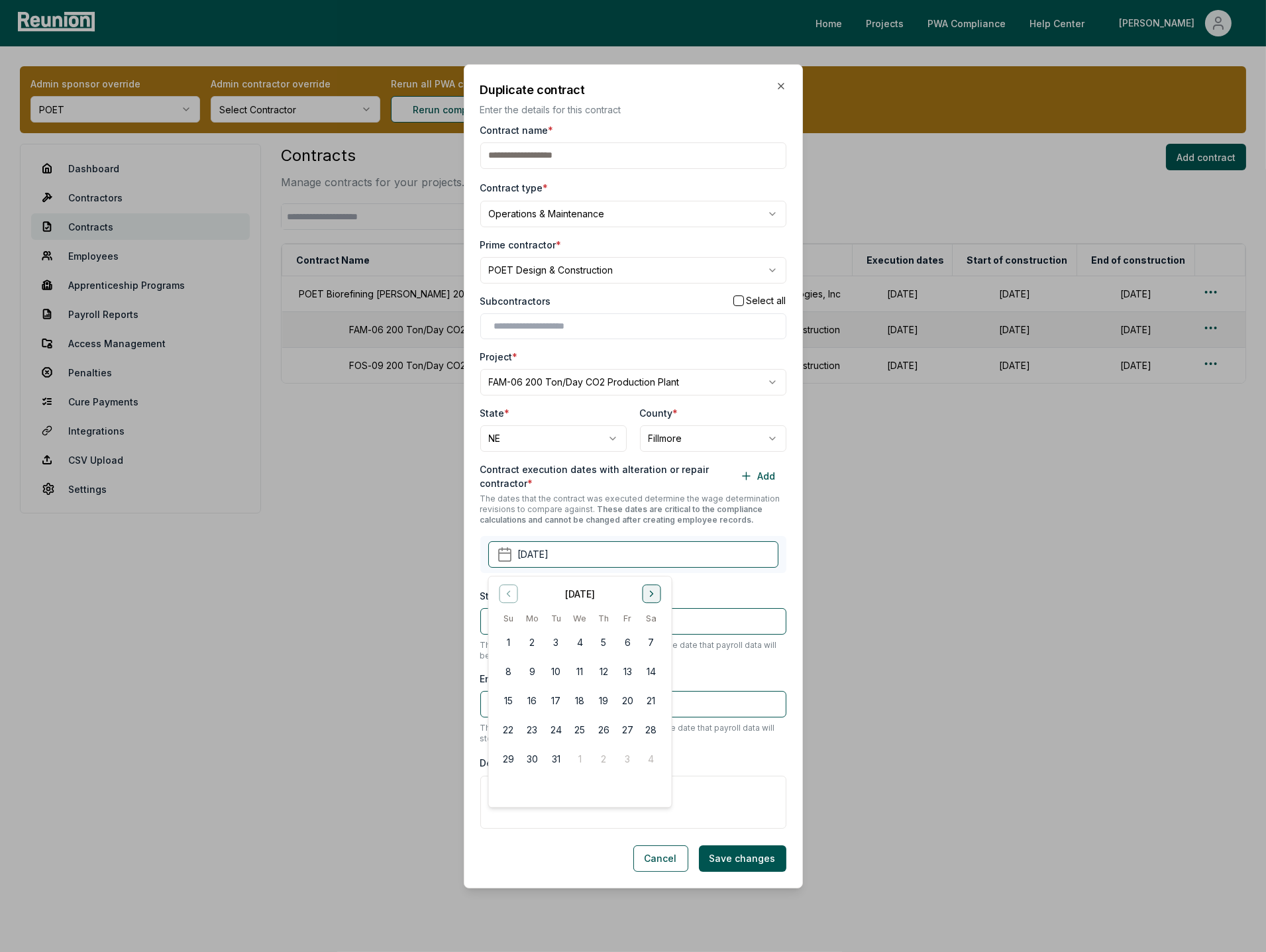
click at [653, 597] on icon "Go to next month" at bounding box center [651, 593] width 10 height 10
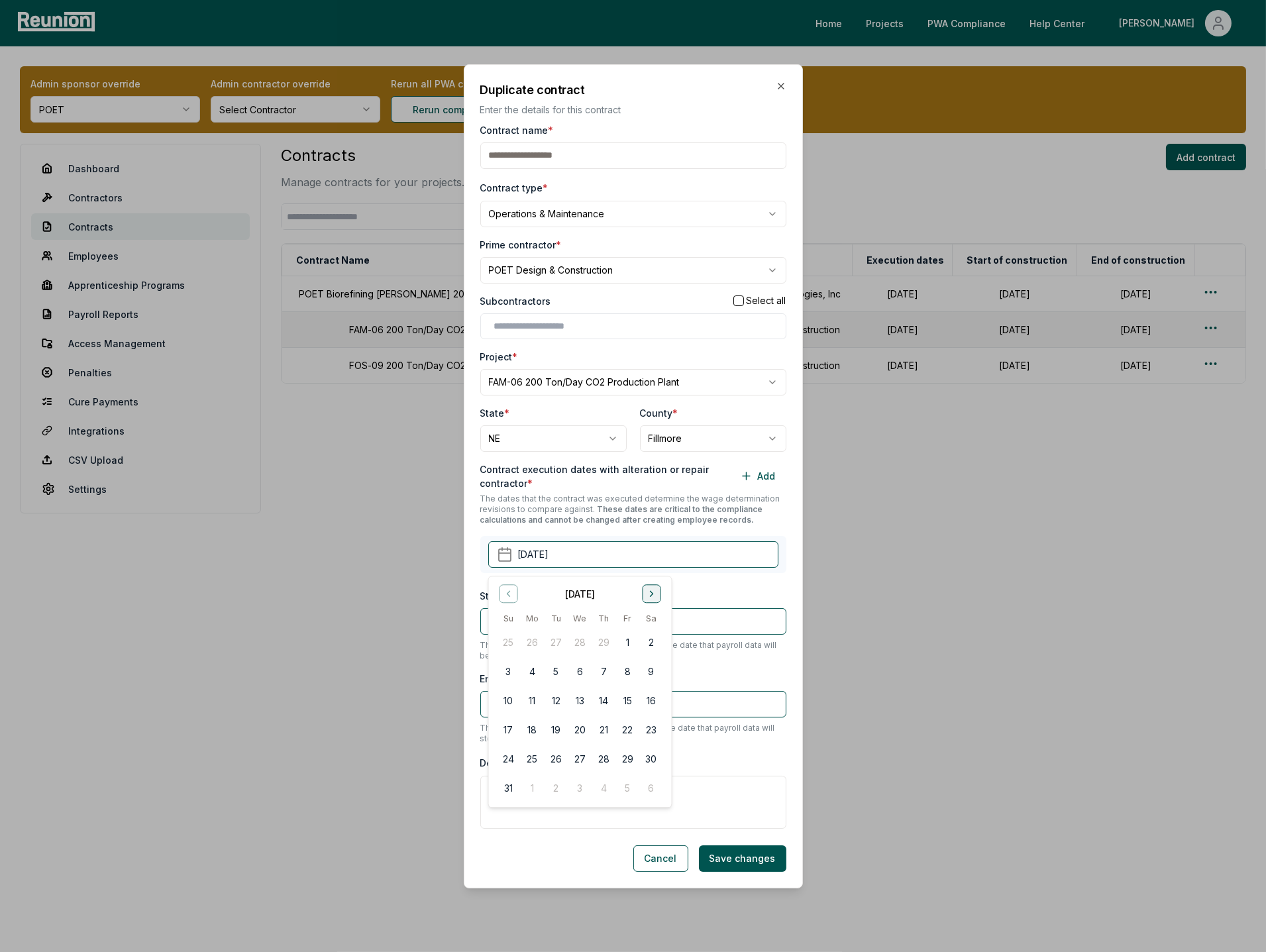
click at [653, 597] on icon "Go to next month" at bounding box center [651, 593] width 10 height 10
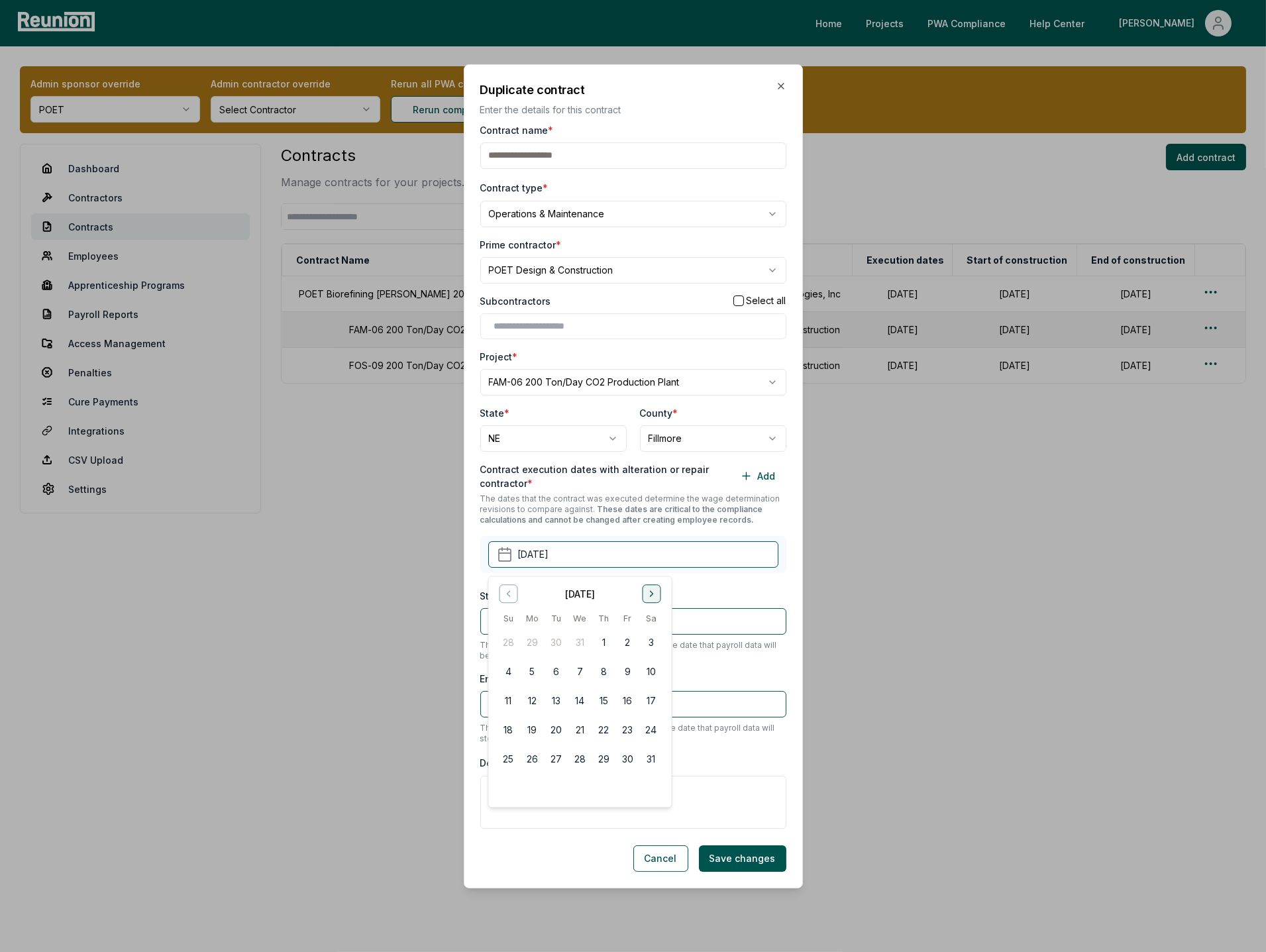
click at [653, 597] on icon "Go to next month" at bounding box center [651, 593] width 10 height 10
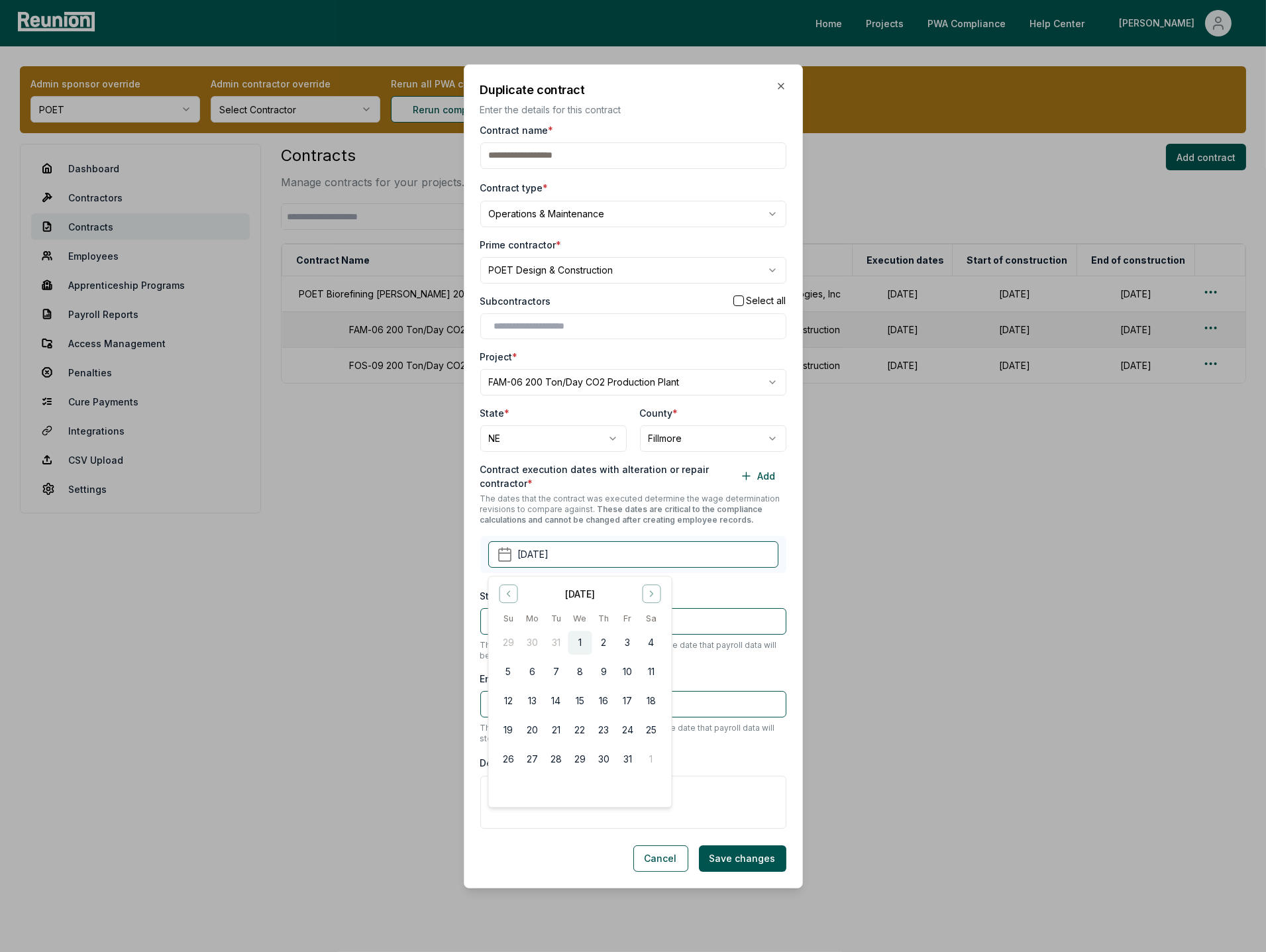
click at [581, 645] on button "1" at bounding box center [580, 642] width 24 height 24
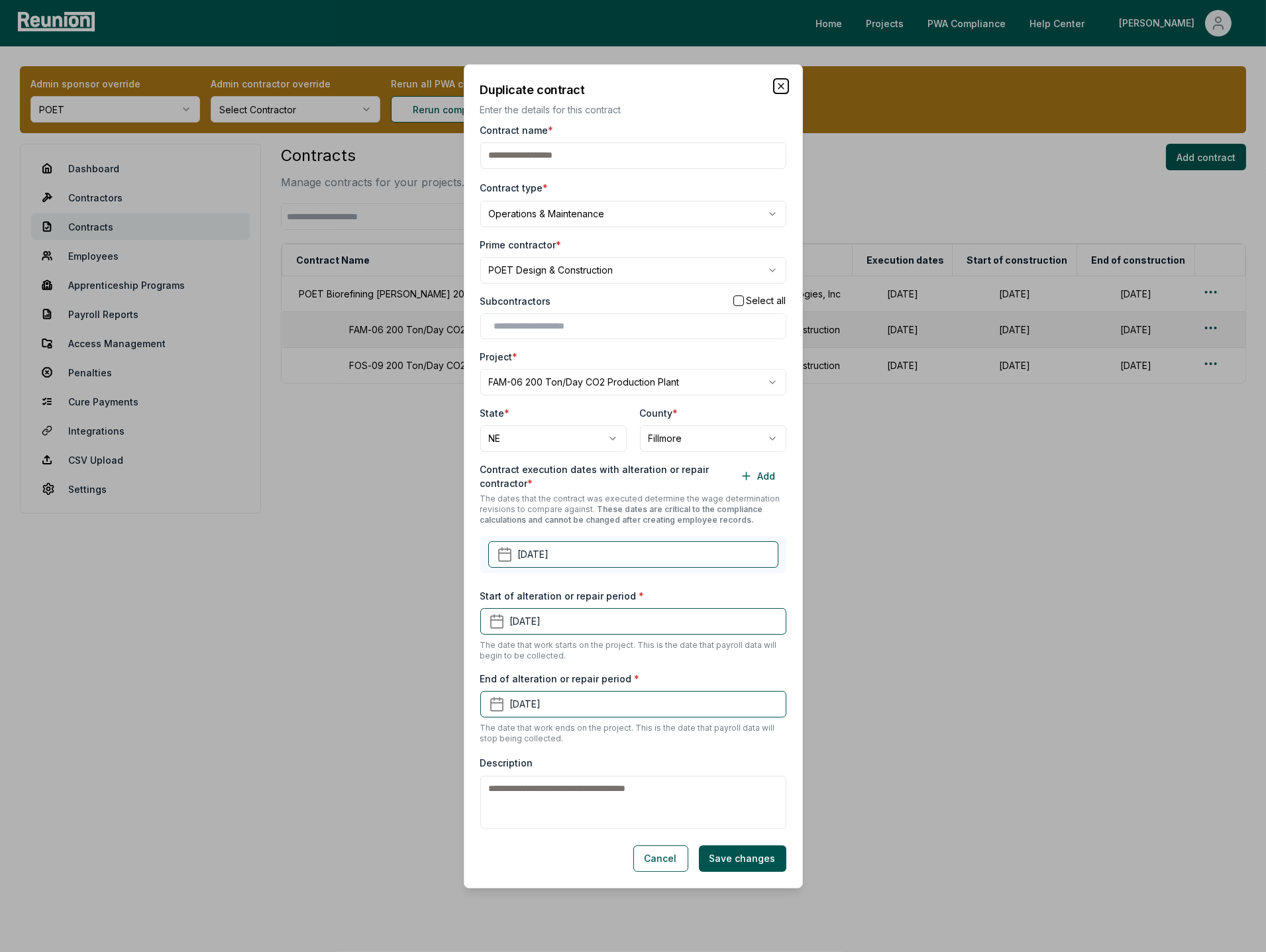
click at [781, 89] on icon "button" at bounding box center [781, 86] width 10 height 10
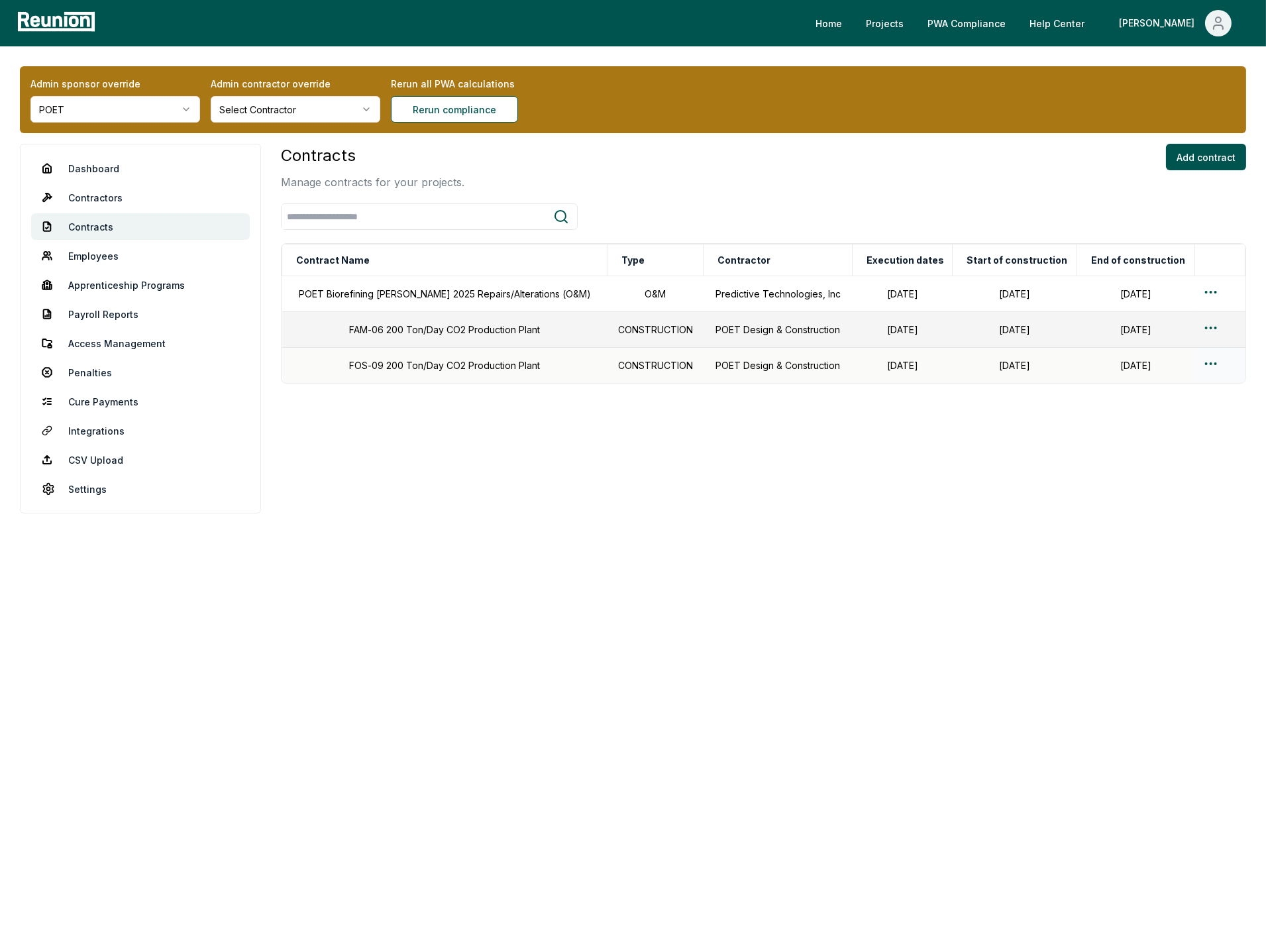
drag, startPoint x: 334, startPoint y: 330, endPoint x: 1170, endPoint y: 366, distance: 836.8
click at [1170, 366] on tbody "POET Biorefining Preston 2025 Repairs/Alterations (O&M) O&M Predictive Technolo…" at bounding box center [764, 330] width 963 height 107
click at [681, 190] on div "Contracts Manage contracts for your projects. Add contract Contract Name Type C…" at bounding box center [764, 263] width 966 height 240
click at [818, 182] on div "Contracts Manage contracts for your projects. Add contract" at bounding box center [764, 166] width 966 height 46
click at [439, 331] on td "FAM-06 200 Ton/Day CO2 Production Plant" at bounding box center [445, 330] width 325 height 36
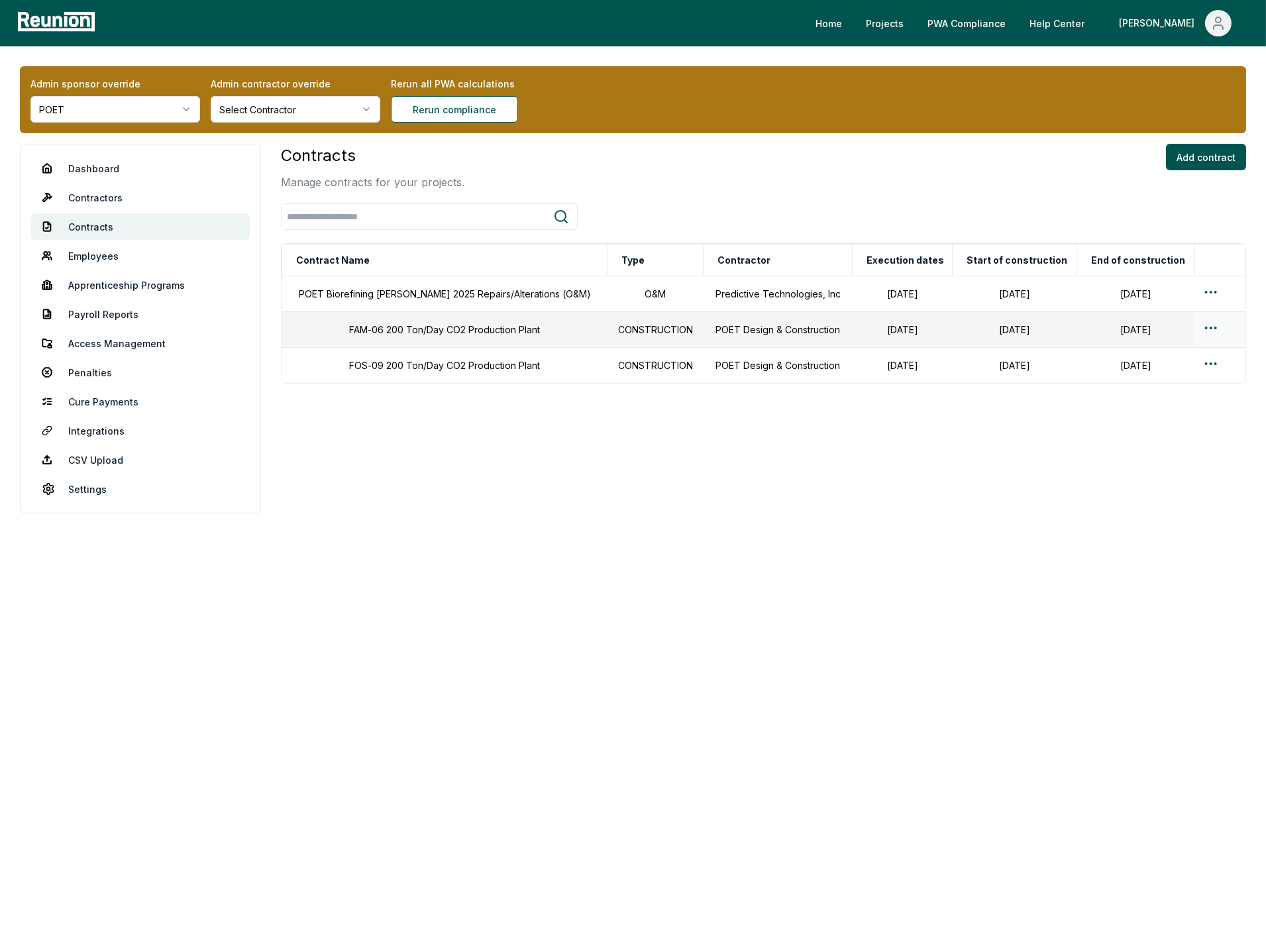
click at [439, 331] on td "FAM-06 200 Ton/Day CO2 Production Plant" at bounding box center [445, 330] width 325 height 36
click at [726, 158] on div "Contracts Manage contracts for your projects. Add contract" at bounding box center [764, 166] width 966 height 46
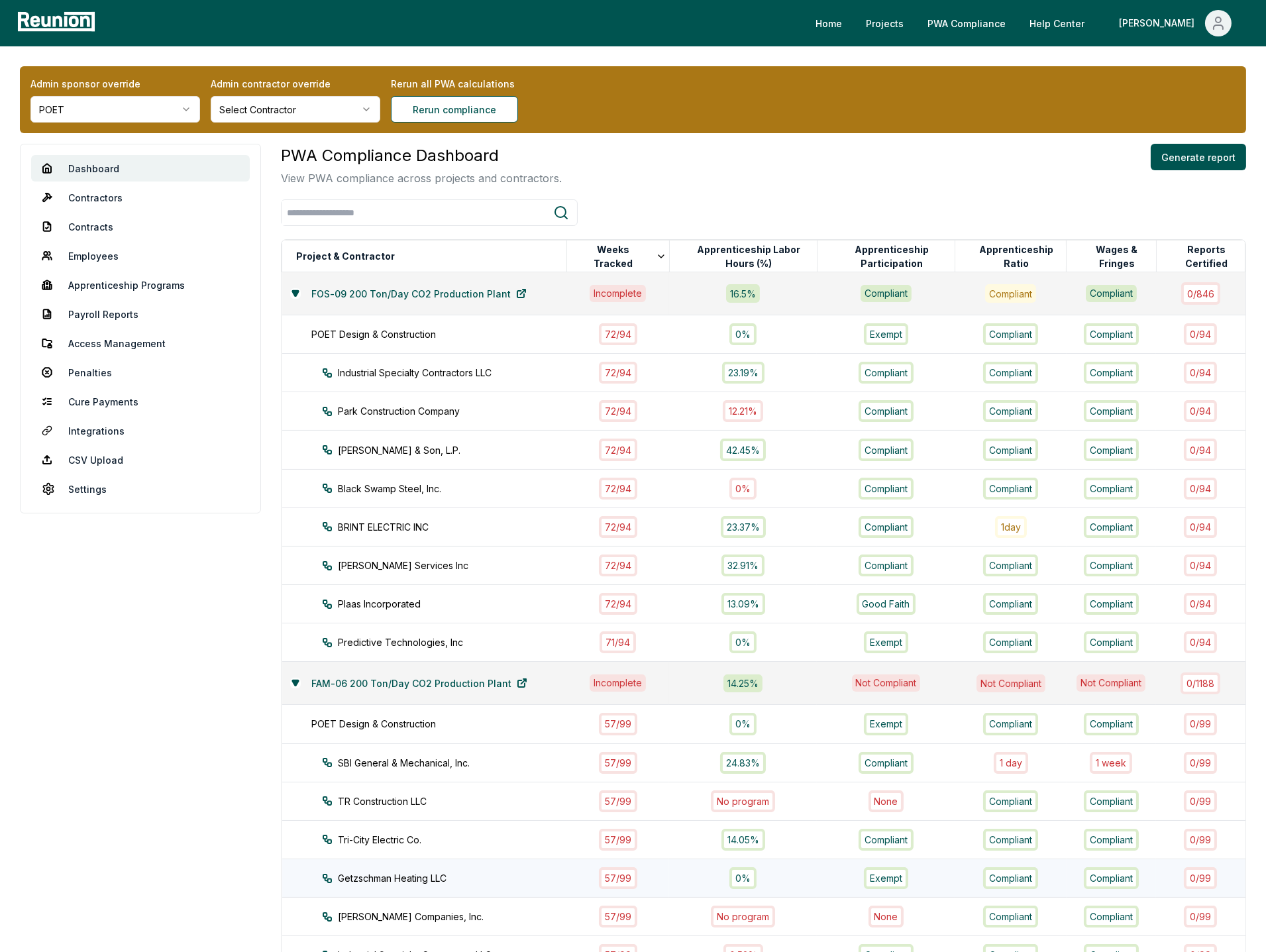
scroll to position [419, 0]
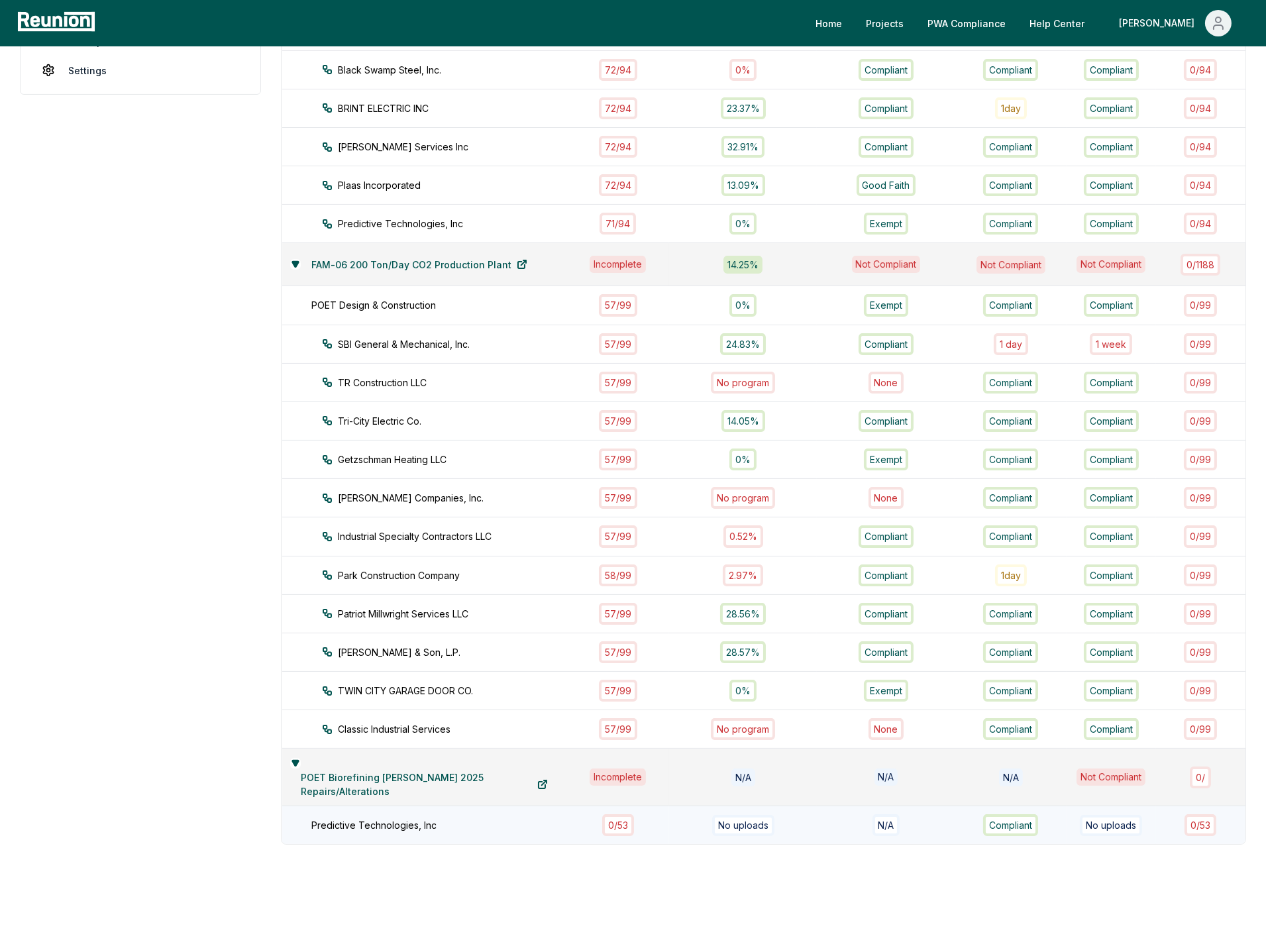
click at [418, 818] on div "Predictive Technologies, Inc" at bounding box center [446, 825] width 269 height 14
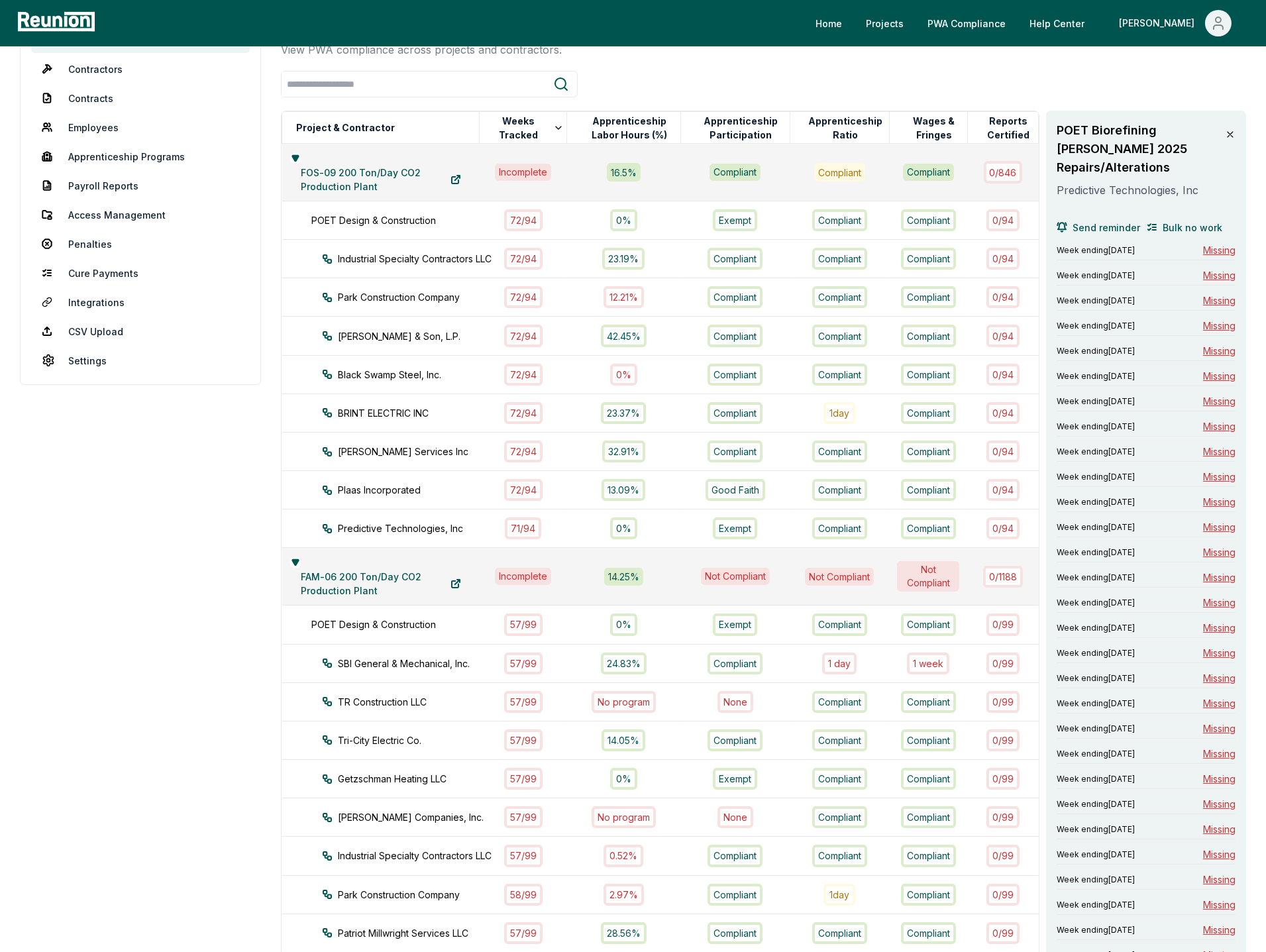
scroll to position [0, 0]
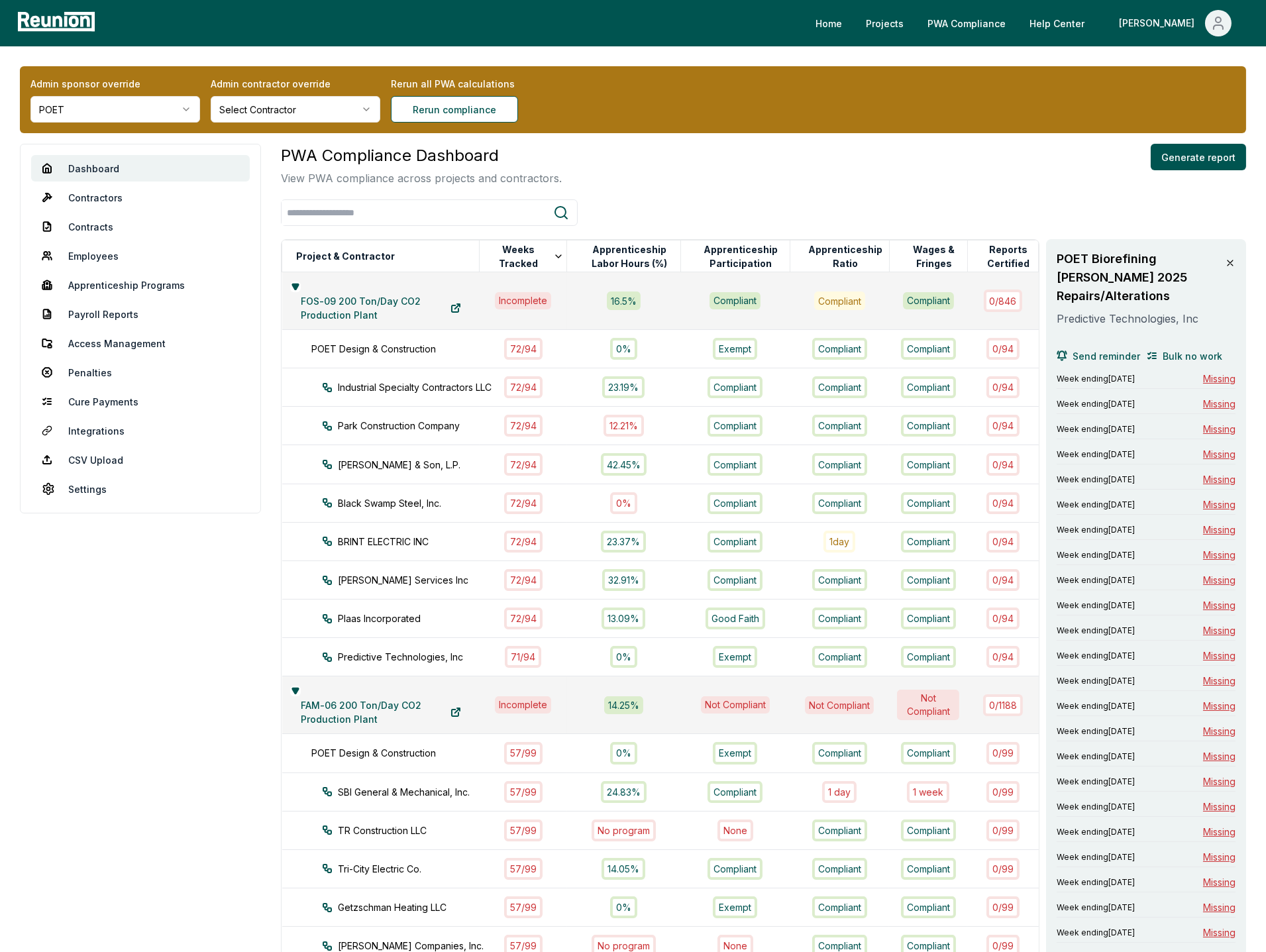
click at [1232, 257] on icon at bounding box center [1231, 263] width 10 height 10
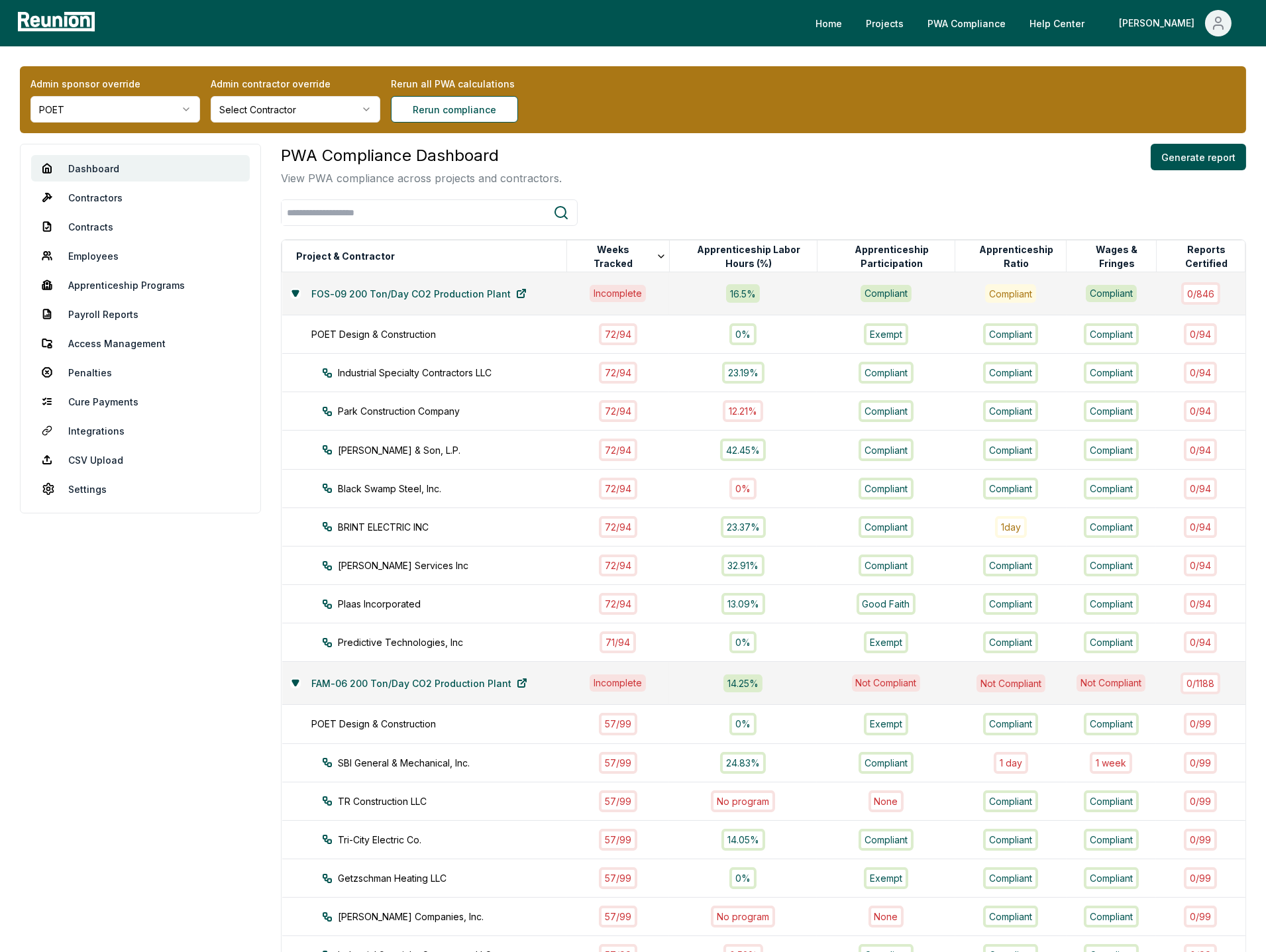
click at [841, 157] on div "PWA Compliance Dashboard View PWA compliance across projects and contractors. G…" at bounding box center [764, 165] width 966 height 43
click at [811, 172] on div "PWA Compliance Dashboard View PWA compliance across projects and contractors. G…" at bounding box center [764, 165] width 966 height 43
click at [823, 172] on div "PWA Compliance Dashboard View PWA compliance across projects and contractors. G…" at bounding box center [764, 165] width 966 height 43
click at [841, 184] on div "PWA Compliance Dashboard View PWA compliance across projects and contractors. G…" at bounding box center [764, 165] width 966 height 43
click at [1042, 180] on div "PWA Compliance Dashboard View PWA compliance across projects and contractors. G…" at bounding box center [764, 165] width 966 height 43
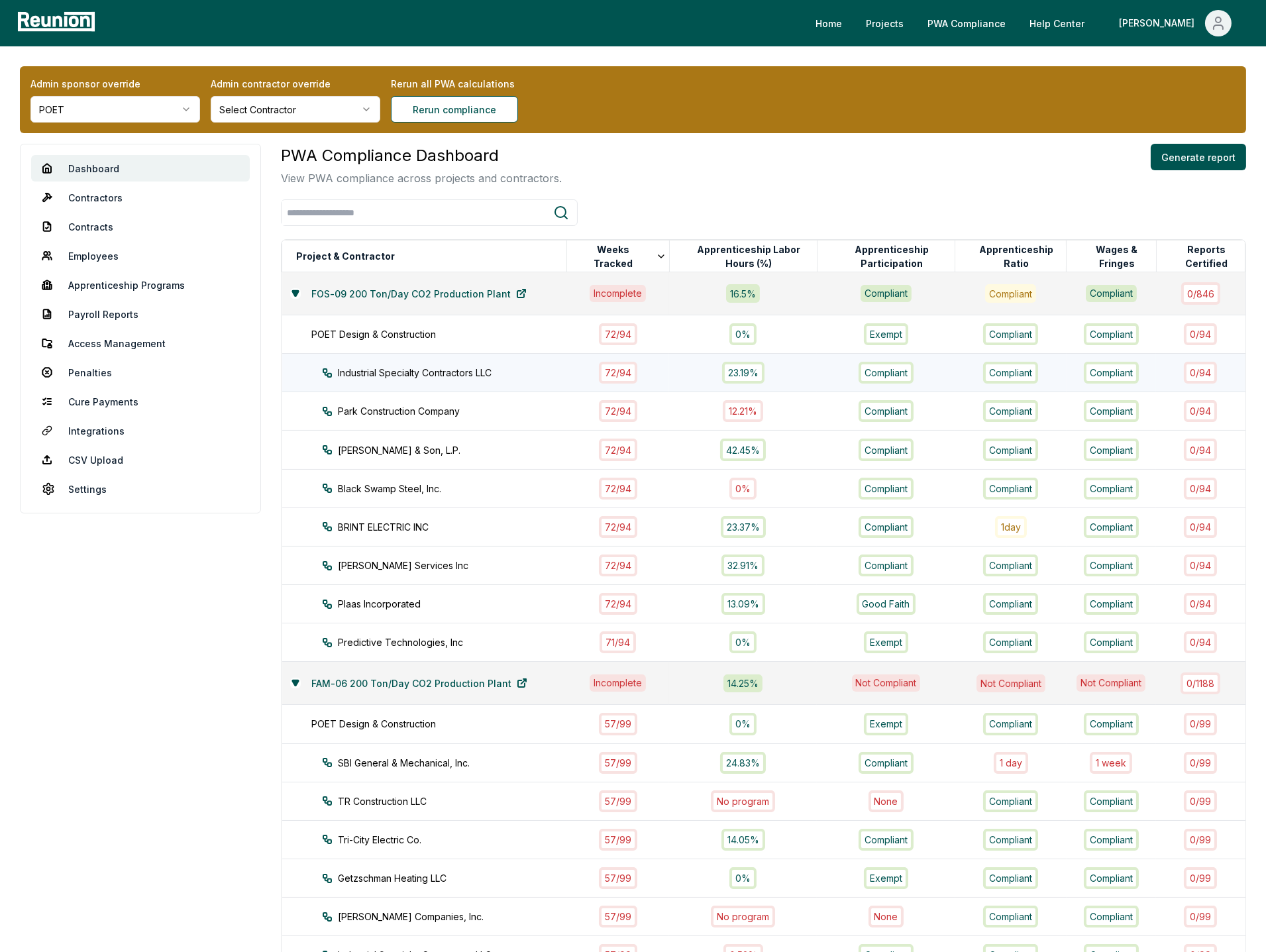
click at [946, 385] on td "Compliant" at bounding box center [886, 373] width 138 height 38
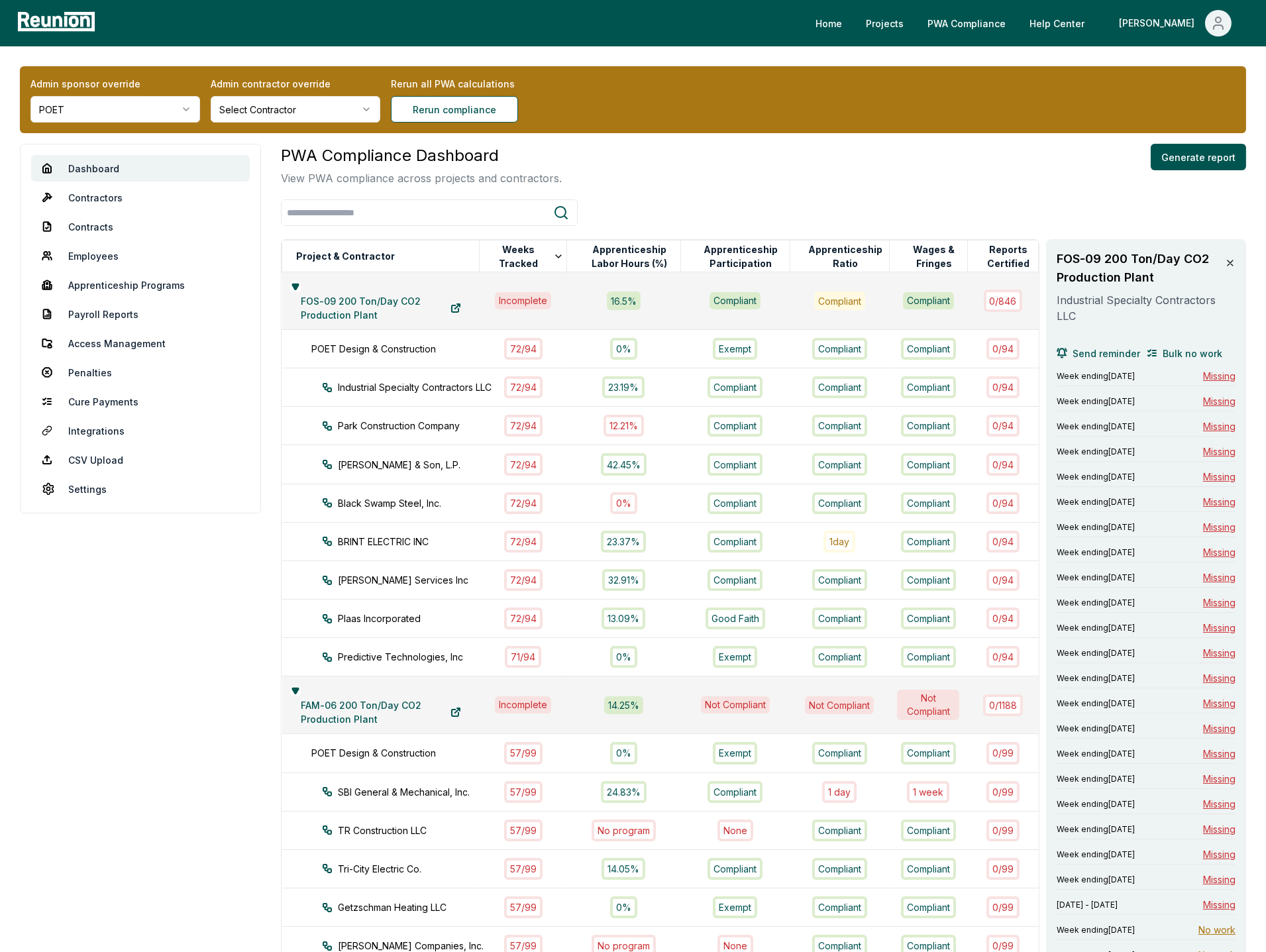
click at [980, 181] on div "PWA Compliance Dashboard View PWA compliance across projects and contractors. G…" at bounding box center [764, 165] width 966 height 43
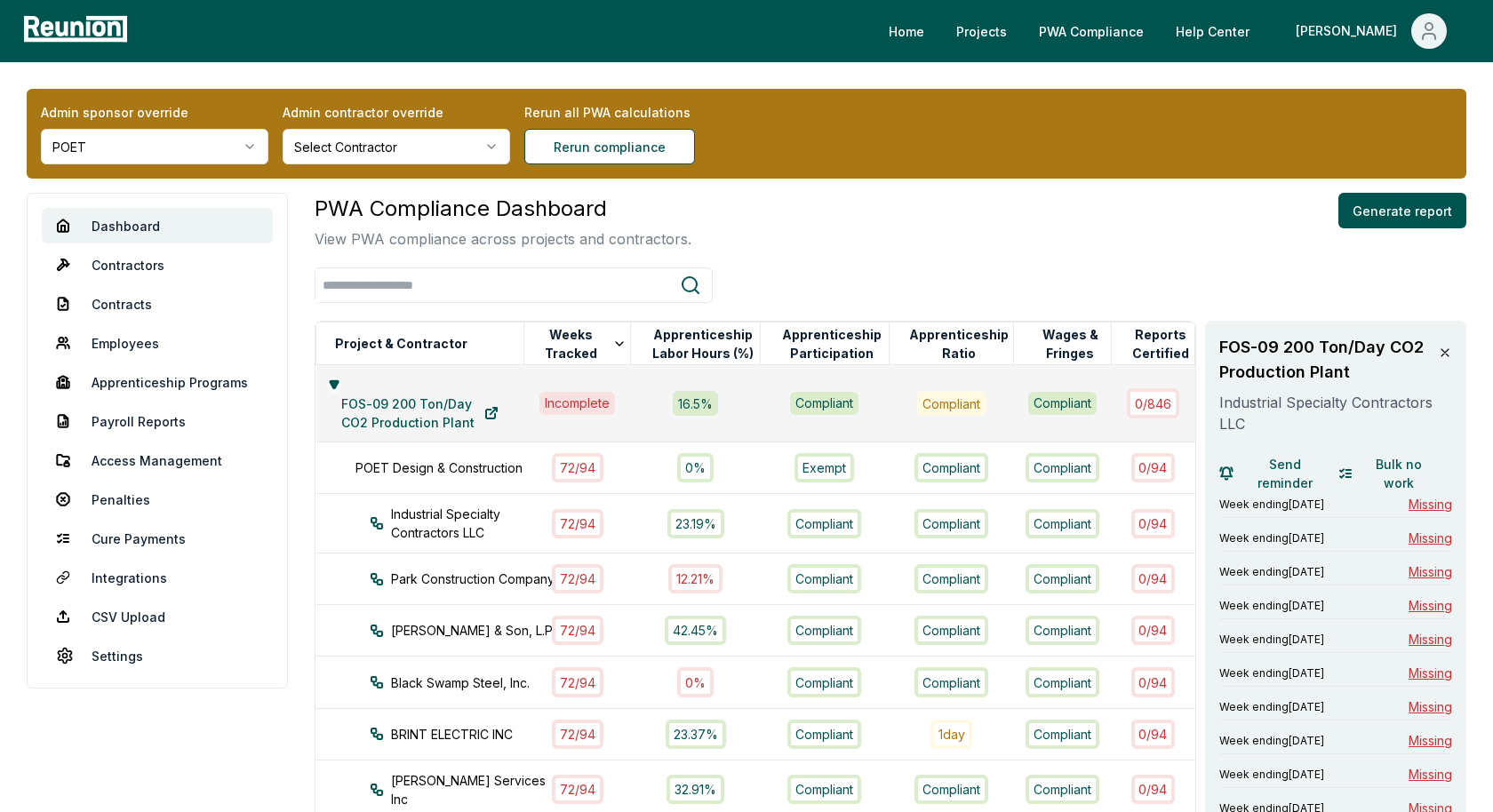
click at [918, 207] on div "PWA Compliance Dashboard View PWA compliance across projects and contractors. G…" at bounding box center [890, 221] width 1152 height 57
